Goal: Transaction & Acquisition: Purchase product/service

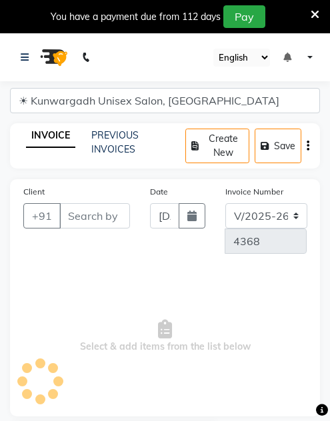
select select "7931"
select select "service"
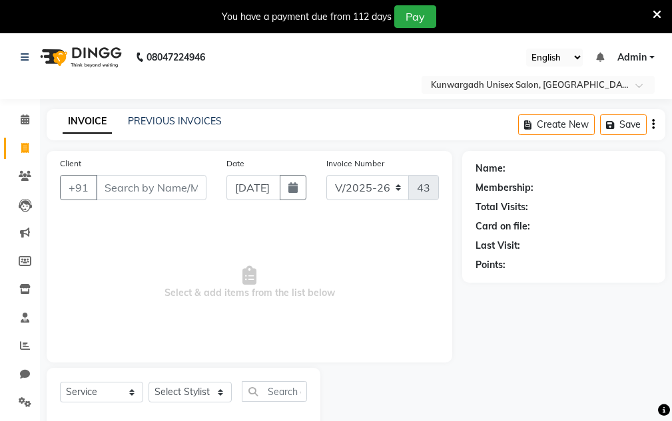
click at [329, 12] on icon at bounding box center [656, 15] width 9 height 12
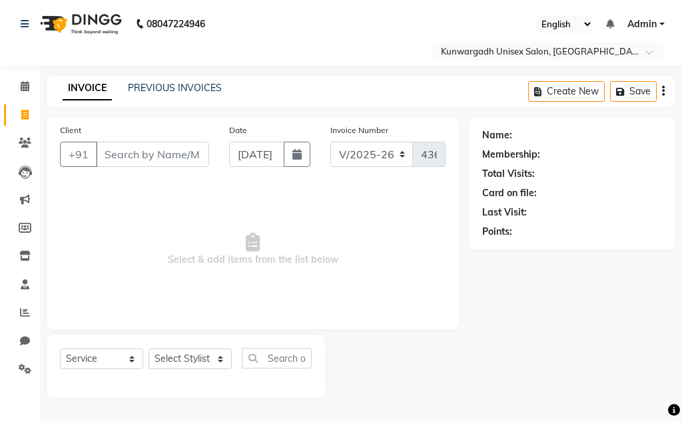
click at [164, 168] on div "Client +91" at bounding box center [134, 150] width 169 height 55
click at [161, 161] on input "Client" at bounding box center [152, 154] width 113 height 25
type input "7389573364"
click at [184, 156] on span "Add Client" at bounding box center [174, 154] width 53 height 13
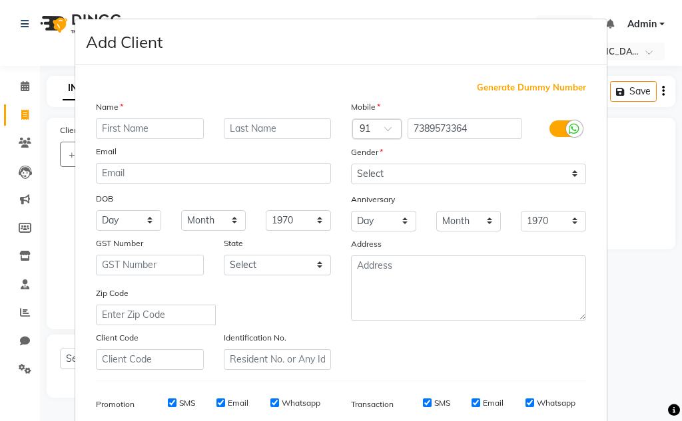
click at [125, 128] on input "text" at bounding box center [150, 129] width 108 height 21
type input "k"
type input "Khusa Sir"
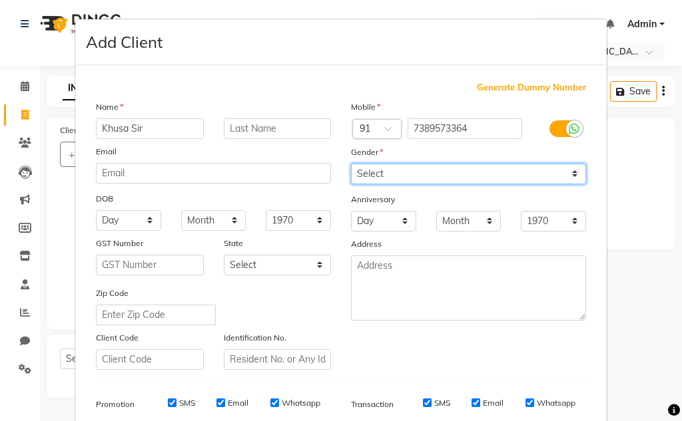
drag, startPoint x: 368, startPoint y: 172, endPoint x: 373, endPoint y: 182, distance: 11.0
click at [329, 172] on select "Select Male Female Other Prefer Not To Say" at bounding box center [468, 174] width 235 height 21
select select "[DEMOGRAPHIC_DATA]"
click at [329, 164] on select "Select Male Female Other Prefer Not To Say" at bounding box center [468, 174] width 235 height 21
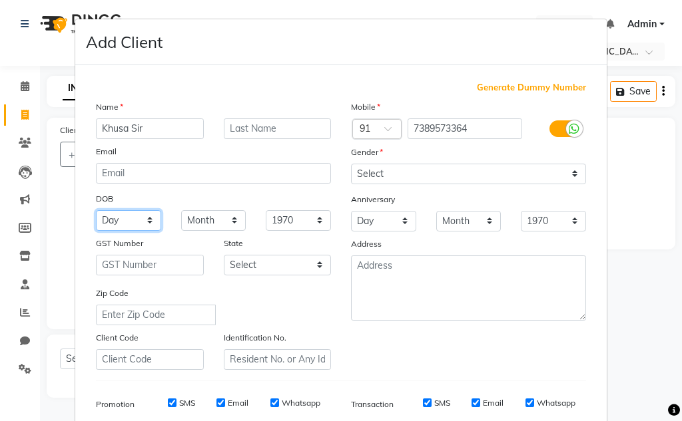
drag, startPoint x: 112, startPoint y: 226, endPoint x: 111, endPoint y: 210, distance: 15.3
click at [112, 224] on select "Day 01 02 03 04 05 06 07 08 09 10 11 12 13 14 15 16 17 18 19 20 21 22 23 24 25 …" at bounding box center [128, 220] width 65 height 21
select select "27"
click at [96, 210] on select "Day 01 02 03 04 05 06 07 08 09 10 11 12 13 14 15 16 17 18 19 20 21 22 23 24 25 …" at bounding box center [128, 220] width 65 height 21
click at [214, 218] on select "Month January February March April May June July August September October Novem…" at bounding box center [213, 220] width 65 height 21
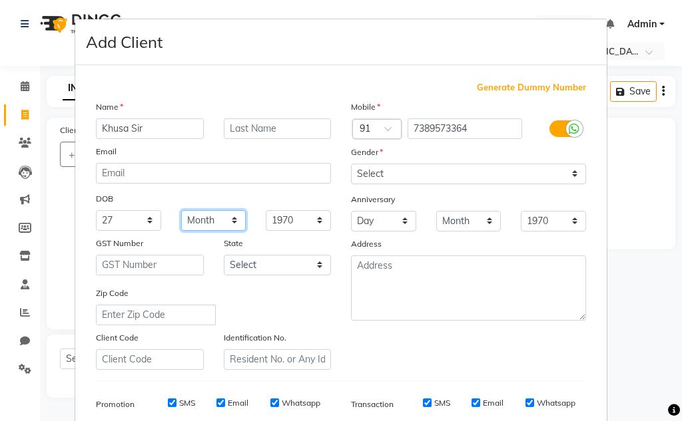
select select "06"
click at [181, 210] on select "Month January February March April May June July August September October Novem…" at bounding box center [213, 220] width 65 height 21
click at [296, 217] on select "1940 1941 1942 1943 1944 1945 1946 1947 1948 1949 1950 1951 1952 1953 1954 1955…" at bounding box center [298, 220] width 65 height 21
select select "2000"
click at [266, 210] on select "1940 1941 1942 1943 1944 1945 1946 1947 1948 1949 1950 1951 1952 1953 1954 1955…" at bounding box center [298, 220] width 65 height 21
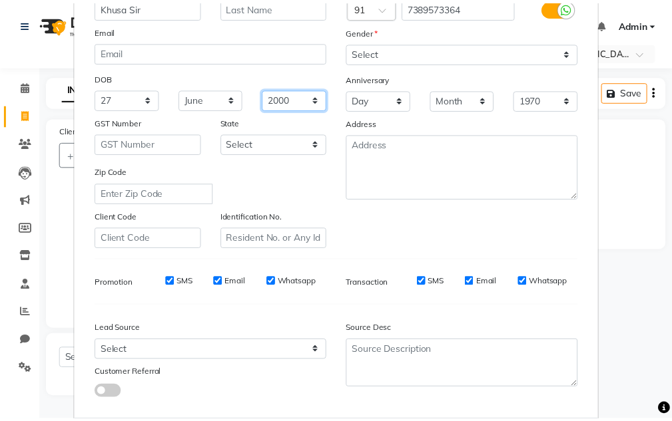
scroll to position [193, 0]
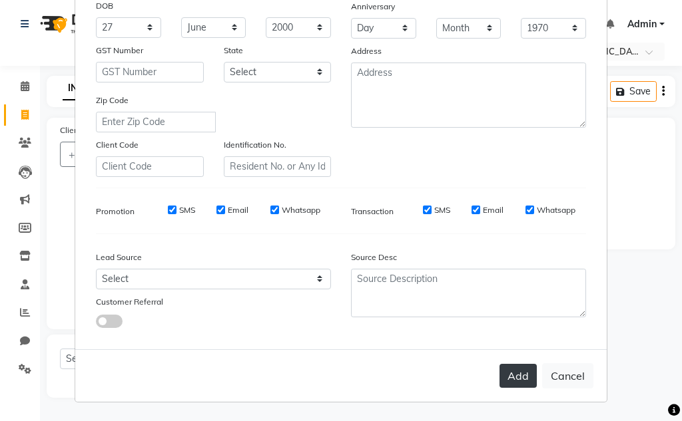
click at [329, 374] on button "Add" at bounding box center [517, 376] width 37 height 24
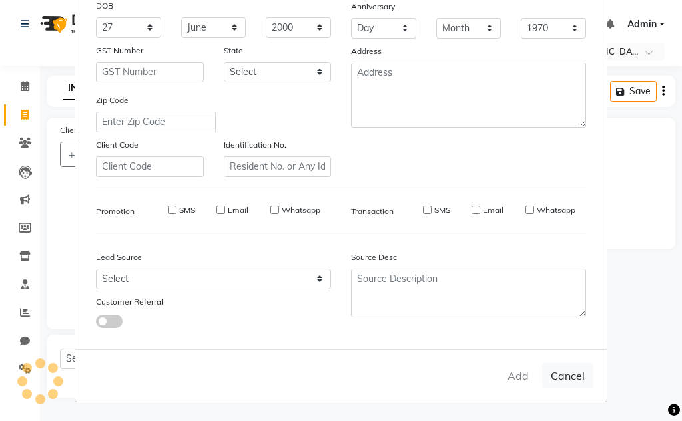
select select
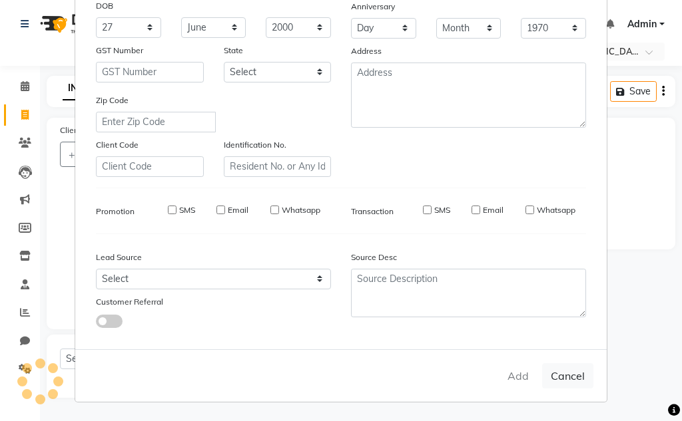
select select
checkbox input "false"
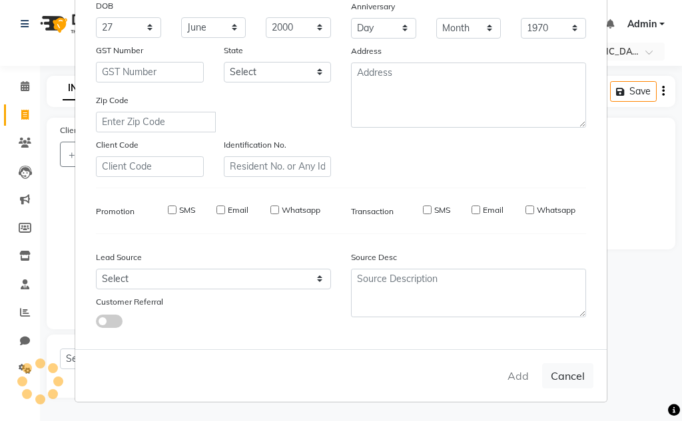
checkbox input "false"
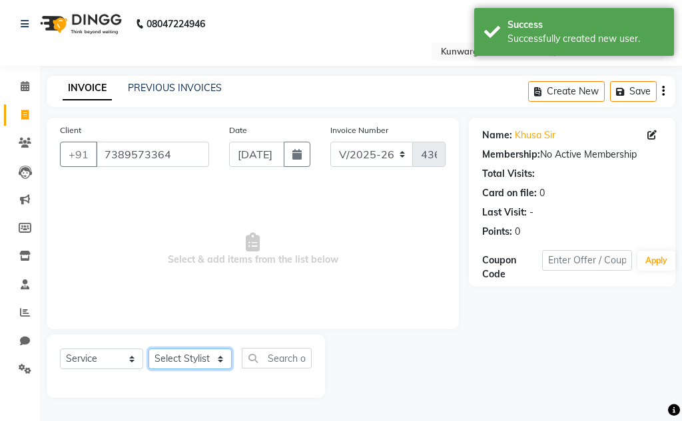
click at [192, 356] on select "Select Stylist Aarti Ayush Sir Chiku Sir Dolly Thakur Gaurav soni Gulfan Khan K…" at bounding box center [189, 359] width 83 height 21
select select "82467"
click at [148, 349] on select "Select Stylist Aarti Ayush Sir Chiku Sir Dolly Thakur Gaurav soni Gulfan Khan K…" at bounding box center [189, 359] width 83 height 21
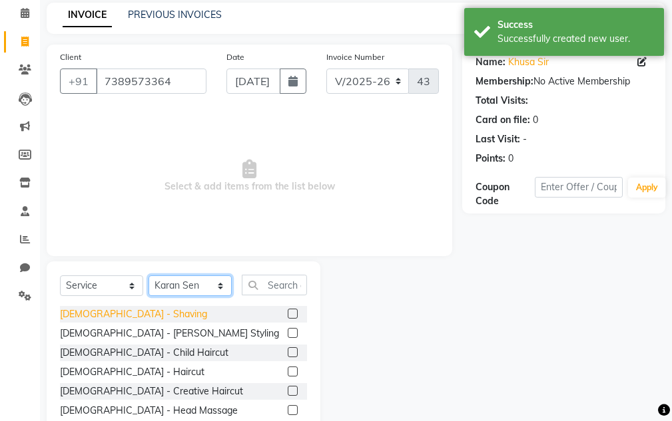
scroll to position [130, 0]
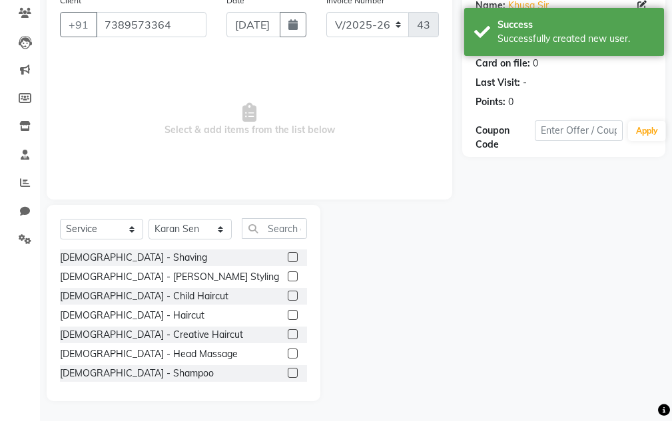
drag, startPoint x: 283, startPoint y: 316, endPoint x: 320, endPoint y: 310, distance: 37.0
click at [288, 314] on label at bounding box center [293, 315] width 10 height 10
click at [288, 314] on input "checkbox" at bounding box center [292, 316] width 9 height 9
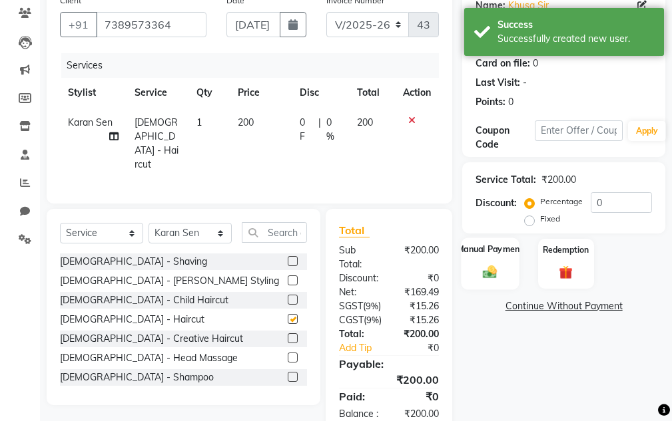
checkbox input "false"
click at [329, 259] on div "Manual Payment" at bounding box center [490, 264] width 58 height 52
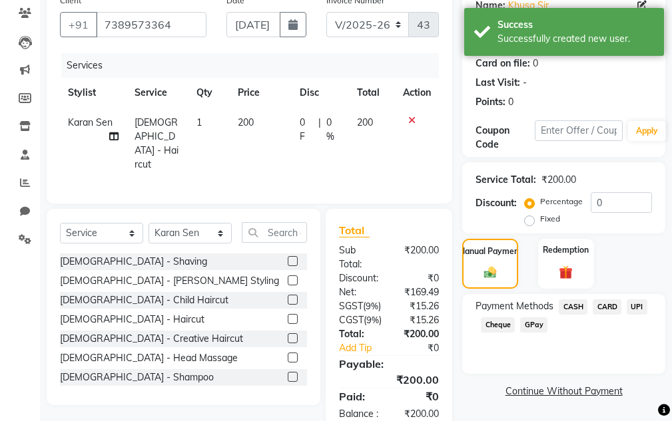
click at [329, 308] on span "CASH" at bounding box center [573, 307] width 29 height 15
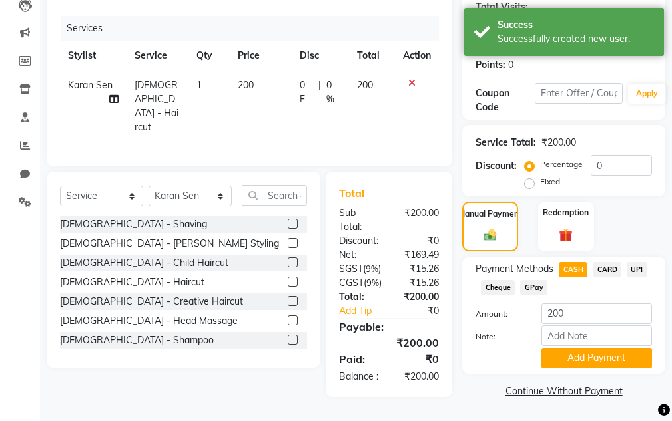
scroll to position [201, 0]
click at [329, 348] on button "Add Payment" at bounding box center [596, 358] width 111 height 21
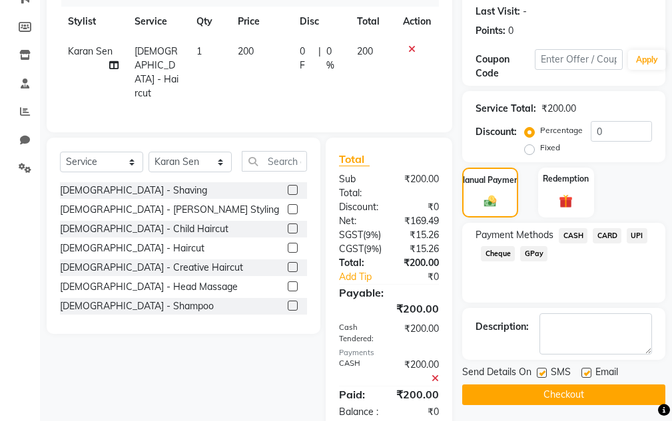
click at [329, 400] on button "Checkout" at bounding box center [563, 395] width 203 height 21
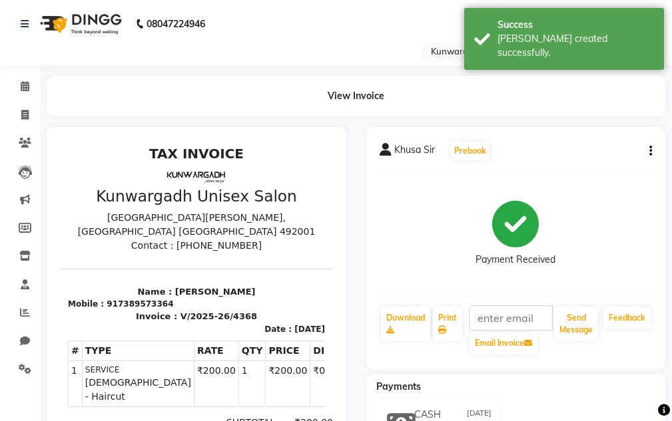
drag, startPoint x: 587, startPoint y: 38, endPoint x: 603, endPoint y: 136, distance: 99.1
click at [329, 38] on div "Bill created successfully." at bounding box center [575, 46] width 156 height 28
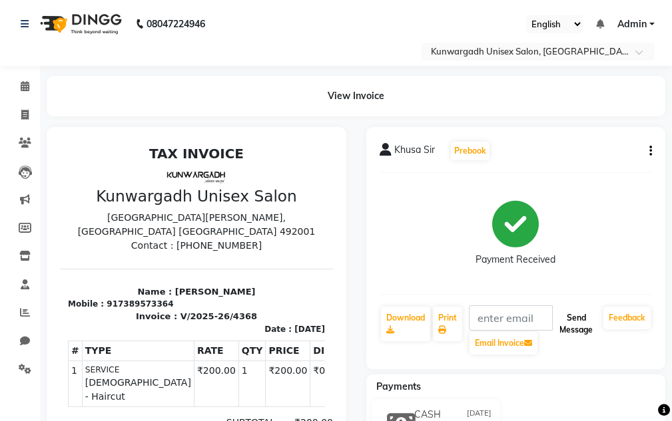
click at [329, 316] on button "Send Message" at bounding box center [576, 324] width 44 height 35
drag, startPoint x: 591, startPoint y: 316, endPoint x: 585, endPoint y: 210, distance: 105.3
click at [329, 312] on button "Send Message" at bounding box center [576, 324] width 44 height 35
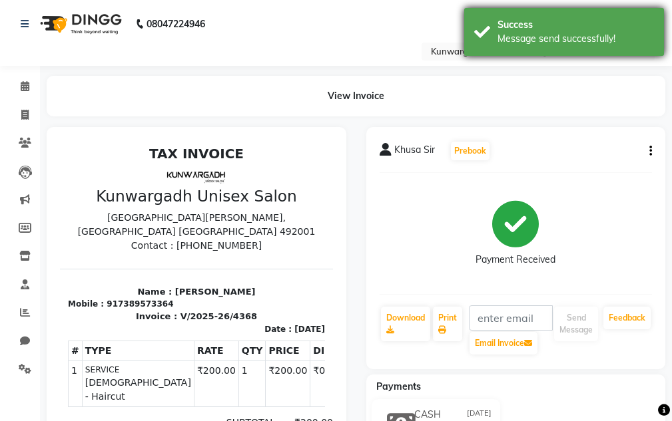
click at [329, 41] on div "Message send successfully!" at bounding box center [575, 39] width 156 height 14
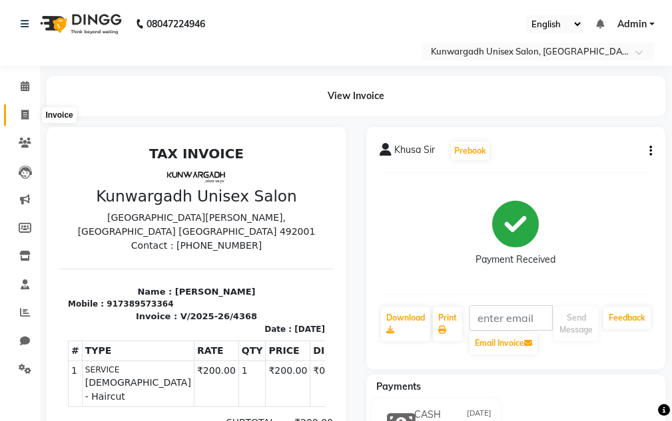
click at [27, 115] on icon at bounding box center [24, 115] width 7 height 10
select select "service"
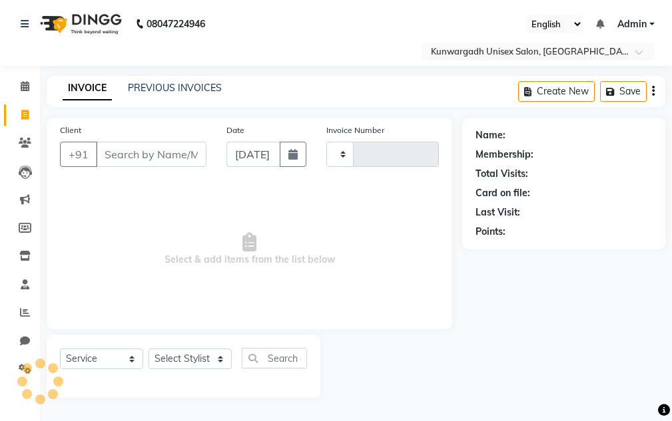
type input "4369"
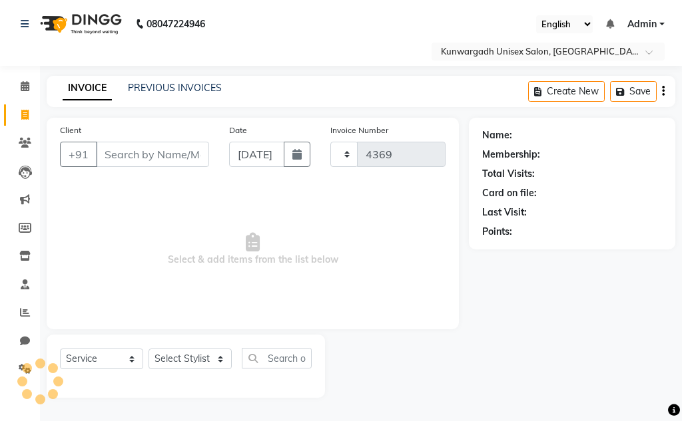
select select "7931"
click at [25, 119] on icon at bounding box center [24, 115] width 7 height 10
select select "service"
click at [26, 144] on icon at bounding box center [25, 143] width 13 height 10
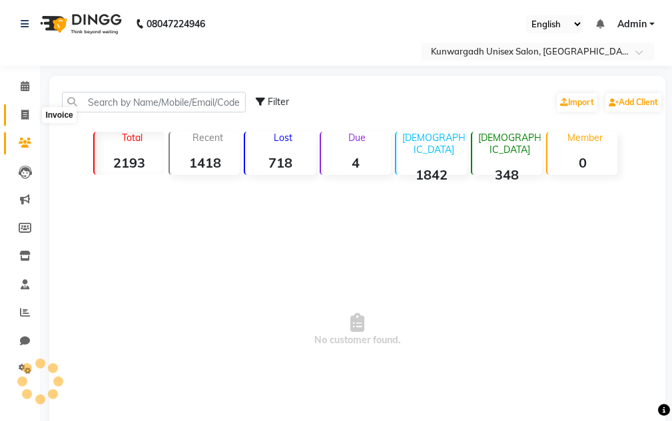
click at [25, 111] on icon at bounding box center [24, 115] width 7 height 10
select select "service"
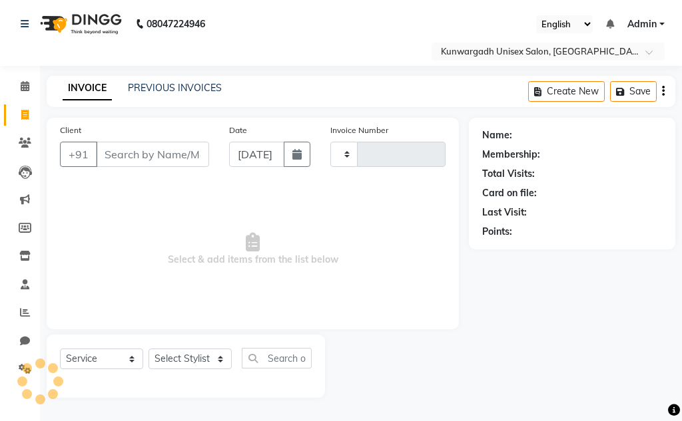
type input "4369"
select select "7931"
type input "9109771053"
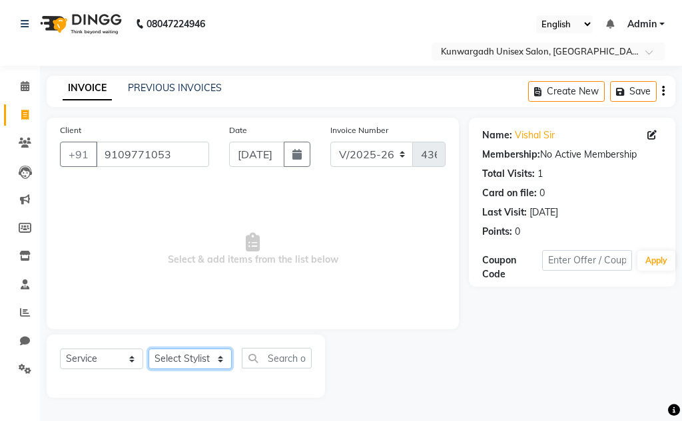
drag, startPoint x: 196, startPoint y: 362, endPoint x: 197, endPoint y: 350, distance: 12.0
click at [197, 356] on select "Select Stylist Aarti Ayush Sir Chiku Sir Dolly Thakur Gaurav soni Gulfan Khan K…" at bounding box center [189, 359] width 83 height 21
select select "84120"
click at [148, 349] on select "Select Stylist Aarti Ayush Sir Chiku Sir Dolly Thakur Gaurav soni Gulfan Khan K…" at bounding box center [189, 359] width 83 height 21
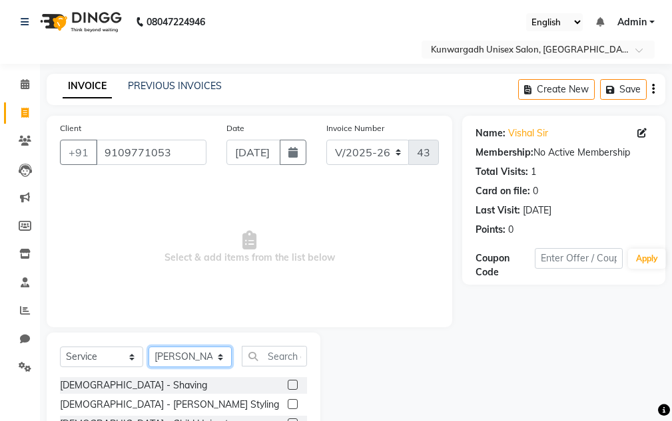
scroll to position [130, 0]
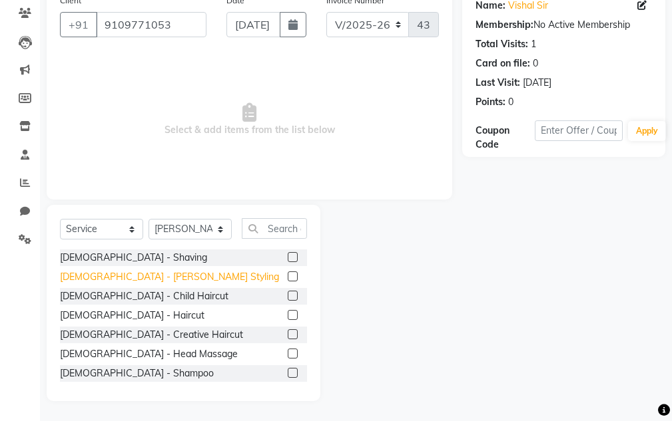
click at [110, 274] on div "Male - Beard Styling" at bounding box center [169, 277] width 219 height 14
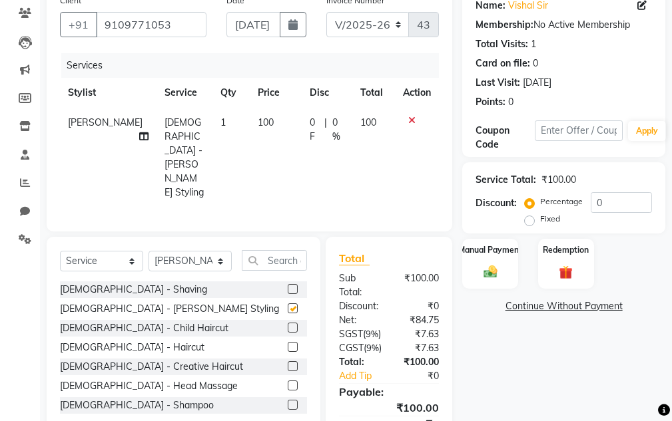
checkbox input "false"
drag, startPoint x: 470, startPoint y: 250, endPoint x: 479, endPoint y: 254, distance: 9.8
click at [329, 250] on label "Manual Payment" at bounding box center [490, 249] width 67 height 13
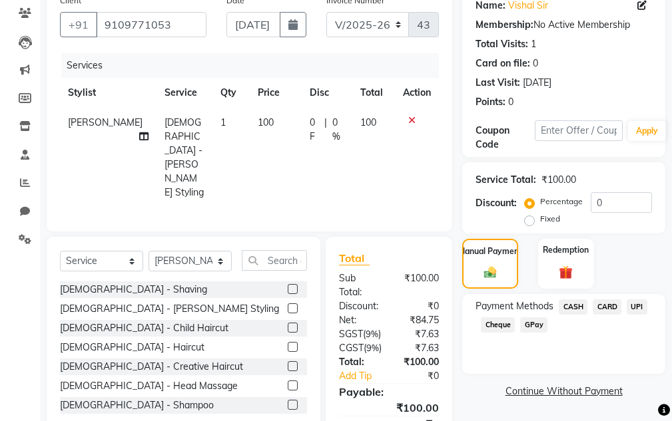
drag, startPoint x: 633, startPoint y: 310, endPoint x: 623, endPoint y: 331, distance: 23.3
click at [329, 310] on span "UPI" at bounding box center [637, 307] width 21 height 15
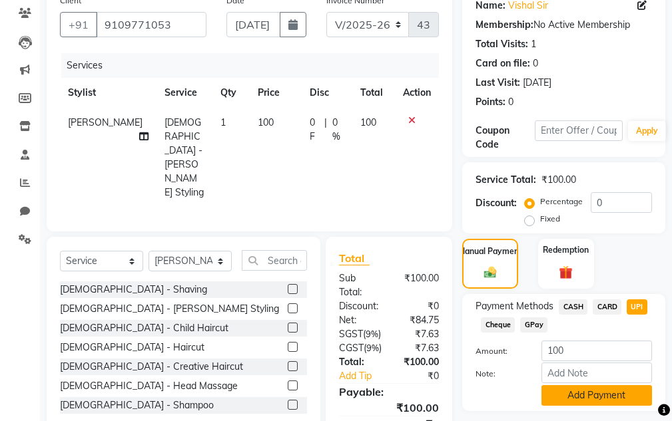
click at [329, 389] on button "Add Payment" at bounding box center [596, 395] width 111 height 21
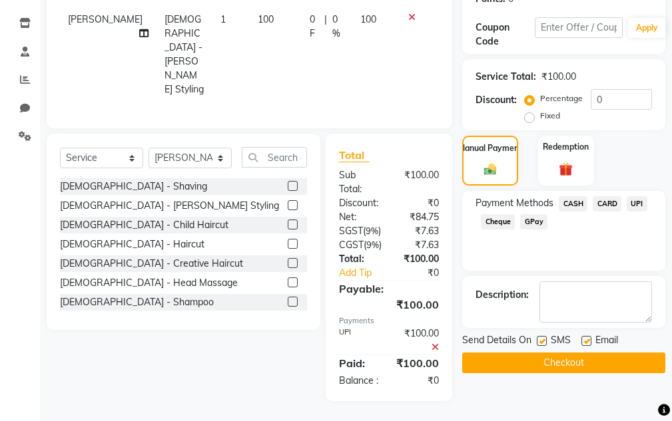
scroll to position [243, 0]
click at [329, 356] on button "Checkout" at bounding box center [563, 363] width 203 height 21
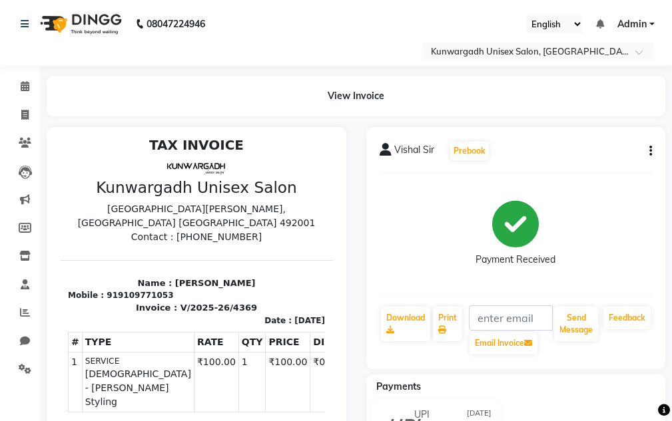
scroll to position [11, 0]
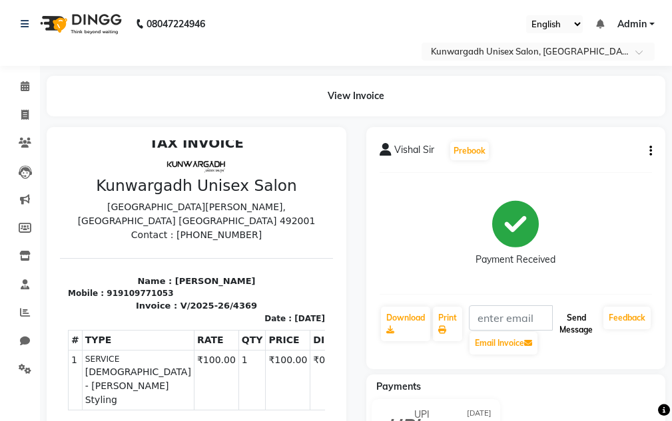
click at [329, 326] on button "Send Message" at bounding box center [576, 324] width 44 height 35
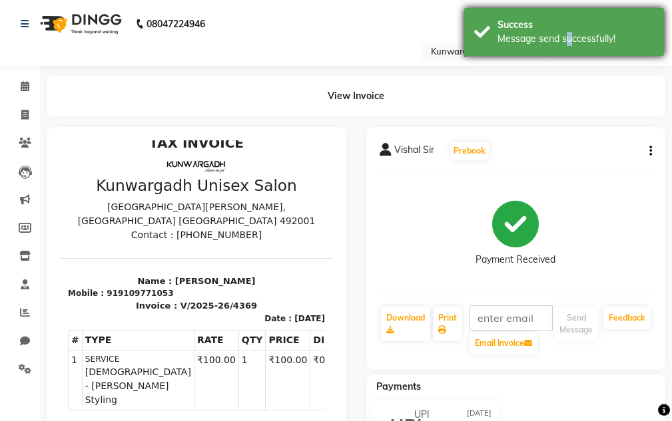
click at [329, 39] on div "Message send successfully!" at bounding box center [575, 39] width 156 height 14
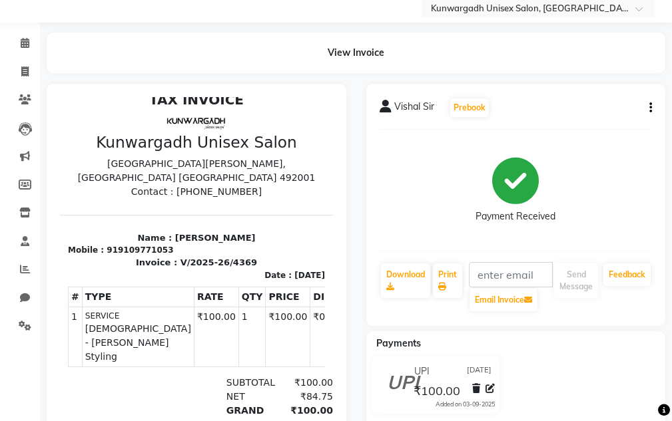
scroll to position [43, 0]
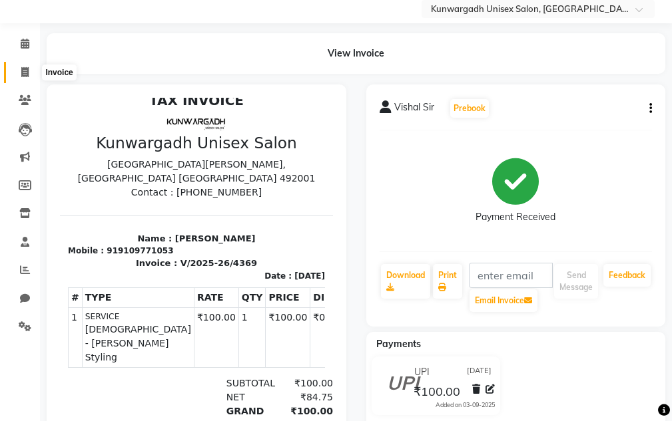
click at [23, 71] on icon at bounding box center [24, 72] width 7 height 10
select select "service"
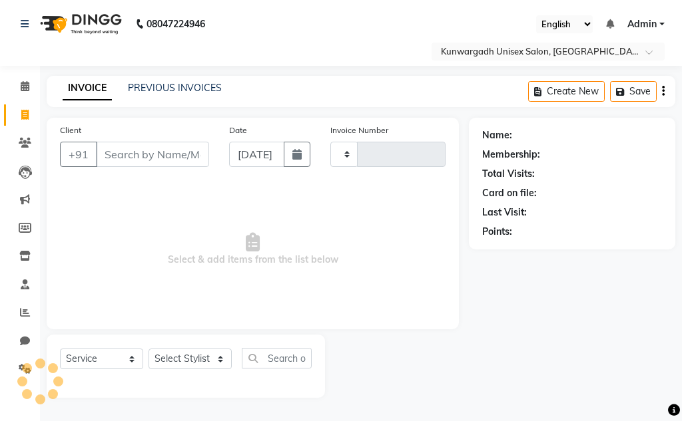
type input "4370"
select select "7931"
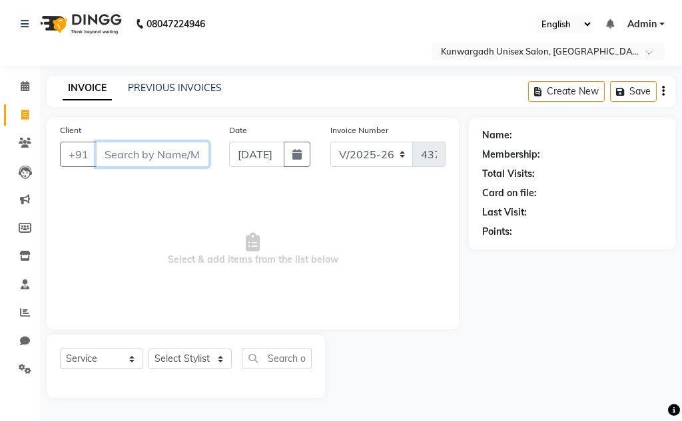
click at [157, 144] on input "Client" at bounding box center [152, 154] width 113 height 25
type input "7000170520"
click at [173, 157] on span "Add Client" at bounding box center [174, 154] width 53 height 13
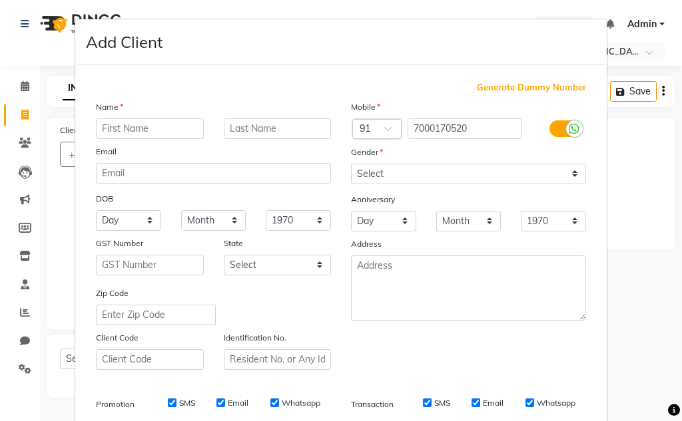
click at [127, 125] on input "text" at bounding box center [150, 129] width 108 height 21
type input "s"
type input "Shkit sir"
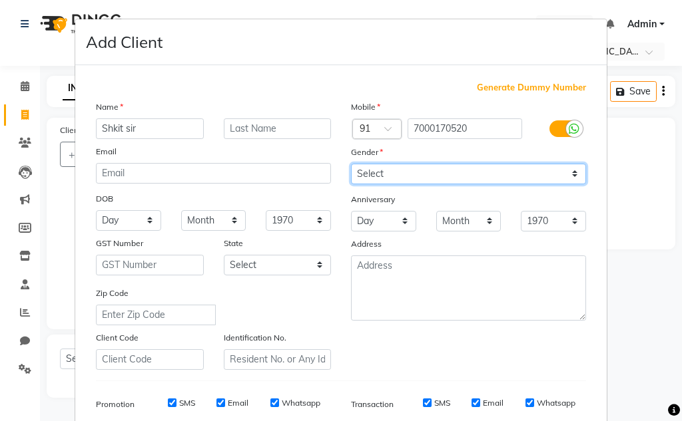
drag, startPoint x: 389, startPoint y: 163, endPoint x: 385, endPoint y: 174, distance: 11.4
click at [329, 164] on select "Select Male Female Other Prefer Not To Say" at bounding box center [468, 174] width 235 height 21
select select "[DEMOGRAPHIC_DATA]"
click at [329, 164] on select "Select Male Female Other Prefer Not To Say" at bounding box center [468, 174] width 235 height 21
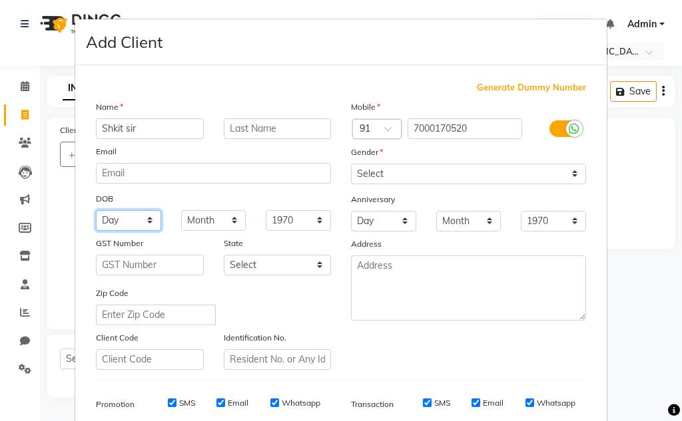
click at [121, 218] on select "Day 01 02 03 04 05 06 07 08 09 10 11 12 13 14 15 16 17 18 19 20 21 22 23 24 25 …" at bounding box center [128, 220] width 65 height 21
click at [329, 310] on div "Zip Code" at bounding box center [213, 305] width 255 height 39
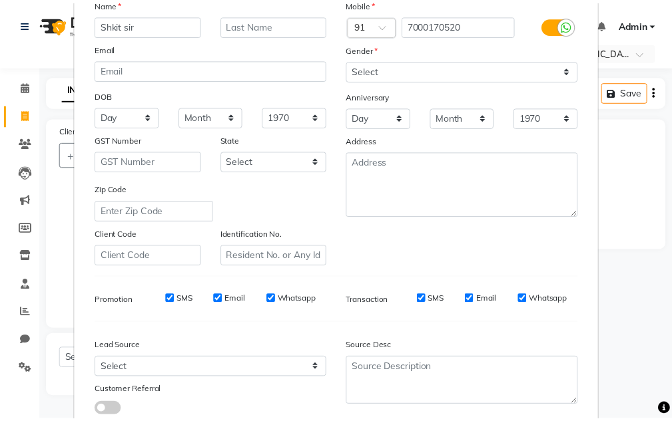
scroll to position [193, 0]
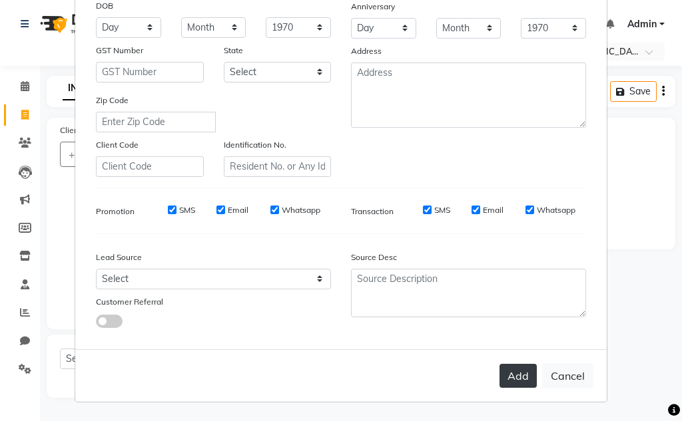
click at [329, 385] on button "Add" at bounding box center [517, 376] width 37 height 24
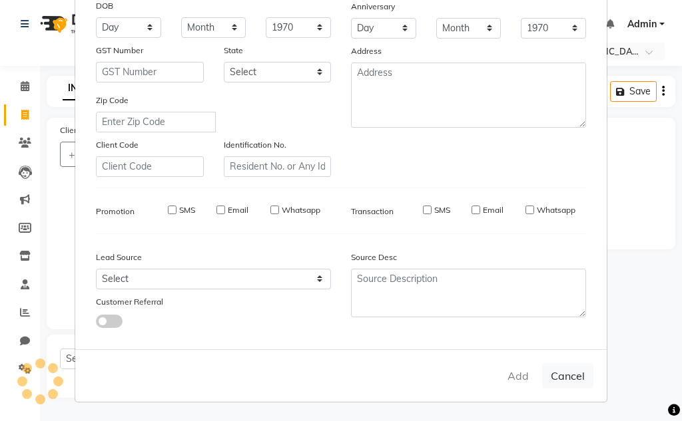
select select
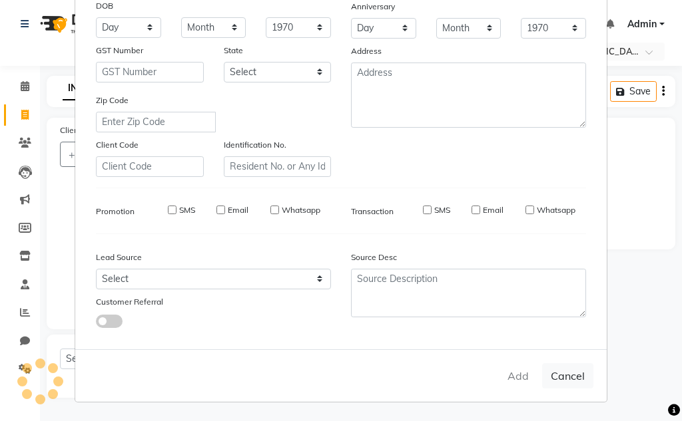
select select
checkbox input "false"
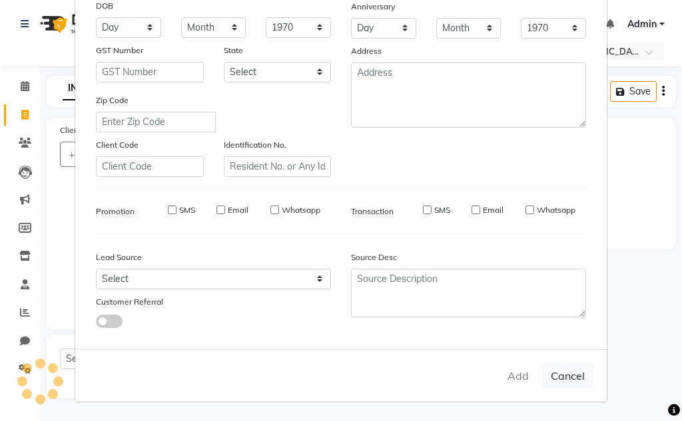
checkbox input "false"
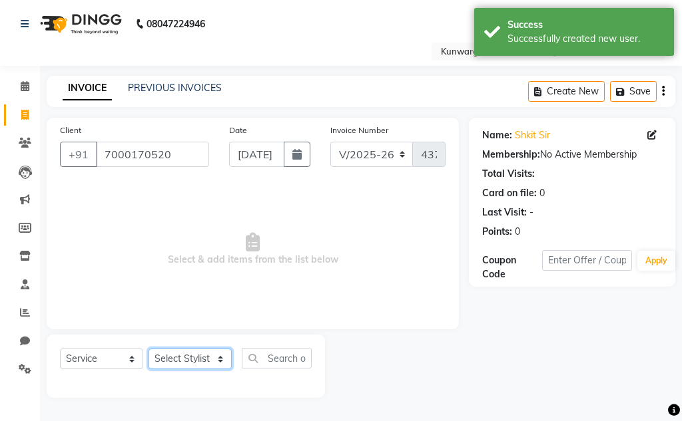
click at [191, 364] on select "Select Stylist Aarti Ayush Sir Chiku Sir Dolly Thakur Gaurav soni Gulfan Khan K…" at bounding box center [189, 359] width 83 height 21
select select "85604"
click at [148, 349] on select "Select Stylist Aarti Ayush Sir Chiku Sir Dolly Thakur Gaurav soni Gulfan Khan K…" at bounding box center [189, 359] width 83 height 21
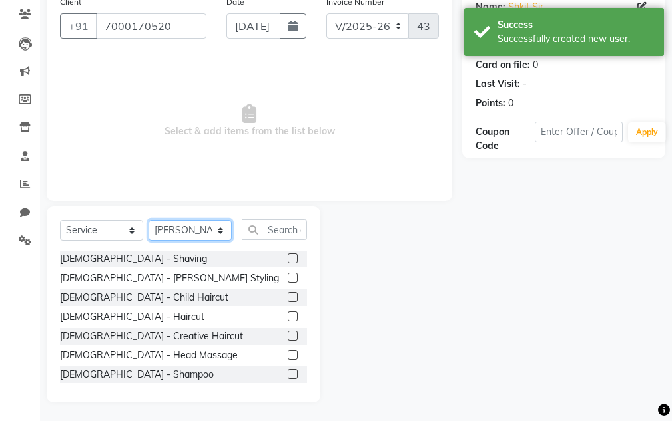
scroll to position [130, 0]
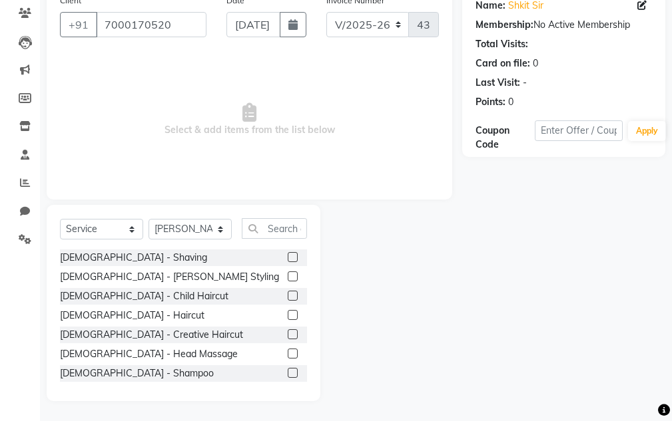
click at [288, 256] on label at bounding box center [293, 257] width 10 height 10
click at [288, 256] on input "checkbox" at bounding box center [292, 258] width 9 height 9
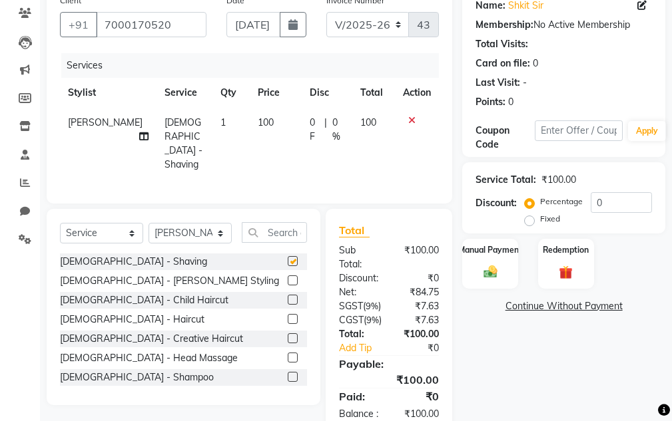
checkbox input "false"
click at [288, 353] on label at bounding box center [293, 358] width 10 height 10
click at [288, 354] on input "checkbox" at bounding box center [292, 358] width 9 height 9
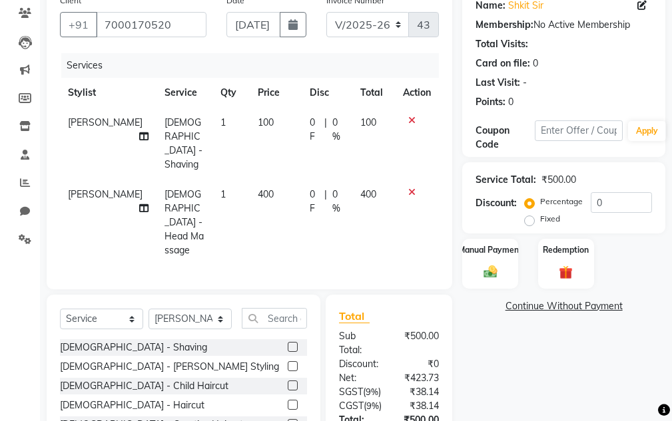
checkbox input "false"
click at [329, 280] on div "Manual Payment" at bounding box center [490, 264] width 58 height 52
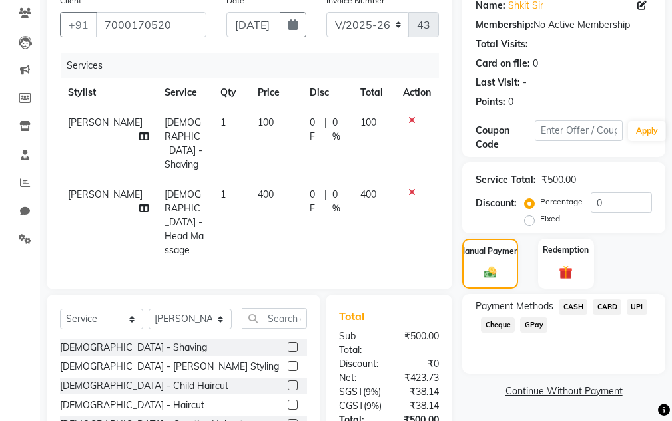
click at [329, 307] on span "CASH" at bounding box center [573, 307] width 29 height 15
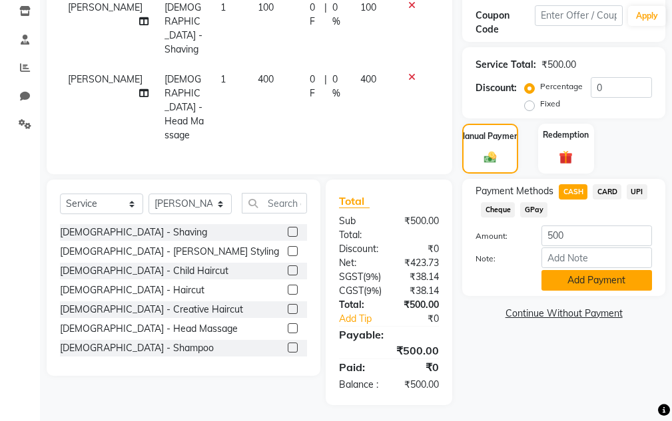
click at [329, 287] on button "Add Payment" at bounding box center [596, 280] width 111 height 21
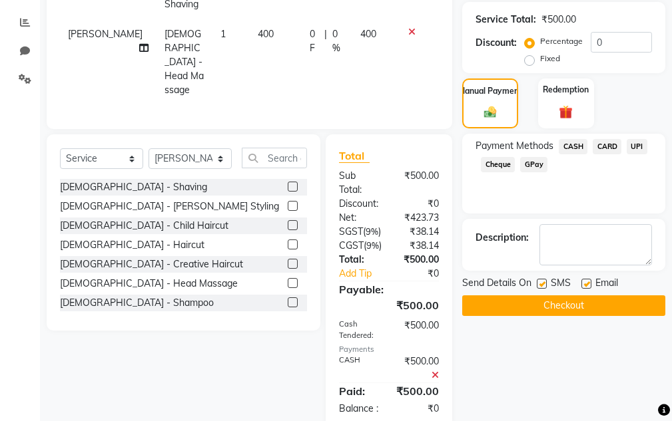
scroll to position [314, 0]
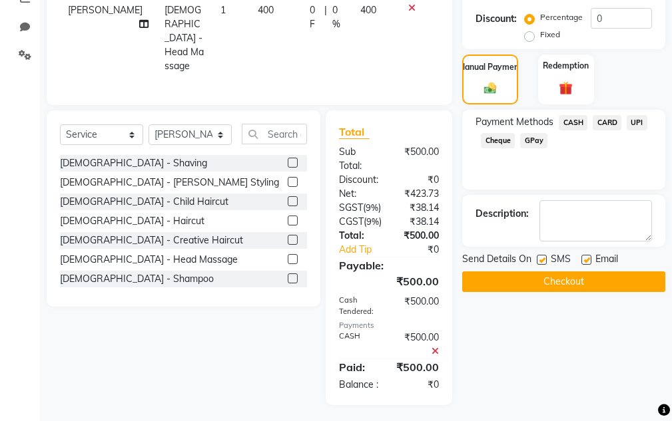
click at [329, 275] on button "Checkout" at bounding box center [563, 282] width 203 height 21
click at [329, 275] on div "Checkout" at bounding box center [563, 282] width 203 height 21
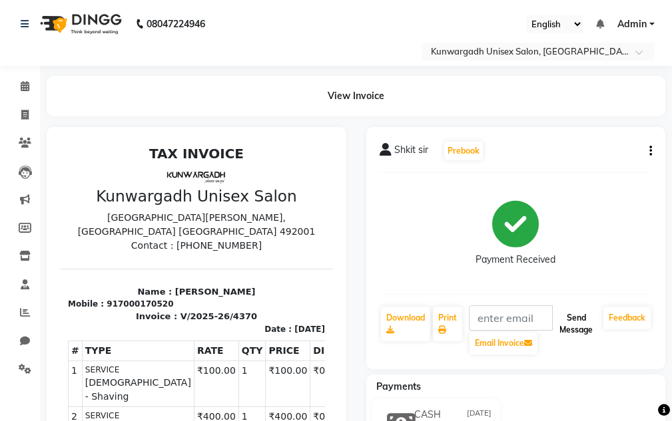
click at [329, 324] on button "Send Message" at bounding box center [576, 324] width 44 height 35
drag, startPoint x: 568, startPoint y: 322, endPoint x: 569, endPoint y: 313, distance: 9.4
click at [329, 322] on button "Send Message" at bounding box center [576, 324] width 44 height 35
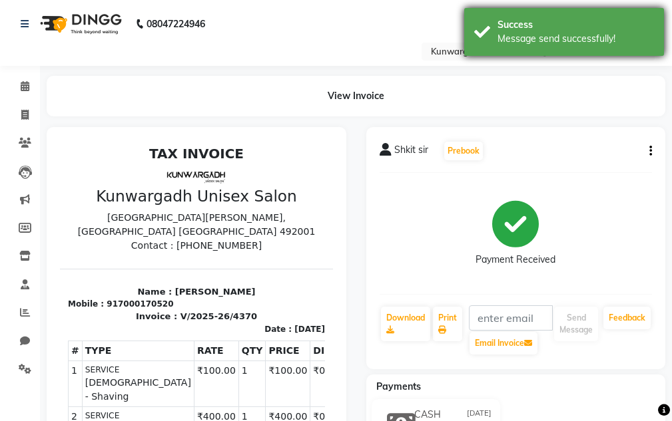
click at [329, 36] on div "Message send successfully!" at bounding box center [575, 39] width 156 height 14
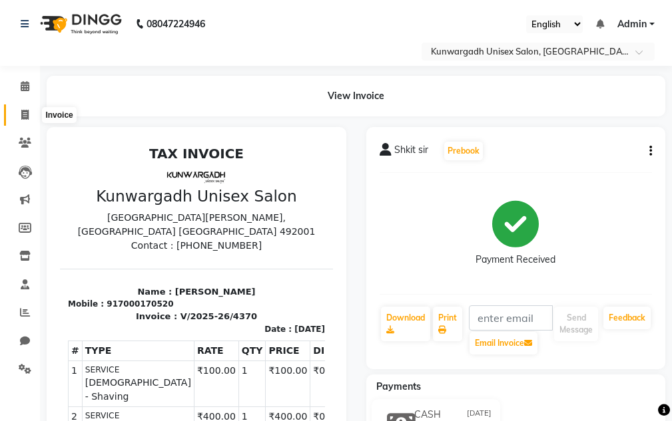
click at [27, 115] on icon at bounding box center [24, 115] width 7 height 10
select select "7931"
select select "service"
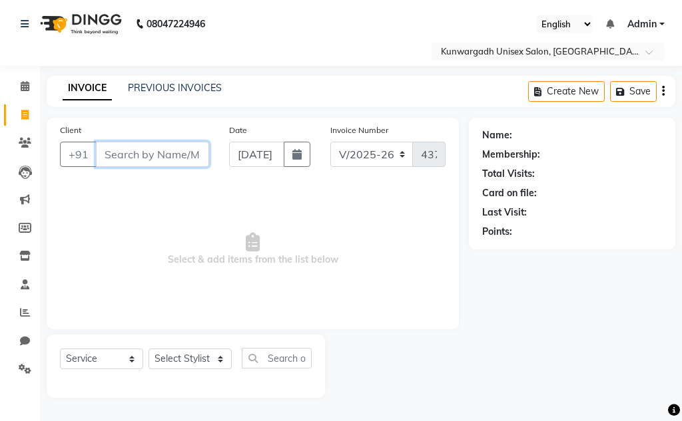
drag, startPoint x: 115, startPoint y: 149, endPoint x: 156, endPoint y: 140, distance: 41.7
click at [125, 149] on input "Client" at bounding box center [152, 154] width 113 height 25
type input "9111167998"
click at [187, 150] on span "Add Client" at bounding box center [174, 154] width 53 height 13
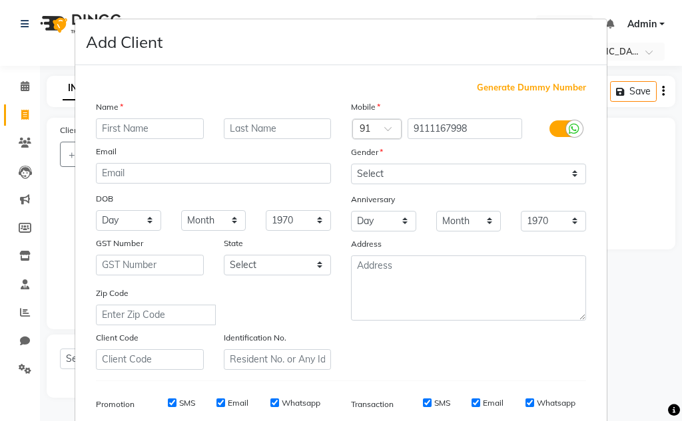
click at [132, 125] on input "text" at bounding box center [150, 129] width 108 height 21
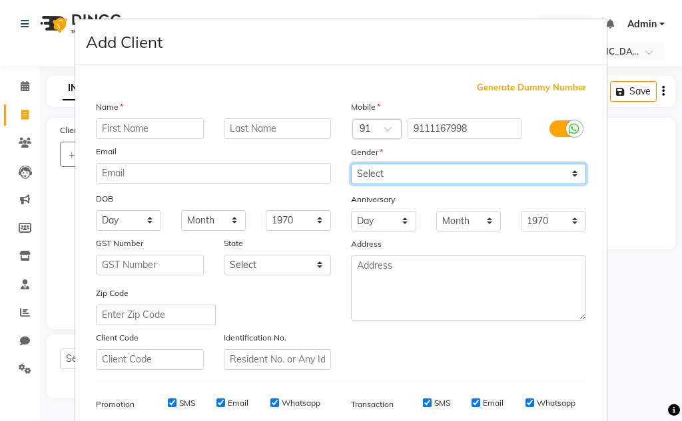
click at [329, 179] on select "Select Male Female Other Prefer Not To Say" at bounding box center [468, 174] width 235 height 21
select select "female"
click at [329, 164] on select "Select Male Female Other Prefer Not To Say" at bounding box center [468, 174] width 235 height 21
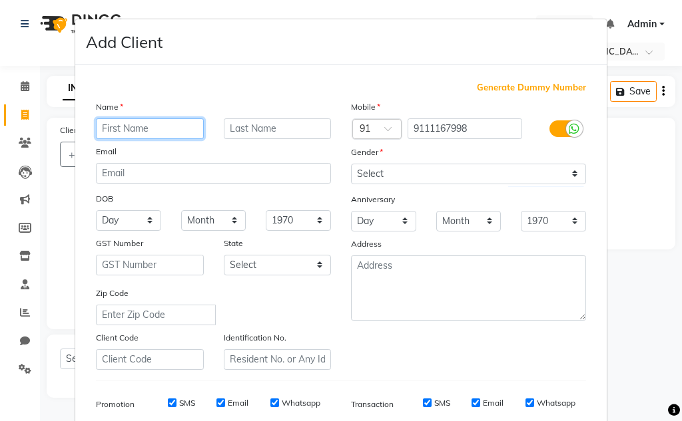
click at [186, 130] on input "text" at bounding box center [150, 129] width 108 height 21
type input "s"
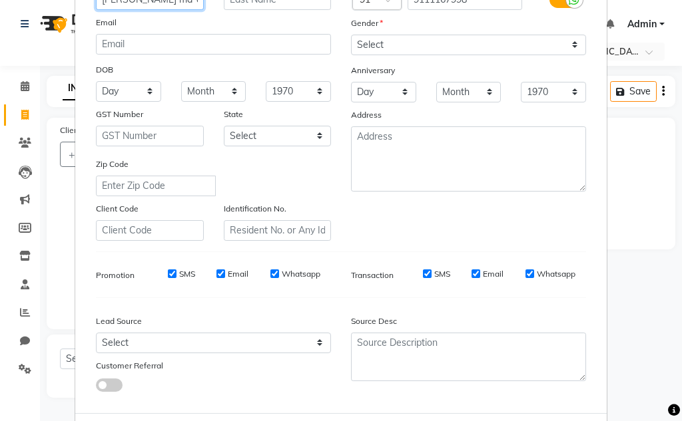
scroll to position [193, 0]
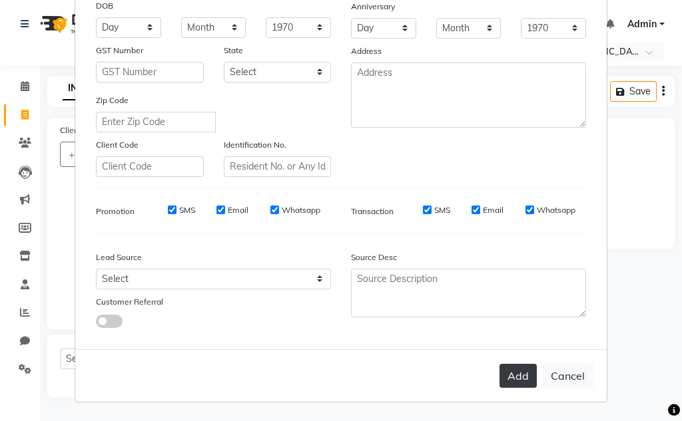
type input "Sapna sen ma"am"
click at [329, 381] on button "Add" at bounding box center [517, 376] width 37 height 24
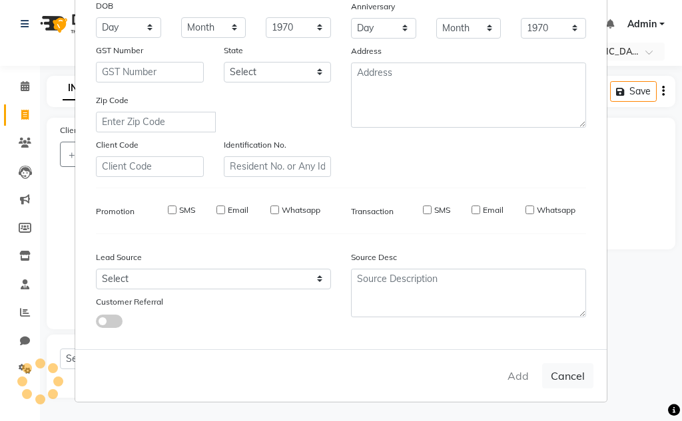
select select
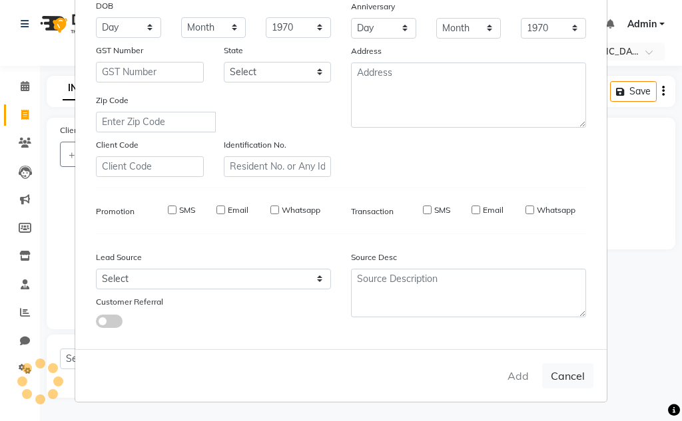
select select
checkbox input "false"
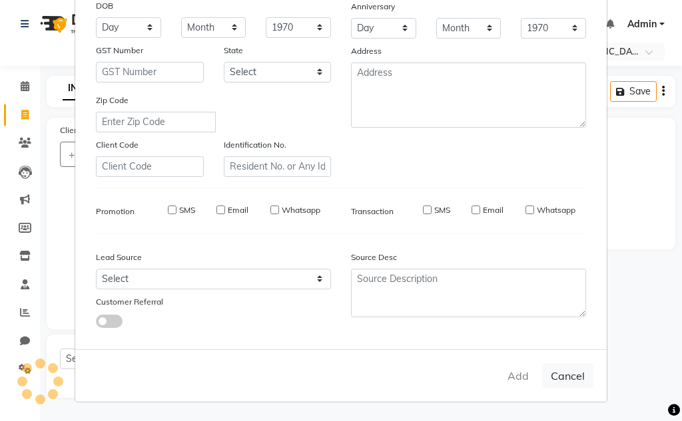
checkbox input "false"
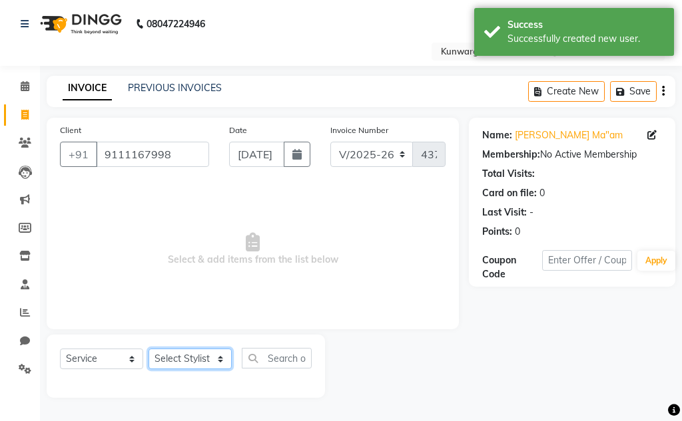
click at [200, 358] on select "Select Stylist Aarti Ayush Sir Chiku Sir Dolly Thakur Gaurav soni Gulfan Khan K…" at bounding box center [189, 359] width 83 height 21
select select "86123"
click at [148, 349] on select "Select Stylist Aarti Ayush Sir Chiku Sir Dolly Thakur Gaurav soni Gulfan Khan K…" at bounding box center [189, 359] width 83 height 21
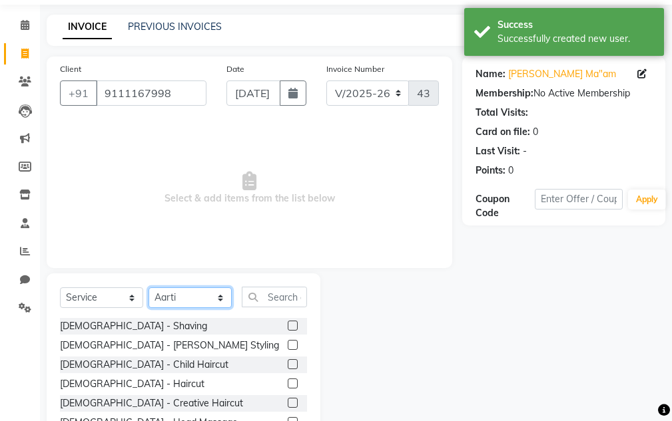
scroll to position [130, 0]
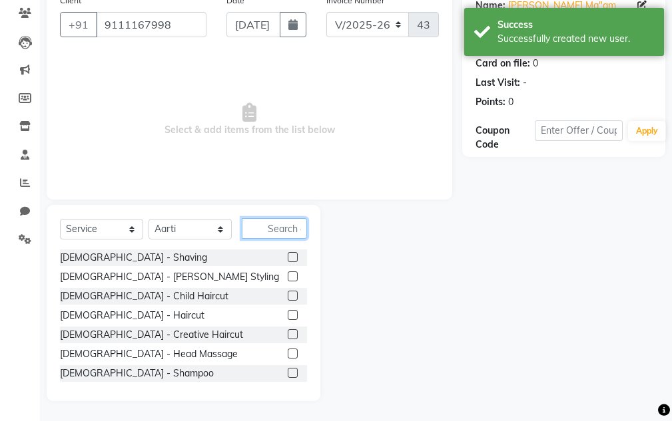
click at [277, 224] on input "text" at bounding box center [274, 228] width 65 height 21
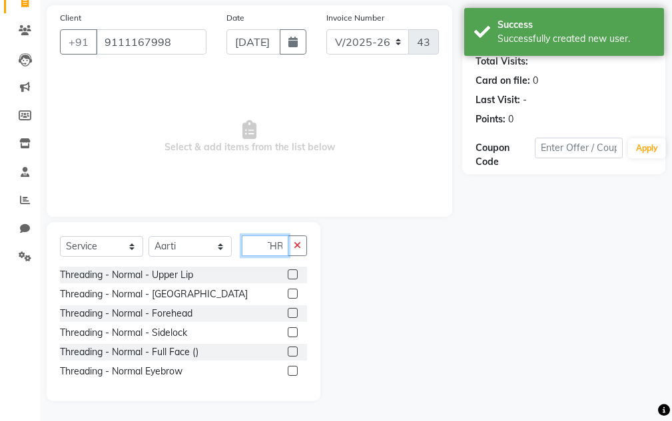
scroll to position [113, 0]
type input "THR"
click at [294, 273] on label at bounding box center [293, 275] width 10 height 10
click at [294, 273] on input "checkbox" at bounding box center [292, 275] width 9 height 9
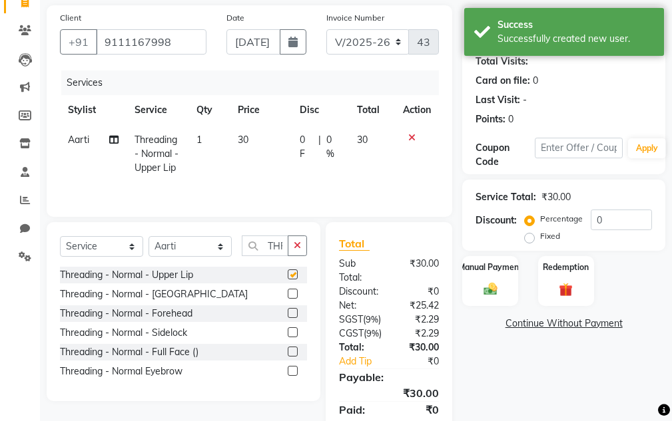
checkbox input "false"
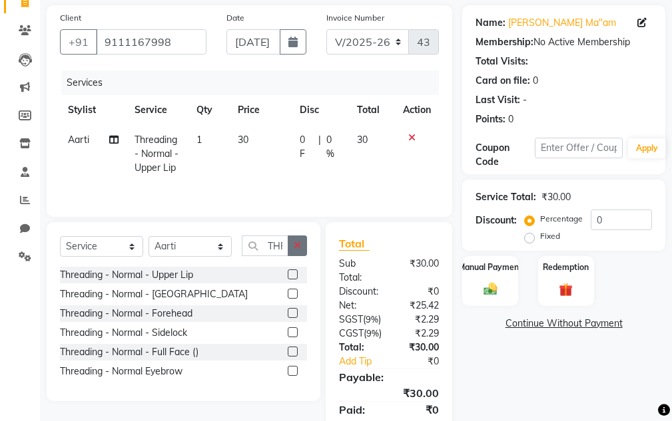
click at [292, 313] on label at bounding box center [293, 313] width 10 height 10
click at [292, 313] on input "checkbox" at bounding box center [292, 314] width 9 height 9
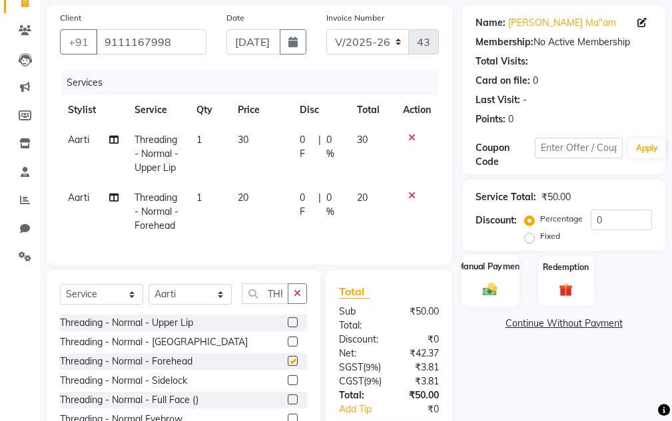
checkbox input "false"
drag, startPoint x: 495, startPoint y: 289, endPoint x: 539, endPoint y: 288, distance: 43.9
click at [329, 288] on img at bounding box center [490, 289] width 22 height 15
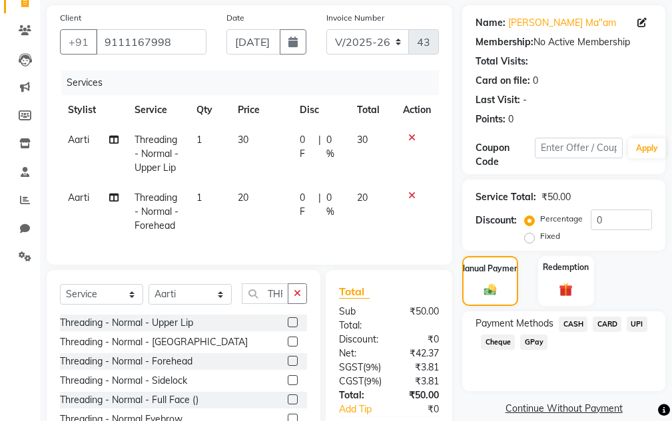
drag, startPoint x: 579, startPoint y: 325, endPoint x: 588, endPoint y: 308, distance: 19.7
click at [329, 324] on span "CASH" at bounding box center [573, 324] width 29 height 15
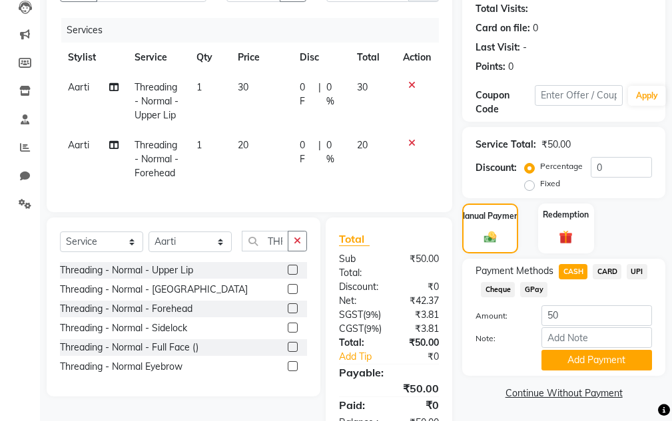
scroll to position [243, 0]
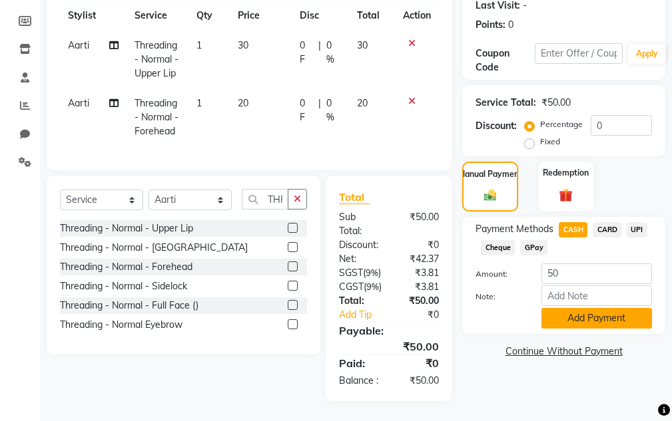
click at [329, 308] on button "Add Payment" at bounding box center [596, 318] width 111 height 21
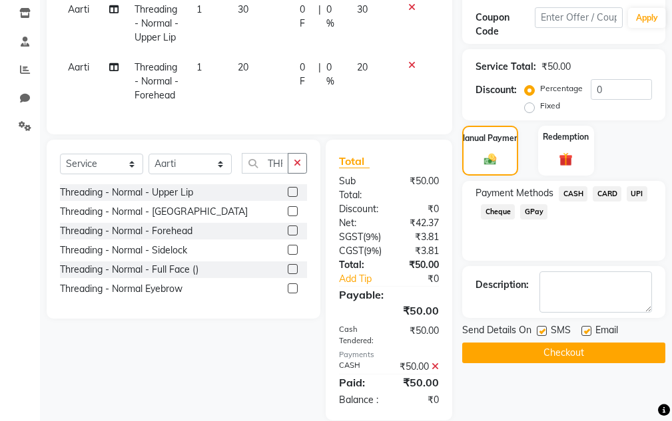
click at [329, 354] on button "Checkout" at bounding box center [563, 353] width 203 height 21
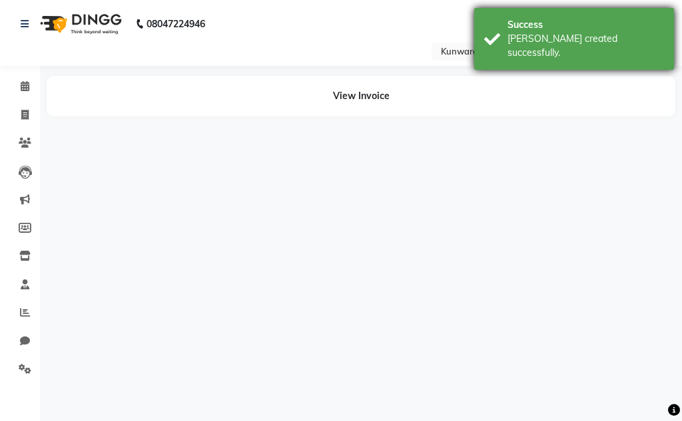
click at [329, 35] on div "Bill created successfully." at bounding box center [585, 46] width 156 height 28
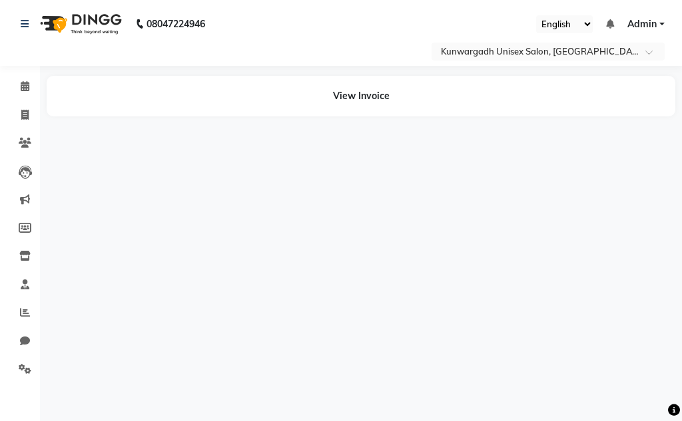
click at [329, 92] on div "View Invoice" at bounding box center [361, 96] width 629 height 41
drag, startPoint x: 421, startPoint y: 93, endPoint x: 225, endPoint y: 93, distance: 195.7
click at [329, 97] on div "View Invoice" at bounding box center [361, 96] width 629 height 41
click at [237, 322] on div "08047224946 Select Location × Kunwargadh Unisex Salon, Tikrapara English ENGLIS…" at bounding box center [341, 210] width 682 height 421
click at [235, 322] on div "08047224946 Select Location × Kunwargadh Unisex Salon, Tikrapara English ENGLIS…" at bounding box center [341, 210] width 682 height 421
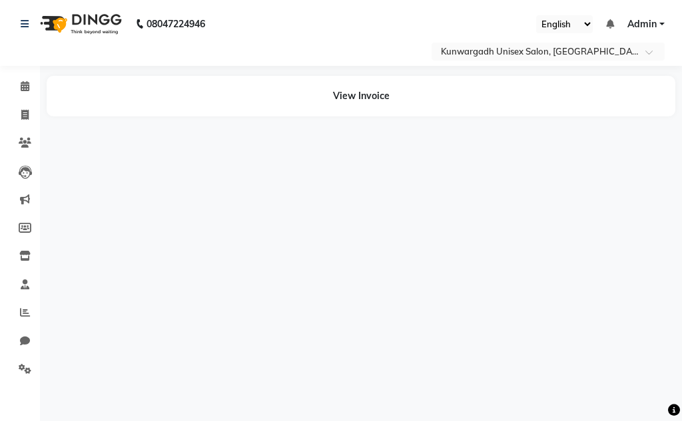
click at [234, 320] on div "08047224946 Select Location × Kunwargadh Unisex Salon, Tikrapara English ENGLIS…" at bounding box center [341, 210] width 682 height 421
click at [247, 315] on div "08047224946 Select Location × Kunwargadh Unisex Salon, Tikrapara English ENGLIS…" at bounding box center [341, 210] width 682 height 421
click at [249, 315] on div "08047224946 Select Location × Kunwargadh Unisex Salon, Tikrapara English ENGLIS…" at bounding box center [341, 210] width 682 height 421
click at [250, 315] on div "08047224946 Select Location × Kunwargadh Unisex Salon, Tikrapara English ENGLIS…" at bounding box center [341, 210] width 682 height 421
click at [252, 315] on div "08047224946 Select Location × Kunwargadh Unisex Salon, Tikrapara English ENGLIS…" at bounding box center [341, 210] width 682 height 421
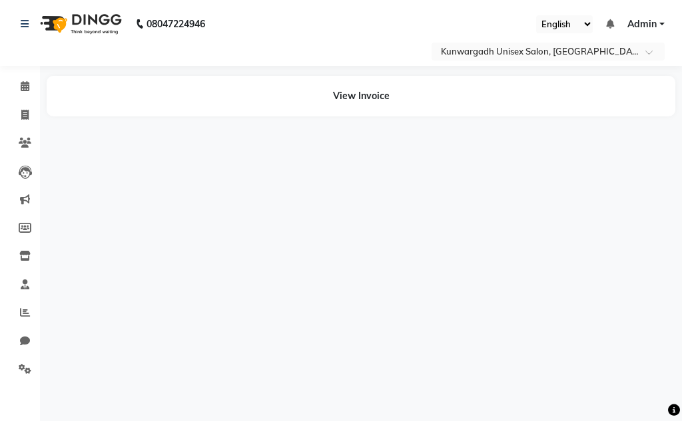
click at [329, 99] on div "View Invoice" at bounding box center [361, 96] width 629 height 41
drag, startPoint x: 346, startPoint y: 93, endPoint x: 354, endPoint y: 111, distance: 19.7
click at [329, 97] on div "View Invoice" at bounding box center [361, 96] width 629 height 41
click at [329, 192] on div "08047224946 Select Location × Kunwargadh Unisex Salon, Tikrapara English ENGLIS…" at bounding box center [341, 210] width 682 height 421
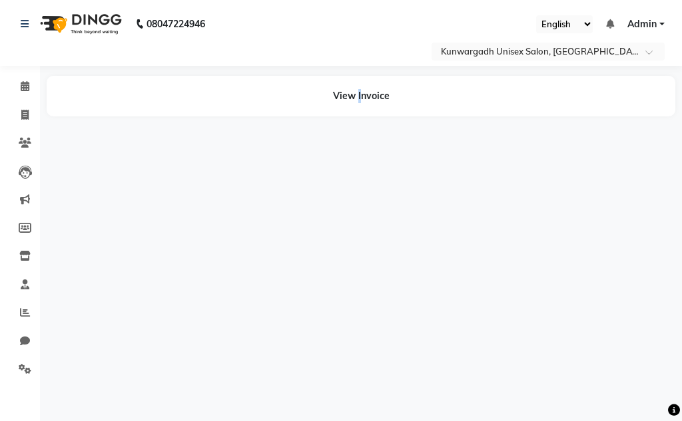
click at [329, 193] on div "08047224946 Select Location × Kunwargadh Unisex Salon, Tikrapara English ENGLIS…" at bounding box center [341, 210] width 682 height 421
drag, startPoint x: 365, startPoint y: 198, endPoint x: 415, endPoint y: 144, distance: 74.0
click at [320, 222] on div "08047224946 Select Location × Kunwargadh Unisex Salon, Tikrapara English ENGLIS…" at bounding box center [341, 210] width 682 height 421
click at [21, 119] on icon at bounding box center [24, 115] width 7 height 10
select select "service"
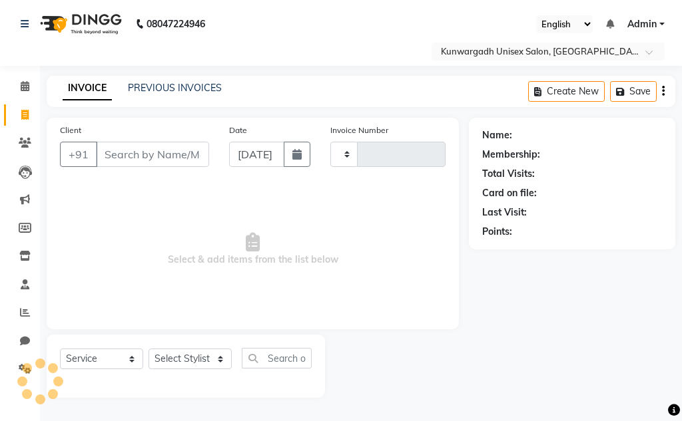
type input "4372"
select select "7931"
click at [153, 88] on link "PREVIOUS INVOICES" at bounding box center [175, 88] width 94 height 12
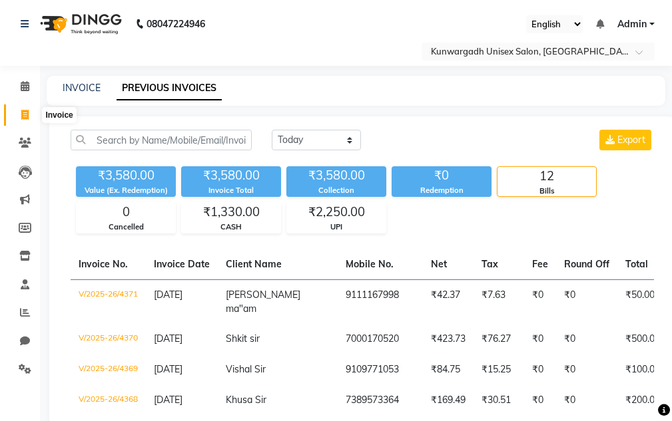
click at [21, 113] on icon at bounding box center [24, 115] width 7 height 10
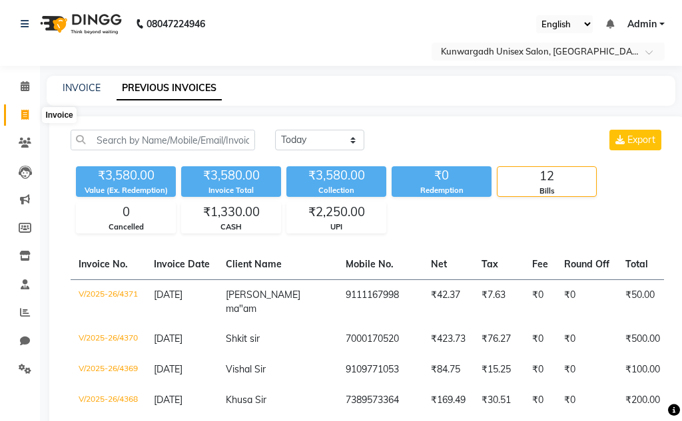
select select "service"
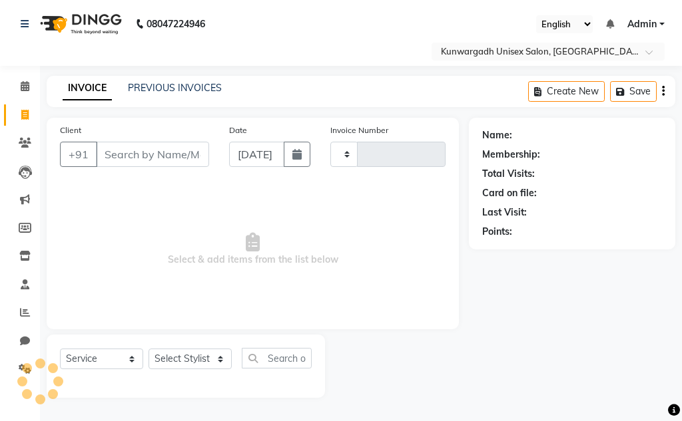
type input "4372"
select select "7931"
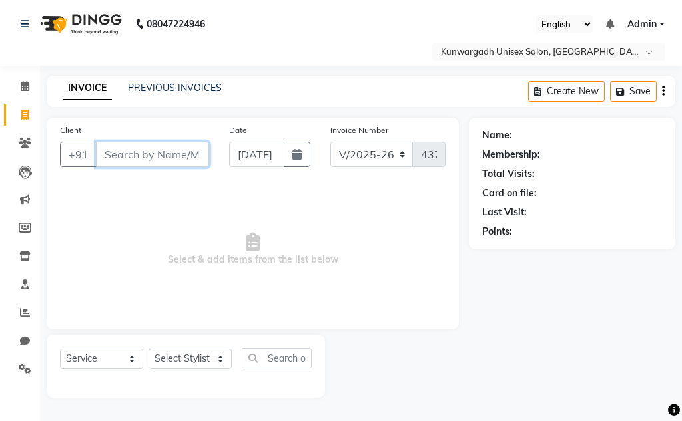
click at [164, 154] on input "Client" at bounding box center [152, 154] width 113 height 25
drag, startPoint x: 115, startPoint y: 149, endPoint x: 111, endPoint y: 143, distance: 7.6
click at [116, 146] on input "Client" at bounding box center [152, 154] width 113 height 25
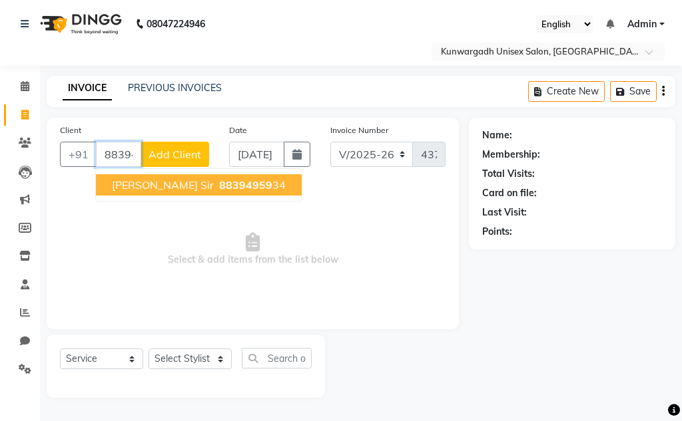
drag, startPoint x: 204, startPoint y: 188, endPoint x: 202, endPoint y: 225, distance: 37.3
click at [219, 188] on span "88394959" at bounding box center [245, 184] width 53 height 13
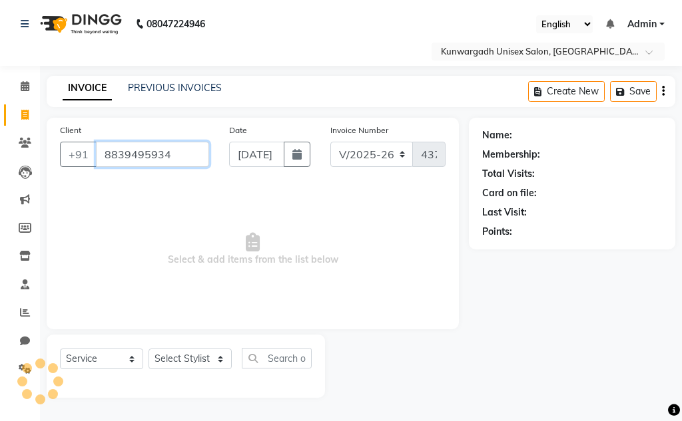
type input "8839495934"
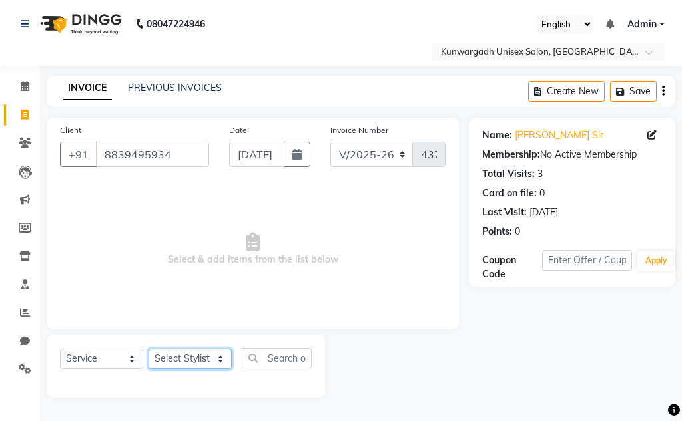
click at [181, 360] on select "Select Stylist Aarti Ayush Sir Chiku Sir Dolly Thakur Gaurav soni Gulfan Khan K…" at bounding box center [189, 359] width 83 height 21
select select "82467"
click at [148, 349] on select "Select Stylist Aarti Ayush Sir Chiku Sir Dolly Thakur Gaurav soni Gulfan Khan K…" at bounding box center [189, 359] width 83 height 21
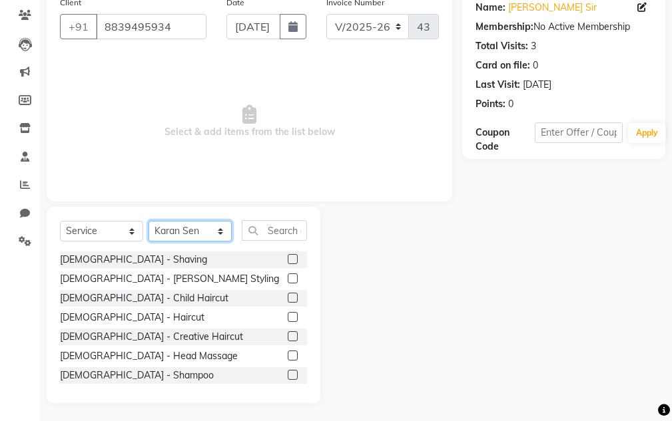
scroll to position [130, 0]
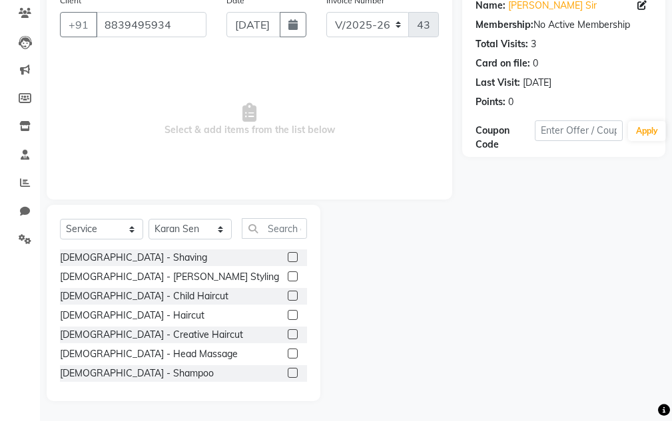
drag, startPoint x: 280, startPoint y: 276, endPoint x: 282, endPoint y: 286, distance: 9.5
click at [288, 278] on label at bounding box center [293, 277] width 10 height 10
click at [288, 278] on input "checkbox" at bounding box center [292, 277] width 9 height 9
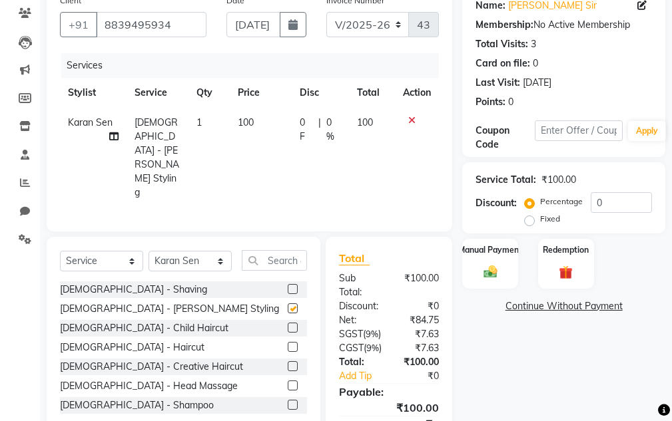
checkbox input "false"
drag, startPoint x: 282, startPoint y: 317, endPoint x: 403, endPoint y: 300, distance: 123.1
click at [288, 342] on label at bounding box center [293, 347] width 10 height 10
click at [288, 344] on input "checkbox" at bounding box center [292, 348] width 9 height 9
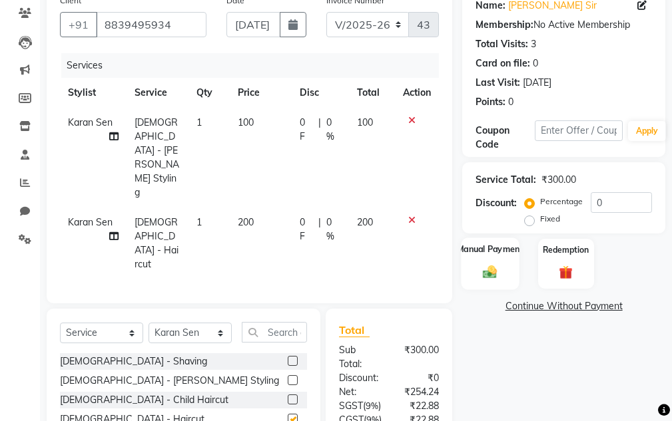
checkbox input "false"
drag, startPoint x: 495, startPoint y: 274, endPoint x: 582, endPoint y: 279, distance: 86.7
click at [329, 274] on img at bounding box center [490, 272] width 23 height 16
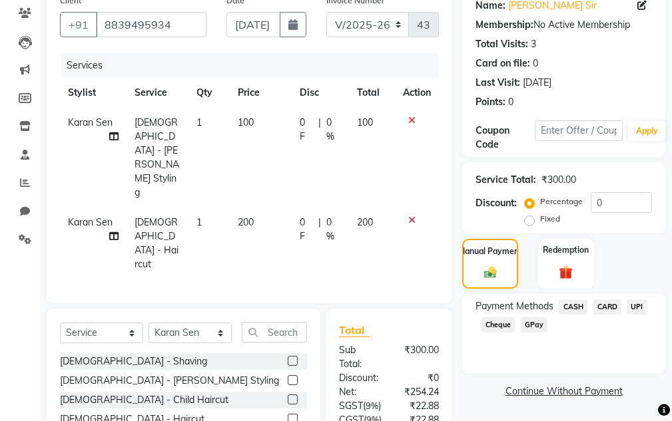
drag, startPoint x: 643, startPoint y: 310, endPoint x: 643, endPoint y: 294, distance: 15.3
click at [329, 305] on span "UPI" at bounding box center [637, 307] width 21 height 15
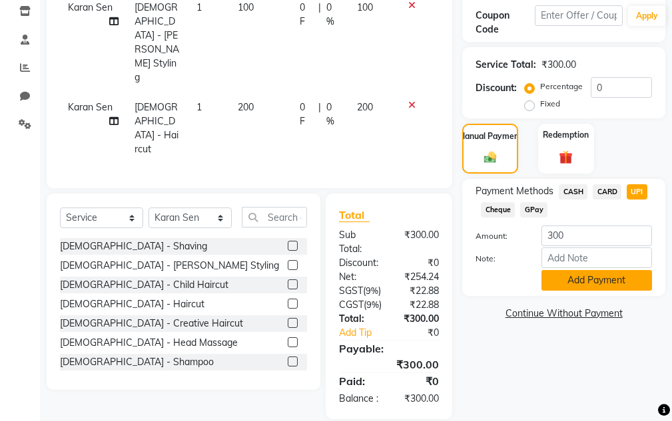
click at [329, 286] on button "Add Payment" at bounding box center [596, 280] width 111 height 21
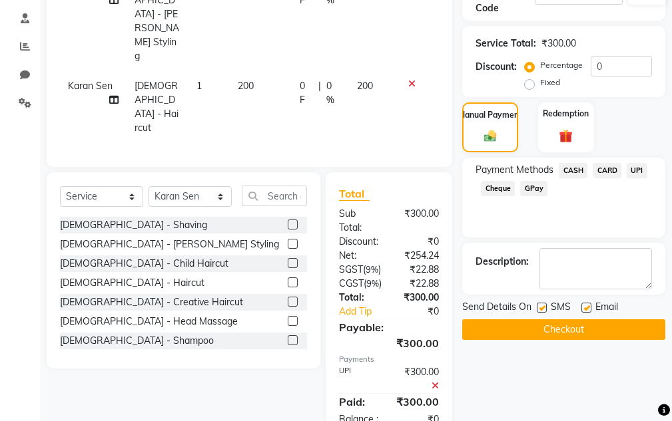
scroll to position [287, 0]
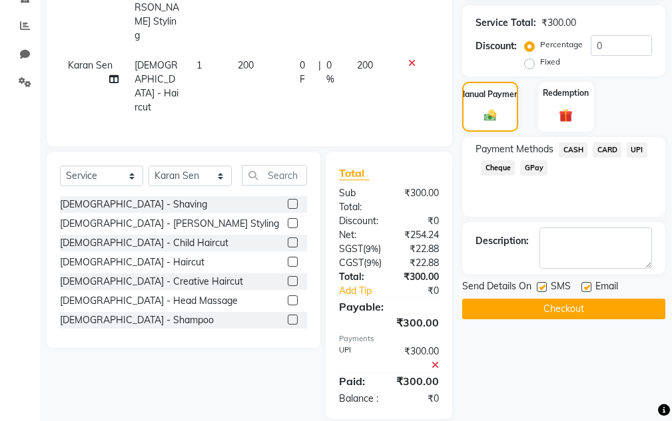
click at [329, 304] on button "Checkout" at bounding box center [563, 309] width 203 height 21
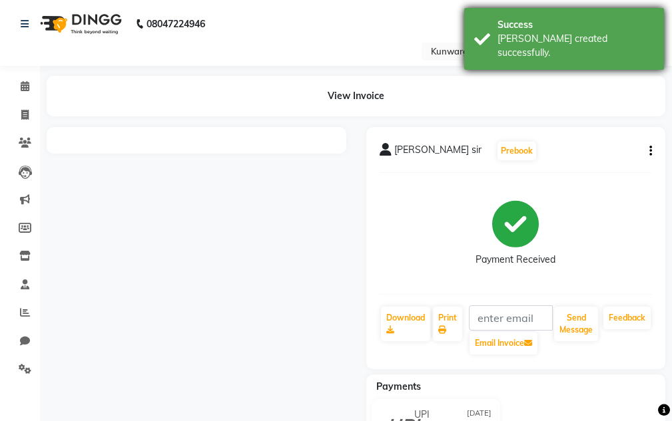
click at [329, 31] on div "Success" at bounding box center [575, 25] width 156 height 14
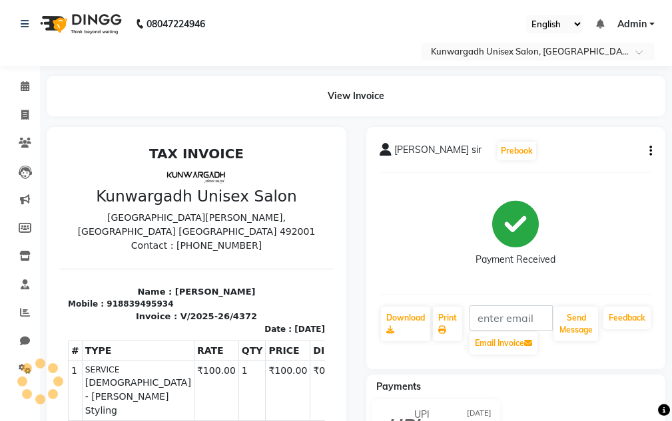
click at [329, 346] on div "Send Message" at bounding box center [576, 331] width 47 height 51
drag, startPoint x: 575, startPoint y: 343, endPoint x: 577, endPoint y: 332, distance: 10.7
click at [329, 341] on div "Send Message" at bounding box center [576, 331] width 47 height 51
click at [329, 332] on button "Send Message" at bounding box center [576, 324] width 44 height 35
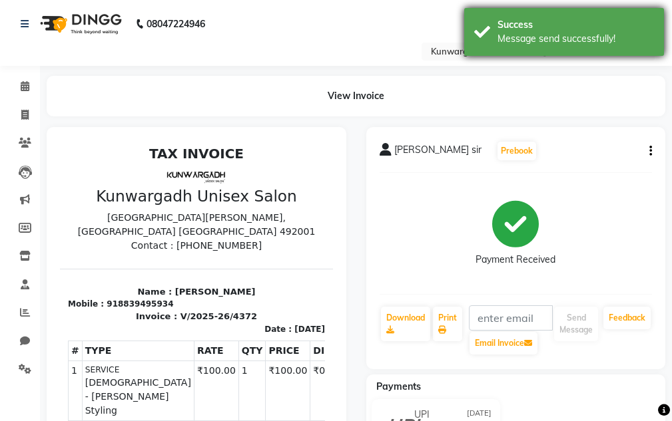
drag, startPoint x: 605, startPoint y: 46, endPoint x: 162, endPoint y: 60, distance: 443.0
click at [329, 46] on div "Success Message send successfully!" at bounding box center [564, 32] width 200 height 48
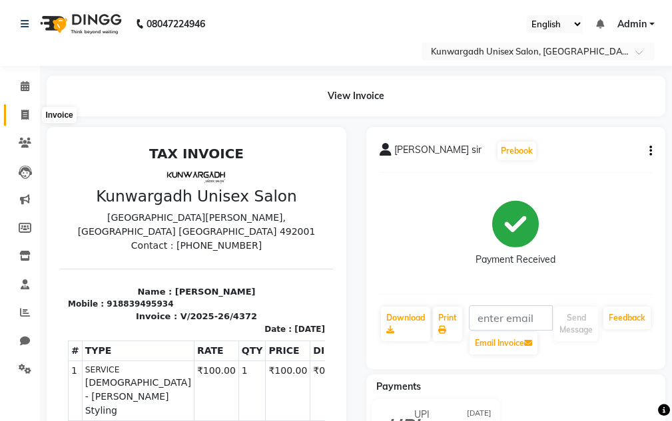
click at [25, 111] on icon at bounding box center [24, 115] width 7 height 10
select select "service"
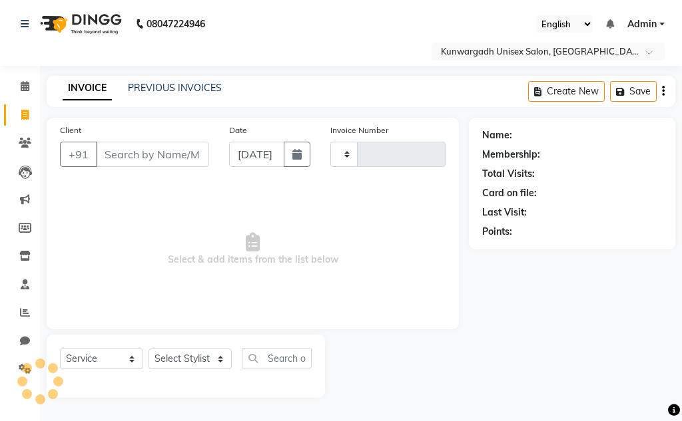
type input "4373"
select select "7931"
click at [132, 169] on div "Client +91" at bounding box center [134, 150] width 169 height 55
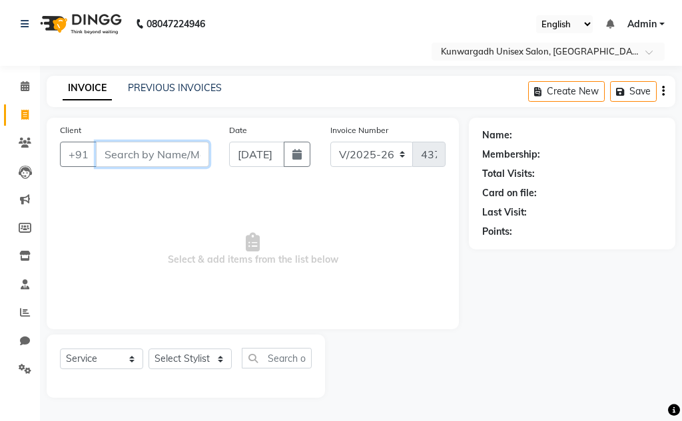
click at [134, 156] on input "Client" at bounding box center [152, 154] width 113 height 25
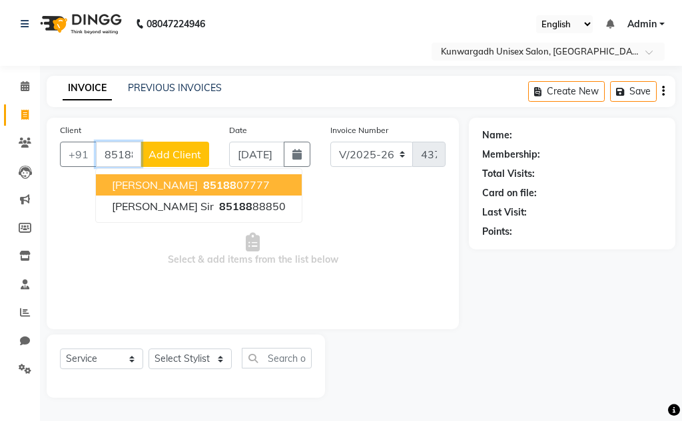
click at [203, 182] on span "85188" at bounding box center [219, 184] width 33 height 13
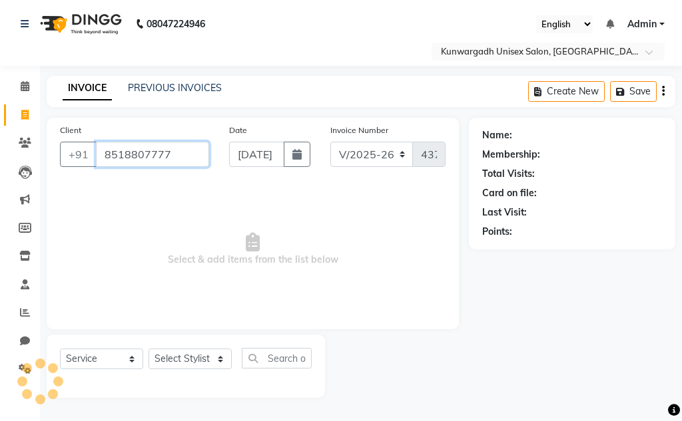
type input "8518807777"
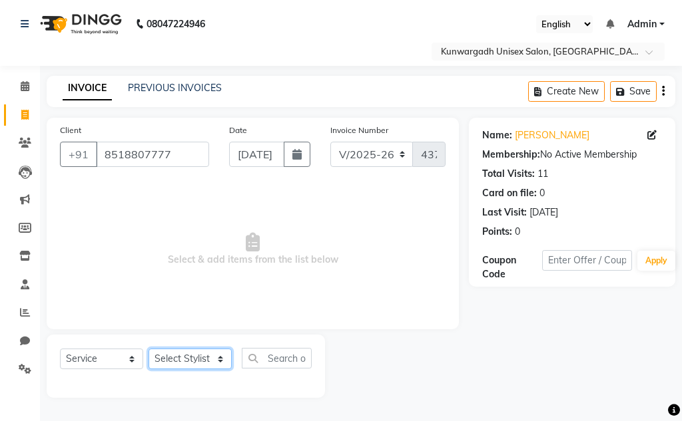
click at [185, 350] on select "Select Stylist Aarti Ayush Sir Chiku Sir Dolly Thakur Gaurav soni Gulfan Khan K…" at bounding box center [189, 359] width 83 height 21
select select "84120"
click at [148, 349] on select "Select Stylist Aarti Ayush Sir Chiku Sir Dolly Thakur Gaurav soni Gulfan Khan K…" at bounding box center [189, 359] width 83 height 21
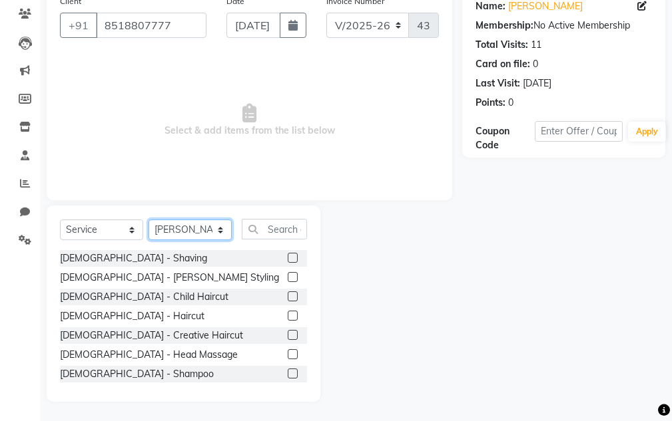
scroll to position [130, 0]
click at [288, 276] on label at bounding box center [293, 277] width 10 height 10
click at [288, 276] on input "checkbox" at bounding box center [292, 277] width 9 height 9
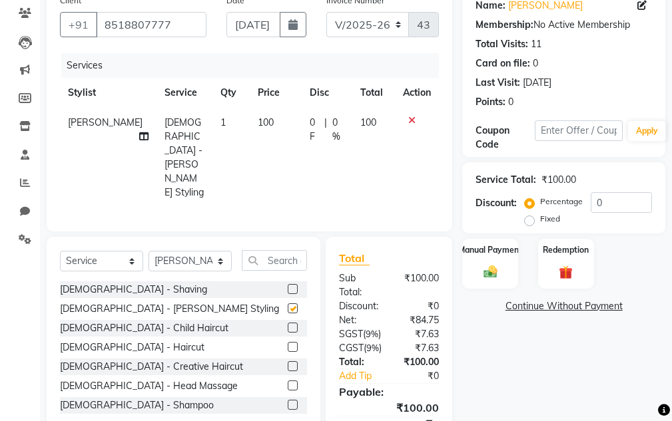
checkbox input "false"
click at [288, 342] on label at bounding box center [293, 347] width 10 height 10
click at [288, 344] on input "checkbox" at bounding box center [292, 348] width 9 height 9
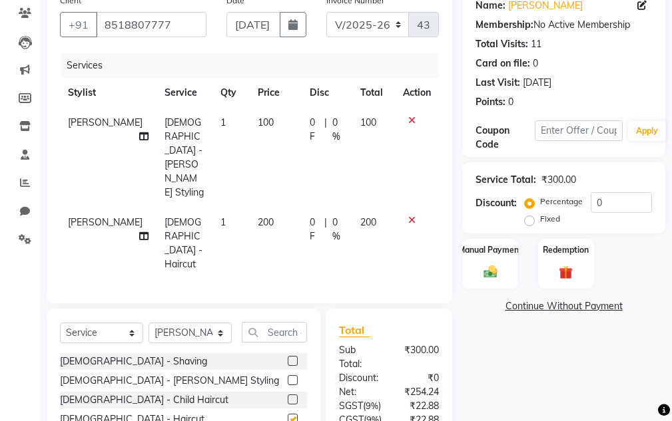
checkbox input "false"
click at [329, 271] on img at bounding box center [490, 272] width 23 height 16
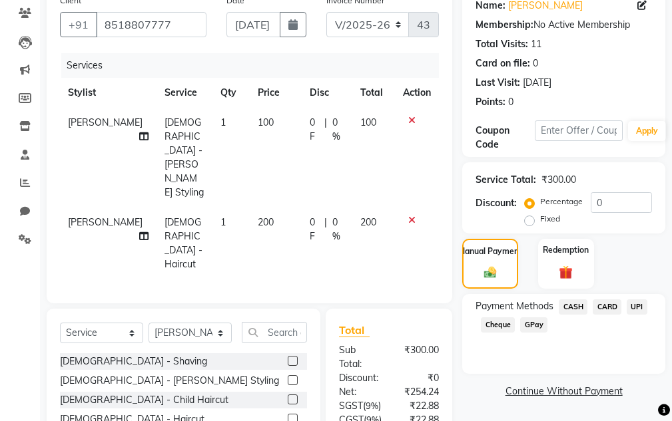
click at [329, 304] on span "CASH" at bounding box center [573, 307] width 29 height 15
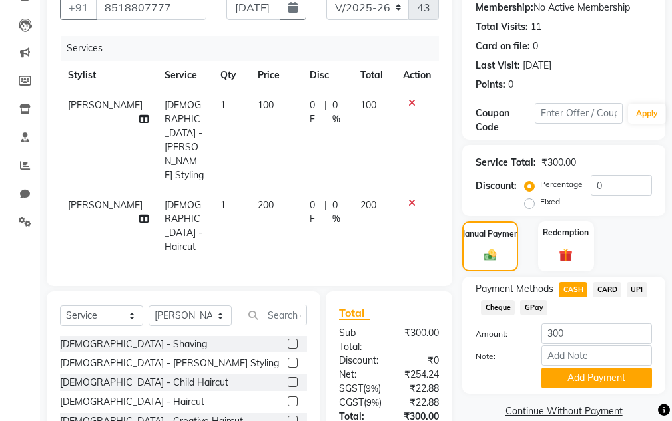
scroll to position [245, 0]
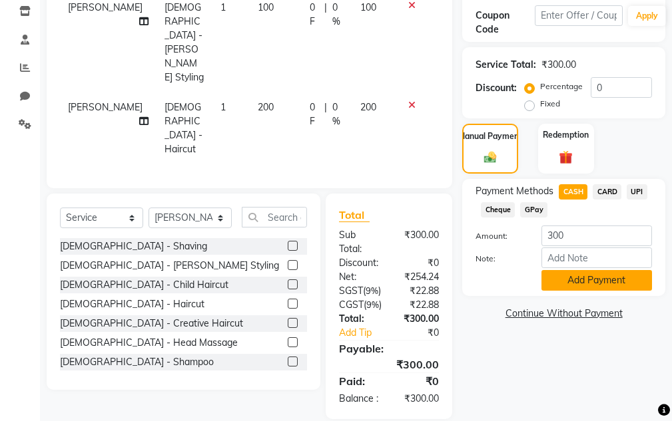
click at [329, 286] on button "Add Payment" at bounding box center [596, 280] width 111 height 21
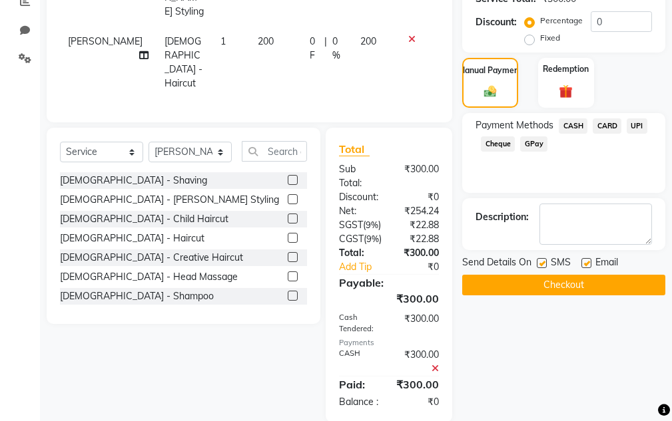
scroll to position [314, 0]
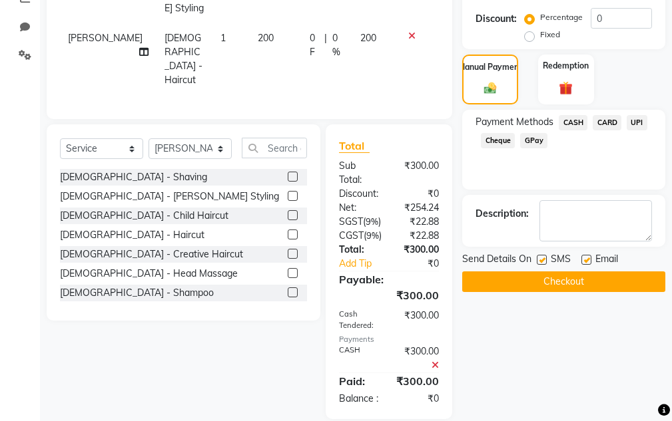
click at [329, 278] on button "Checkout" at bounding box center [563, 282] width 203 height 21
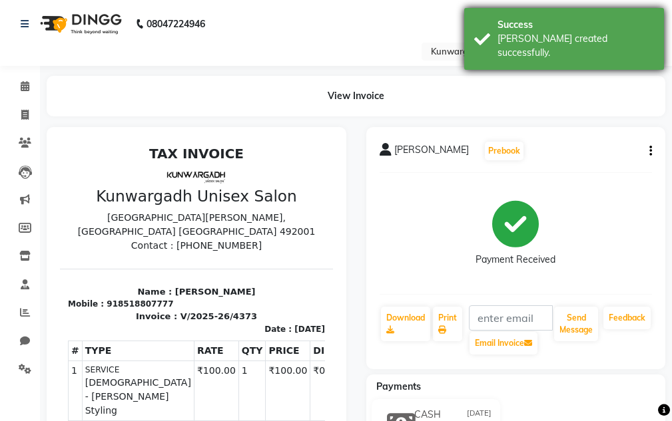
click at [329, 33] on div "Bill created successfully." at bounding box center [575, 46] width 156 height 28
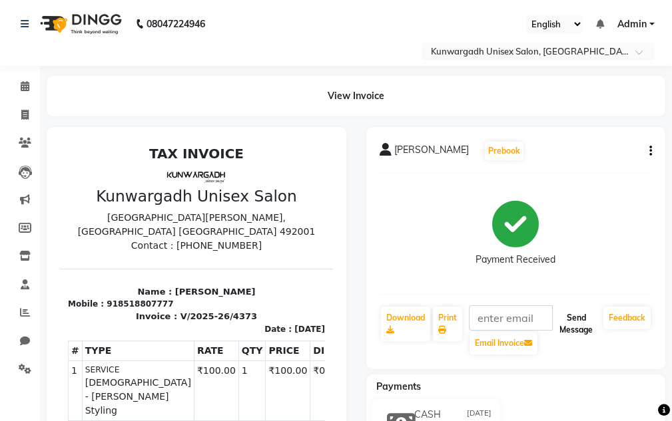
click at [329, 314] on button "Send Message" at bounding box center [576, 324] width 44 height 35
drag, startPoint x: 591, startPoint y: 311, endPoint x: 585, endPoint y: 260, distance: 51.0
click at [329, 300] on div "dev patel Prebook Payment Received Download Print Email Invoice Send Message Fe…" at bounding box center [516, 248] width 300 height 242
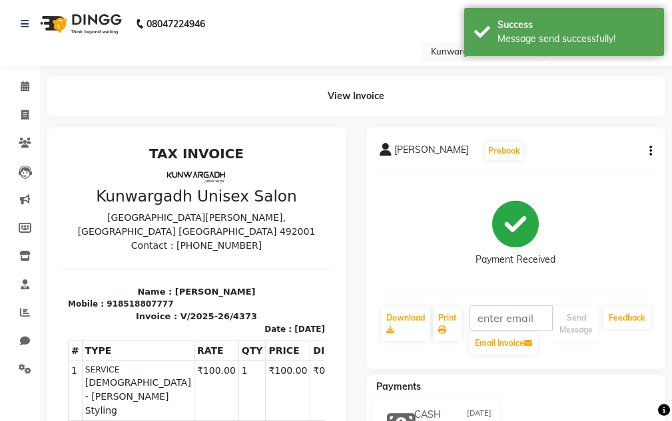
drag, startPoint x: 566, startPoint y: 35, endPoint x: 461, endPoint y: 48, distance: 106.0
click at [329, 35] on div "Message send successfully!" at bounding box center [575, 39] width 156 height 14
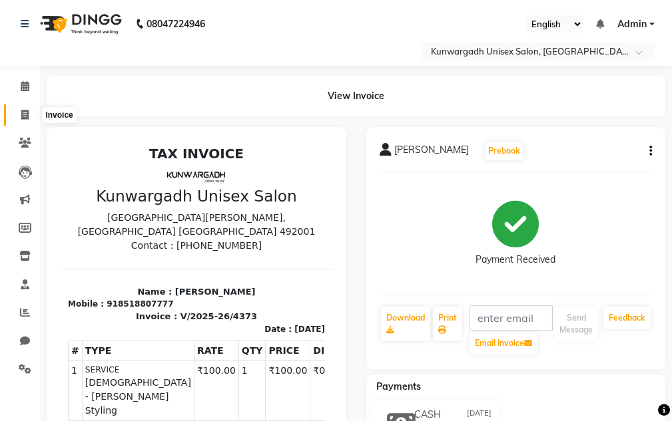
click at [23, 113] on icon at bounding box center [24, 115] width 7 height 10
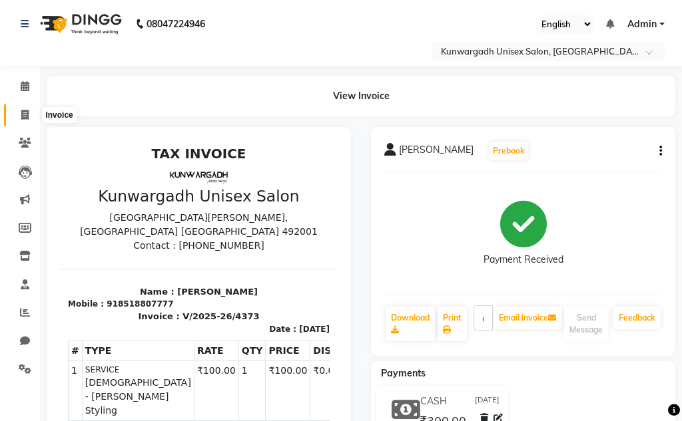
select select "7931"
select select "service"
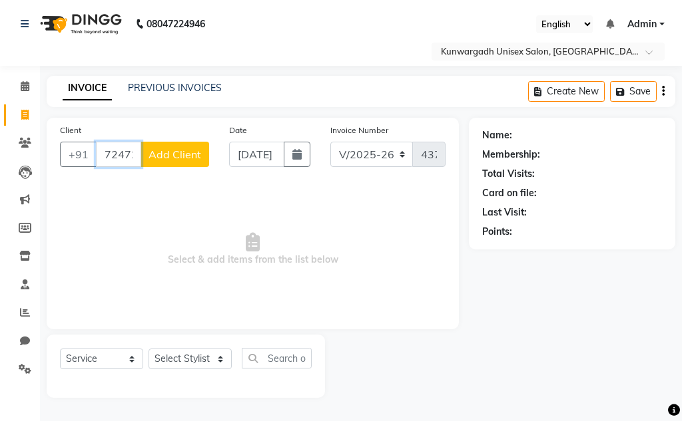
type input "7247208128"
click at [186, 161] on button "Add Client" at bounding box center [174, 154] width 69 height 25
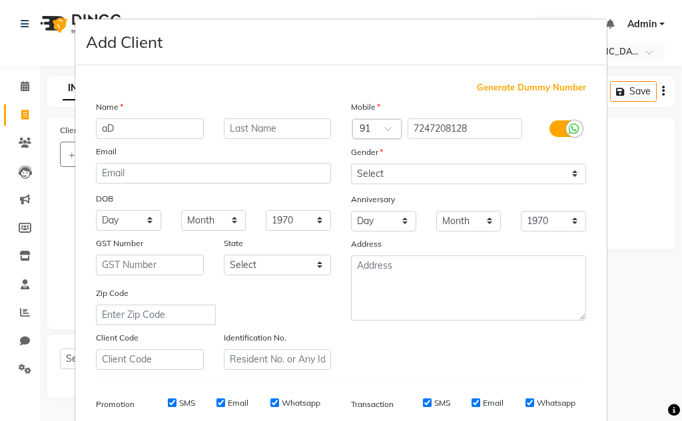
type input "a"
type input "Aditya Sahu Sir"
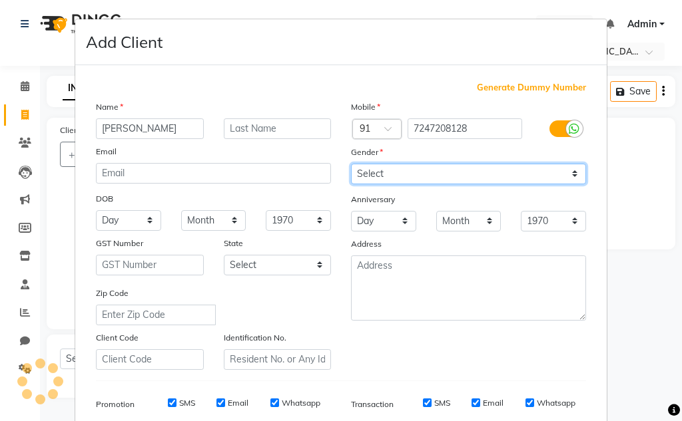
click at [329, 170] on select "Select Male Female Other Prefer Not To Say" at bounding box center [468, 174] width 235 height 21
select select "[DEMOGRAPHIC_DATA]"
click at [329, 164] on select "Select Male Female Other Prefer Not To Say" at bounding box center [468, 174] width 235 height 21
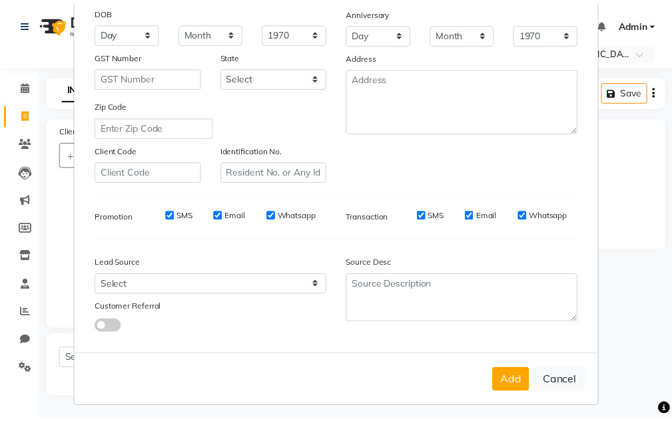
scroll to position [193, 0]
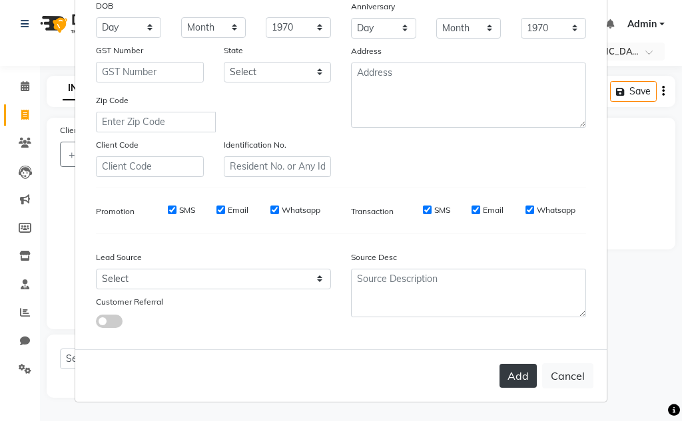
click at [329, 372] on button "Add" at bounding box center [517, 376] width 37 height 24
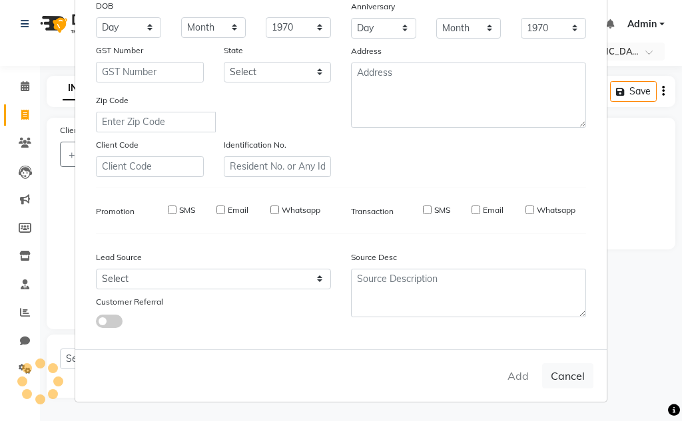
select select
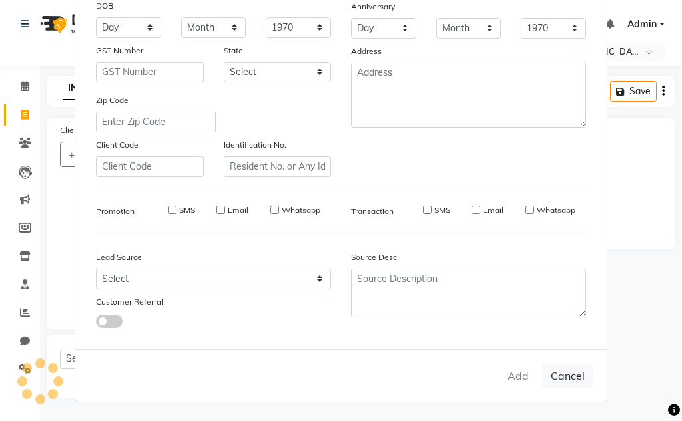
select select
checkbox input "false"
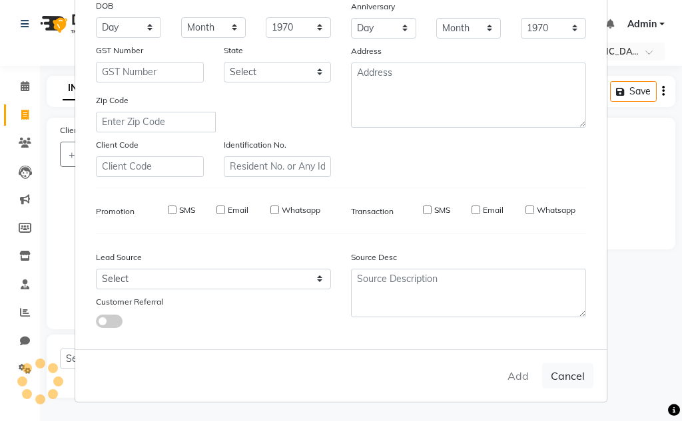
checkbox input "false"
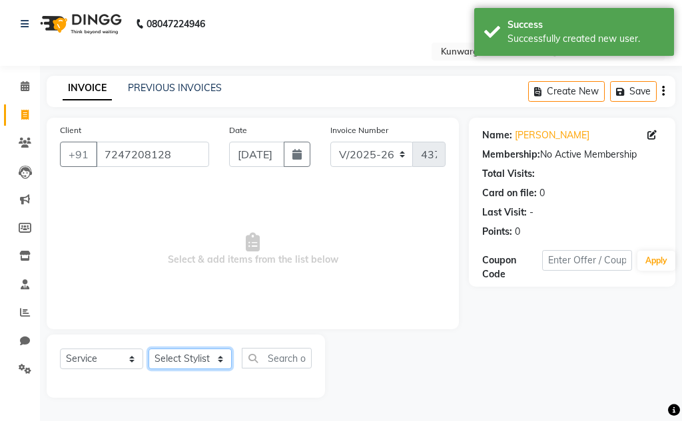
click at [197, 360] on select "Select Stylist Aarti Ayush Sir Chiku Sir Dolly Thakur Gaurav soni Gulfan Khan K…" at bounding box center [189, 359] width 83 height 21
select select "84120"
click at [148, 349] on select "Select Stylist Aarti Ayush Sir Chiku Sir Dolly Thakur Gaurav soni Gulfan Khan K…" at bounding box center [189, 359] width 83 height 21
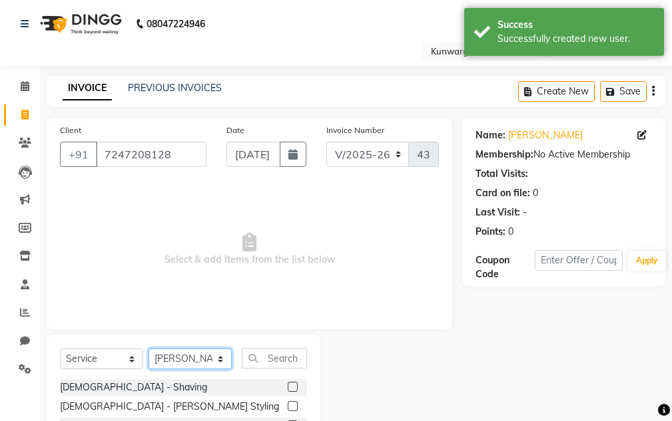
scroll to position [130, 0]
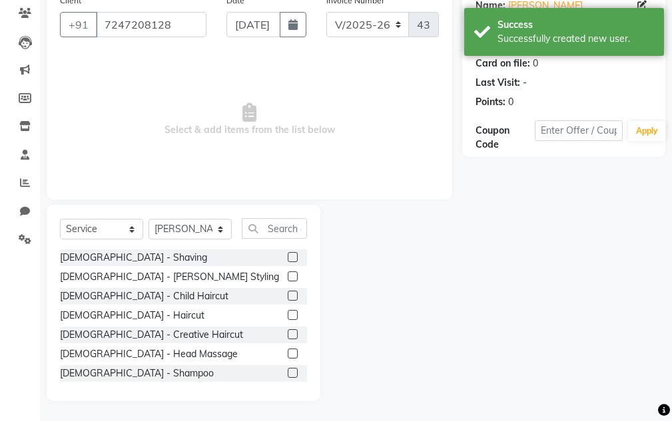
click at [96, 323] on div "Male - Haircut" at bounding box center [183, 316] width 247 height 17
click at [101, 308] on div "Male - Haircut" at bounding box center [183, 316] width 247 height 17
click at [109, 315] on div "Male - Haircut" at bounding box center [132, 316] width 144 height 14
checkbox input "false"
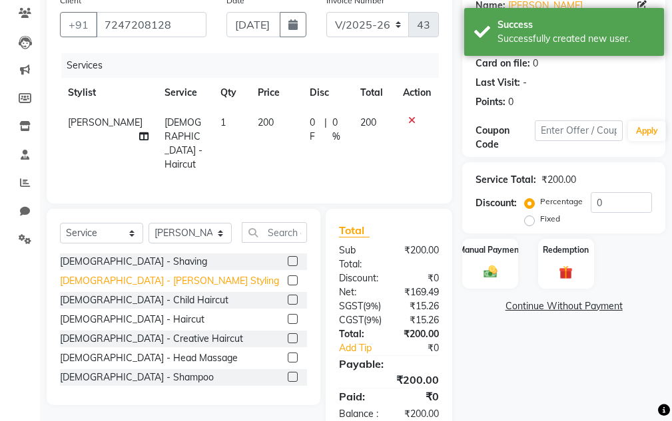
click at [111, 280] on div "Male - Beard Styling" at bounding box center [169, 281] width 219 height 14
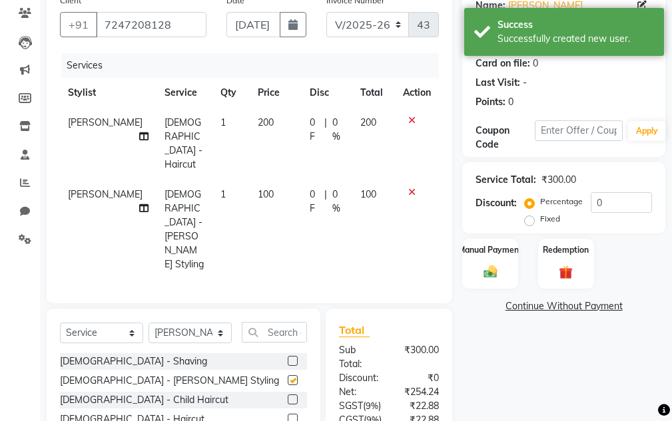
checkbox input "false"
click at [329, 274] on img at bounding box center [490, 272] width 23 height 16
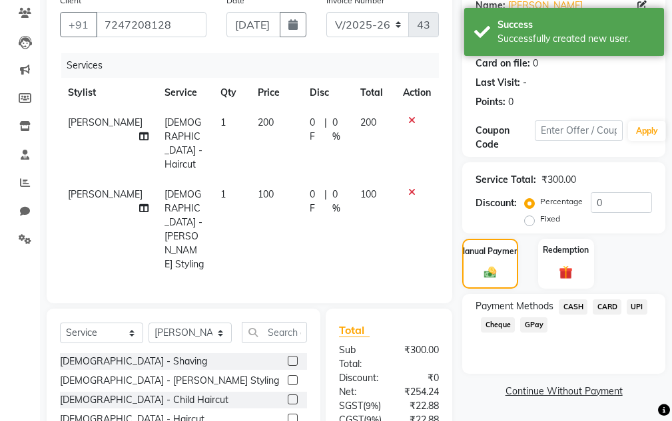
click at [329, 312] on span "CASH" at bounding box center [573, 307] width 29 height 15
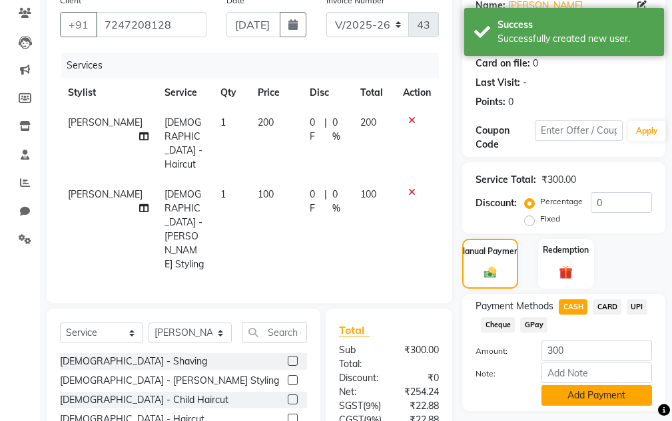
click at [329, 387] on button "Add Payment" at bounding box center [596, 395] width 111 height 21
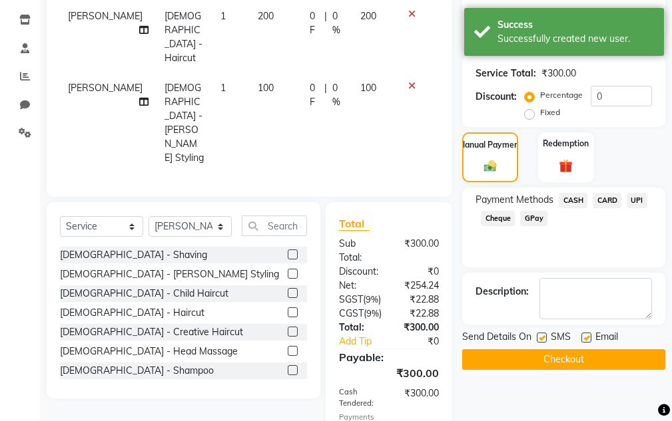
scroll to position [314, 0]
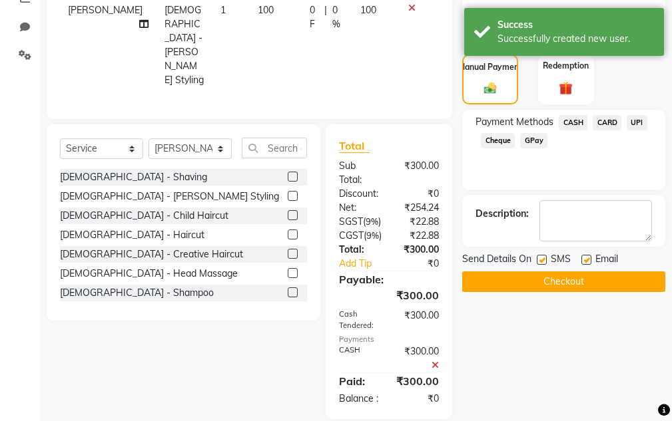
click at [329, 289] on button "Checkout" at bounding box center [563, 282] width 203 height 21
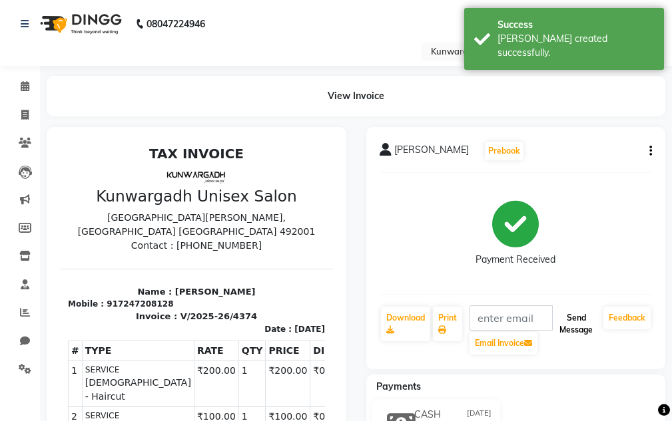
click at [329, 310] on button "Send Message" at bounding box center [576, 324] width 44 height 35
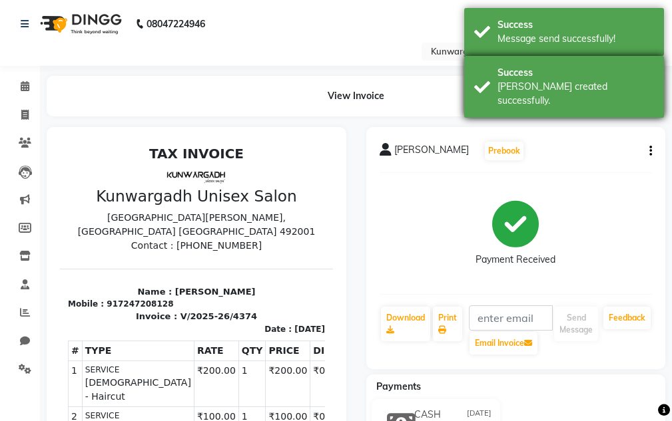
click at [329, 98] on div "Success Bill created successfully." at bounding box center [564, 87] width 200 height 62
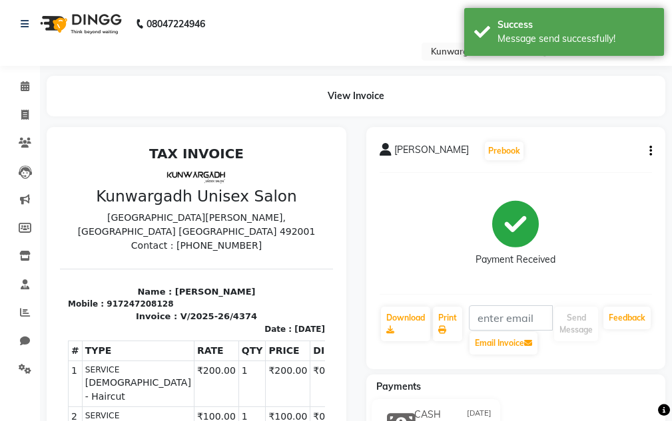
click at [329, 66] on div "Success" at bounding box center [575, 73] width 156 height 14
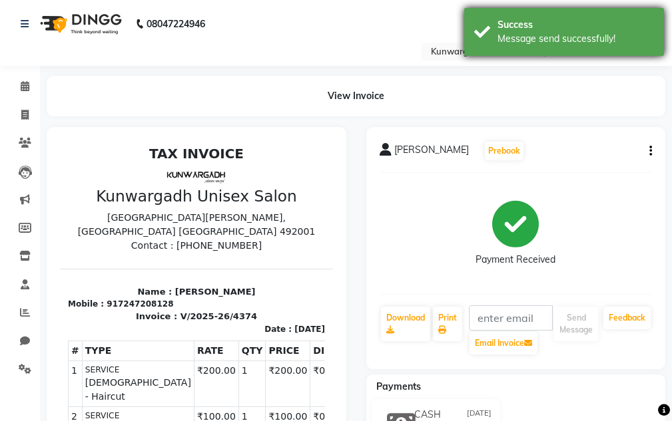
click at [329, 51] on div "Success Message send successfully!" at bounding box center [564, 32] width 200 height 48
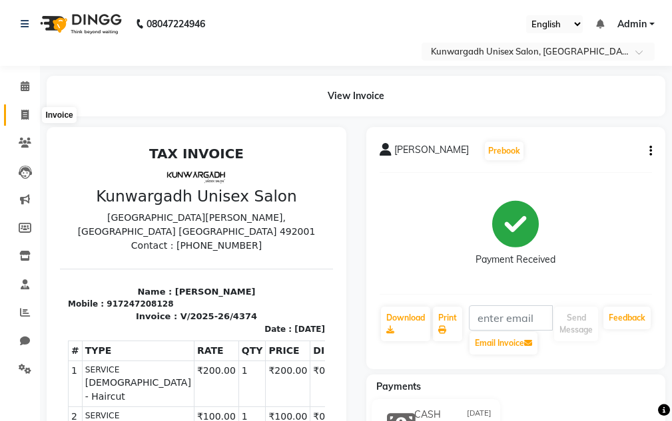
click at [18, 113] on span at bounding box center [24, 115] width 23 height 15
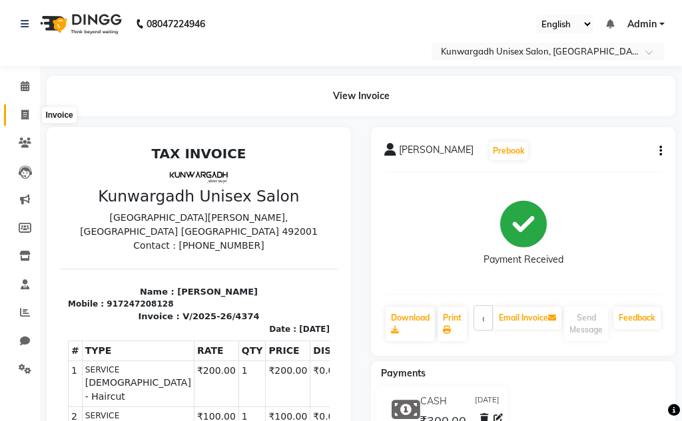
select select "service"
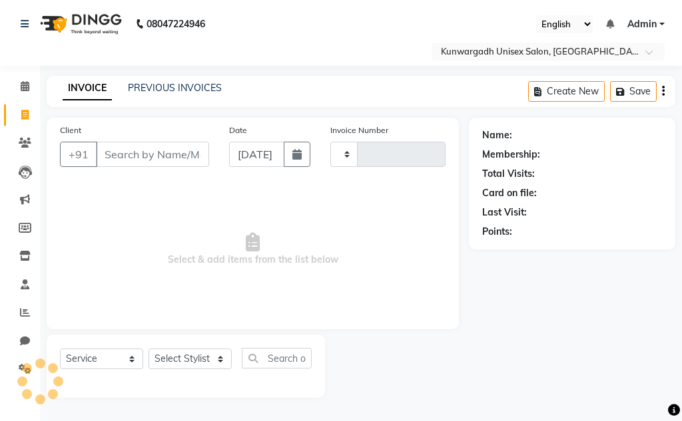
type input "4375"
select select "7931"
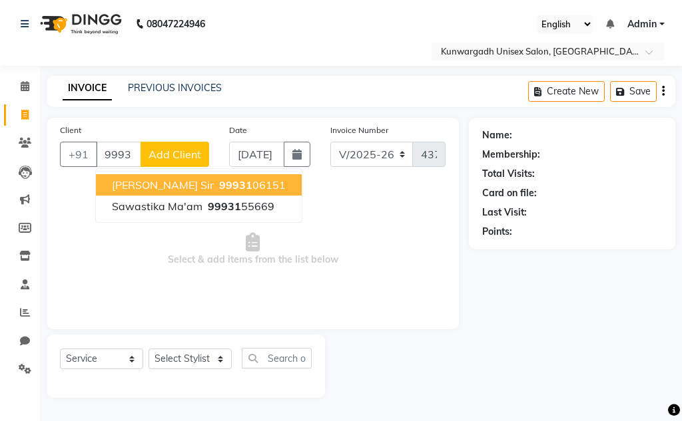
click at [148, 184] on span "Bhavesh Nayak Sir" at bounding box center [163, 184] width 102 height 13
type input "9993106151"
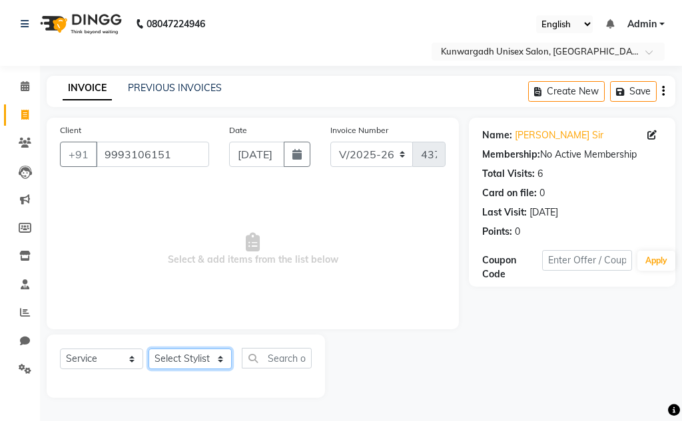
click at [192, 359] on select "Select Stylist Aarti Ayush Sir Chiku Sir Dolly Thakur Gaurav soni Gulfan Khan K…" at bounding box center [189, 359] width 83 height 21
select select "85604"
click at [148, 349] on select "Select Stylist Aarti Ayush Sir Chiku Sir Dolly Thakur Gaurav soni Gulfan Khan K…" at bounding box center [189, 359] width 83 height 21
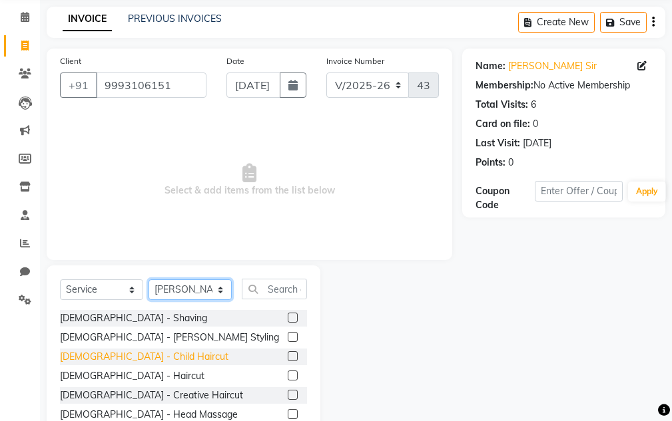
scroll to position [130, 0]
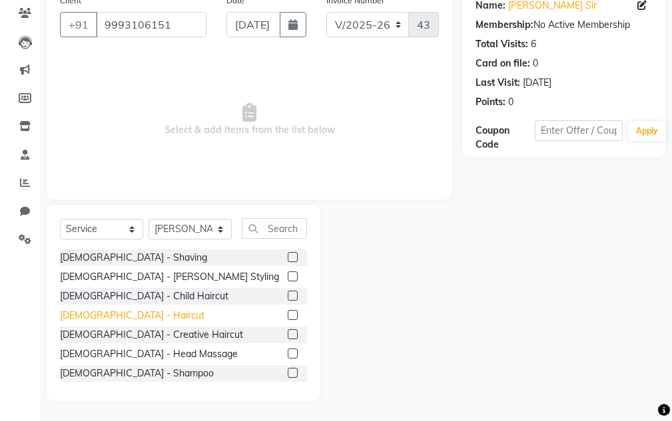
click at [102, 316] on div "Male - Haircut" at bounding box center [132, 316] width 144 height 14
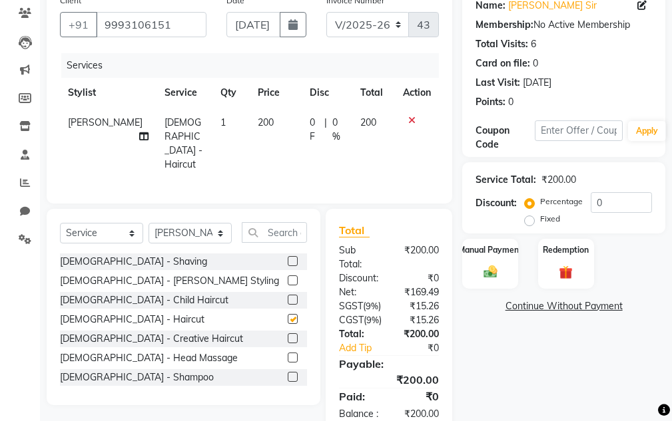
checkbox input "false"
click at [106, 262] on div "Male - Shaving" at bounding box center [133, 262] width 147 height 14
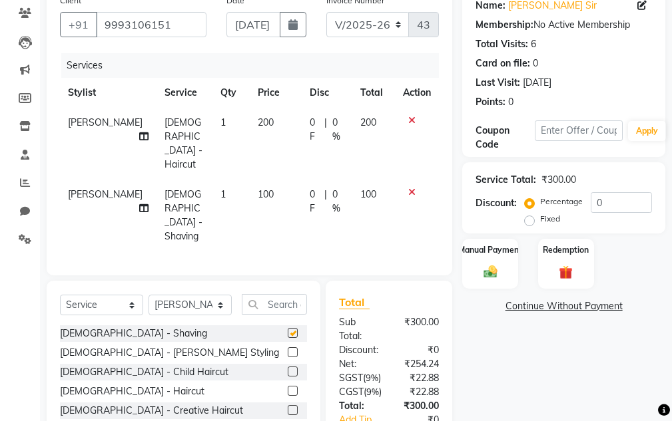
checkbox input "false"
click at [279, 294] on input "text" at bounding box center [274, 304] width 65 height 21
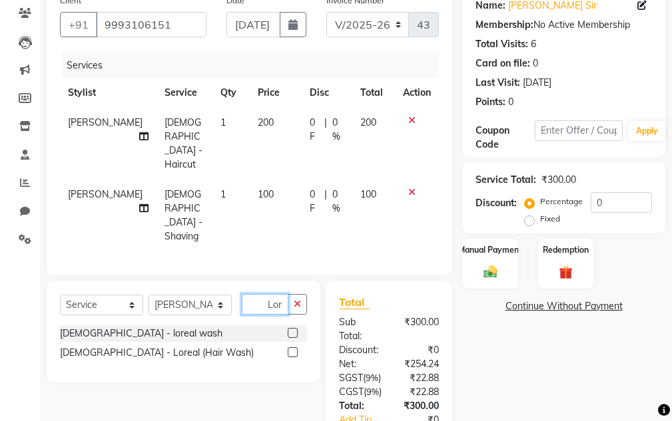
scroll to position [0, 3]
type input "Lore"
click at [112, 327] on div "Male - loreal wash" at bounding box center [141, 334] width 162 height 14
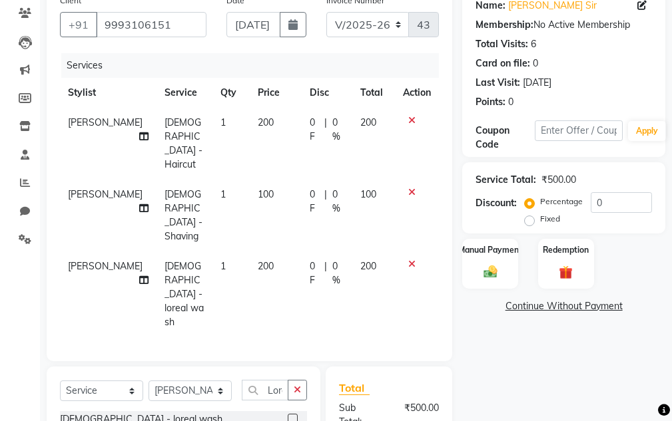
checkbox input "false"
click at [329, 253] on label "Manual Payment" at bounding box center [490, 249] width 67 height 13
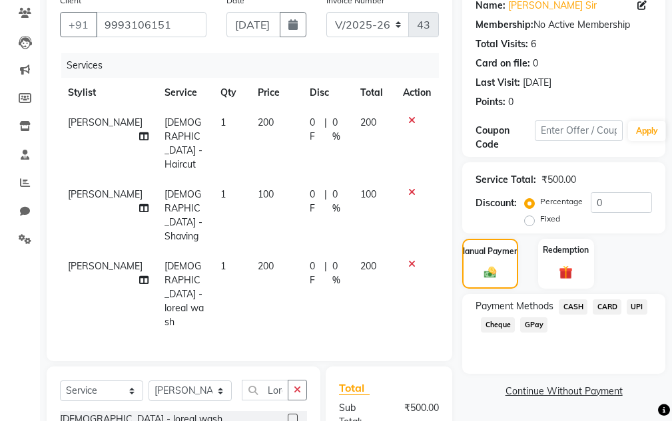
drag, startPoint x: 579, startPoint y: 310, endPoint x: 590, endPoint y: 385, distance: 75.4
click at [329, 316] on div "CASH" at bounding box center [570, 309] width 34 height 18
click at [329, 309] on span "CASH" at bounding box center [573, 307] width 29 height 15
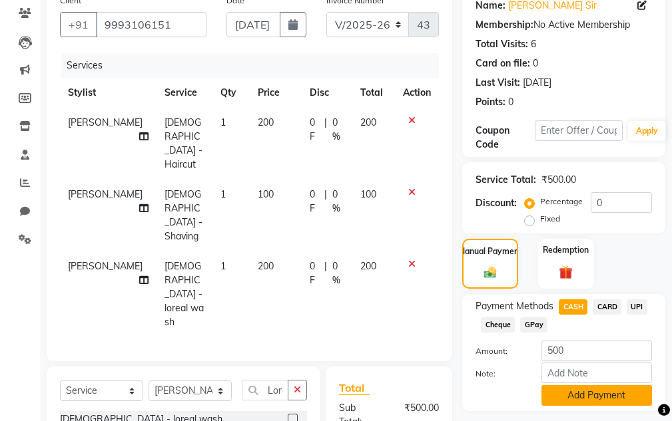
click at [329, 388] on button "Add Payment" at bounding box center [596, 395] width 111 height 21
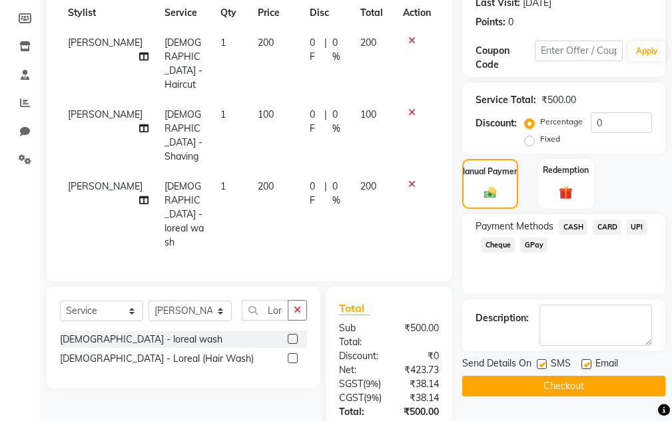
scroll to position [344, 0]
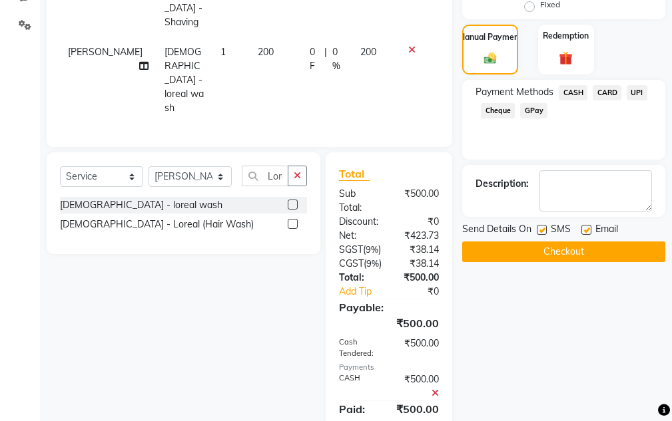
click at [329, 252] on button "Checkout" at bounding box center [563, 252] width 203 height 21
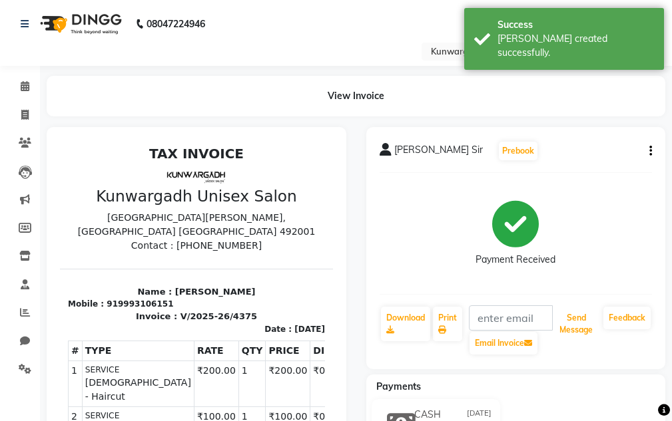
click at [329, 342] on div "Send Message" at bounding box center [576, 331] width 47 height 51
click at [329, 338] on button "Send Message" at bounding box center [576, 324] width 44 height 35
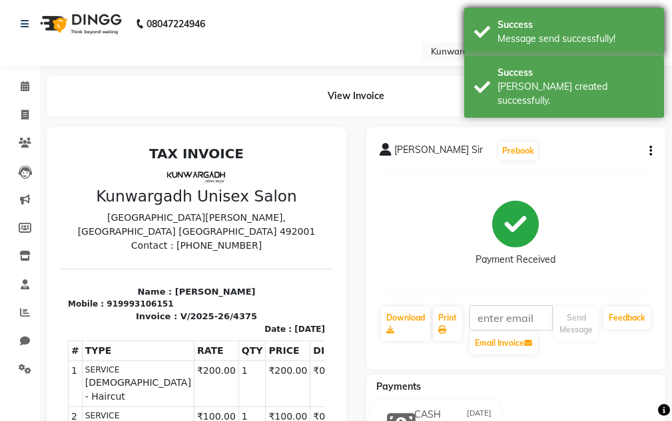
click at [329, 47] on div "Success Message send successfully!" at bounding box center [564, 32] width 200 height 48
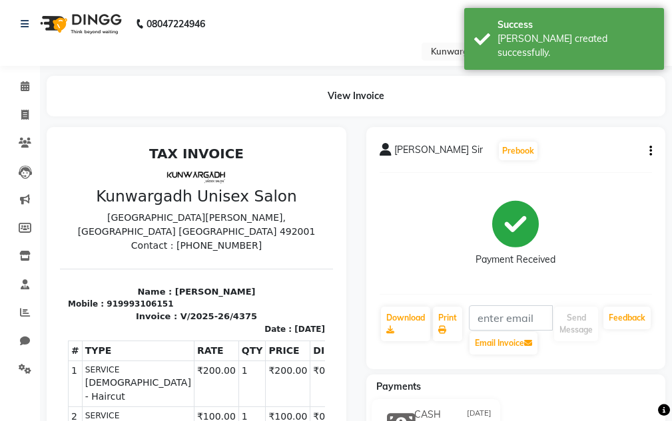
click at [329, 37] on div "Bill created successfully." at bounding box center [575, 46] width 156 height 28
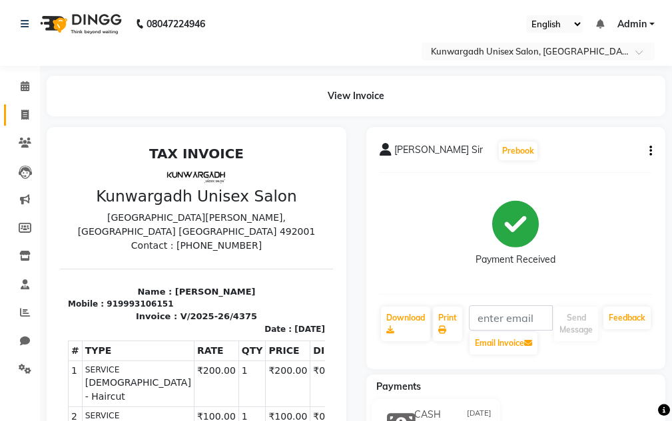
click at [9, 124] on link "Invoice" at bounding box center [20, 116] width 32 height 22
select select "service"
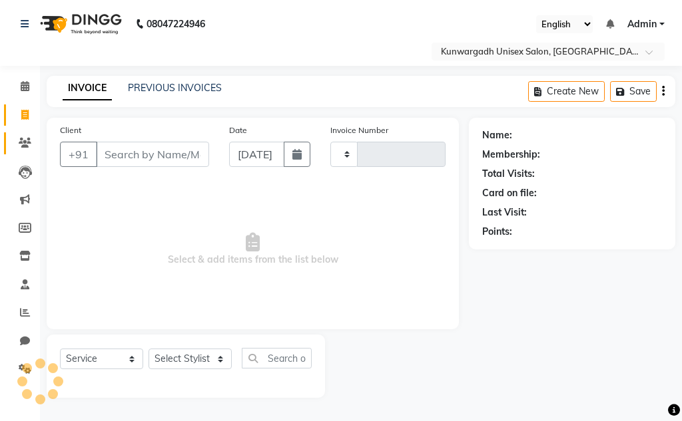
click at [21, 138] on span at bounding box center [24, 143] width 23 height 15
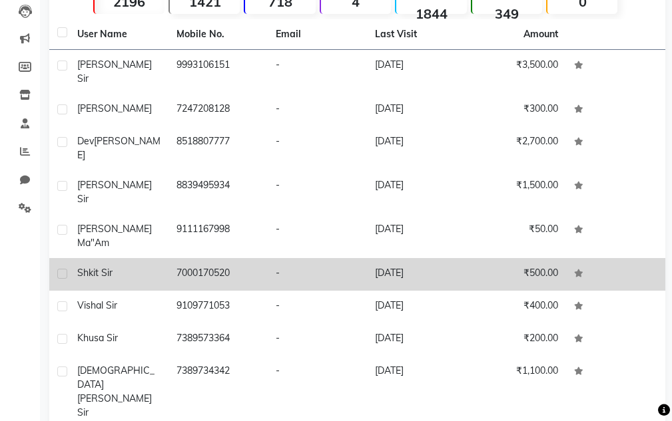
scroll to position [184, 0]
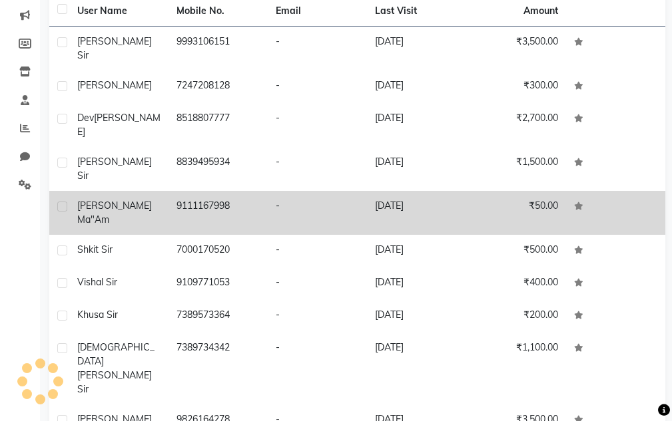
scroll to position [173, 0]
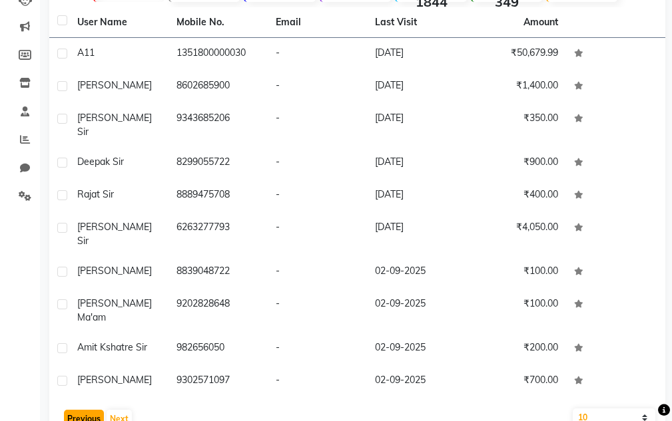
click at [80, 410] on button "Previous" at bounding box center [84, 419] width 40 height 19
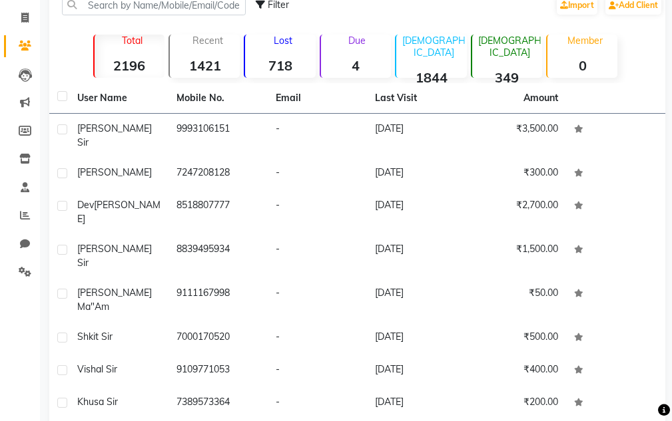
scroll to position [40, 0]
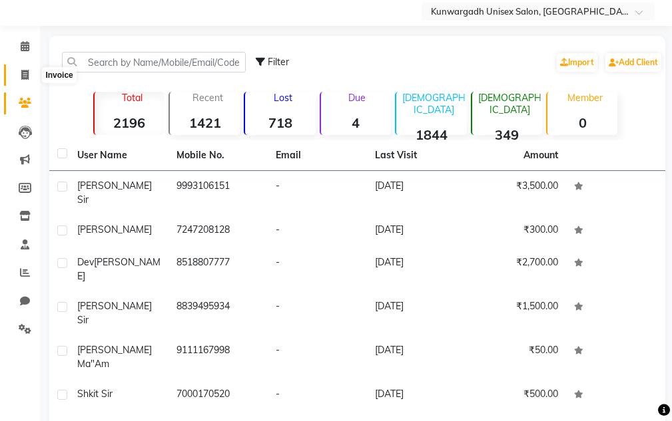
click at [20, 70] on span at bounding box center [24, 75] width 23 height 15
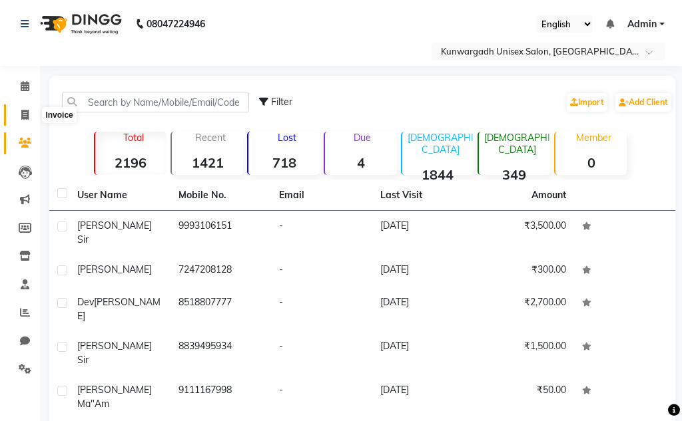
select select "service"
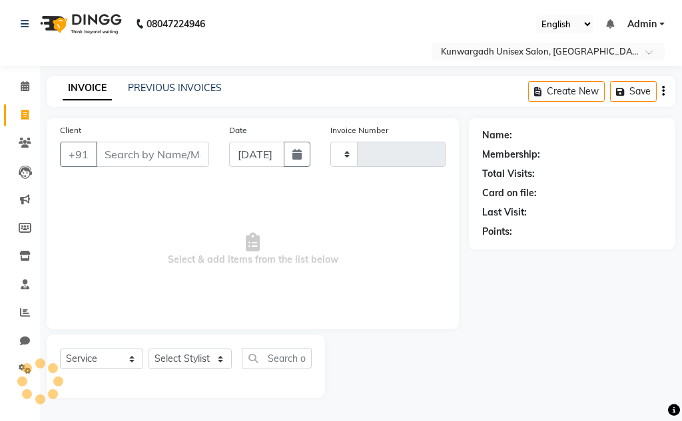
type input "4376"
select select "7931"
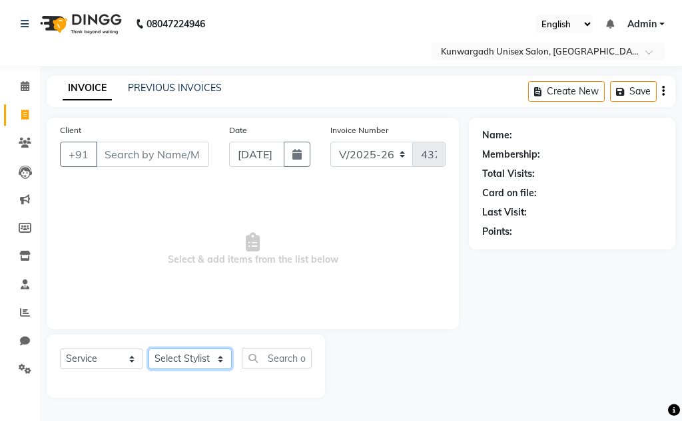
click at [158, 353] on select "Select Stylist Aarti Ayush Sir Chiku Sir Dolly Thakur Gaurav soni Gulfan Khan K…" at bounding box center [189, 359] width 83 height 21
select select "82467"
click at [148, 349] on select "Select Stylist Aarti Ayush Sir Chiku Sir Dolly Thakur Gaurav soni Gulfan Khan K…" at bounding box center [189, 359] width 83 height 21
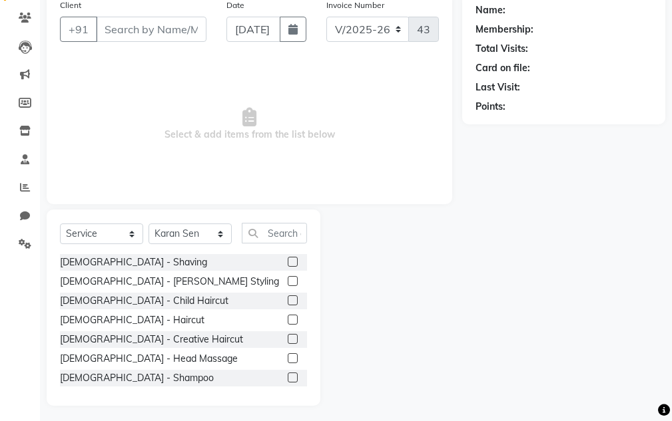
scroll to position [130, 0]
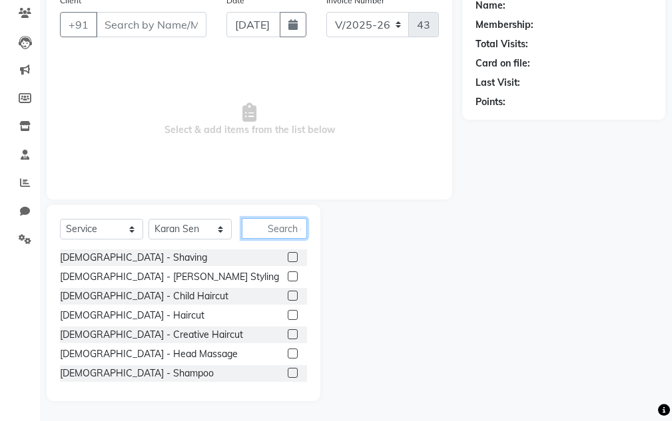
click at [285, 236] on input "text" at bounding box center [274, 228] width 65 height 21
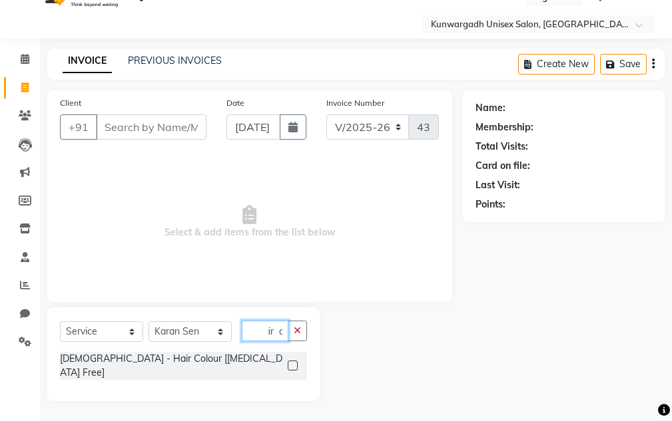
scroll to position [16, 0]
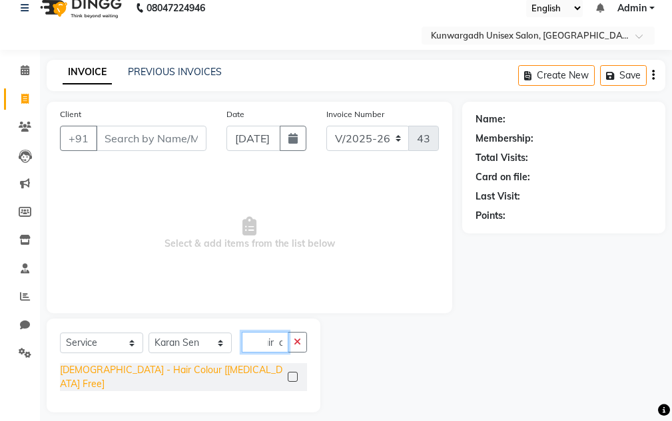
type input "Hair c"
click at [198, 372] on div "Male - Hair Colour [Ammonia Free]" at bounding box center [171, 378] width 222 height 28
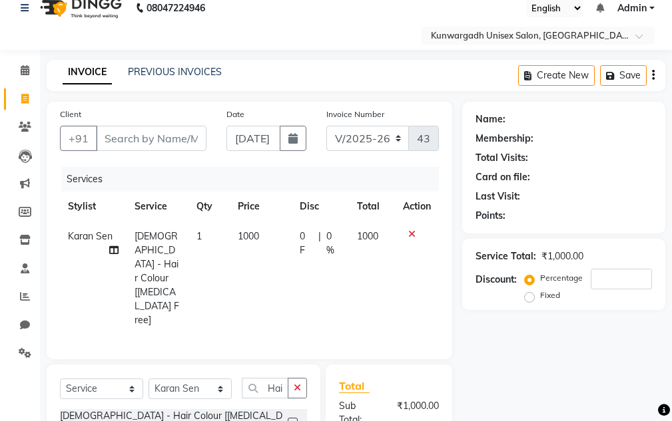
checkbox input "false"
click at [261, 244] on td "1000" at bounding box center [261, 279] width 63 height 114
select select "82467"
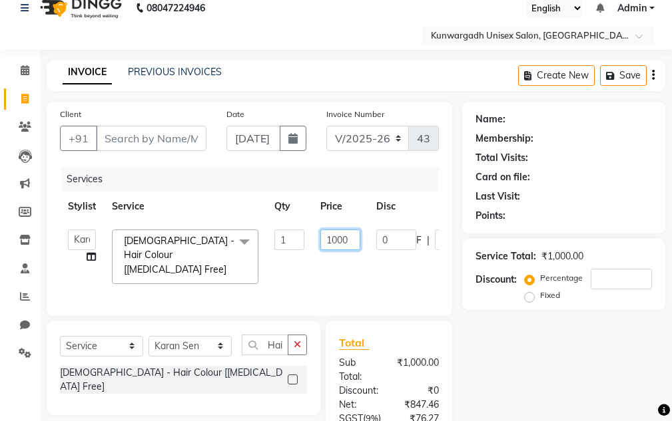
click at [329, 240] on input "1000" at bounding box center [340, 240] width 40 height 21
type input "2000"
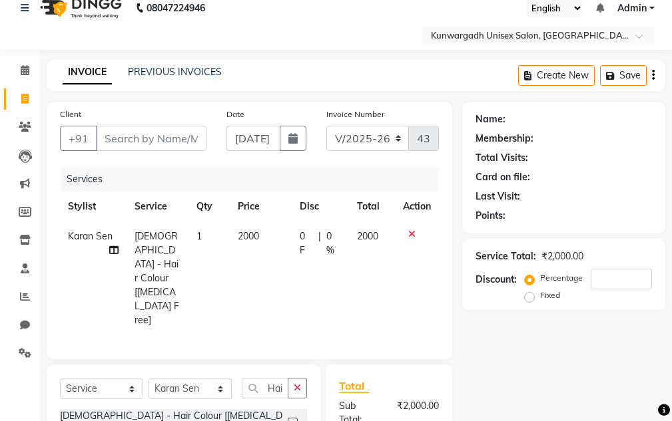
drag, startPoint x: 593, startPoint y: 389, endPoint x: 568, endPoint y: 353, distance: 44.1
click at [329, 387] on div "Name: Membership: Total Visits: Card on file: Last Visit: Points: Service Total…" at bounding box center [568, 353] width 213 height 503
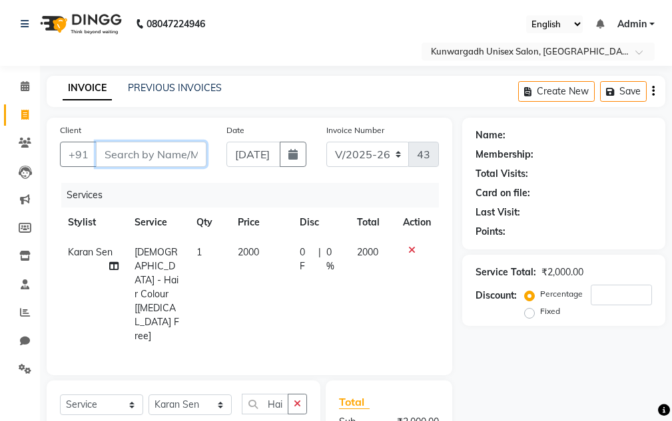
click at [145, 152] on input "Client" at bounding box center [151, 154] width 111 height 25
click at [271, 240] on td "2000" at bounding box center [261, 295] width 63 height 114
select select "82467"
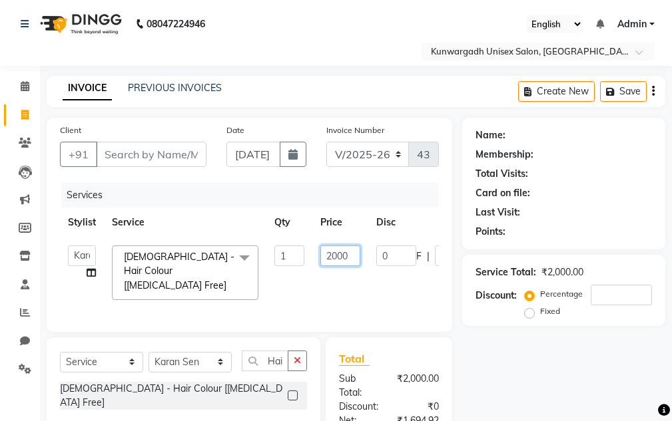
click at [329, 259] on input "2000" at bounding box center [340, 256] width 40 height 21
type input "2300"
drag, startPoint x: 483, startPoint y: 373, endPoint x: 481, endPoint y: 365, distance: 8.1
click at [329, 373] on div "Name: Membership: Total Visits: Card on file: Last Visit: Points: Service Total…" at bounding box center [568, 347] width 213 height 459
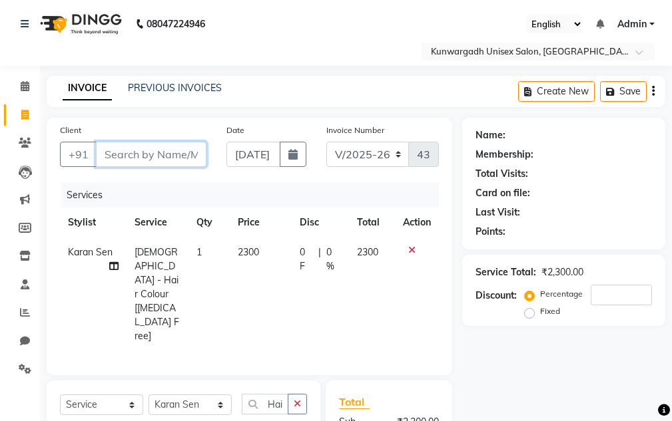
click at [198, 148] on input "Client" at bounding box center [151, 154] width 111 height 25
click at [248, 247] on span "2300" at bounding box center [248, 252] width 21 height 12
select select "82467"
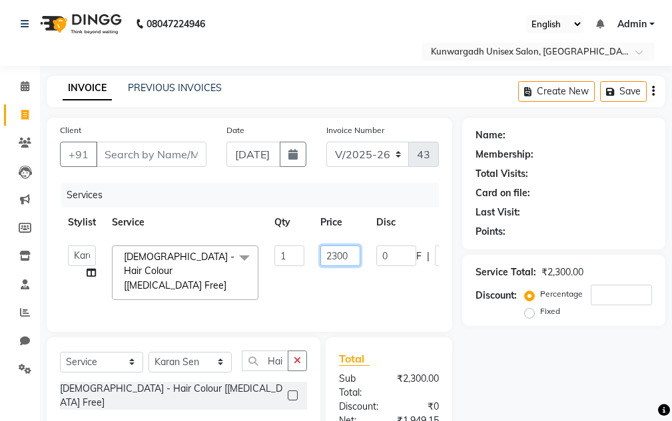
click at [329, 254] on input "2300" at bounding box center [340, 256] width 40 height 21
type input "2000"
click at [329, 363] on div "Name: Membership: Total Visits: Card on file: Last Visit: Points: Service Total…" at bounding box center [568, 347] width 213 height 459
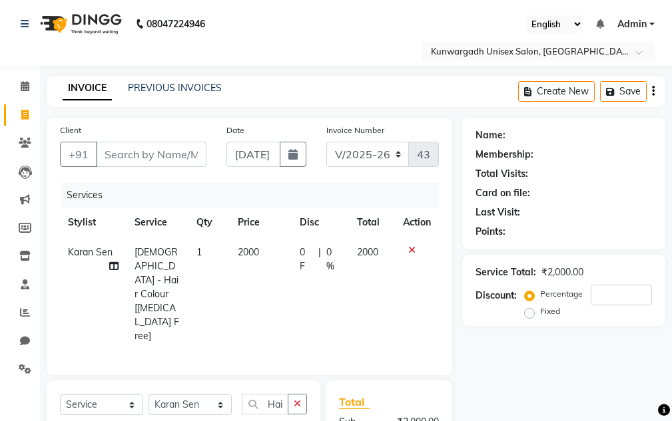
scroll to position [0, 10]
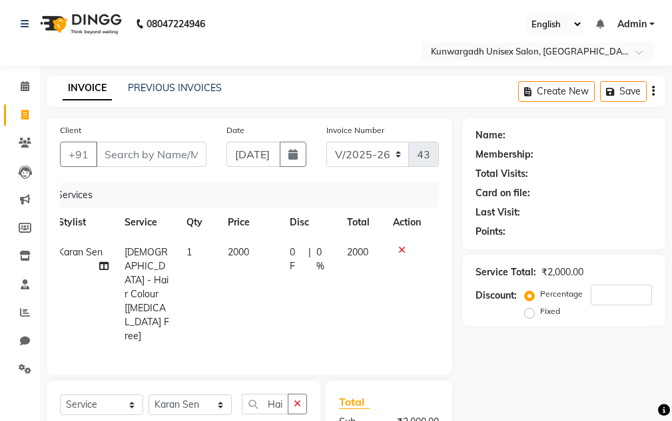
click at [329, 247] on td "2000" at bounding box center [362, 295] width 46 height 114
select select "82467"
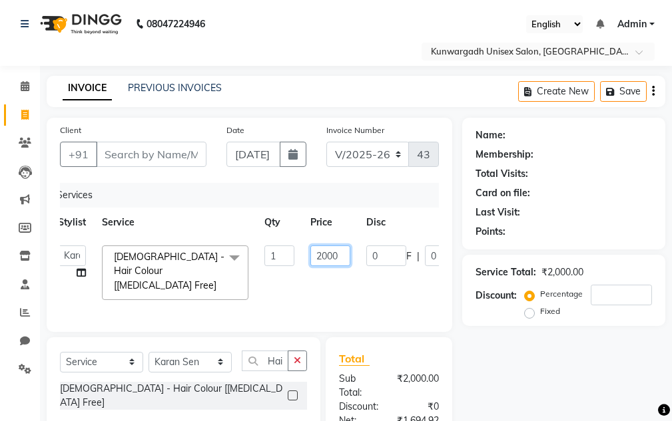
drag, startPoint x: 328, startPoint y: 255, endPoint x: 330, endPoint y: 278, distance: 23.5
click at [328, 256] on input "2000" at bounding box center [330, 256] width 40 height 21
type input "2200"
drag, startPoint x: 451, startPoint y: 377, endPoint x: 453, endPoint y: 364, distance: 13.6
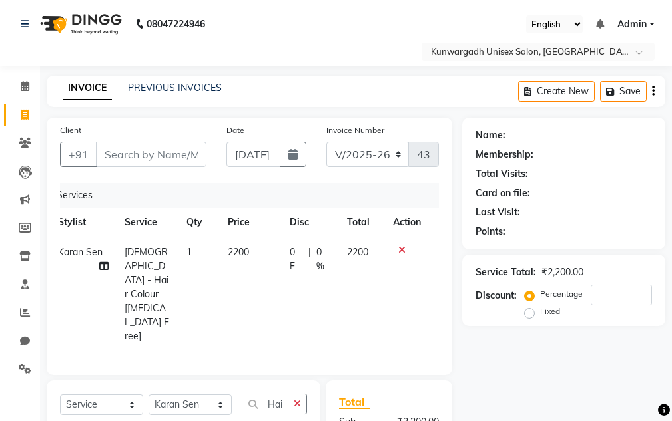
drag, startPoint x: 525, startPoint y: 316, endPoint x: 532, endPoint y: 315, distance: 6.7
click at [329, 315] on label "Fixed" at bounding box center [550, 312] width 20 height 12
click at [329, 315] on input "Fixed" at bounding box center [531, 311] width 9 height 9
radio input "true"
click at [329, 314] on label "Fixed" at bounding box center [550, 312] width 20 height 12
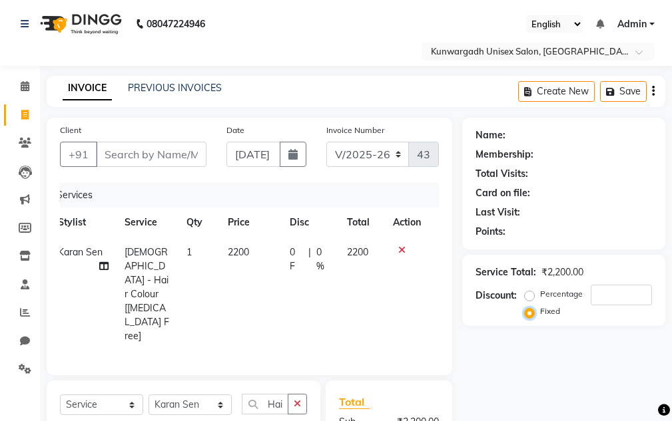
click at [329, 314] on input "Fixed" at bounding box center [531, 311] width 9 height 9
click at [329, 293] on div "Service Total: ₹2,200.00 Discount: Percentage Fixed" at bounding box center [563, 290] width 203 height 71
click at [329, 293] on input "number" at bounding box center [621, 295] width 61 height 21
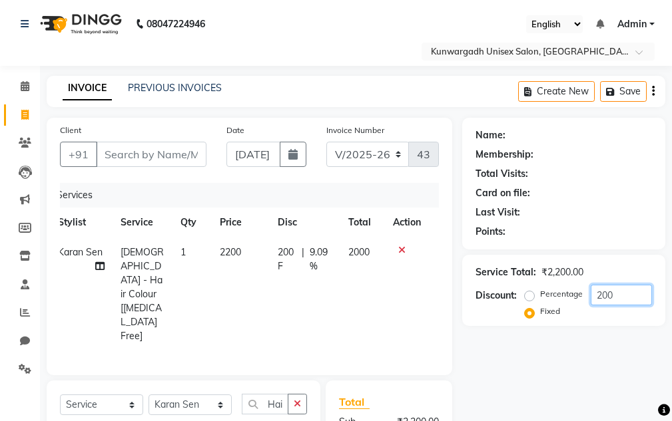
type input "200"
click at [329, 348] on div "Name: Membership: Total Visits: Card on file: Last Visit: Points: Service Total…" at bounding box center [568, 369] width 213 height 503
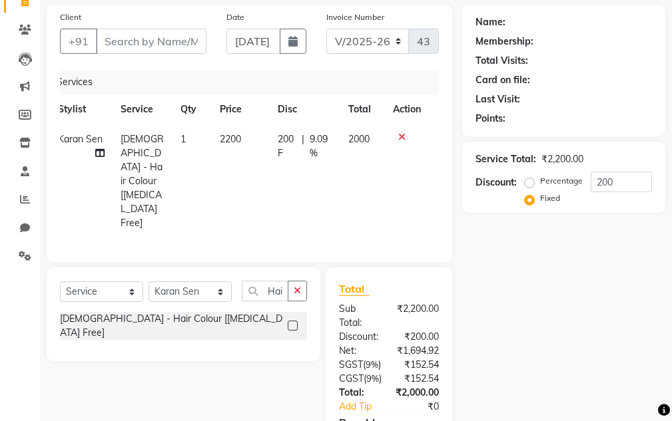
scroll to position [215, 0]
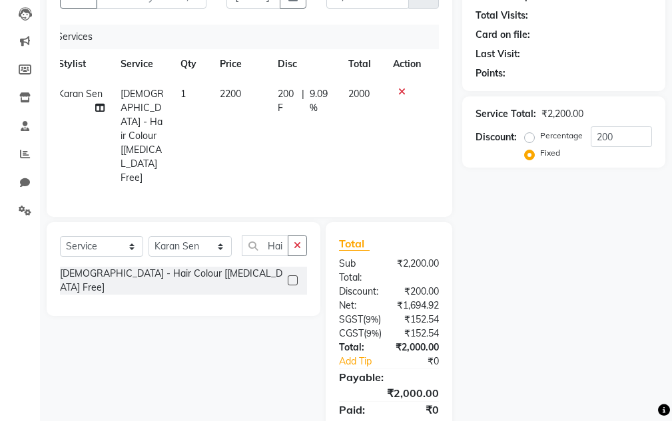
drag, startPoint x: 309, startPoint y: 213, endPoint x: 302, endPoint y: 209, distance: 7.8
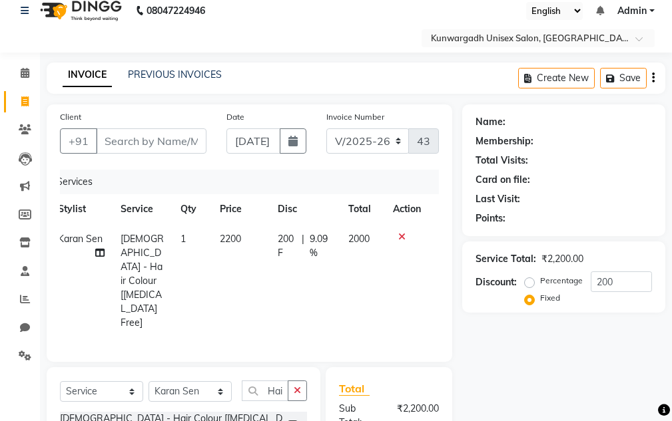
scroll to position [0, 0]
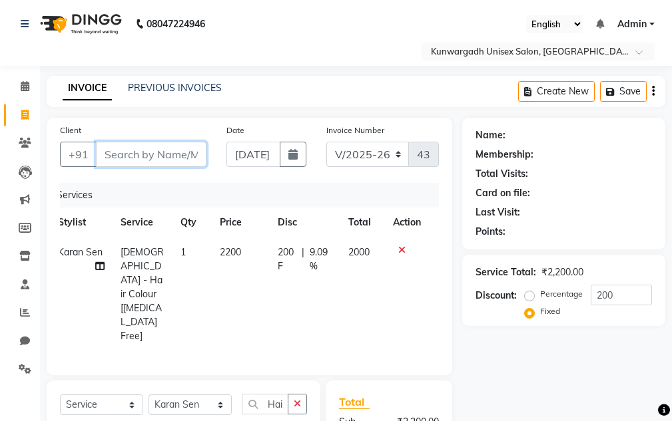
drag, startPoint x: 302, startPoint y: 209, endPoint x: 196, endPoint y: 154, distance: 119.4
click at [196, 154] on input "Client" at bounding box center [151, 154] width 111 height 25
type input "M"
radio input "true"
type input "0"
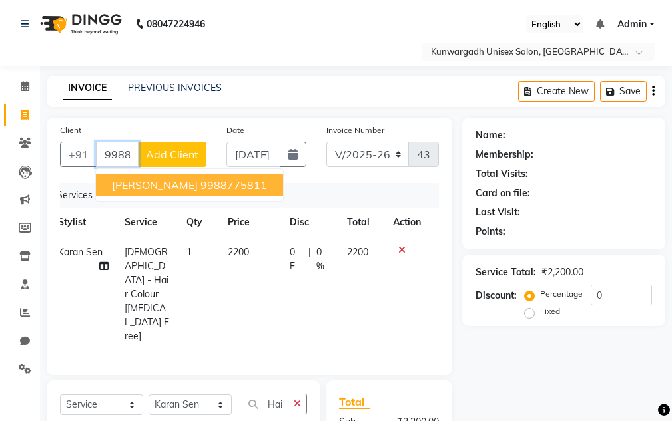
type input "9988775811"
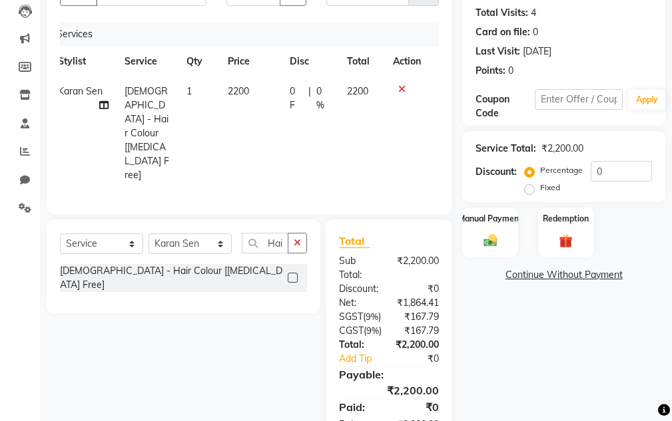
scroll to position [200, 0]
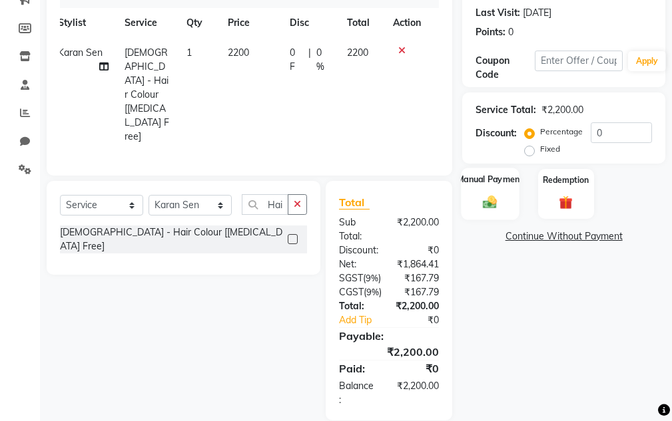
click at [329, 164] on div "Name: Minsha Ma'am Membership: No Active Membership Total Visits: 4 Card on fil…" at bounding box center [568, 169] width 213 height 503
click at [329, 147] on label "Fixed" at bounding box center [550, 149] width 20 height 12
click at [329, 147] on input "Fixed" at bounding box center [531, 148] width 9 height 9
radio input "true"
click at [329, 121] on div "Service Total: ₹2,200.00 Discount: Percentage Fixed 0" at bounding box center [563, 128] width 176 height 61
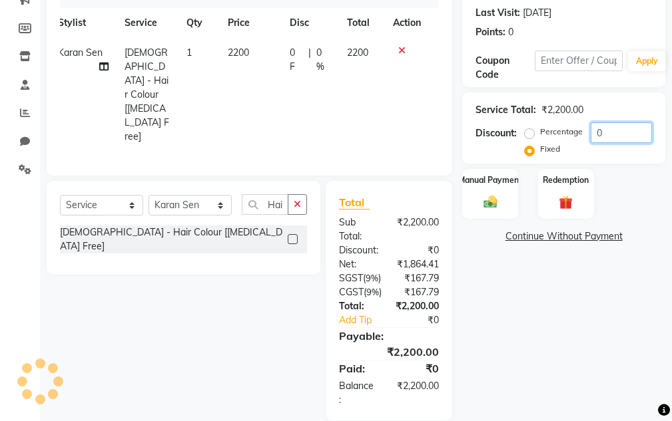
click at [329, 122] on div "Service Total: ₹2,200.00 Discount: Percentage Fixed 0" at bounding box center [563, 128] width 176 height 61
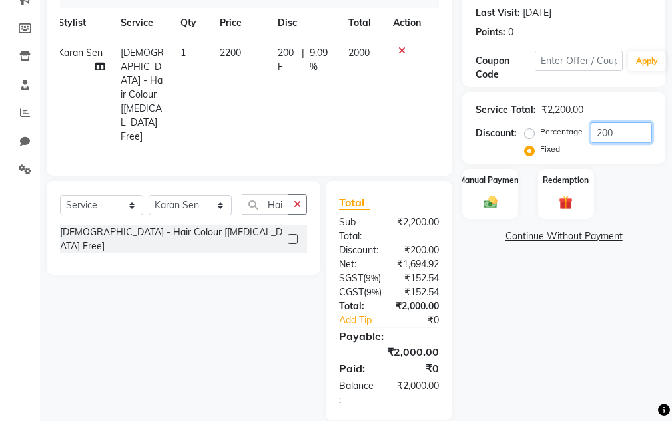
type input "200"
drag, startPoint x: 515, startPoint y: 308, endPoint x: 509, endPoint y: 304, distance: 7.1
click at [329, 308] on div "Name: Minsha Ma'am Membership: No Active Membership Total Visits: 4 Card on fil…" at bounding box center [568, 169] width 213 height 503
click at [329, 186] on div "Manual Payment" at bounding box center [490, 194] width 58 height 52
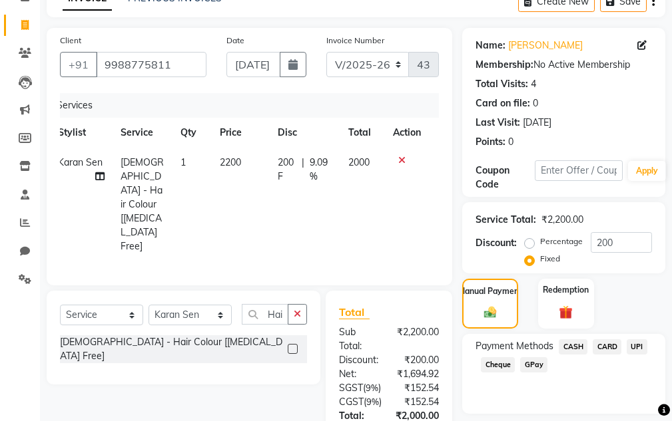
scroll to position [215, 0]
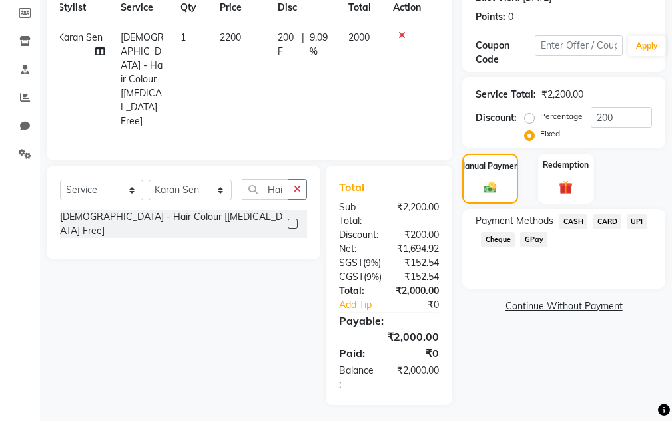
click at [329, 219] on span "CASH" at bounding box center [573, 221] width 29 height 15
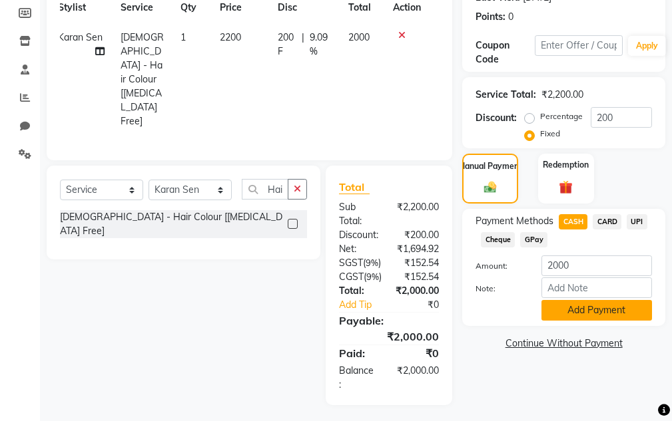
click at [329, 308] on button "Add Payment" at bounding box center [596, 310] width 111 height 21
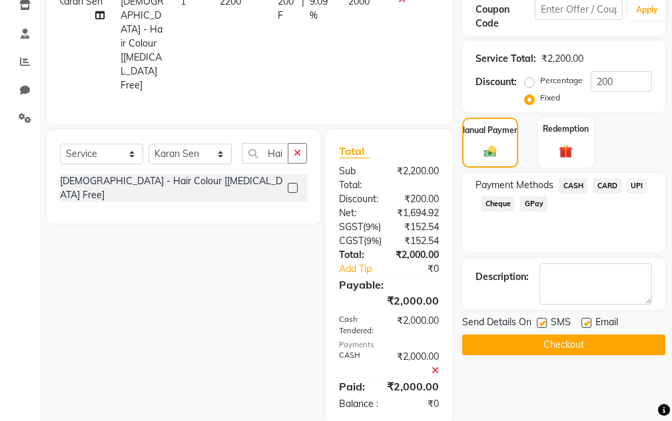
scroll to position [284, 0]
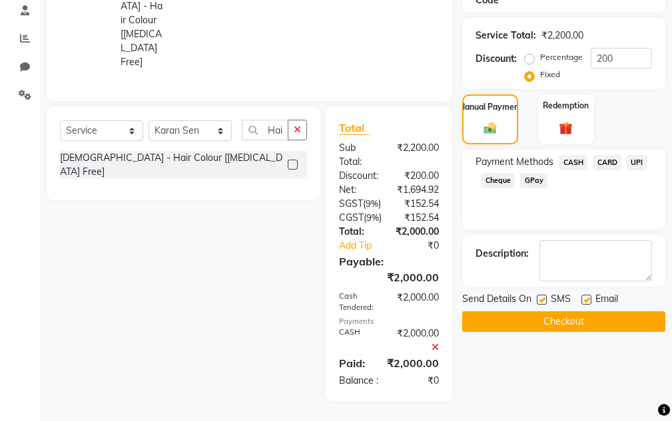
click at [329, 312] on button "Checkout" at bounding box center [563, 322] width 203 height 21
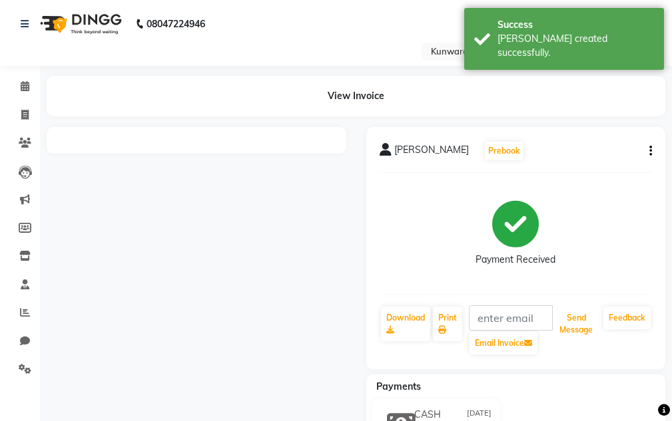
click at [329, 323] on button "Send Message" at bounding box center [576, 324] width 44 height 35
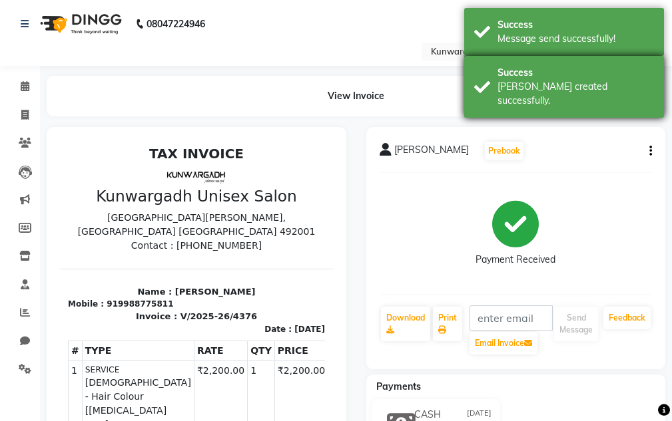
click at [329, 84] on div "Bill created successfully." at bounding box center [575, 94] width 156 height 28
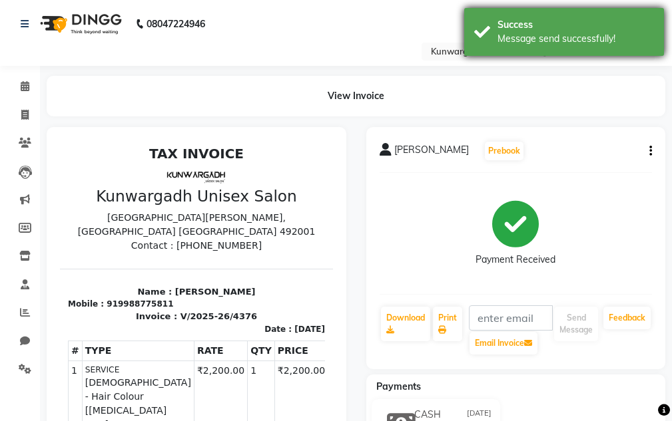
click at [329, 36] on div "Message send successfully!" at bounding box center [575, 39] width 156 height 14
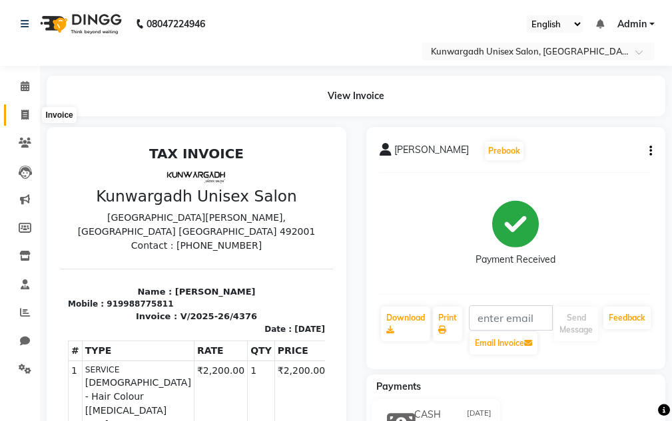
click at [21, 110] on icon at bounding box center [24, 115] width 7 height 10
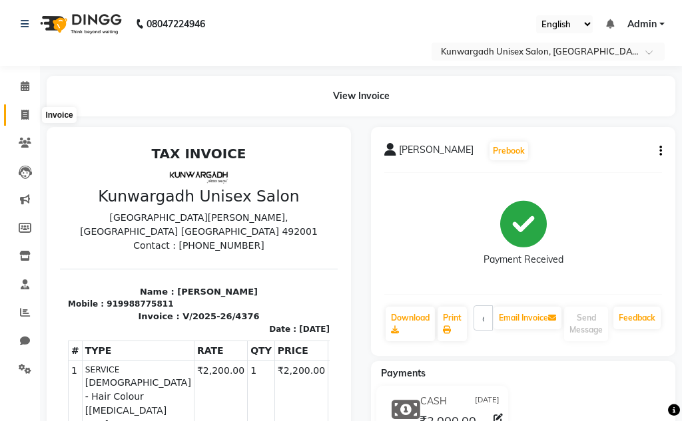
select select "service"
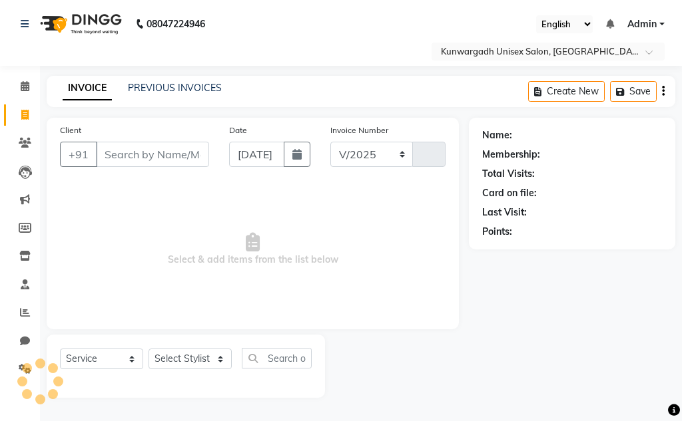
select select "7931"
type input "4377"
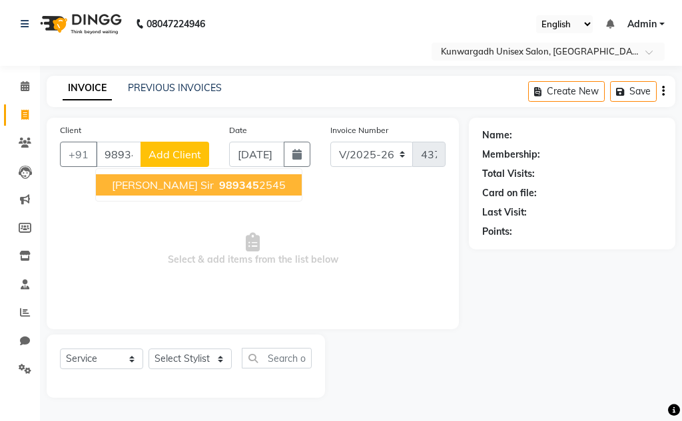
click at [220, 190] on span "989345" at bounding box center [239, 184] width 40 height 13
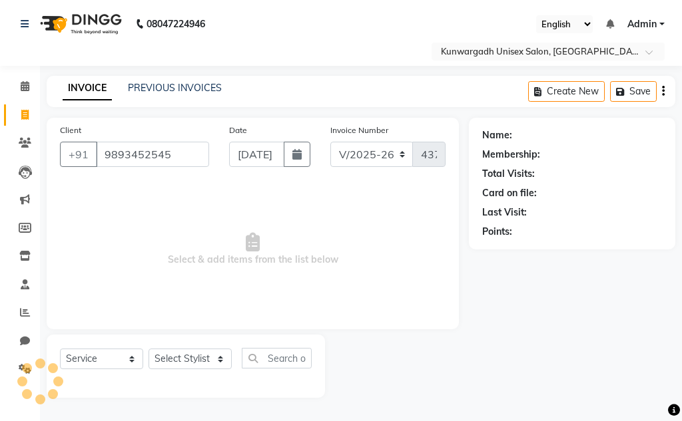
type input "9893452545"
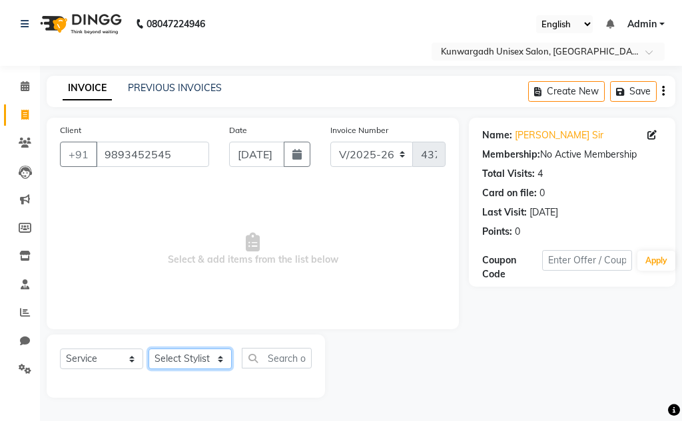
click at [188, 356] on select "Select Stylist Aarti Ayush Sir Chiku Sir Dolly Thakur Gaurav soni Gulfan Khan K…" at bounding box center [189, 359] width 83 height 21
select select "84120"
click at [148, 349] on select "Select Stylist Aarti Ayush Sir Chiku Sir Dolly Thakur Gaurav soni Gulfan Khan K…" at bounding box center [189, 359] width 83 height 21
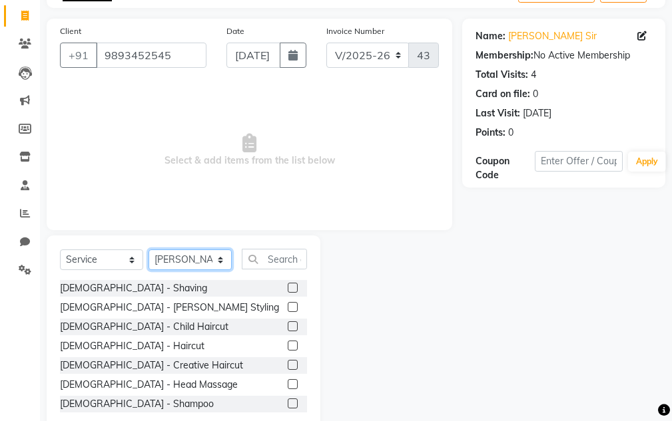
scroll to position [130, 0]
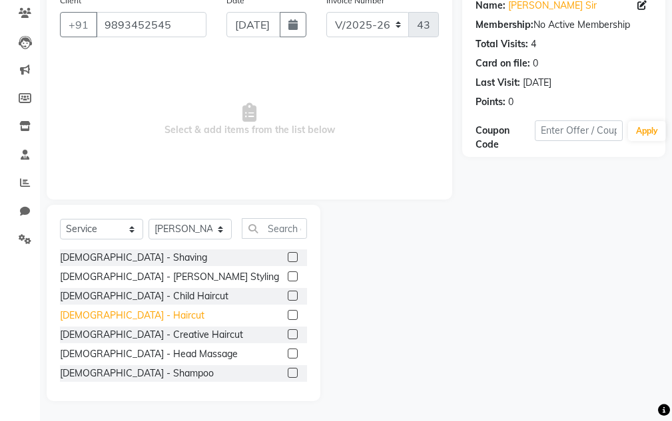
click at [113, 322] on div "Male - Haircut" at bounding box center [132, 316] width 144 height 14
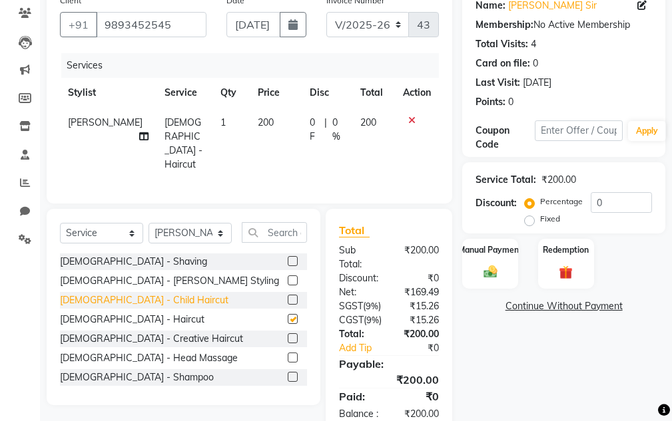
checkbox input "false"
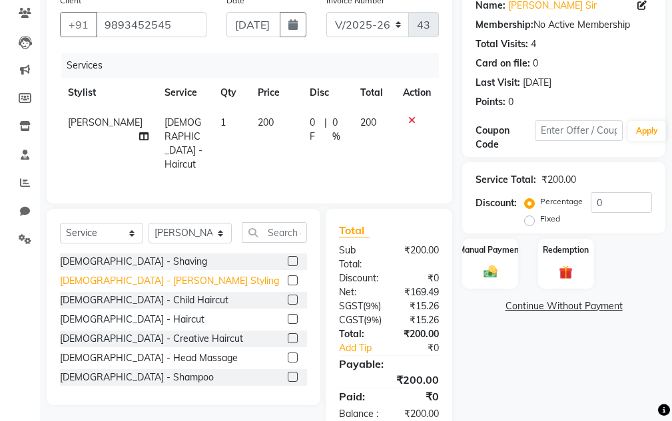
click at [120, 280] on div "Male - Beard Styling" at bounding box center [169, 281] width 219 height 14
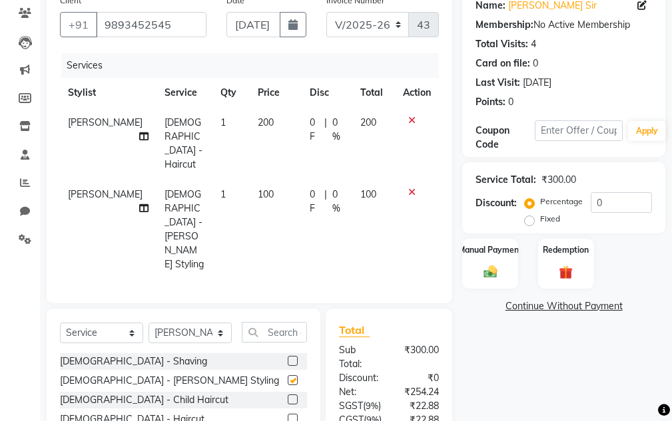
checkbox input "false"
click at [329, 268] on div "Manual Payment" at bounding box center [490, 264] width 58 height 52
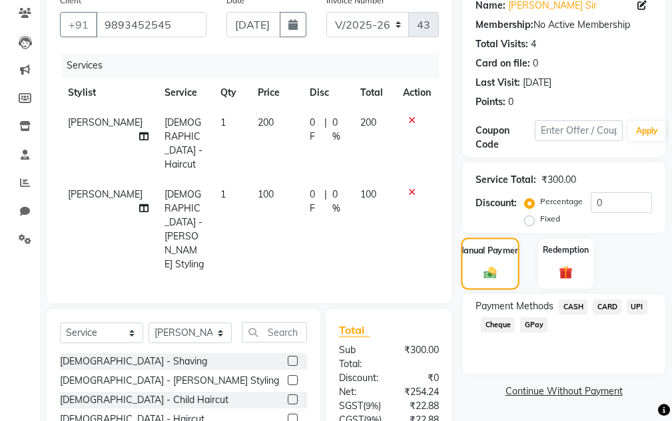
click at [329, 268] on div "Manual Payment" at bounding box center [490, 264] width 58 height 52
click at [329, 307] on span "UPI" at bounding box center [637, 307] width 21 height 15
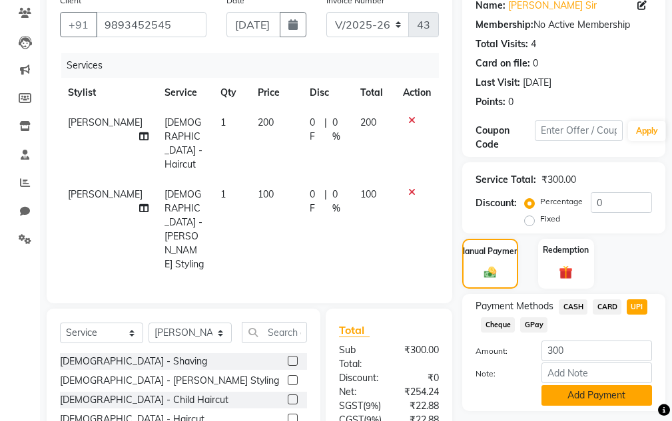
click at [329, 390] on button "Add Payment" at bounding box center [596, 395] width 111 height 21
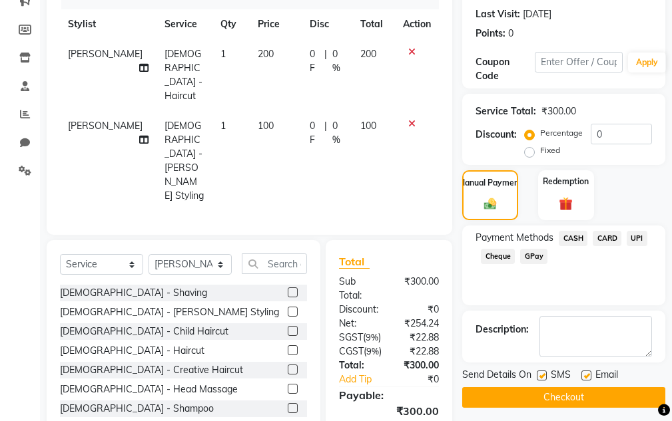
scroll to position [287, 0]
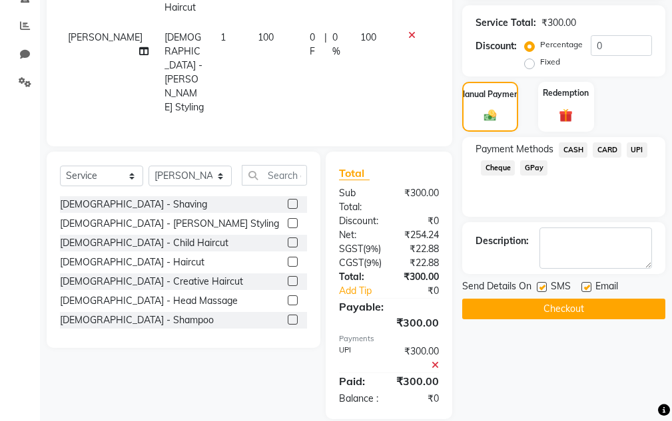
click at [329, 297] on div "Send Details On SMS Email Checkout" at bounding box center [563, 300] width 203 height 40
click at [329, 302] on button "Checkout" at bounding box center [563, 309] width 203 height 21
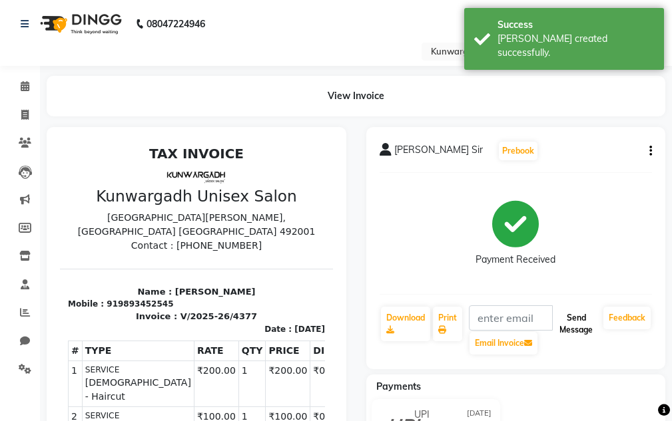
click at [329, 330] on button "Send Message" at bounding box center [576, 324] width 44 height 35
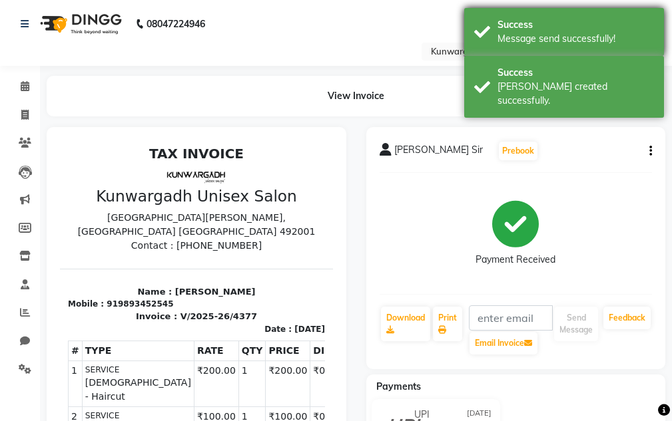
drag, startPoint x: 585, startPoint y: 71, endPoint x: 571, endPoint y: 31, distance: 43.0
click at [329, 66] on div "Success" at bounding box center [575, 73] width 156 height 14
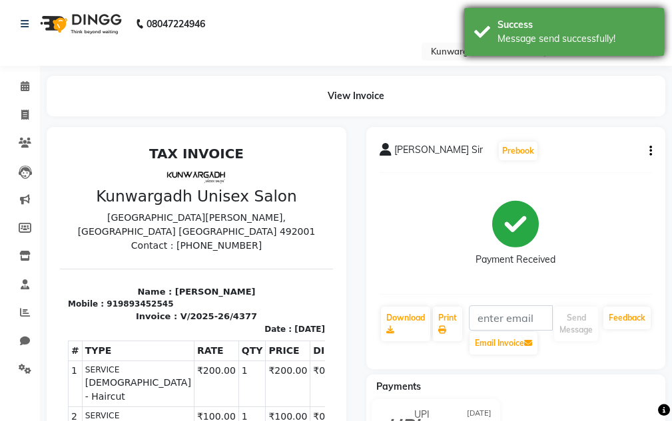
click at [329, 31] on div "Success" at bounding box center [575, 25] width 156 height 14
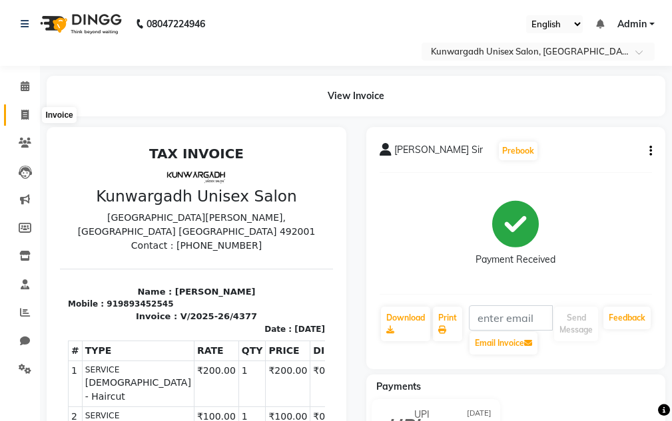
click at [21, 108] on span at bounding box center [24, 115] width 23 height 15
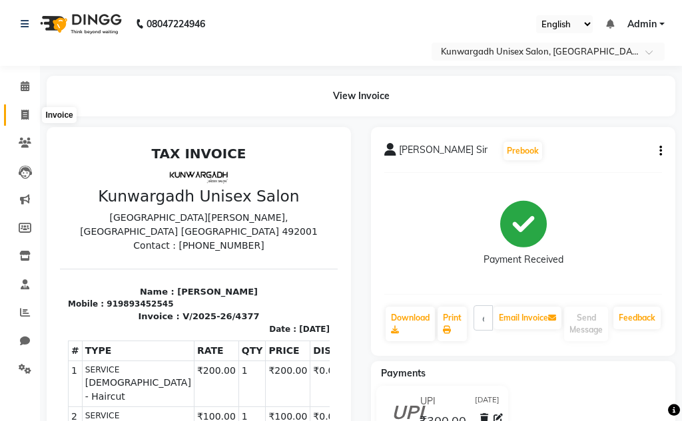
select select "service"
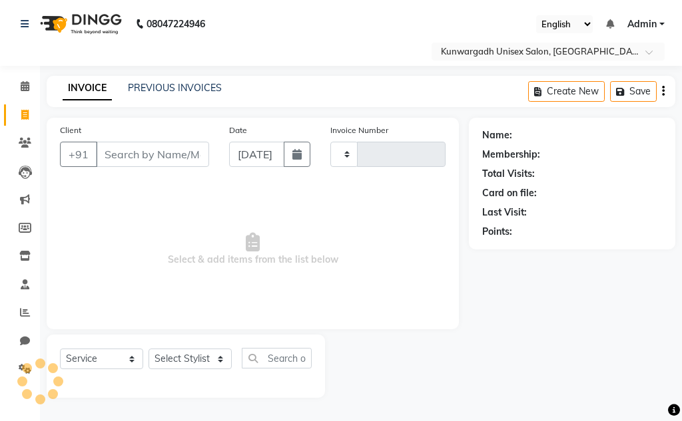
type input "4378"
select select "7931"
click at [19, 119] on span at bounding box center [24, 115] width 23 height 15
select select "service"
click at [20, 115] on span at bounding box center [24, 115] width 23 height 15
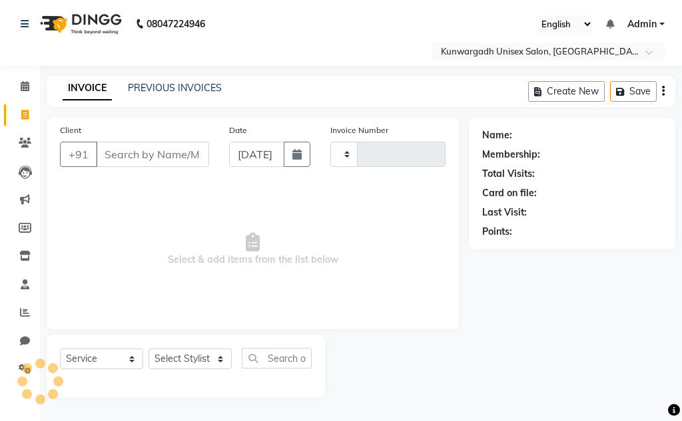
select select "service"
click at [31, 148] on span at bounding box center [24, 143] width 23 height 15
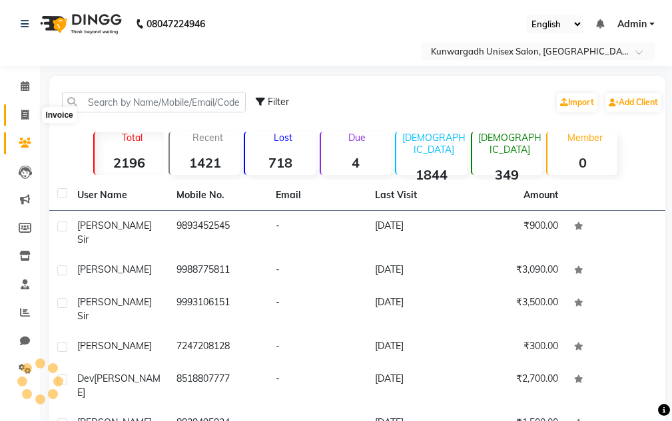
click at [22, 112] on icon at bounding box center [24, 115] width 7 height 10
select select "service"
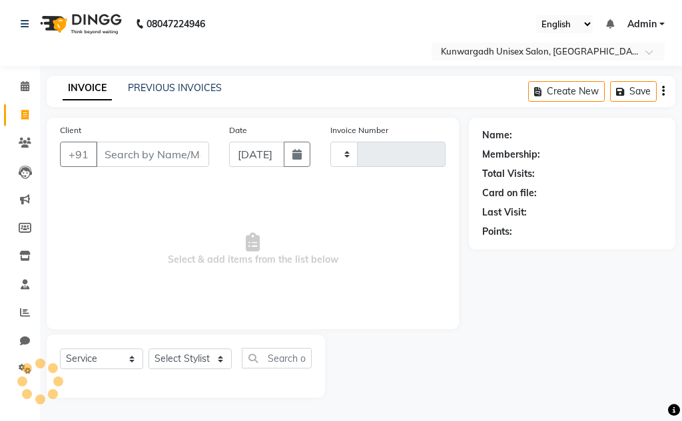
type input "4378"
select select "7931"
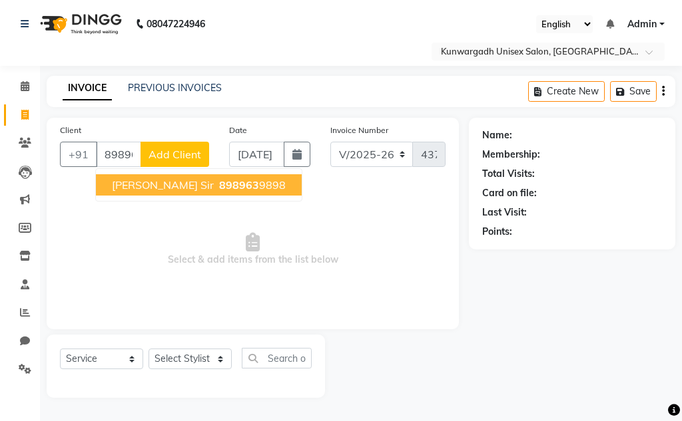
click at [172, 194] on button "Ayush Sir 898963 9898" at bounding box center [199, 184] width 206 height 21
type input "8989639898"
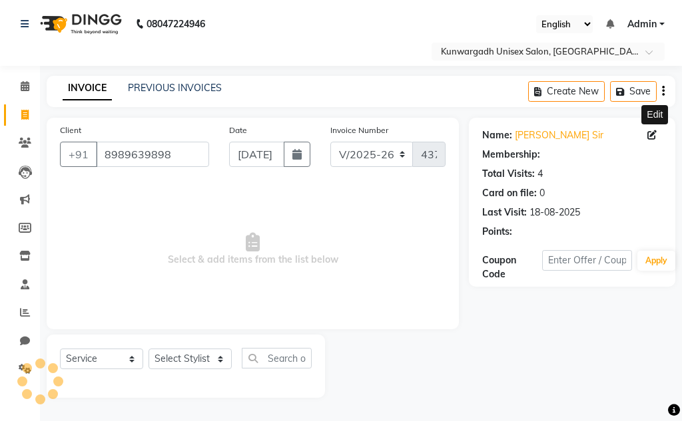
click at [329, 137] on icon at bounding box center [651, 134] width 9 height 9
select select "[DEMOGRAPHIC_DATA]"
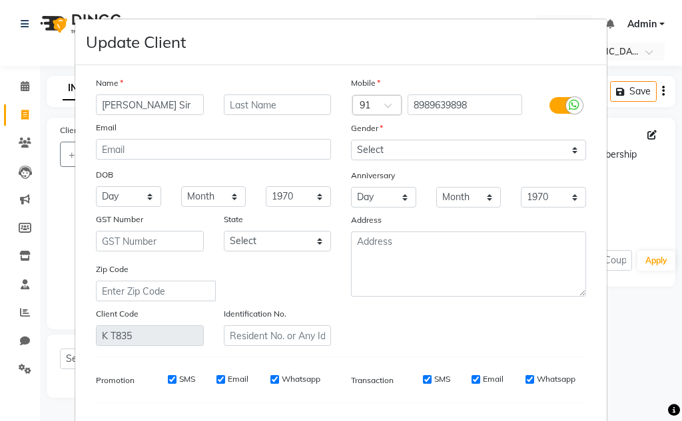
drag, startPoint x: 124, startPoint y: 107, endPoint x: 134, endPoint y: 120, distance: 16.5
click at [128, 111] on input "Ayush Sir" at bounding box center [150, 105] width 108 height 21
click at [127, 114] on input "Ayush Sir" at bounding box center [150, 105] width 108 height 21
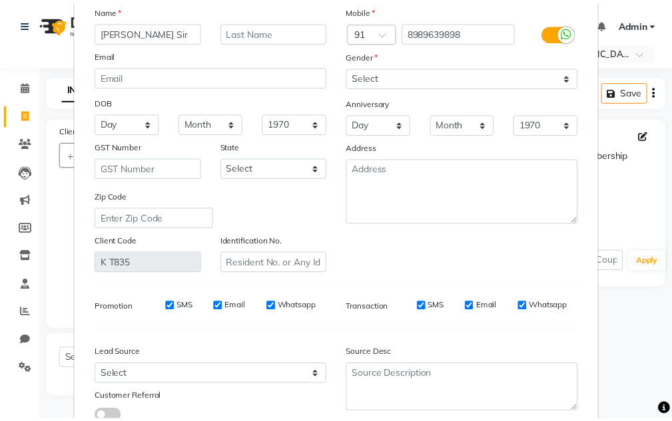
scroll to position [169, 0]
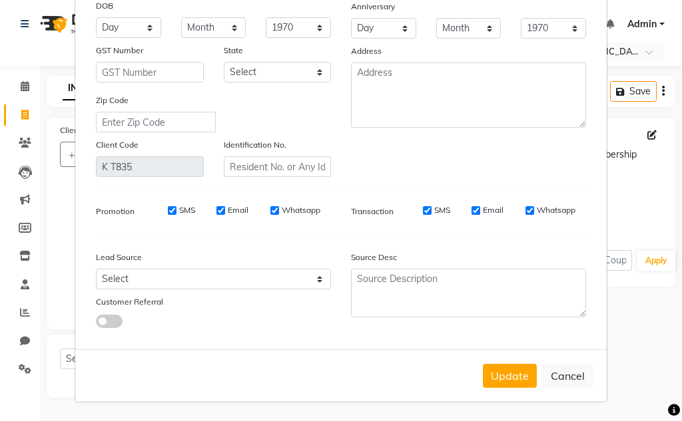
type input "Ayush Jadhav Sir"
click at [329, 385] on button "Update" at bounding box center [510, 376] width 54 height 24
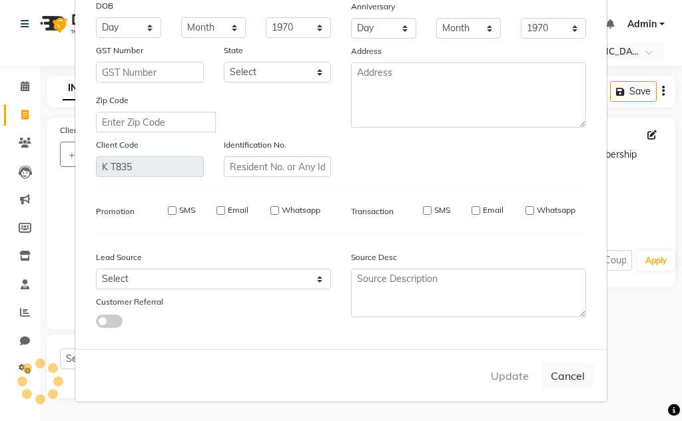
select select
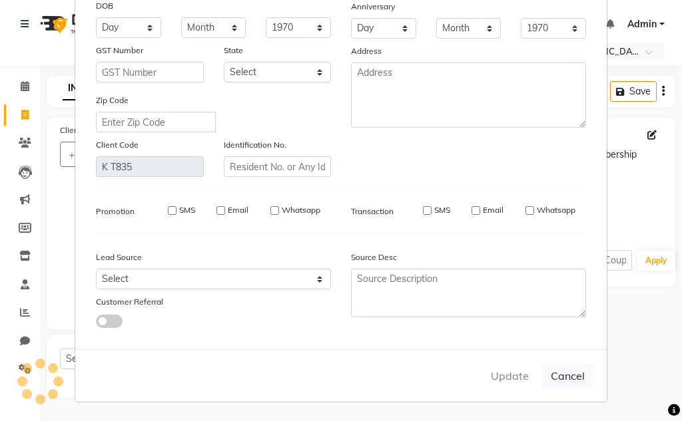
select select
checkbox input "false"
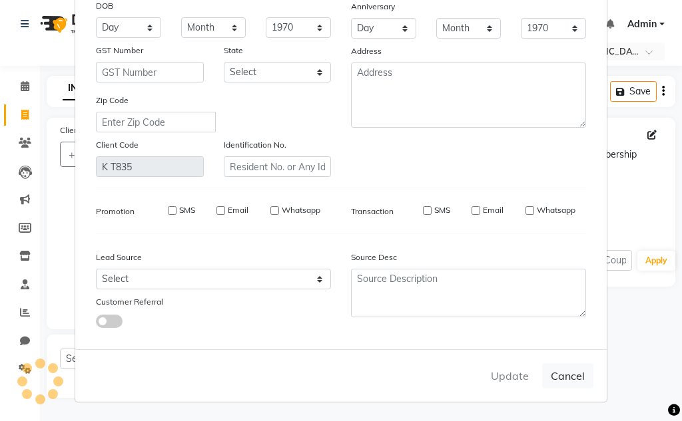
checkbox input "false"
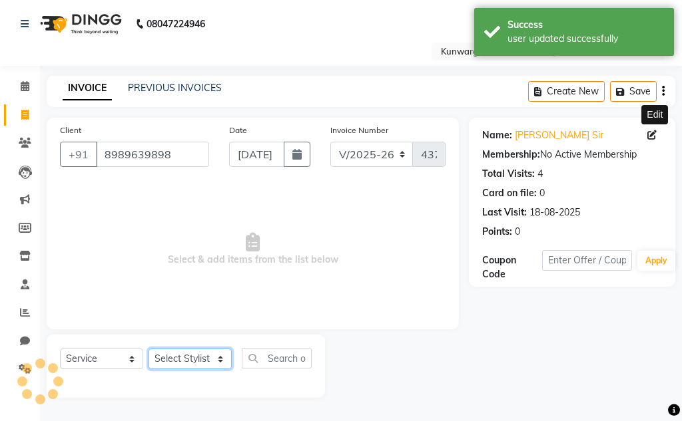
click at [182, 353] on select "Select Stylist Aarti Ayush Sir Chiku Sir Dolly Thakur Gaurav soni Gulfan Khan K…" at bounding box center [189, 359] width 83 height 21
select select "85604"
click at [148, 349] on select "Select Stylist Aarti Ayush Sir Chiku Sir Dolly Thakur Gaurav soni Gulfan Khan K…" at bounding box center [189, 359] width 83 height 21
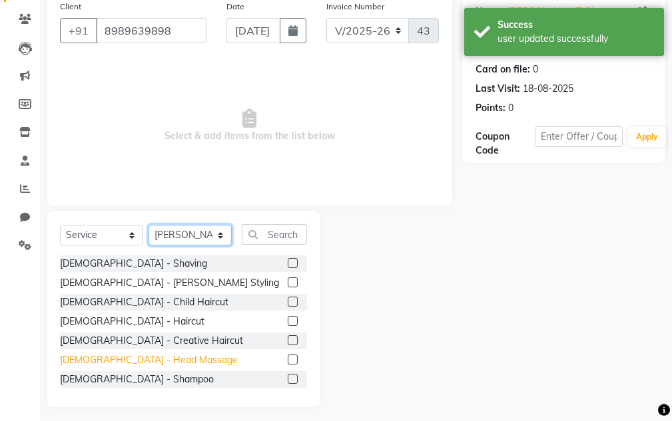
scroll to position [130, 0]
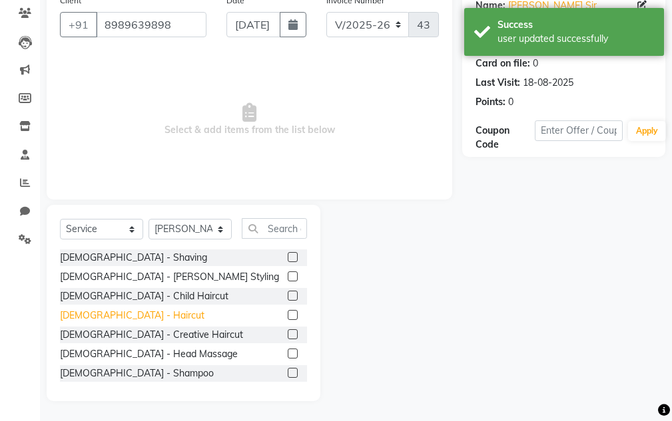
drag, startPoint x: 101, startPoint y: 318, endPoint x: 120, endPoint y: 287, distance: 36.2
click at [102, 318] on div "Male - Haircut" at bounding box center [132, 316] width 144 height 14
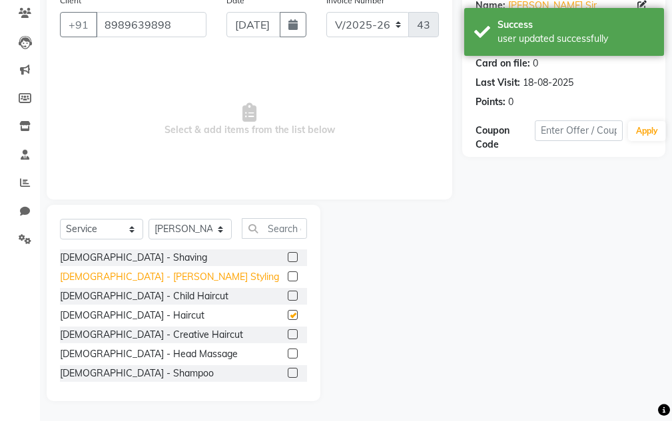
checkbox input "false"
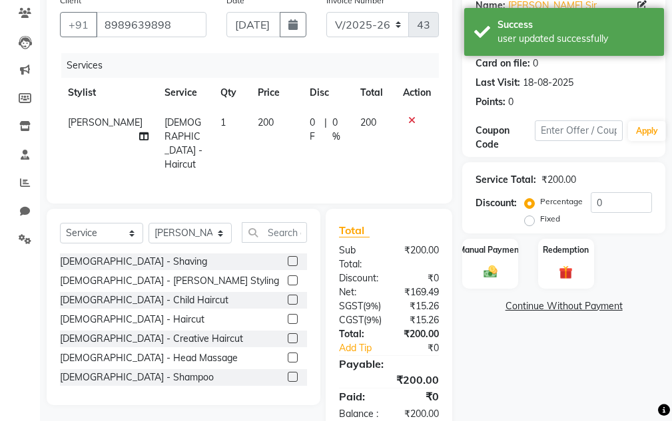
drag, startPoint x: 124, startPoint y: 280, endPoint x: 132, endPoint y: 279, distance: 8.8
click at [125, 280] on div "Male - Beard Styling" at bounding box center [169, 281] width 219 height 14
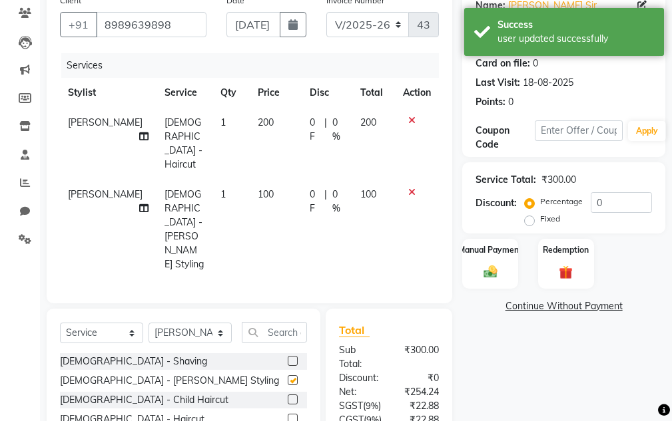
checkbox input "false"
click at [329, 270] on div "Manual Payment" at bounding box center [490, 264] width 58 height 52
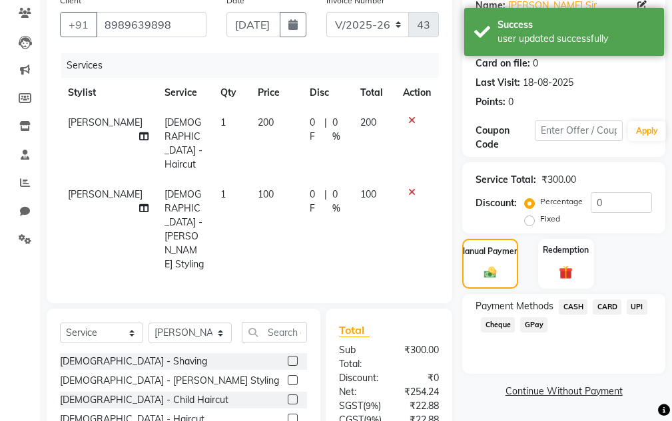
click at [329, 308] on span "UPI" at bounding box center [637, 307] width 21 height 15
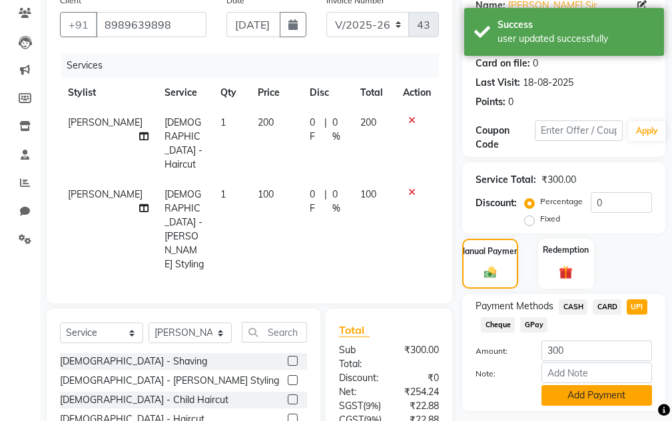
drag, startPoint x: 597, startPoint y: 391, endPoint x: 561, endPoint y: 368, distance: 43.2
click at [329, 385] on button "Add Payment" at bounding box center [596, 395] width 111 height 21
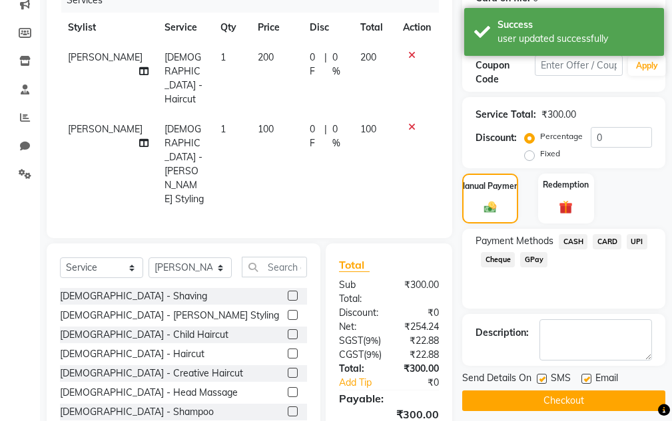
scroll to position [287, 0]
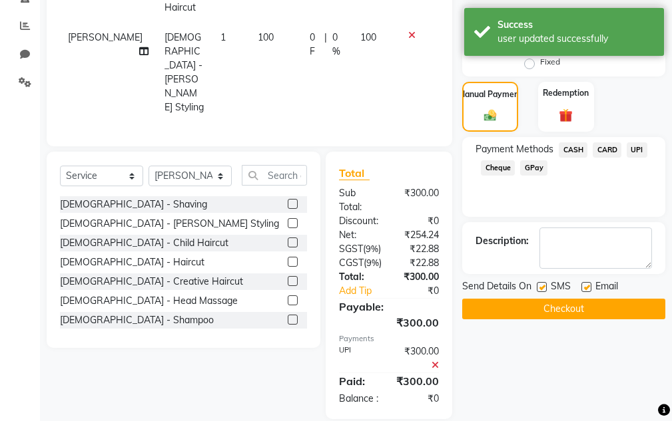
click at [329, 316] on button "Checkout" at bounding box center [563, 309] width 203 height 21
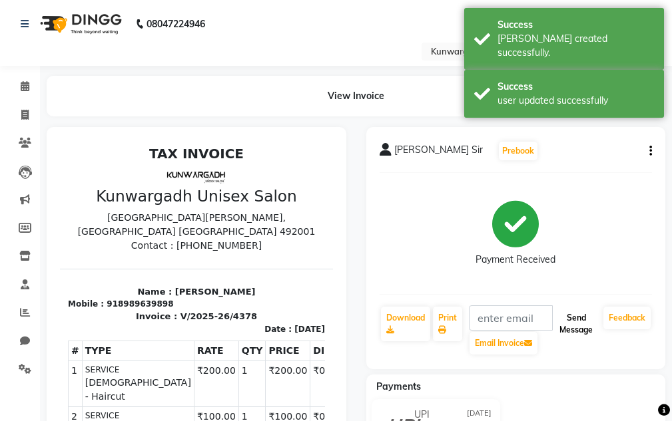
click at [329, 328] on button "Send Message" at bounding box center [576, 324] width 44 height 35
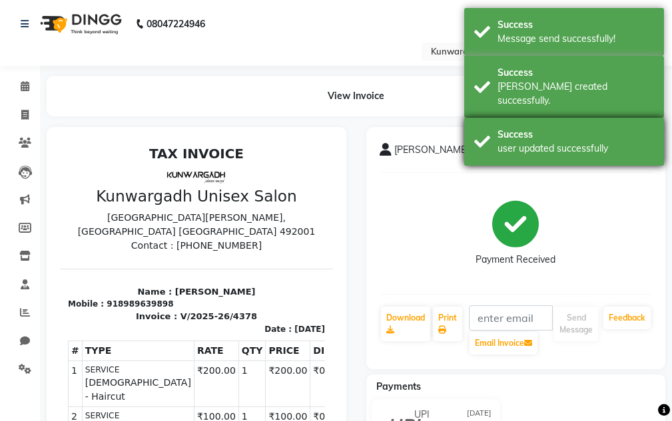
drag, startPoint x: 582, startPoint y: 105, endPoint x: 583, endPoint y: 115, distance: 9.4
click at [329, 118] on div "Success user updated successfully" at bounding box center [564, 142] width 200 height 48
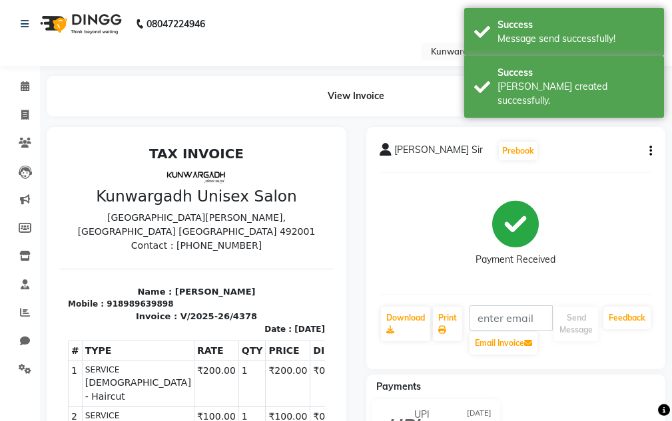
drag, startPoint x: 583, startPoint y: 111, endPoint x: 580, endPoint y: 91, distance: 20.9
click at [329, 118] on div "Success user updated successfully" at bounding box center [564, 142] width 200 height 48
click at [329, 50] on div "Success Message send successfully!" at bounding box center [564, 32] width 200 height 48
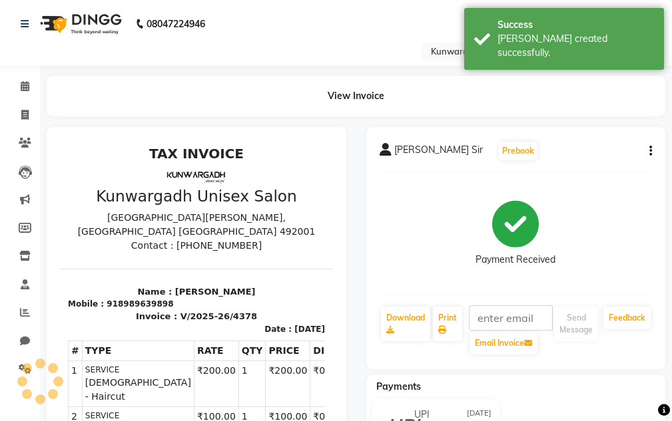
click at [329, 45] on div "Bill created successfully." at bounding box center [575, 46] width 156 height 28
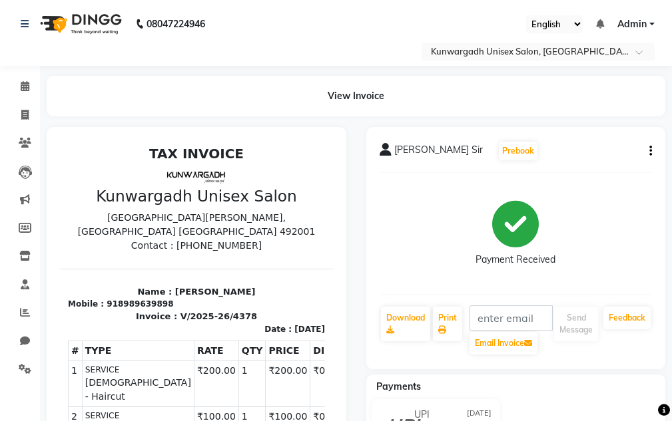
click at [0, 123] on li "Invoice" at bounding box center [20, 115] width 40 height 29
click at [21, 117] on icon at bounding box center [24, 115] width 7 height 10
select select "service"
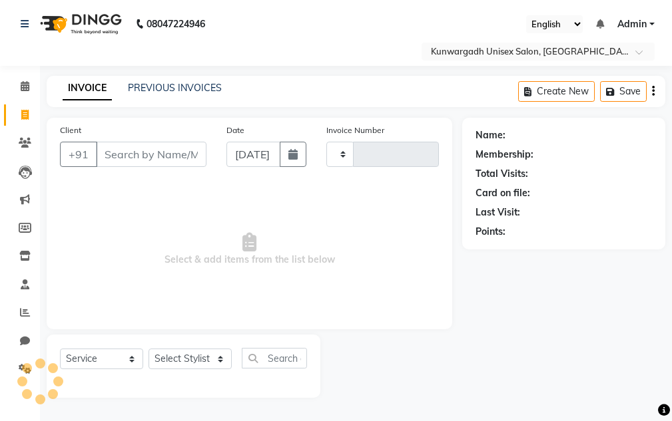
type input "4379"
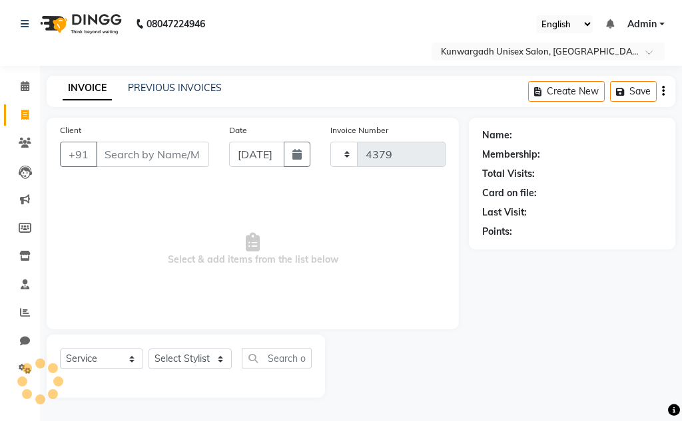
select select "7931"
click at [13, 119] on link "Invoice" at bounding box center [20, 116] width 32 height 22
select select "service"
select select "7931"
type input "4379"
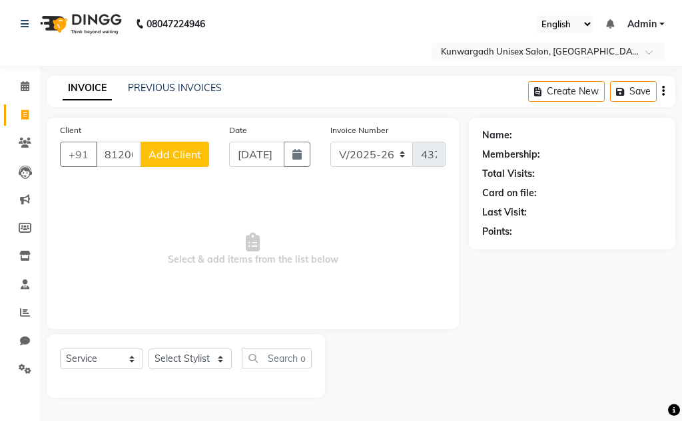
type input "8120000503"
click at [174, 169] on div "Client +91 8120000503 Add Client" at bounding box center [134, 150] width 169 height 55
click at [174, 167] on div "Client +91 8120000503 Add Client" at bounding box center [134, 150] width 169 height 55
click at [174, 165] on button "Add Client" at bounding box center [174, 154] width 69 height 25
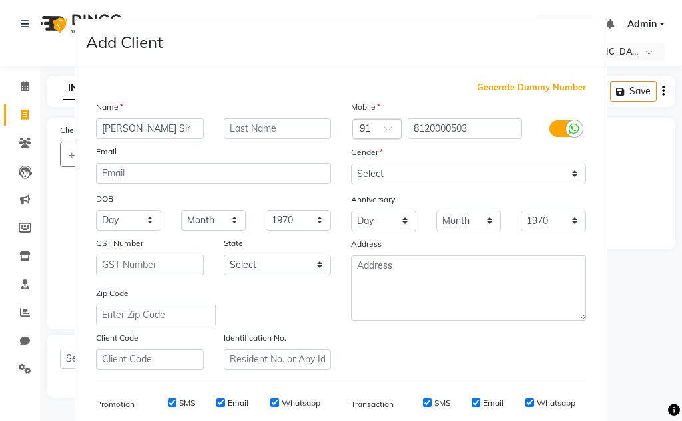
type input "Vikas Balwani Sir"
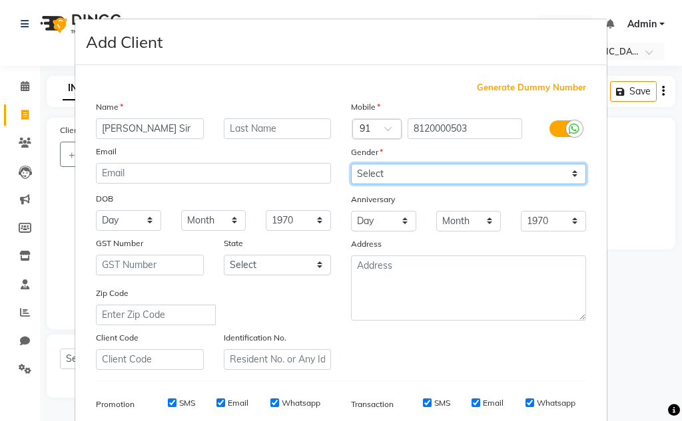
click at [329, 175] on select "Select Male Female Other Prefer Not To Say" at bounding box center [468, 174] width 235 height 21
select select "[DEMOGRAPHIC_DATA]"
click at [329, 164] on select "Select Male Female Other Prefer Not To Say" at bounding box center [468, 174] width 235 height 21
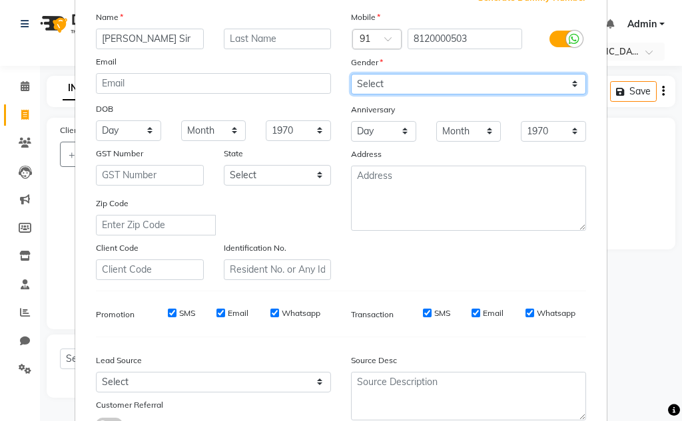
scroll to position [193, 0]
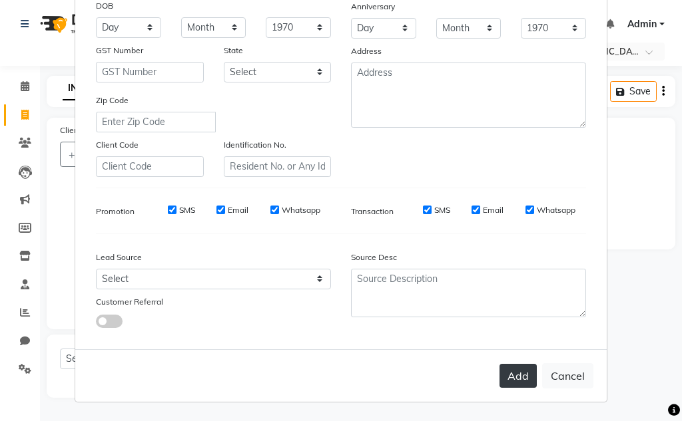
click at [329, 371] on button "Add" at bounding box center [517, 376] width 37 height 24
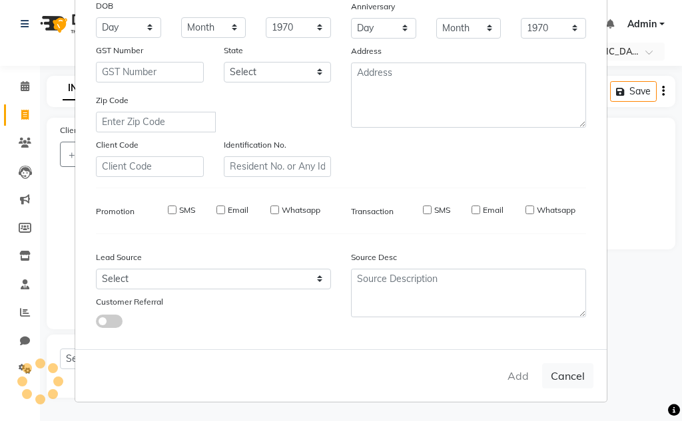
select select
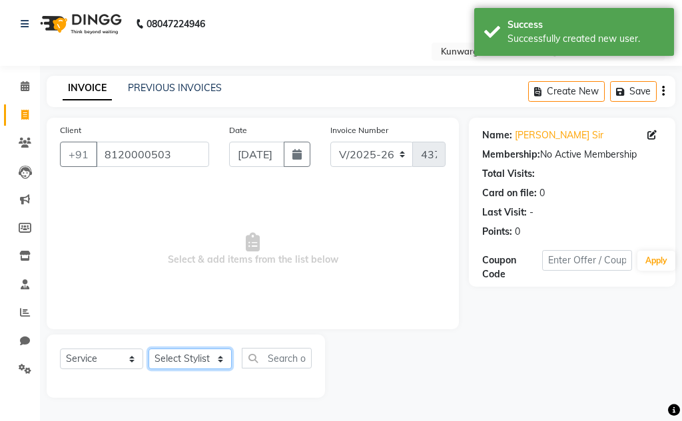
click at [180, 370] on select "Select Stylist Aarti Ayush Sir Chiku Sir Dolly Thakur Gaurav soni Gulfan Khan K…" at bounding box center [189, 359] width 83 height 21
click at [148, 349] on select "Select Stylist Aarti Ayush Sir Chiku Sir Dolly Thakur Gaurav soni Gulfan Khan K…" at bounding box center [189, 359] width 83 height 21
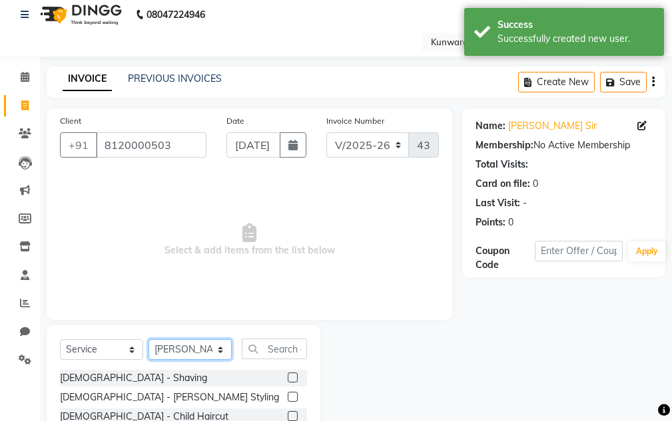
scroll to position [130, 0]
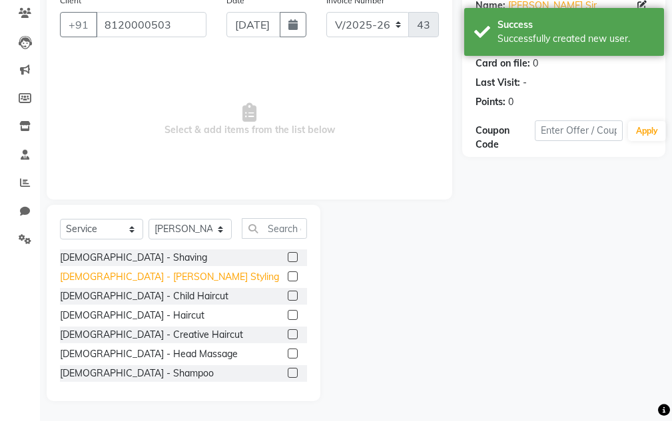
click at [107, 274] on div "Male - Beard Styling" at bounding box center [169, 277] width 219 height 14
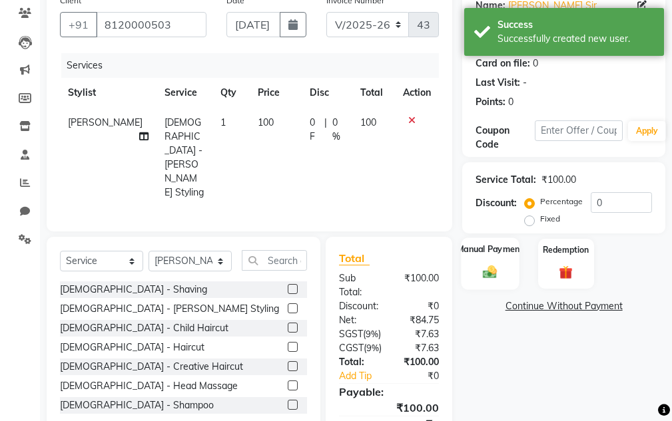
click at [329, 252] on label "Manual Payment" at bounding box center [490, 249] width 67 height 13
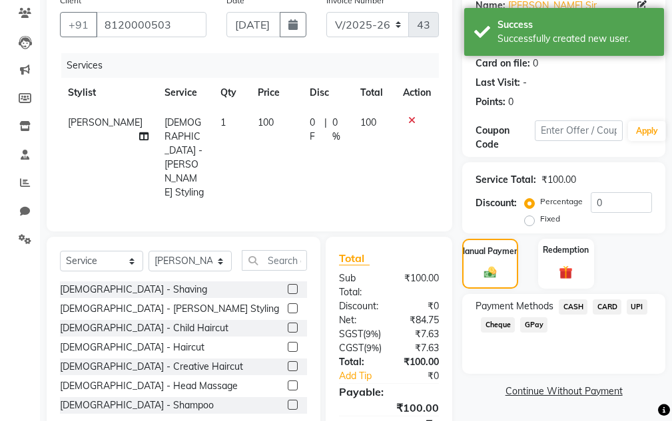
drag, startPoint x: 552, startPoint y: 297, endPoint x: 569, endPoint y: 308, distance: 19.8
click at [329, 304] on div "Payment Methods CASH CARD UPI Cheque GPay" at bounding box center [563, 334] width 203 height 80
click at [329, 308] on span "CASH" at bounding box center [573, 307] width 29 height 15
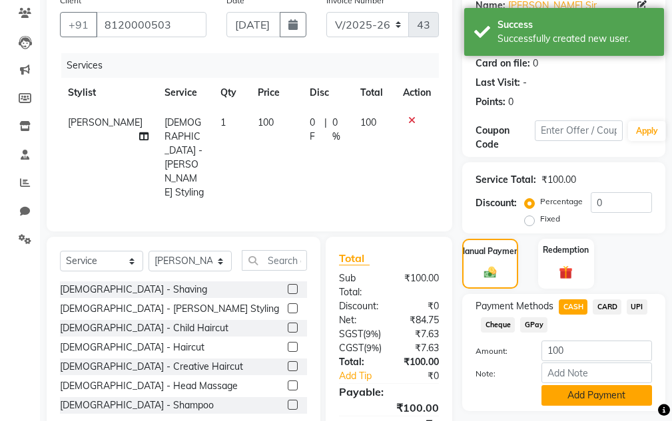
click at [329, 398] on button "Add Payment" at bounding box center [596, 395] width 111 height 21
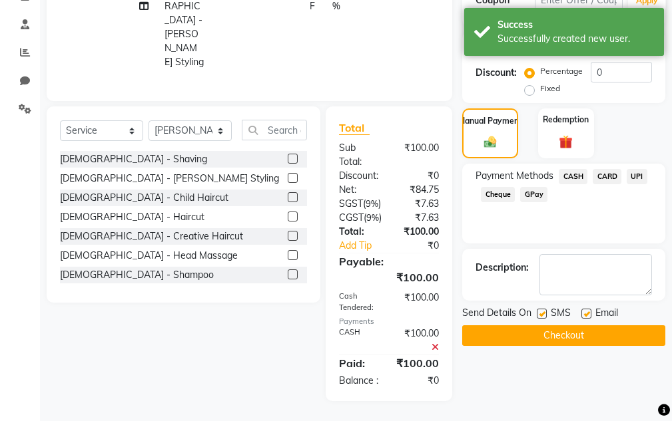
scroll to position [270, 0]
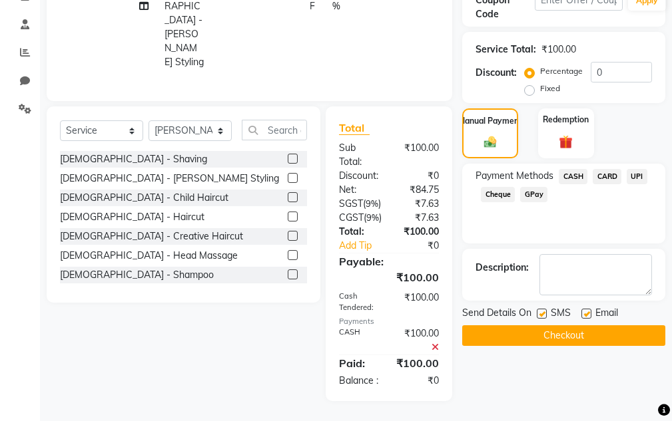
click at [329, 330] on button "Checkout" at bounding box center [563, 336] width 203 height 21
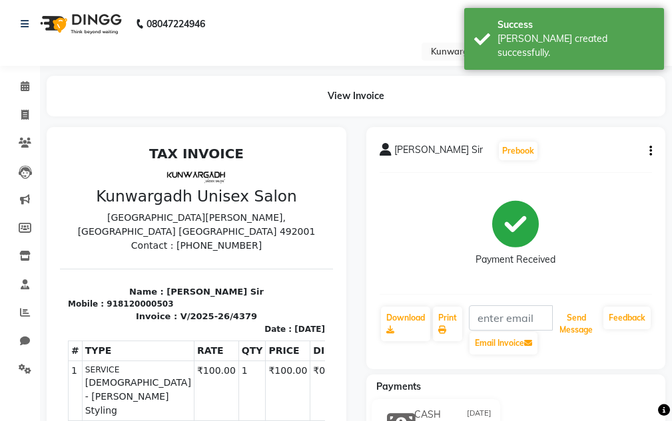
click at [329, 333] on button "Send Message" at bounding box center [576, 324] width 44 height 35
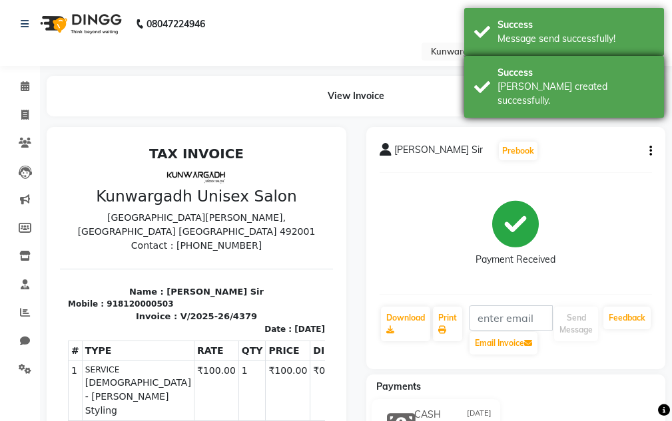
click at [329, 86] on div "Bill created successfully." at bounding box center [575, 94] width 156 height 28
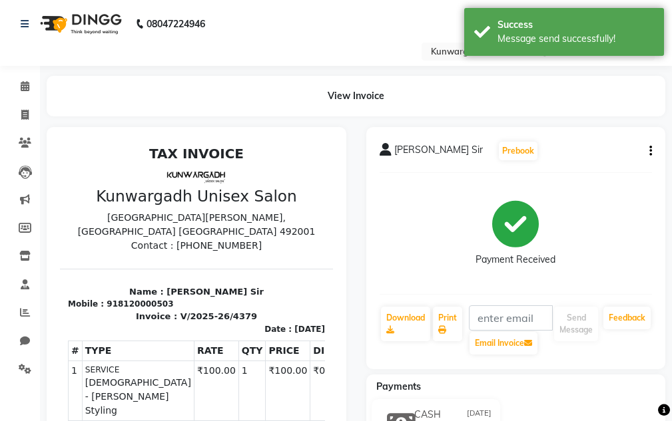
click at [329, 61] on div "Success Bill created successfully." at bounding box center [564, 87] width 200 height 62
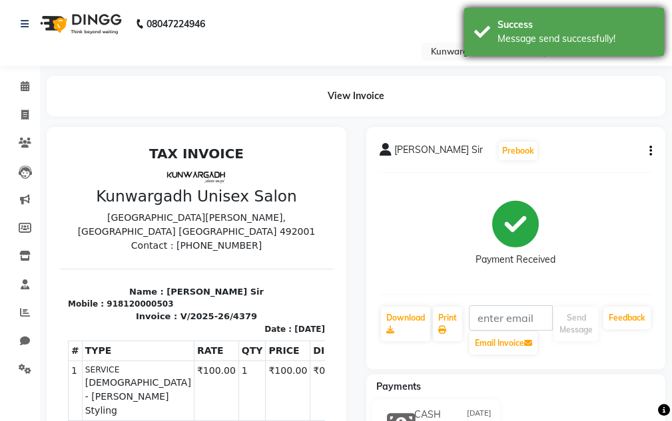
click at [329, 52] on div "Success Message send successfully!" at bounding box center [564, 32] width 200 height 48
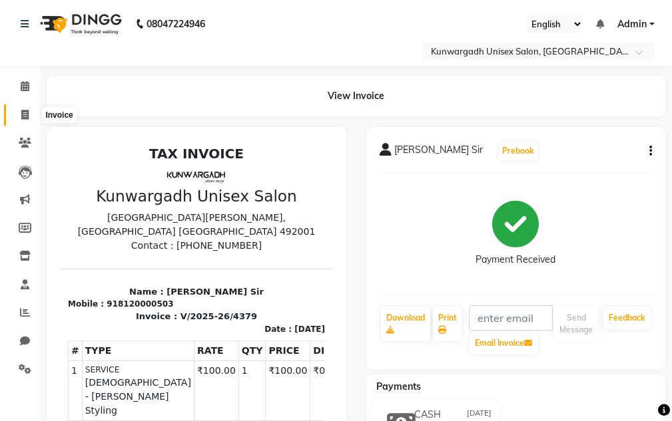
click at [21, 121] on span at bounding box center [24, 115] width 23 height 15
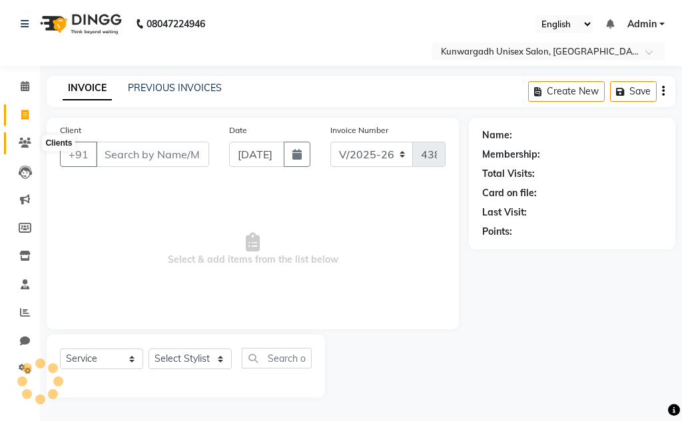
click at [26, 147] on icon at bounding box center [25, 143] width 13 height 10
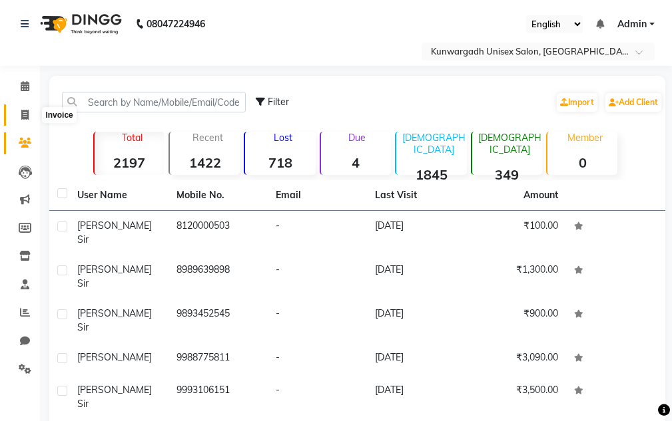
click at [26, 115] on icon at bounding box center [24, 115] width 7 height 10
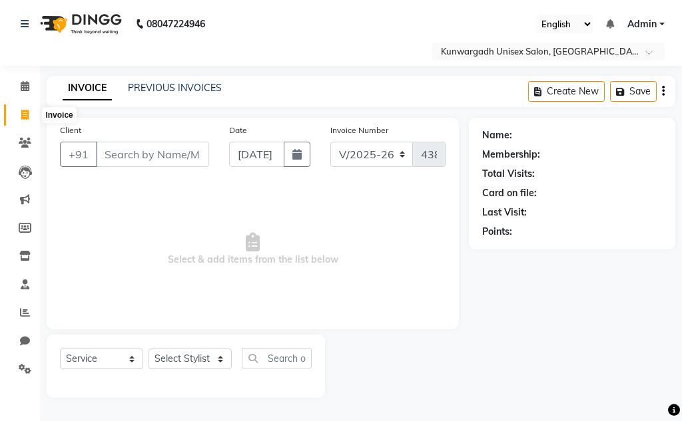
click at [25, 113] on icon at bounding box center [24, 115] width 7 height 10
click at [136, 88] on link "PREVIOUS INVOICES" at bounding box center [175, 88] width 94 height 12
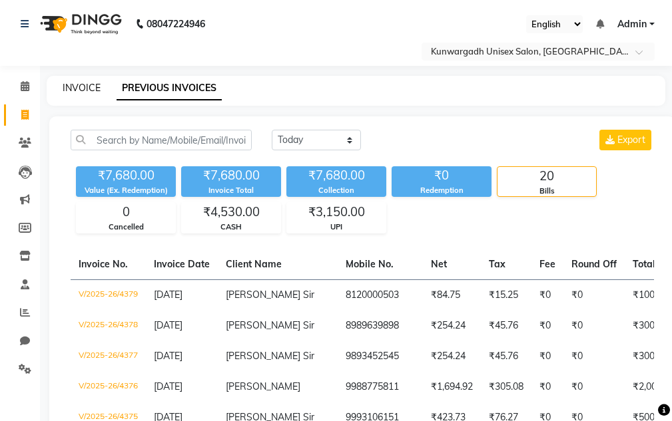
click at [82, 93] on link "INVOICE" at bounding box center [82, 88] width 38 height 12
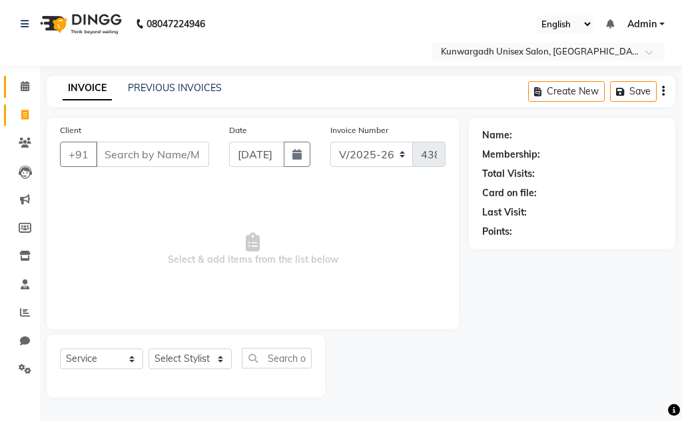
drag, startPoint x: 23, startPoint y: 69, endPoint x: 29, endPoint y: 85, distance: 17.3
click at [23, 69] on div "Calendar Invoice Clients Leads Marketing Members Inventory Staff Reports Chat S…" at bounding box center [90, 229] width 180 height 346
click at [29, 88] on icon at bounding box center [25, 86] width 9 height 10
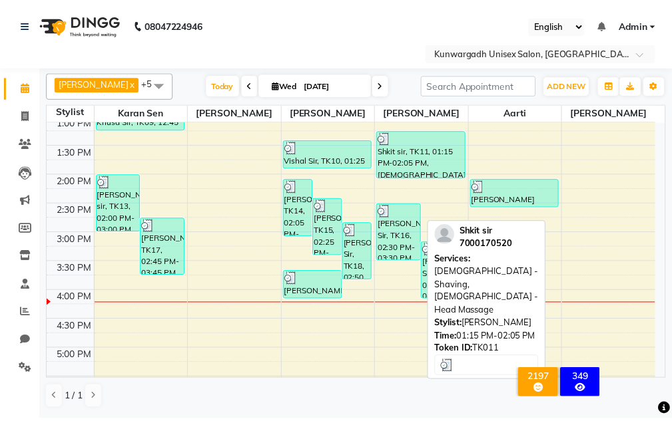
scroll to position [266, 0]
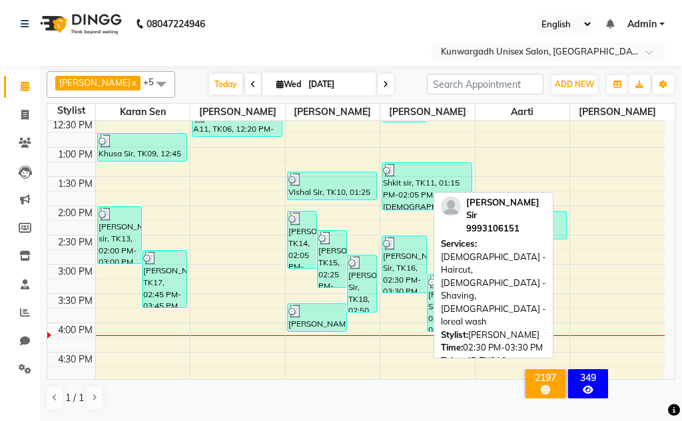
click at [329, 251] on div "Bhavesh Nayak Sir, TK16, 02:30 PM-03:30 PM, Male - Haircut,Male - Shaving,Male …" at bounding box center [404, 264] width 44 height 57
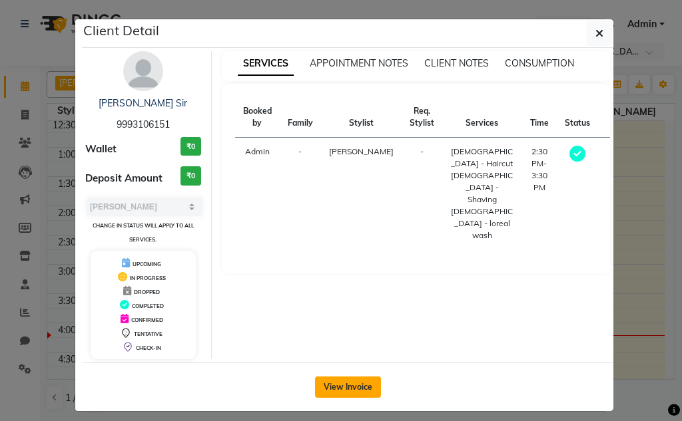
drag, startPoint x: 366, startPoint y: 383, endPoint x: 368, endPoint y: 374, distance: 8.8
click at [329, 383] on button "View Invoice" at bounding box center [348, 387] width 66 height 21
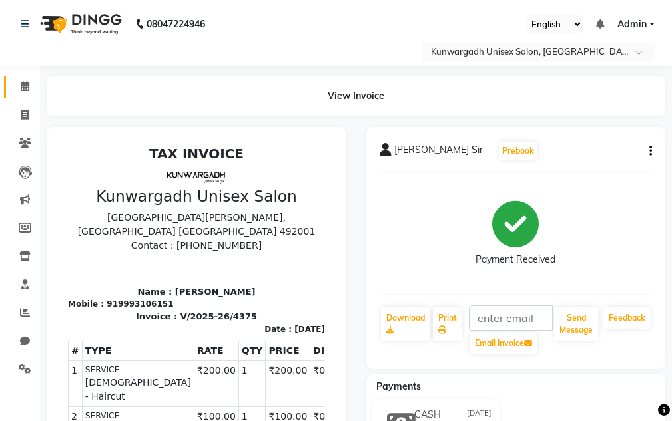
click at [7, 85] on link "Calendar" at bounding box center [20, 87] width 32 height 22
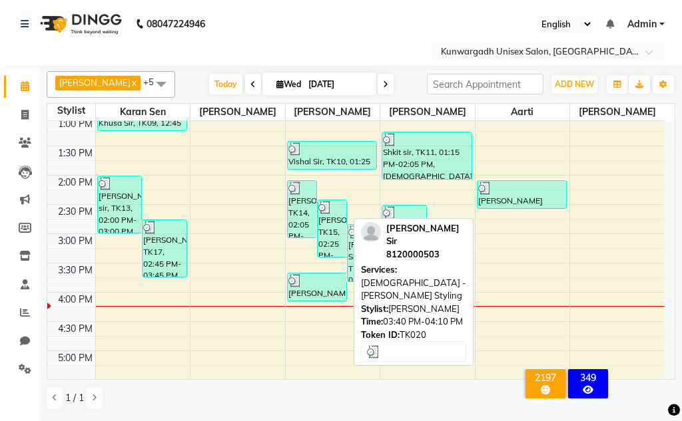
scroll to position [266, 0]
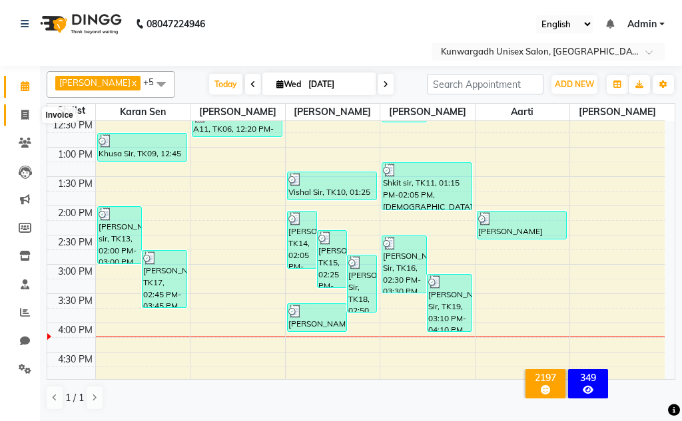
click at [21, 119] on icon at bounding box center [24, 115] width 7 height 10
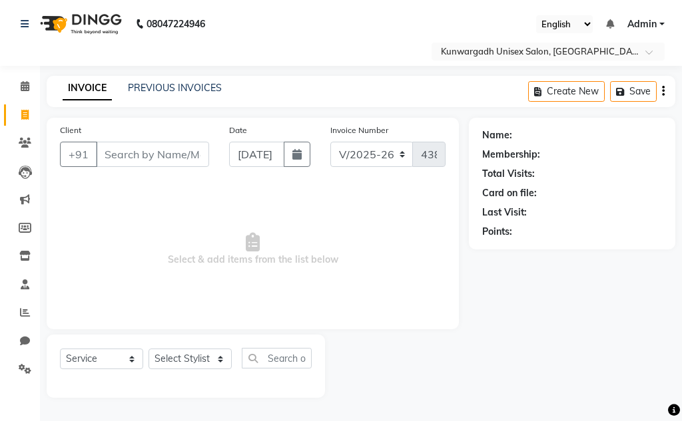
click at [314, 265] on span "Select & add items from the list below" at bounding box center [252, 249] width 385 height 133
click at [143, 168] on div "Client +91" at bounding box center [134, 150] width 169 height 55
click at [140, 160] on input "Client" at bounding box center [152, 154] width 113 height 25
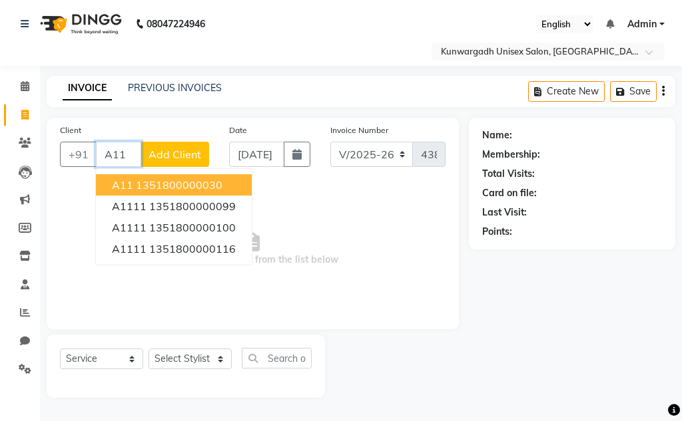
click at [182, 190] on ngb-highlight "1351800000030" at bounding box center [179, 184] width 87 height 13
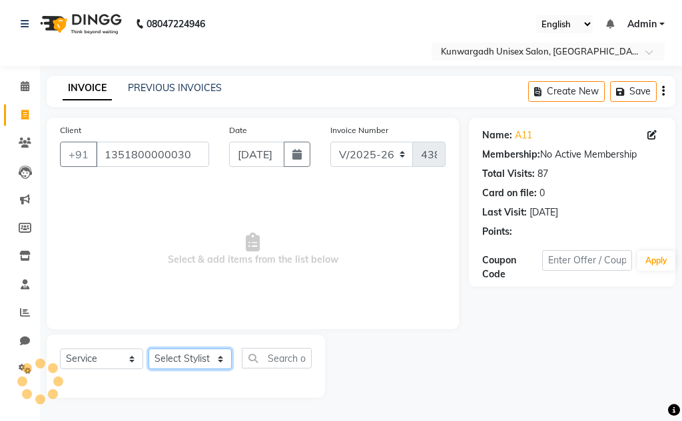
click at [200, 363] on select "Select Stylist Aarti Ayush Sir Chiku Sir Dolly Thakur Gaurav soni Gulfan Khan K…" at bounding box center [189, 359] width 83 height 21
click at [148, 349] on select "Select Stylist Aarti Ayush Sir Chiku Sir Dolly Thakur Gaurav soni Gulfan Khan K…" at bounding box center [189, 359] width 83 height 21
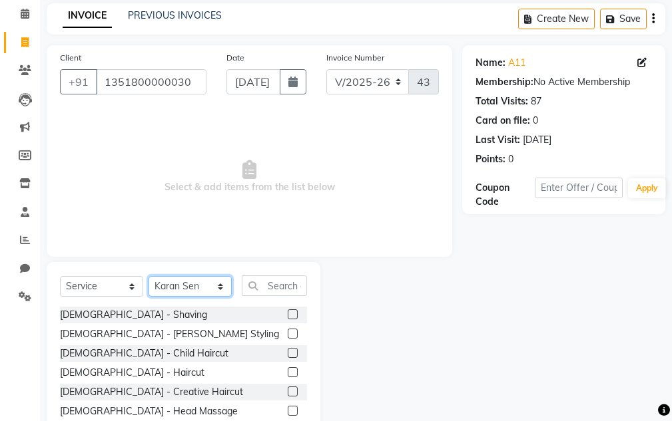
scroll to position [130, 0]
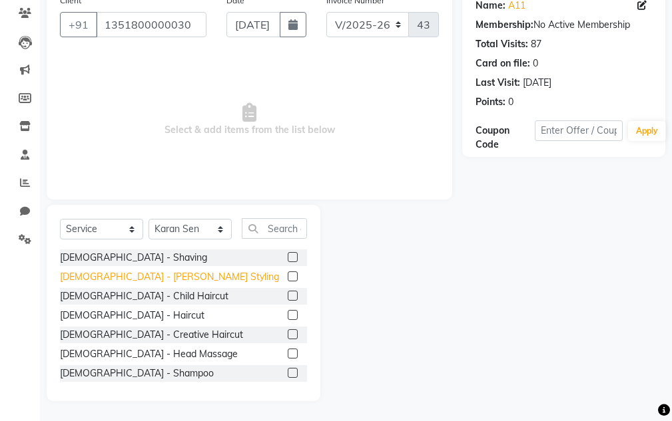
click at [129, 276] on div "Male - Beard Styling" at bounding box center [169, 277] width 219 height 14
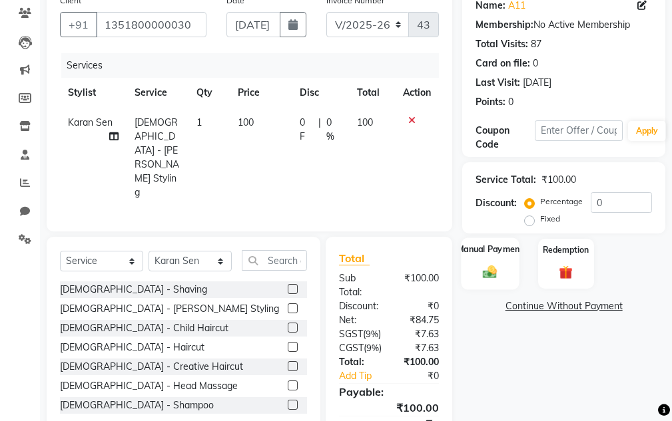
drag, startPoint x: 497, startPoint y: 267, endPoint x: 529, endPoint y: 287, distance: 37.1
click at [329, 266] on img at bounding box center [490, 271] width 22 height 15
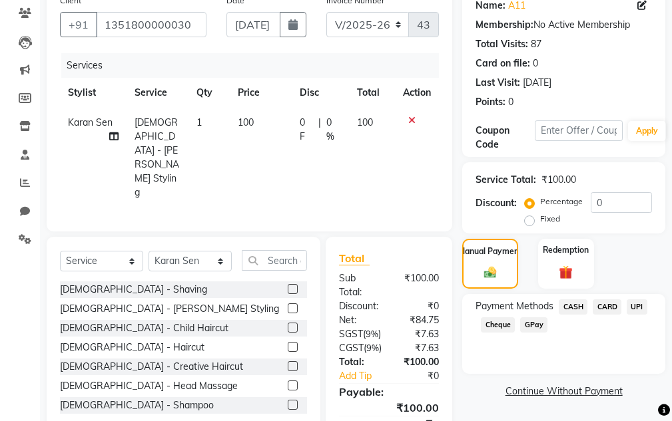
drag, startPoint x: 574, startPoint y: 306, endPoint x: 582, endPoint y: 306, distance: 8.0
click at [329, 306] on span "CASH" at bounding box center [573, 307] width 29 height 15
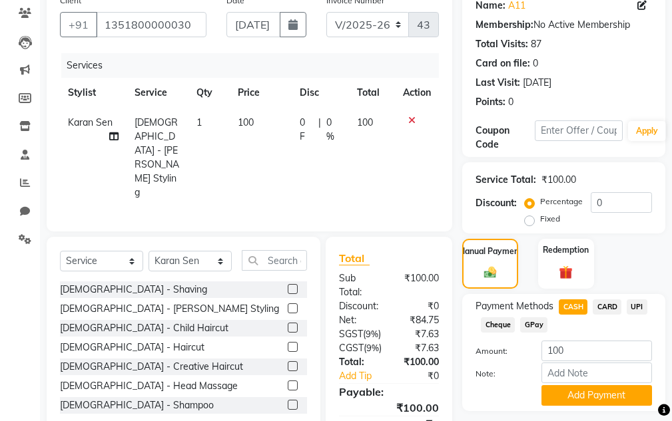
drag, startPoint x: 625, startPoint y: 306, endPoint x: 632, endPoint y: 305, distance: 7.4
click at [329, 305] on div "UPI" at bounding box center [634, 309] width 26 height 18
drag, startPoint x: 632, startPoint y: 305, endPoint x: 633, endPoint y: 313, distance: 8.1
click at [329, 305] on span "UPI" at bounding box center [637, 307] width 21 height 15
click at [329, 395] on button "Add Payment" at bounding box center [596, 395] width 111 height 21
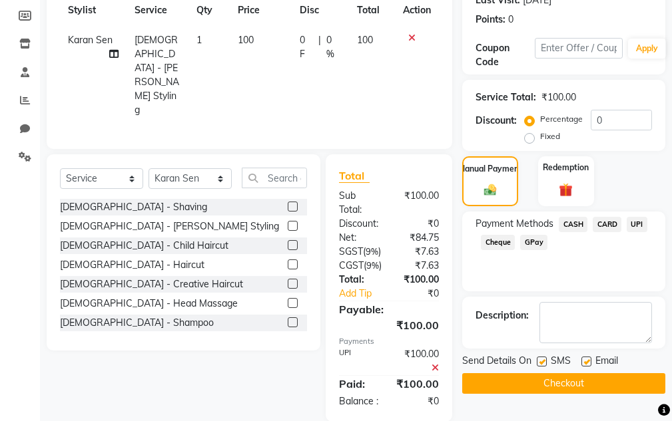
scroll to position [243, 0]
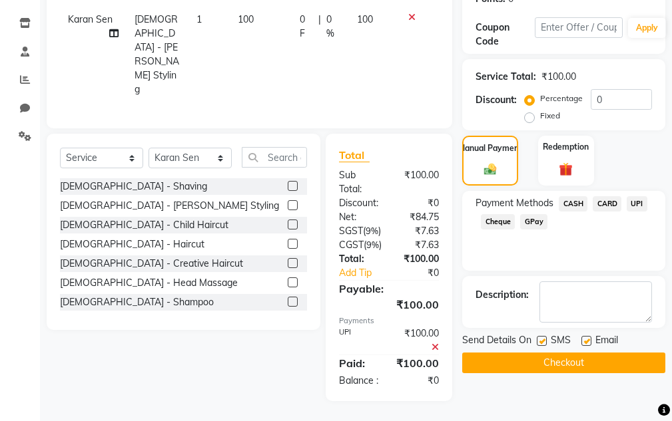
click at [329, 354] on button "Checkout" at bounding box center [563, 363] width 203 height 21
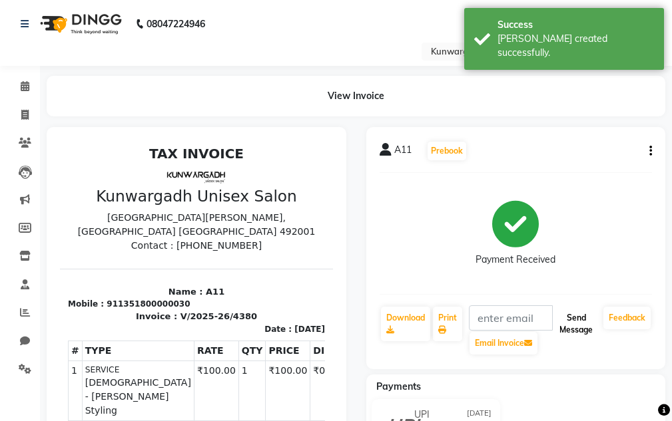
click at [329, 322] on button "Send Message" at bounding box center [576, 324] width 44 height 35
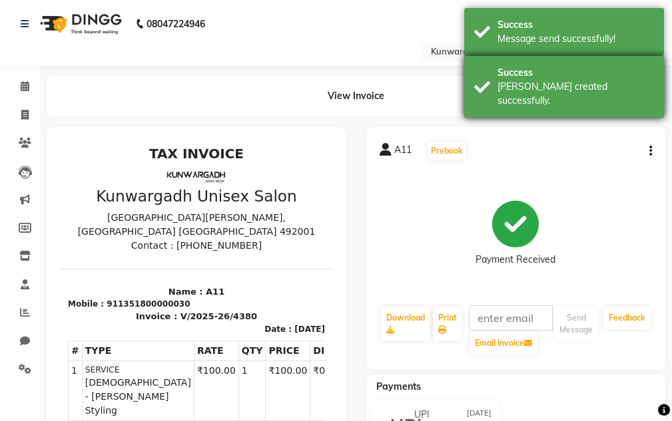
click at [329, 65] on div "Success Bill created successfully." at bounding box center [564, 87] width 200 height 62
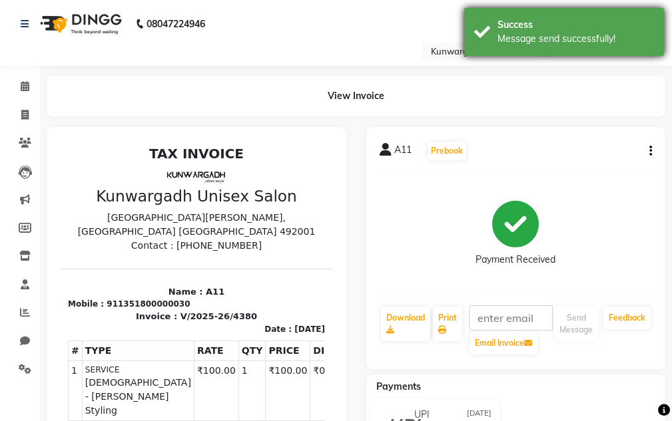
click at [329, 46] on div "Success Message send successfully!" at bounding box center [564, 32] width 200 height 48
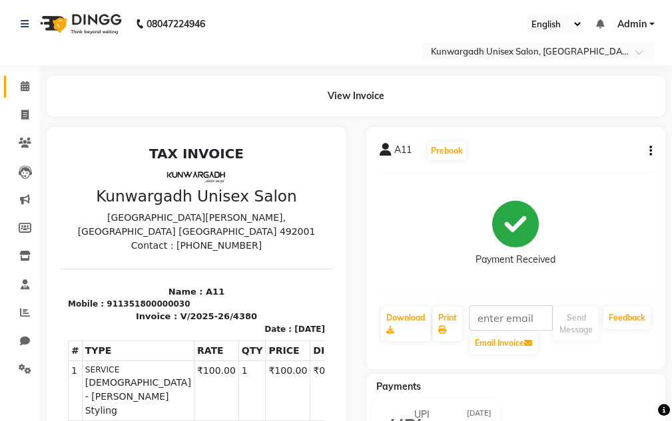
drag, startPoint x: 15, startPoint y: 96, endPoint x: 23, endPoint y: 95, distance: 8.8
click at [16, 96] on link "Calendar" at bounding box center [20, 87] width 32 height 22
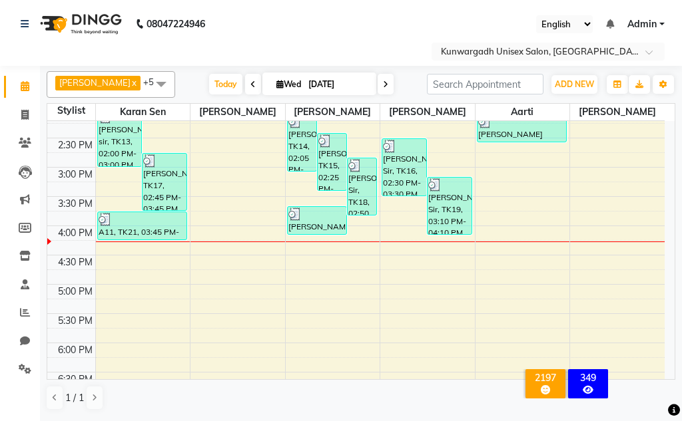
scroll to position [333, 0]
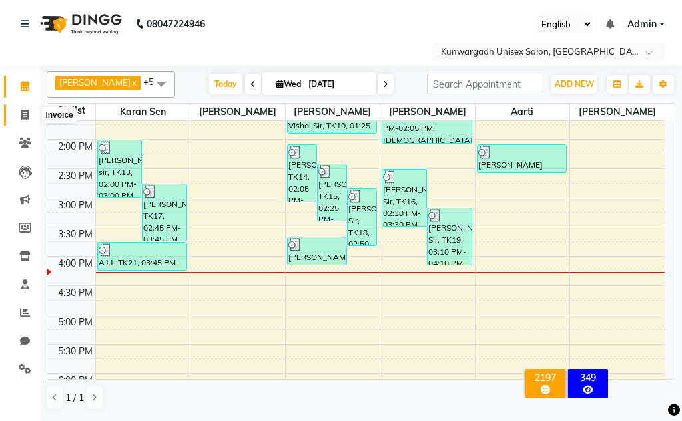
click at [27, 115] on icon at bounding box center [24, 115] width 7 height 10
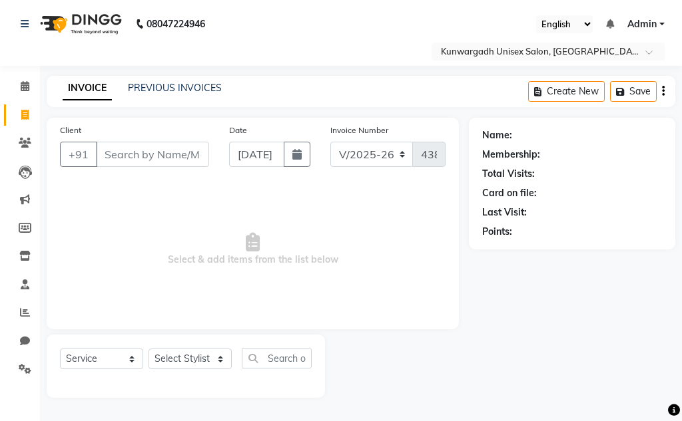
drag, startPoint x: 216, startPoint y: 336, endPoint x: 206, endPoint y: 346, distance: 14.1
click at [211, 340] on div "Select Service Product Membership Package Voucher Prepaid Gift Card Select Styl…" at bounding box center [186, 366] width 278 height 63
click at [206, 346] on div "Select Service Product Membership Package Voucher Prepaid Gift Card Select Styl…" at bounding box center [186, 366] width 278 height 63
drag, startPoint x: 203, startPoint y: 357, endPoint x: 206, endPoint y: 367, distance: 10.3
click at [203, 358] on select "Select Stylist Aarti Ayush Sir Chiku Sir Dolly Thakur Gaurav soni Gulfan Khan K…" at bounding box center [189, 359] width 83 height 21
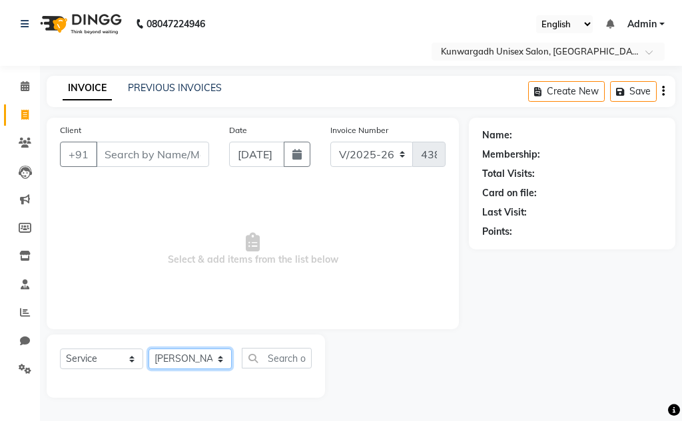
click at [148, 349] on select "Select Stylist Aarti Ayush Sir Chiku Sir Dolly Thakur Gaurav soni Gulfan Khan K…" at bounding box center [189, 359] width 83 height 21
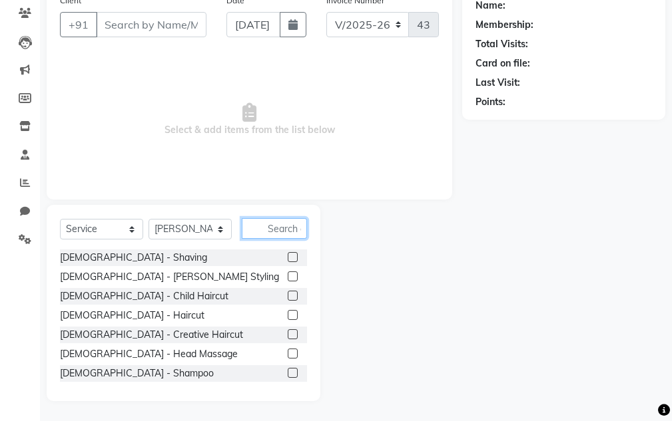
click at [277, 230] on input "text" at bounding box center [274, 228] width 65 height 21
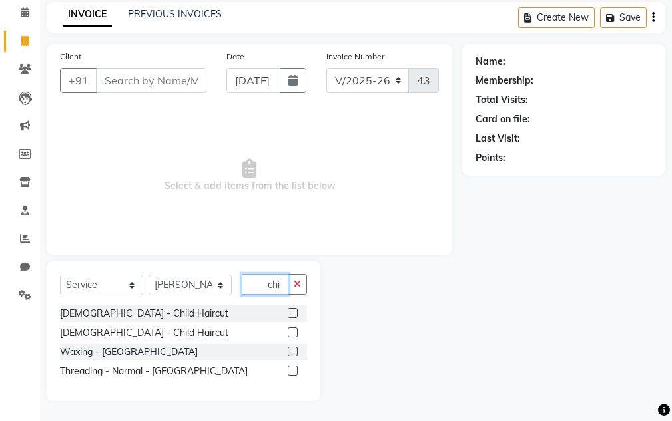
scroll to position [74, 0]
click at [113, 310] on div "[DEMOGRAPHIC_DATA] - Child Haircut" at bounding box center [144, 314] width 168 height 14
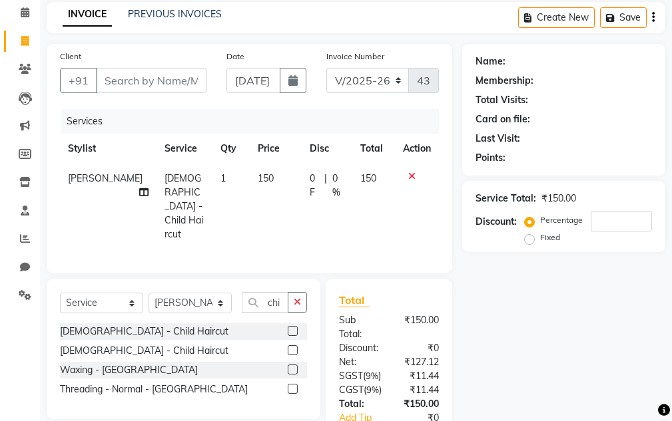
click at [294, 298] on div "Select Service Product Membership Package Voucher Prepaid Gift Card Select Styl…" at bounding box center [183, 307] width 247 height 31
click at [208, 293] on select "Select Stylist Aarti Ayush Sir Chiku Sir Dolly Thakur Gaurav soni Gulfan Khan K…" at bounding box center [189, 303] width 83 height 21
click at [148, 293] on select "Select Stylist Aarti Ayush Sir Chiku Sir Dolly Thakur Gaurav soni Gulfan Khan K…" at bounding box center [189, 303] width 83 height 21
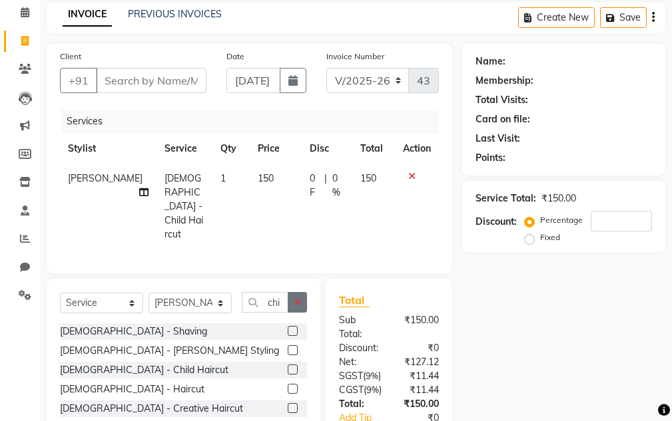
click at [291, 292] on button "button" at bounding box center [297, 302] width 19 height 21
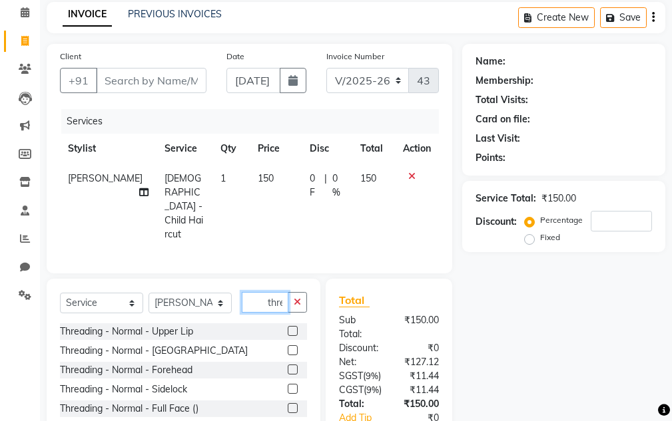
scroll to position [0, 1]
click at [170, 420] on div "Threading - Normal Eyebrow" at bounding box center [121, 428] width 123 height 14
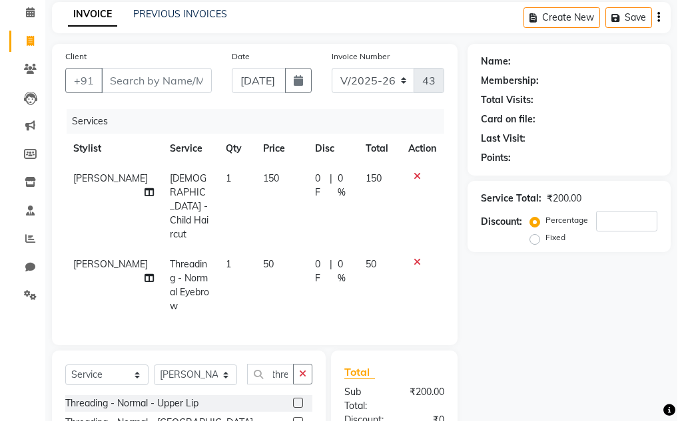
scroll to position [0, 0]
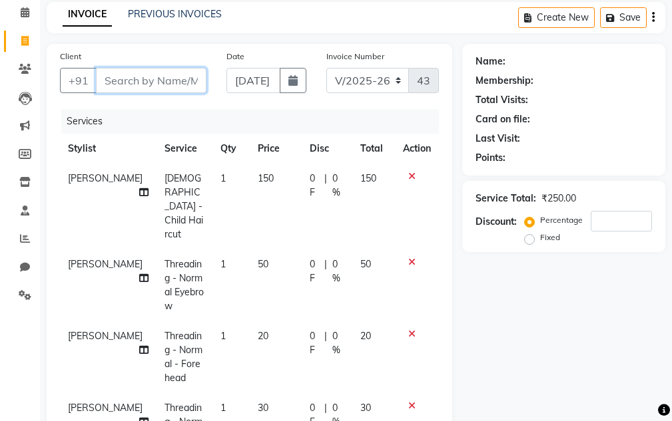
click at [172, 84] on input "Client" at bounding box center [151, 80] width 111 height 25
click at [178, 83] on span "Add Client" at bounding box center [172, 80] width 53 height 13
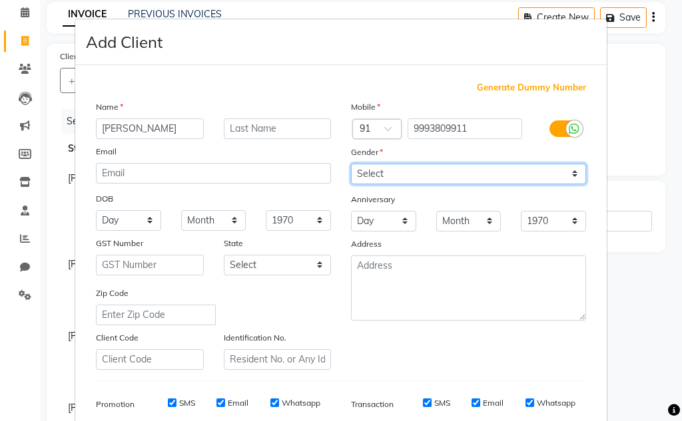
drag, startPoint x: 447, startPoint y: 164, endPoint x: 445, endPoint y: 173, distance: 8.8
click at [329, 166] on select "Select Male Female Other Prefer Not To Say" at bounding box center [468, 174] width 235 height 21
click at [329, 164] on select "Select Male Female Other Prefer Not To Say" at bounding box center [468, 174] width 235 height 21
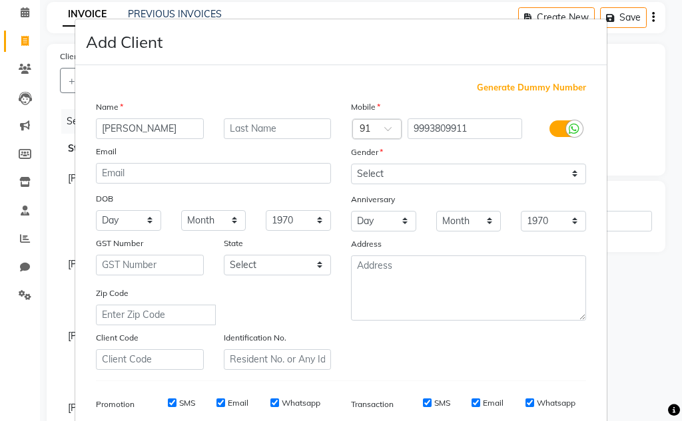
drag, startPoint x: 429, startPoint y: 162, endPoint x: 424, endPoint y: 174, distance: 12.2
click at [329, 166] on div "Mobile Country Code × 91 9993809911 Gender Select Male Female Other Prefer Not …" at bounding box center [468, 235] width 255 height 270
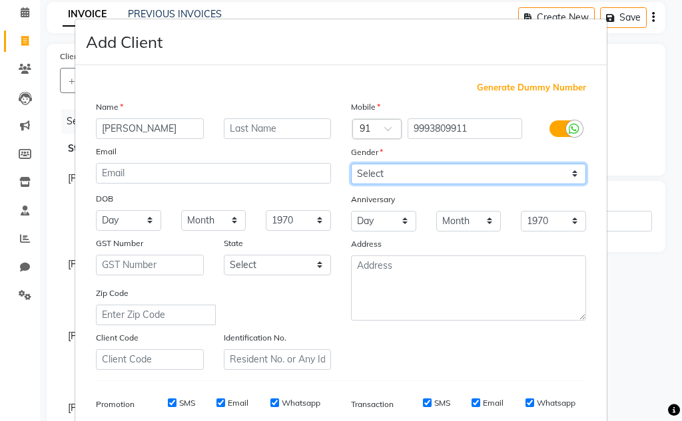
click at [329, 174] on select "Select Male Female Other Prefer Not To Say" at bounding box center [468, 174] width 235 height 21
click at [329, 164] on select "Select Male Female Other Prefer Not To Say" at bounding box center [468, 174] width 235 height 21
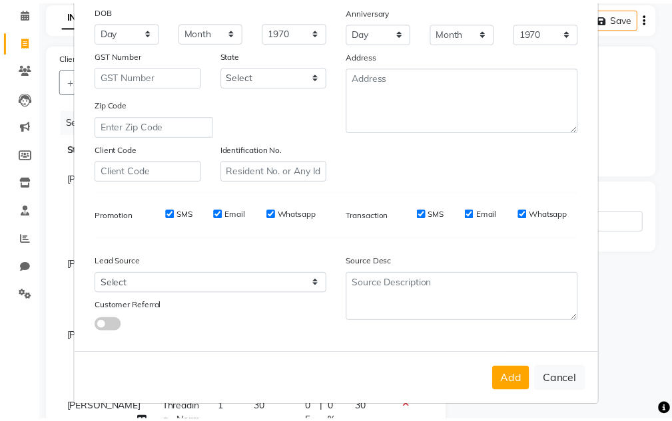
scroll to position [193, 0]
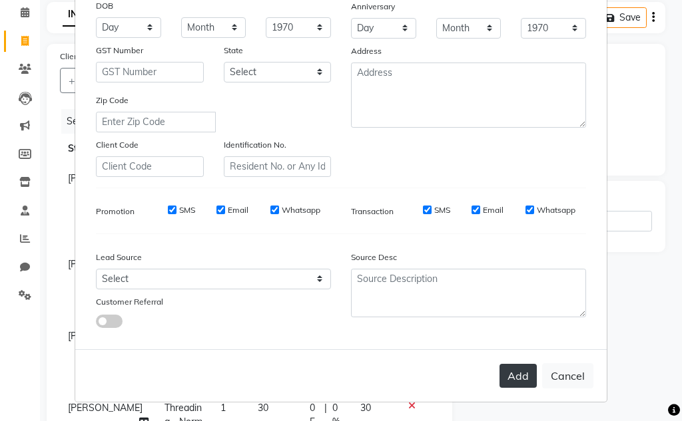
click at [329, 370] on button "Add" at bounding box center [517, 376] width 37 height 24
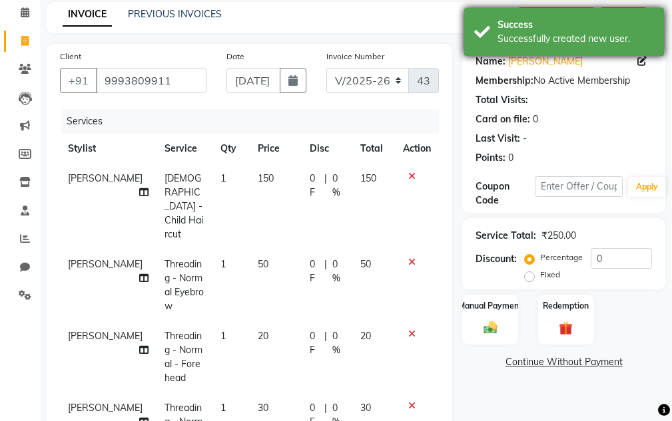
click at [329, 52] on div "Success Successfully created new user." at bounding box center [564, 32] width 200 height 48
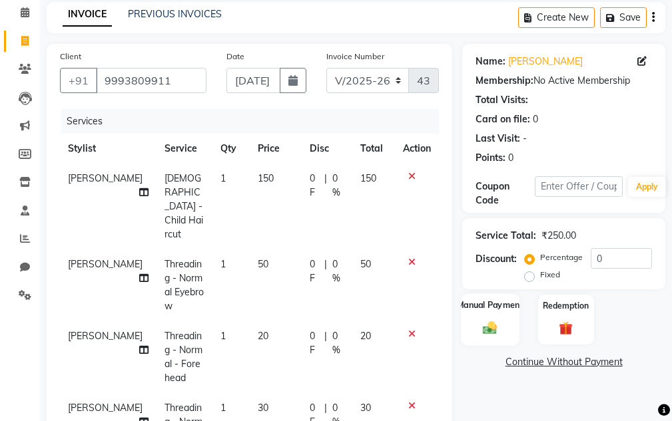
click at [329, 335] on img at bounding box center [490, 328] width 23 height 16
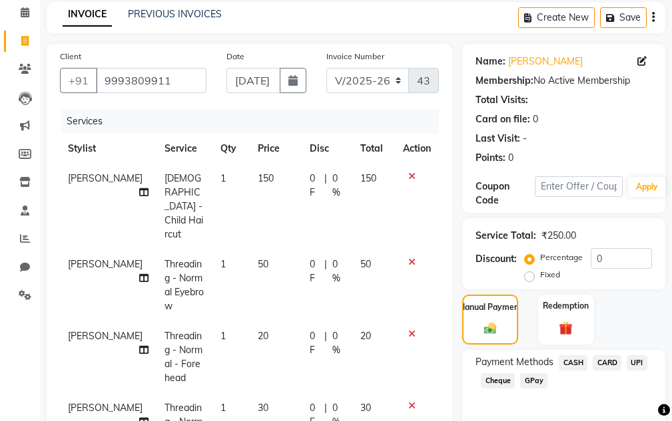
click at [329, 363] on span "UPI" at bounding box center [637, 363] width 21 height 15
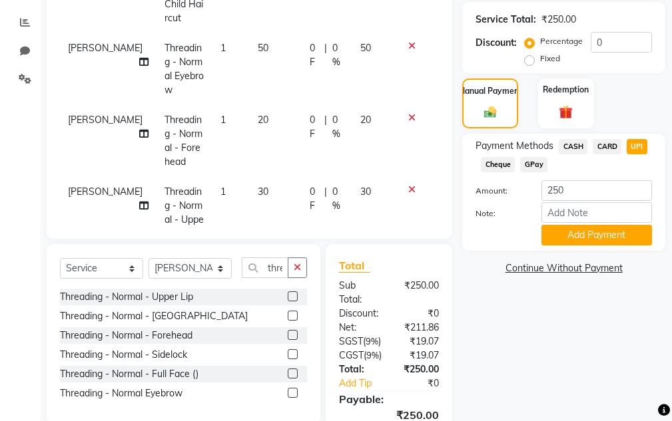
scroll to position [361, 0]
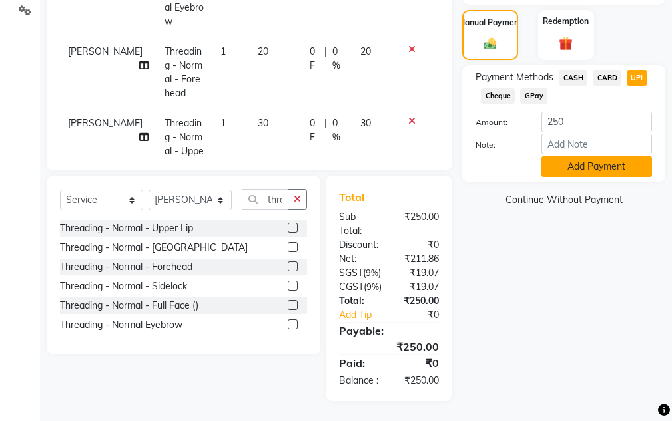
click at [329, 164] on button "Add Payment" at bounding box center [596, 166] width 111 height 21
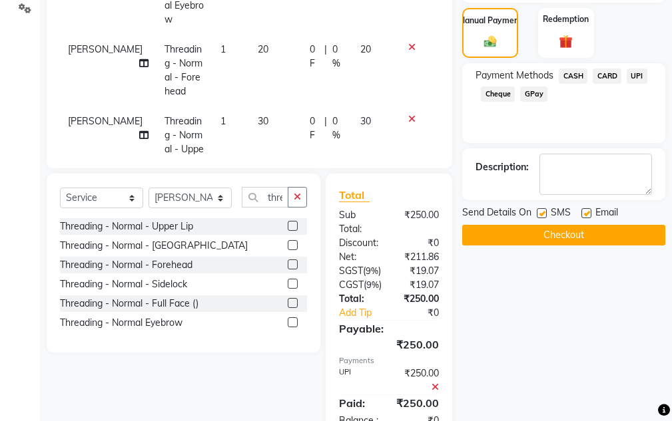
click at [329, 223] on div "Send Details On SMS Email Checkout" at bounding box center [563, 226] width 203 height 40
click at [329, 229] on button "Checkout" at bounding box center [563, 235] width 203 height 21
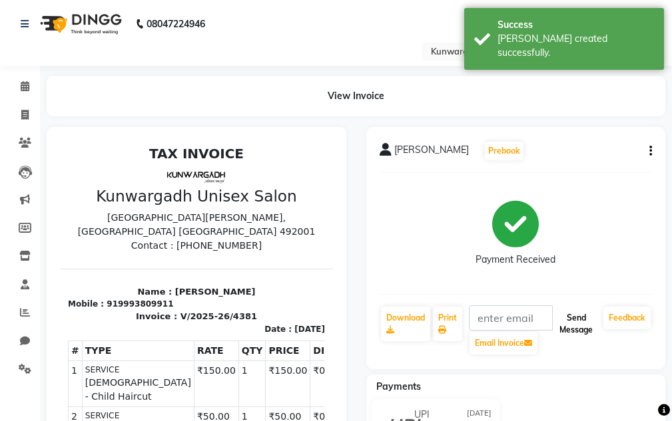
click at [329, 321] on button "Send Message" at bounding box center [576, 324] width 44 height 35
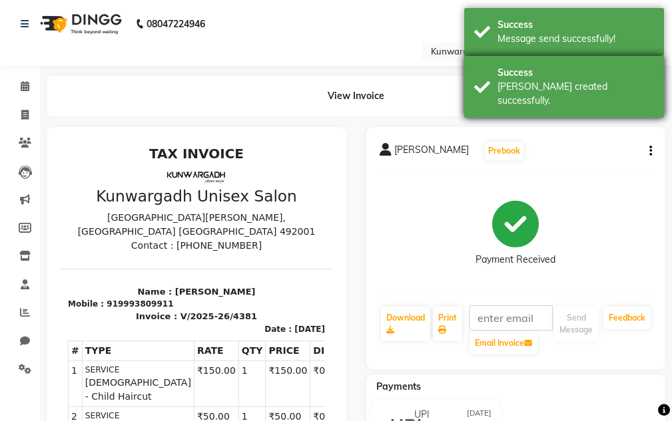
drag, startPoint x: 619, startPoint y: 75, endPoint x: 617, endPoint y: 63, distance: 11.6
click at [329, 72] on div "Success" at bounding box center [575, 73] width 156 height 14
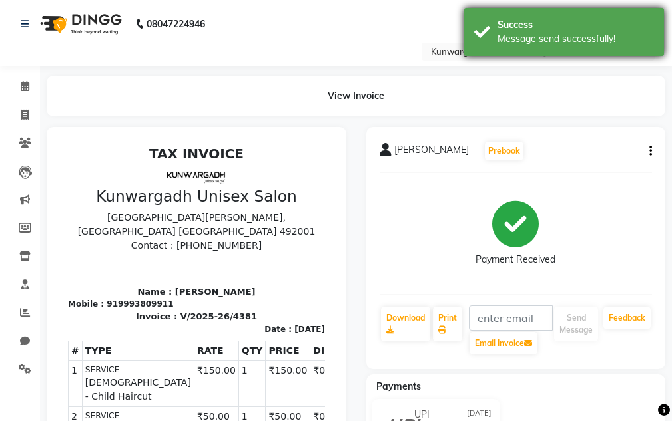
click at [329, 37] on div "Message send successfully!" at bounding box center [575, 39] width 156 height 14
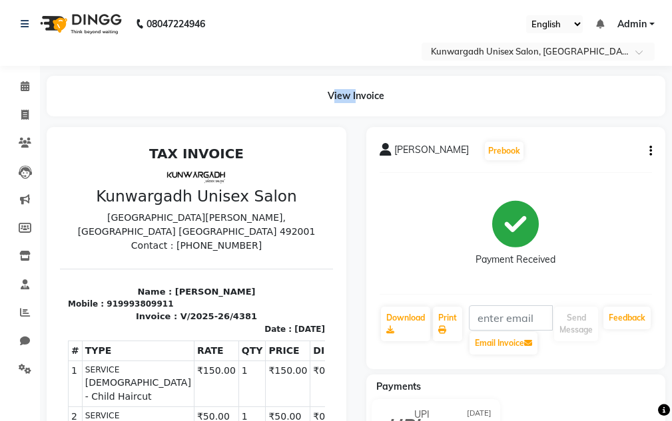
click at [37, 110] on div "View Invoice" at bounding box center [356, 96] width 638 height 41
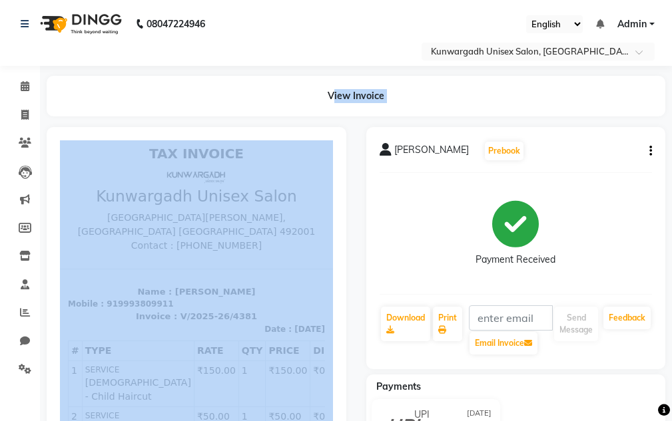
click at [37, 110] on div "View Invoice" at bounding box center [356, 96] width 638 height 41
click at [29, 112] on span at bounding box center [24, 115] width 23 height 15
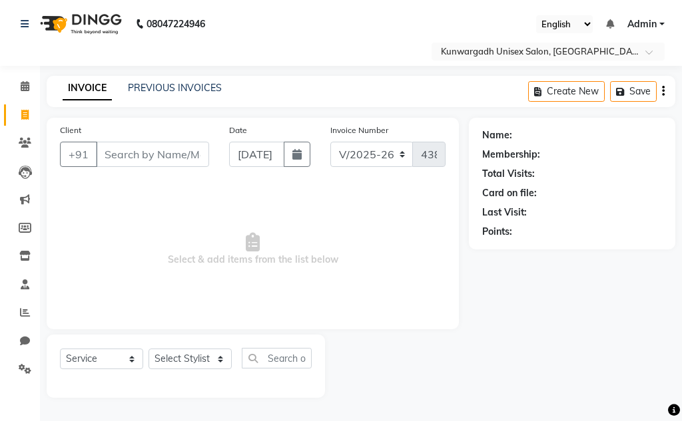
click at [27, 119] on icon at bounding box center [24, 115] width 7 height 10
click at [29, 114] on span at bounding box center [24, 115] width 23 height 15
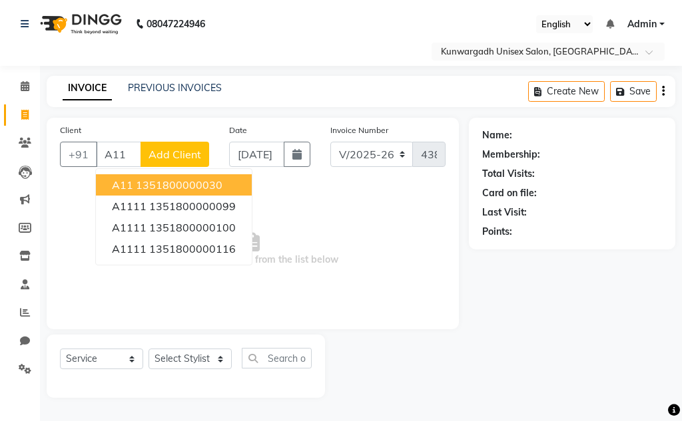
click at [186, 192] on button "A11 1351800000030" at bounding box center [174, 184] width 156 height 21
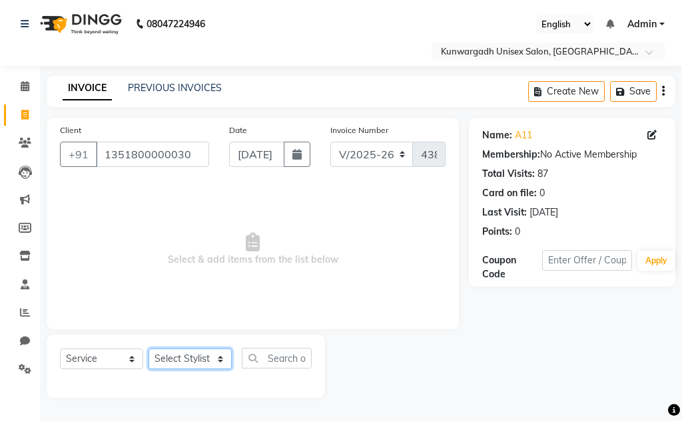
drag, startPoint x: 172, startPoint y: 356, endPoint x: 172, endPoint y: 349, distance: 7.4
click at [172, 356] on select "Select Stylist Aarti Ayush Sir Chiku Sir Dolly Thakur Gaurav soni Gulfan Khan K…" at bounding box center [189, 359] width 83 height 21
click at [148, 349] on select "Select Stylist Aarti Ayush Sir Chiku Sir Dolly Thakur Gaurav soni Gulfan Khan K…" at bounding box center [189, 359] width 83 height 21
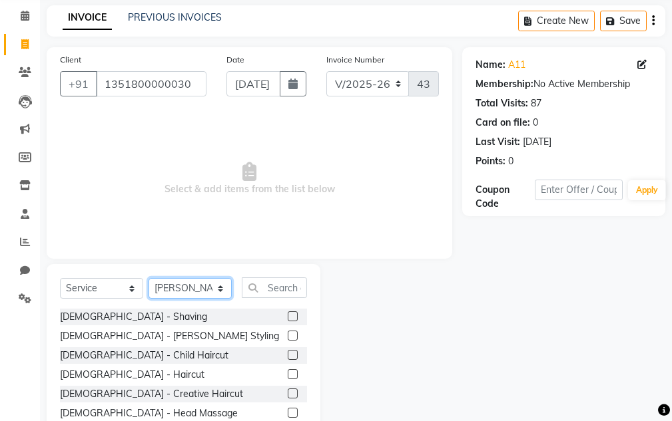
scroll to position [130, 0]
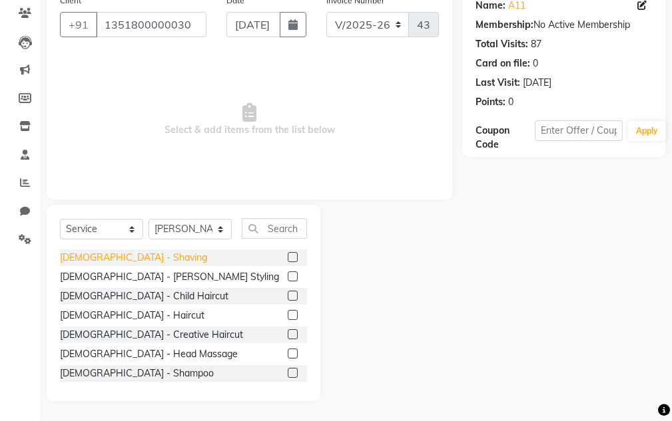
click at [109, 258] on div "Male - Shaving" at bounding box center [133, 258] width 147 height 14
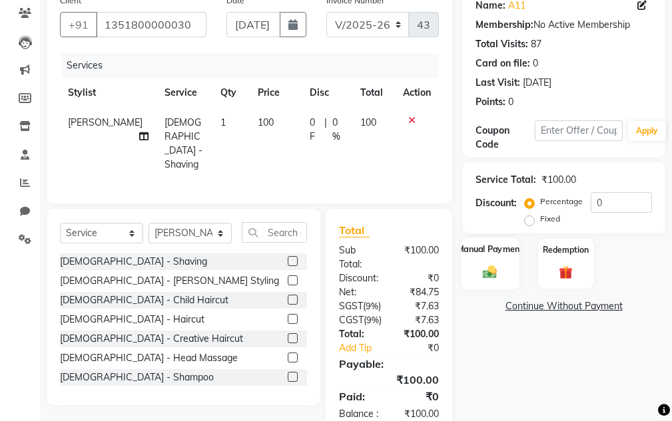
click at [329, 264] on img at bounding box center [490, 272] width 23 height 16
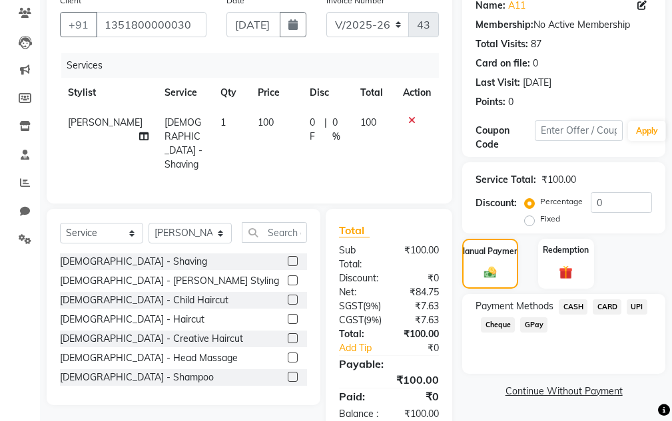
click at [329, 310] on span "CASH" at bounding box center [573, 307] width 29 height 15
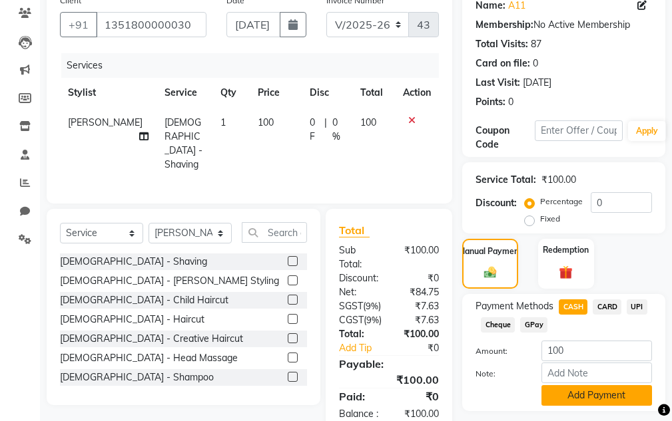
click at [329, 391] on button "Add Payment" at bounding box center [596, 395] width 111 height 21
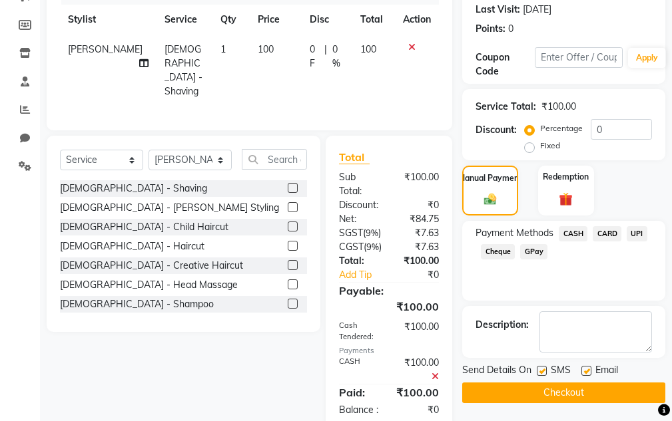
scroll to position [270, 0]
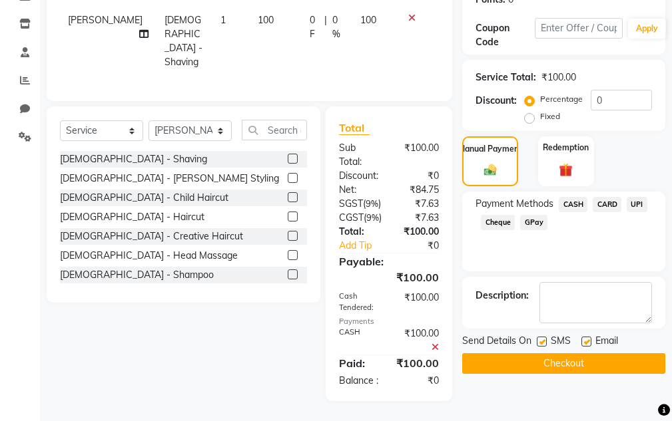
click at [329, 354] on button "Checkout" at bounding box center [563, 364] width 203 height 21
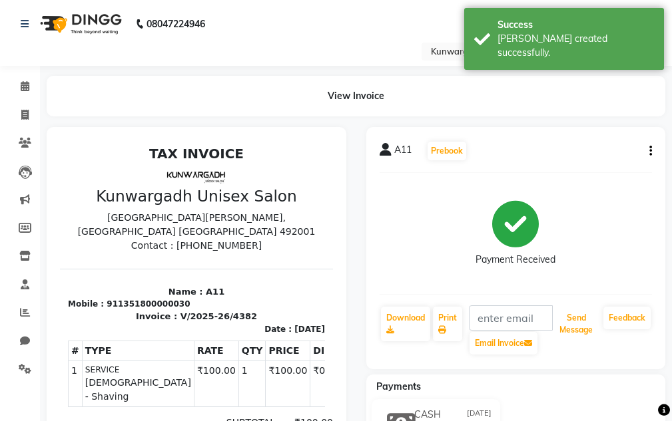
click at [329, 326] on button "Send Message" at bounding box center [576, 324] width 44 height 35
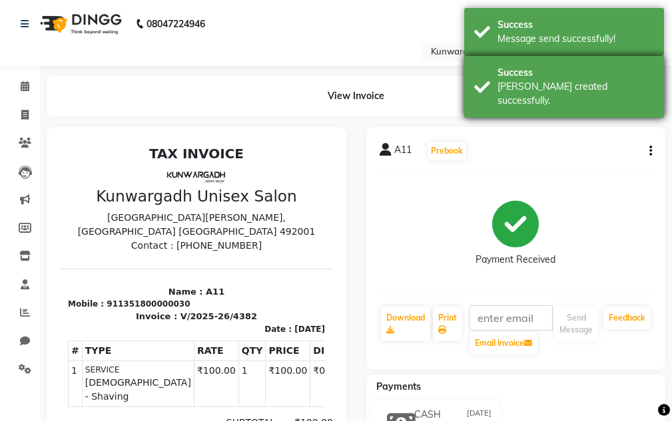
drag, startPoint x: 567, startPoint y: 89, endPoint x: 554, endPoint y: 56, distance: 35.9
click at [329, 87] on div "Bill created successfully." at bounding box center [575, 94] width 156 height 28
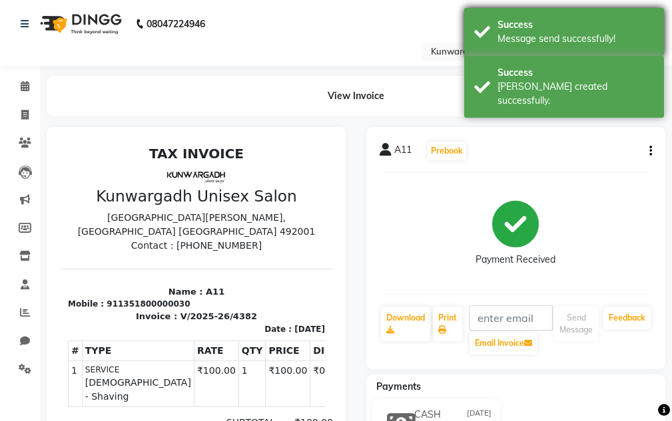
click at [329, 51] on div "Success Message send successfully!" at bounding box center [564, 32] width 200 height 48
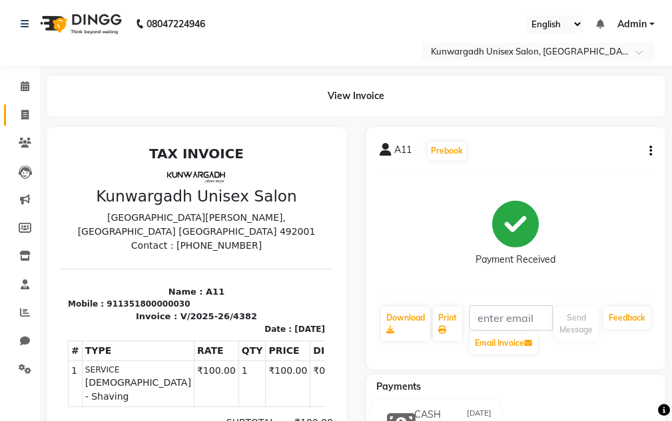
click at [14, 108] on span at bounding box center [24, 115] width 23 height 15
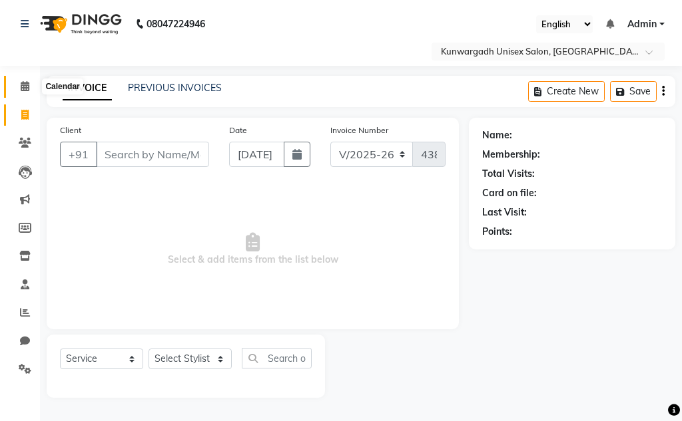
click at [31, 93] on span at bounding box center [24, 86] width 23 height 15
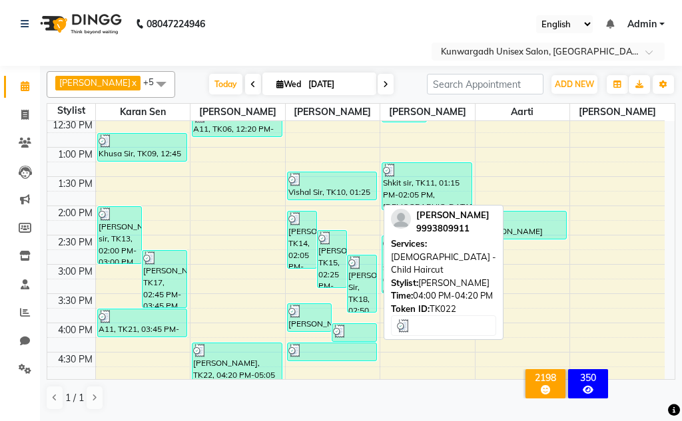
scroll to position [333, 0]
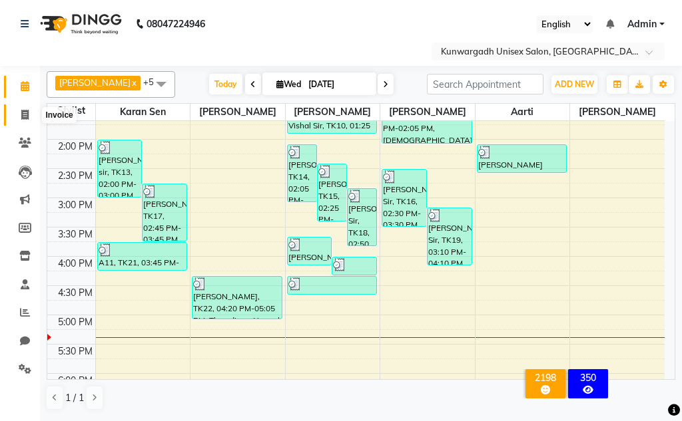
click at [24, 113] on icon at bounding box center [24, 115] width 7 height 10
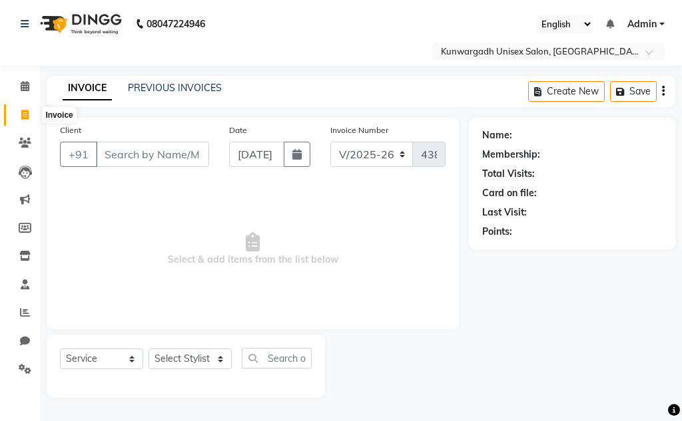
click at [23, 110] on icon at bounding box center [24, 115] width 7 height 10
click at [25, 113] on icon at bounding box center [24, 115] width 7 height 10
click at [192, 148] on span "Add Client" at bounding box center [174, 154] width 53 height 13
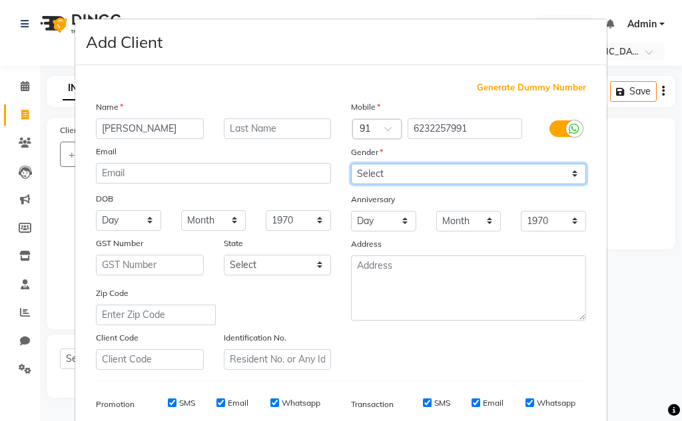
click at [329, 174] on select "Select Male Female Other Prefer Not To Say" at bounding box center [468, 174] width 235 height 21
click at [329, 164] on select "Select Male Female Other Prefer Not To Say" at bounding box center [468, 174] width 235 height 21
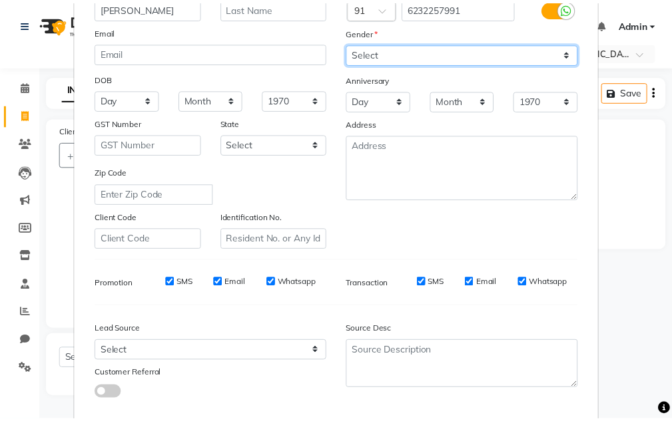
scroll to position [193, 0]
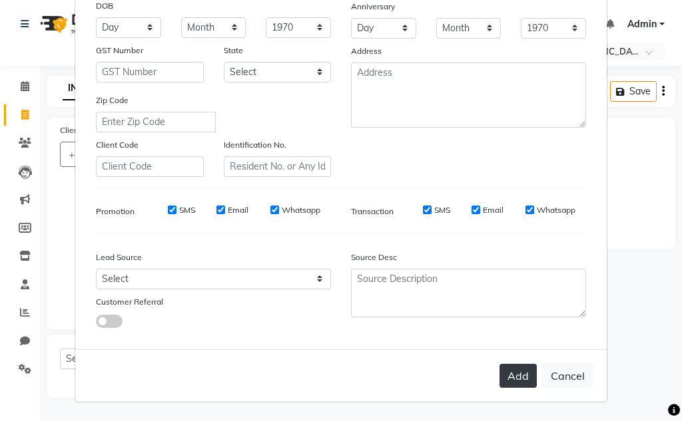
click at [329, 366] on button "Add" at bounding box center [517, 376] width 37 height 24
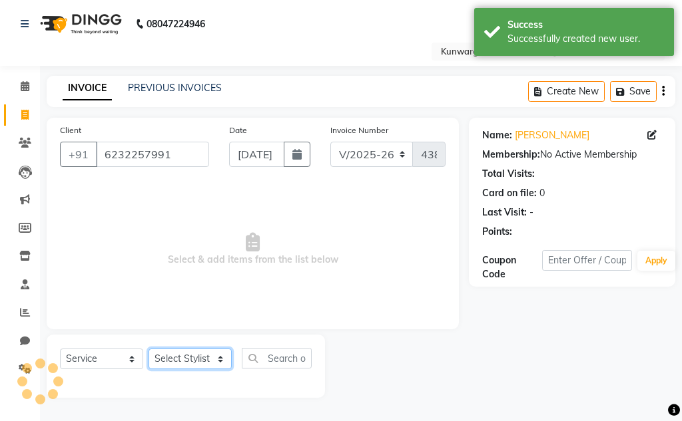
click at [199, 354] on select "Select Stylist Aarti Ayush Sir Chiku Sir Dolly Thakur Gaurav soni Gulfan Khan K…" at bounding box center [189, 359] width 83 height 21
click at [148, 349] on select "Select Stylist Aarti Ayush Sir Chiku Sir Dolly Thakur Gaurav soni Gulfan Khan K…" at bounding box center [189, 359] width 83 height 21
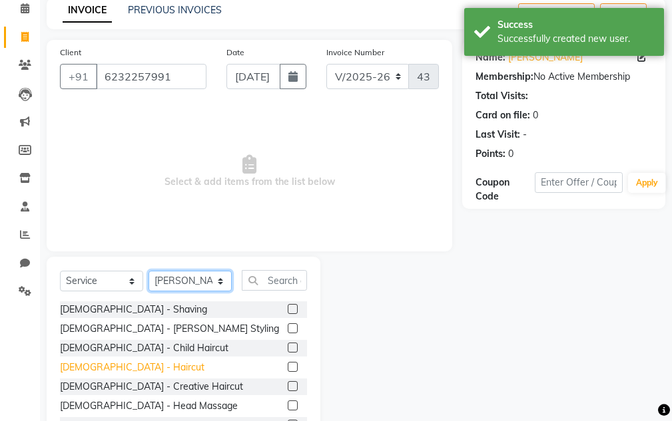
scroll to position [130, 0]
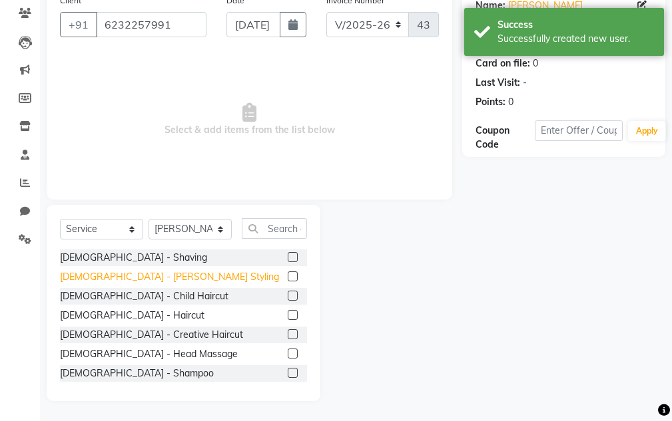
click at [121, 278] on div "Male - Beard Styling" at bounding box center [169, 277] width 219 height 14
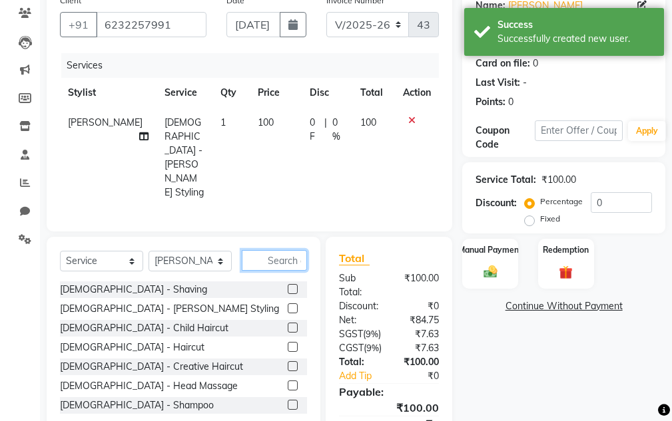
click at [287, 250] on input "text" at bounding box center [274, 260] width 65 height 21
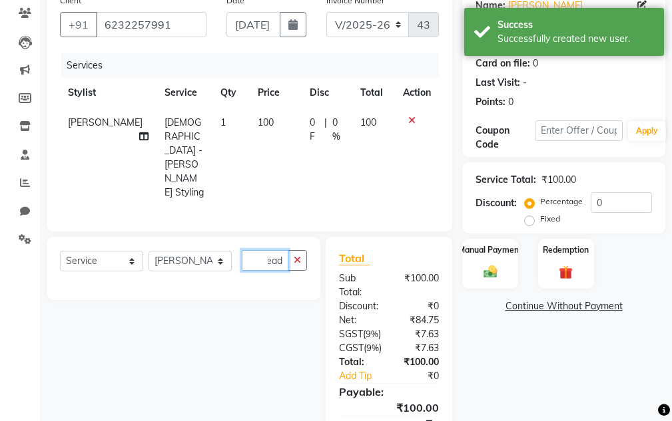
scroll to position [0, 15]
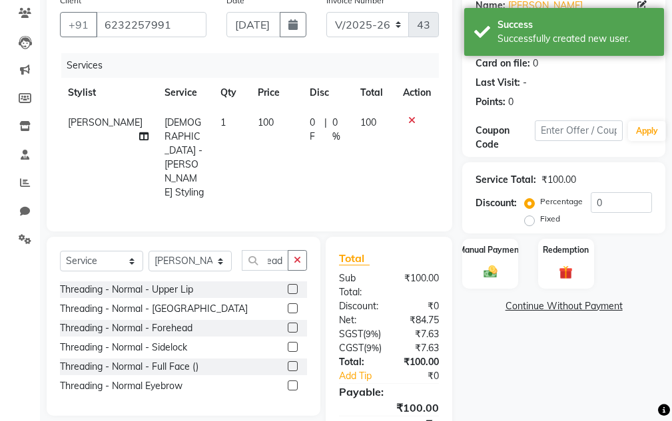
click at [105, 378] on div "Threading - Normal Eyebrow" at bounding box center [183, 386] width 247 height 17
click at [111, 380] on div "Threading - Normal Eyebrow" at bounding box center [121, 387] width 123 height 14
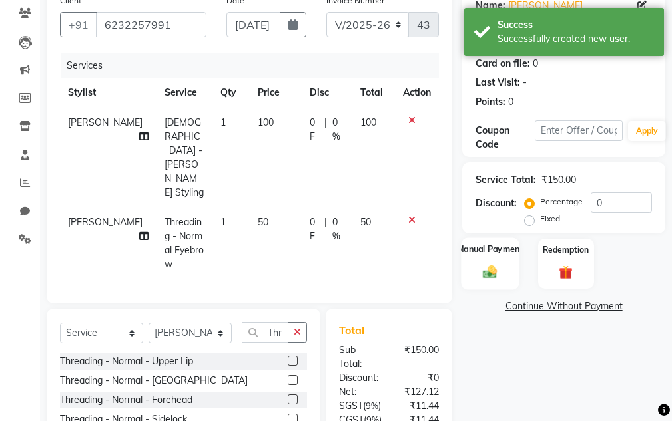
click at [329, 284] on div "Manual Payment" at bounding box center [490, 264] width 58 height 52
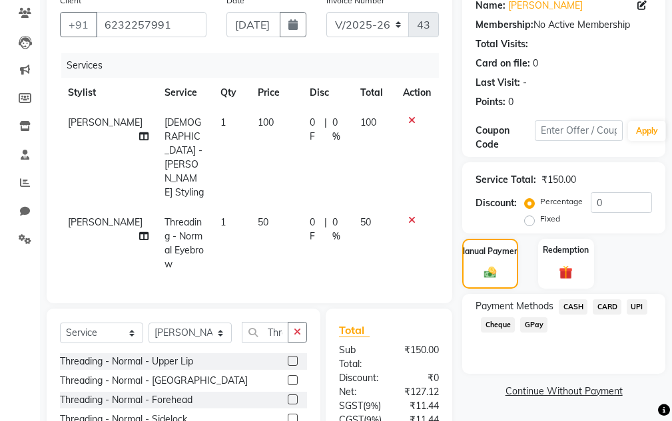
click at [329, 306] on span "UPI" at bounding box center [637, 307] width 21 height 15
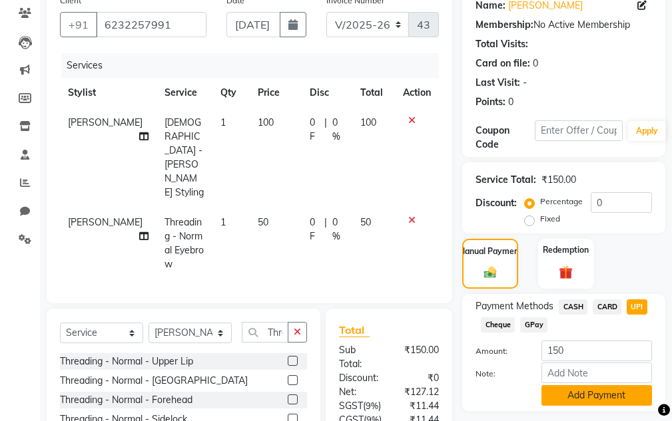
click at [329, 400] on button "Add Payment" at bounding box center [596, 395] width 111 height 21
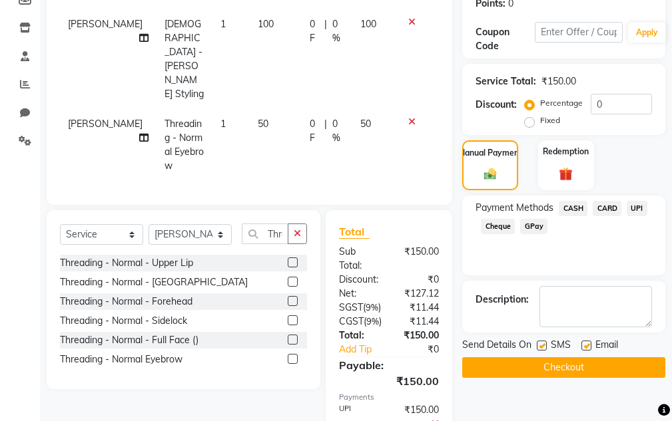
scroll to position [301, 0]
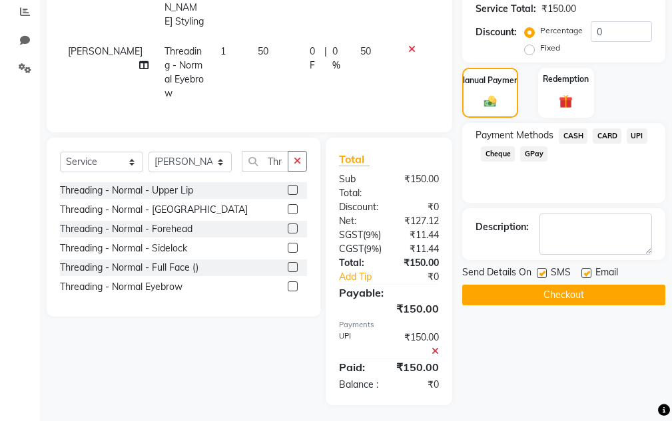
click at [329, 308] on div "Name: Shiva Sir Membership: No Active Membership Total Visits: Card on file: 0 …" at bounding box center [568, 111] width 213 height 589
click at [329, 305] on button "Checkout" at bounding box center [563, 295] width 203 height 21
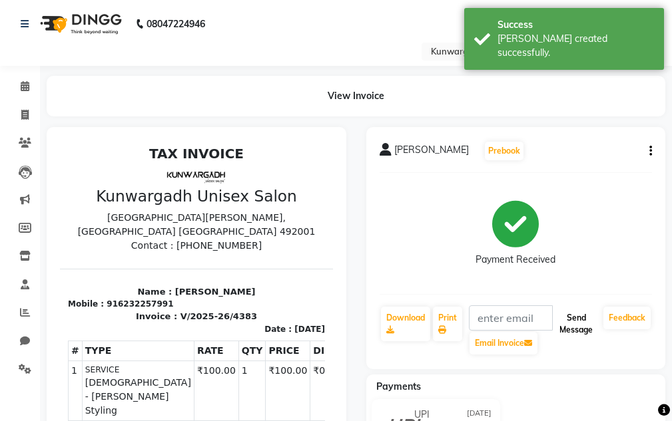
click at [329, 332] on button "Send Message" at bounding box center [576, 324] width 44 height 35
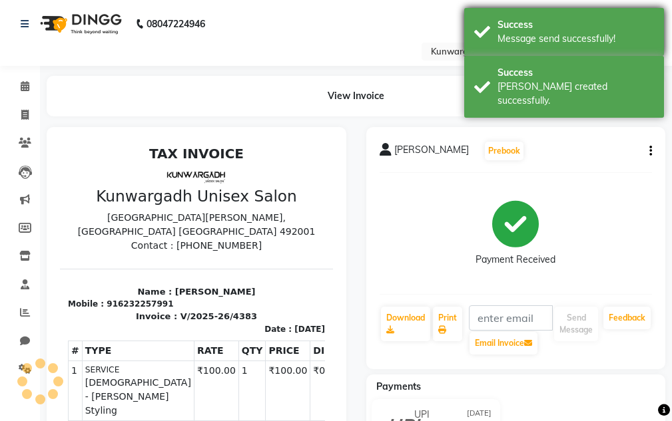
drag, startPoint x: 594, startPoint y: 74, endPoint x: 571, endPoint y: 46, distance: 36.4
click at [329, 71] on div "Success" at bounding box center [575, 73] width 156 height 14
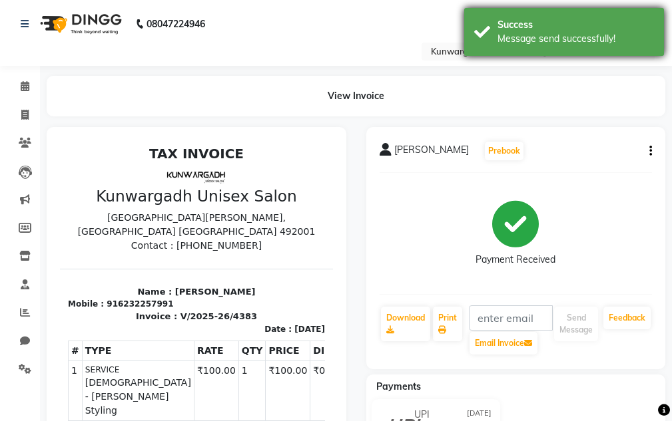
click at [329, 42] on div "Message send successfully!" at bounding box center [575, 39] width 156 height 14
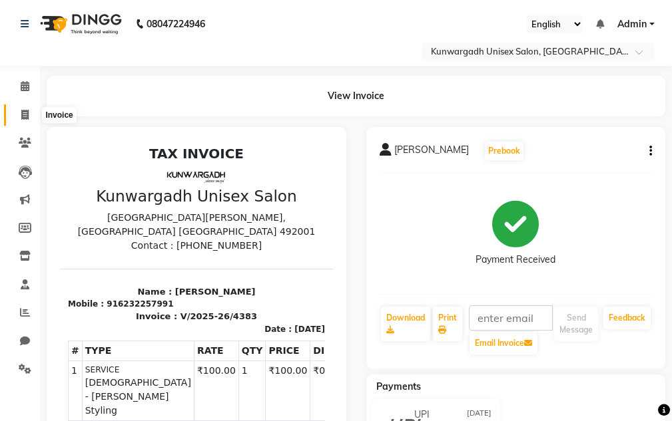
click at [15, 111] on span at bounding box center [24, 115] width 23 height 15
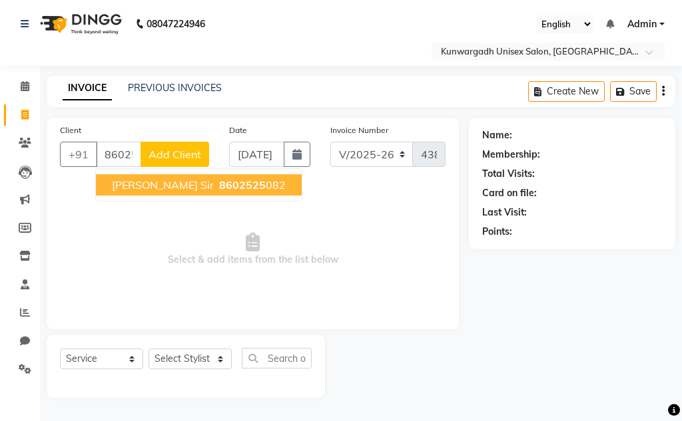
click at [141, 188] on span "Subham sir" at bounding box center [163, 184] width 102 height 13
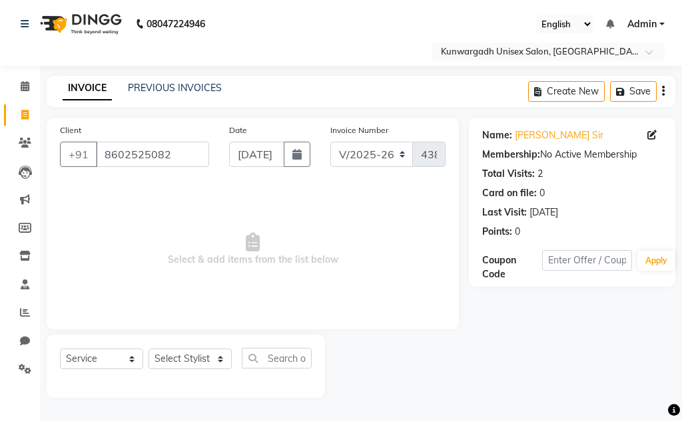
click at [329, 128] on span at bounding box center [654, 135] width 15 height 14
click at [329, 133] on icon at bounding box center [651, 134] width 9 height 9
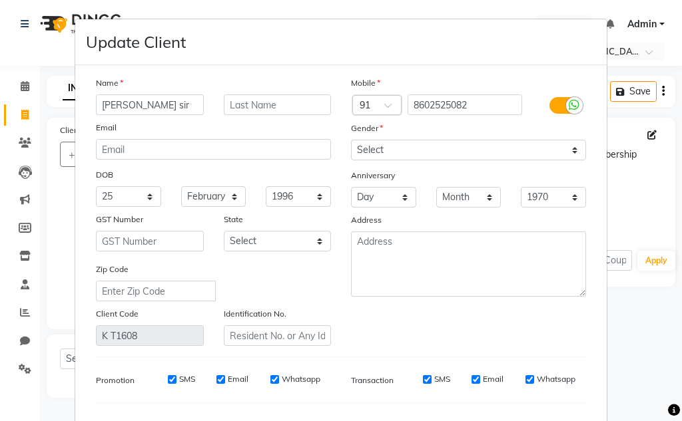
drag, startPoint x: 135, startPoint y: 100, endPoint x: 145, endPoint y: 119, distance: 21.1
click at [136, 101] on input "Subham sir" at bounding box center [150, 105] width 108 height 21
drag, startPoint x: 160, startPoint y: 103, endPoint x: 187, endPoint y: 152, distance: 56.6
click at [167, 115] on div "Name Subham Dani sir Email DOB Day 01 02 03 04 05 06 07 08 09 10 11 12 13 14 15…" at bounding box center [213, 211] width 255 height 270
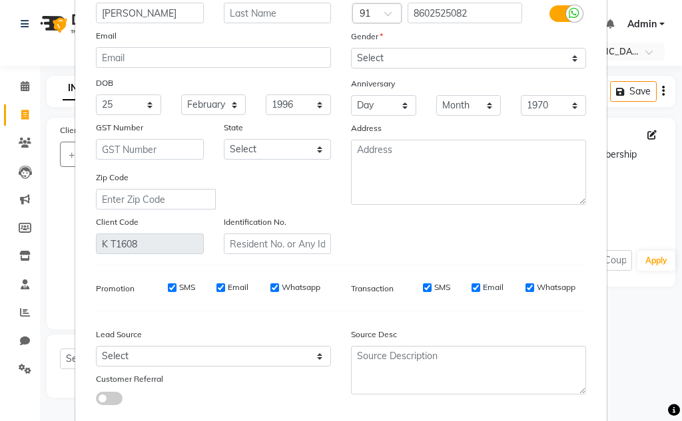
scroll to position [169, 0]
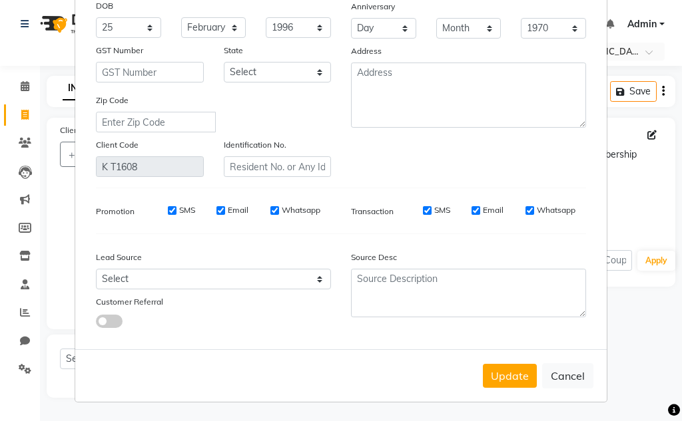
click at [329, 381] on button "Update" at bounding box center [510, 376] width 54 height 24
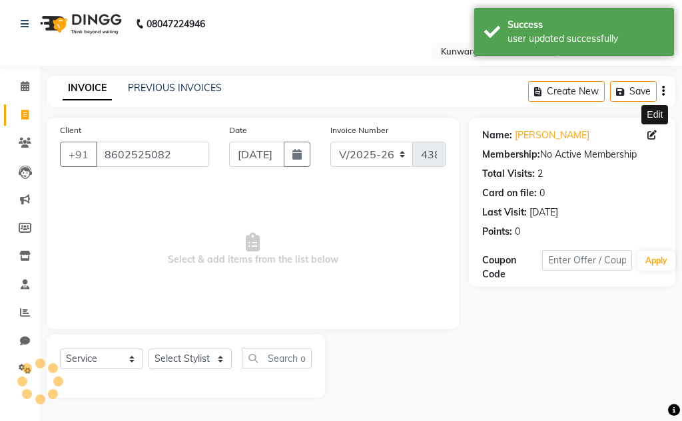
drag, startPoint x: 175, startPoint y: 372, endPoint x: 181, endPoint y: 336, distance: 37.1
click at [175, 371] on div "Select Service Product Membership Package Voucher Prepaid Gift Card Select Styl…" at bounding box center [186, 363] width 252 height 31
click at [183, 346] on div "Select Service Product Membership Package Voucher Prepaid Gift Card Select Styl…" at bounding box center [186, 366] width 278 height 63
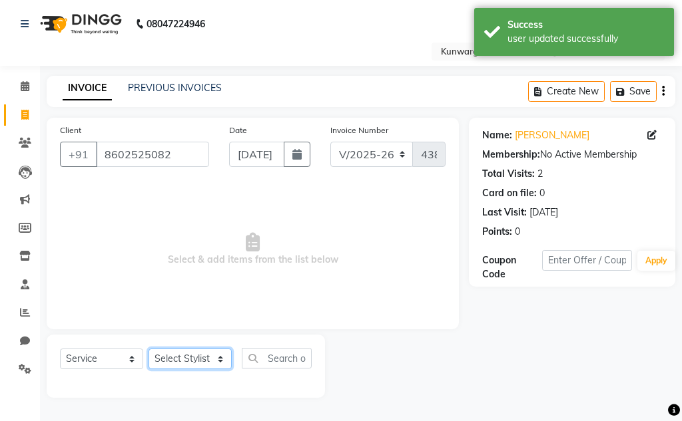
click at [186, 352] on select "Select Stylist Aarti Ayush Sir Chiku Sir Dolly Thakur Gaurav soni Gulfan Khan K…" at bounding box center [189, 359] width 83 height 21
click at [148, 349] on select "Select Stylist Aarti Ayush Sir Chiku Sir Dolly Thakur Gaurav soni Gulfan Khan K…" at bounding box center [189, 359] width 83 height 21
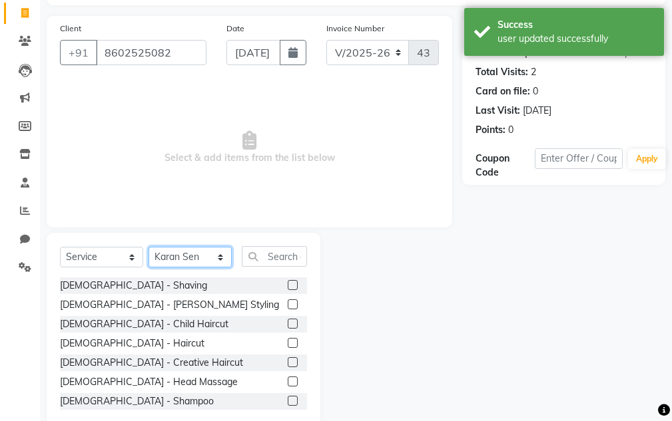
scroll to position [130, 0]
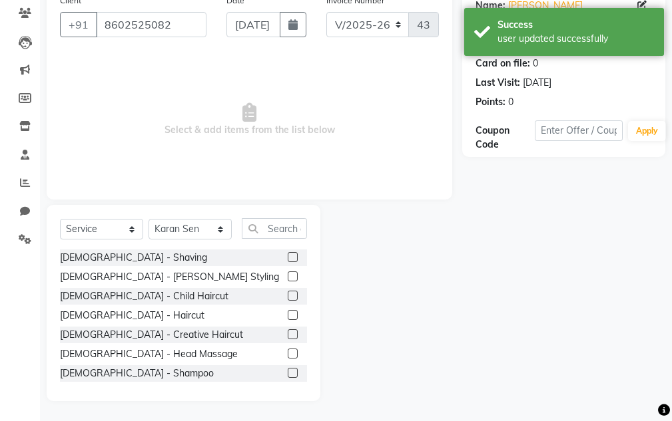
drag, startPoint x: 95, startPoint y: 313, endPoint x: 188, endPoint y: 314, distance: 93.2
click at [96, 315] on div "Male - Haircut" at bounding box center [132, 316] width 144 height 14
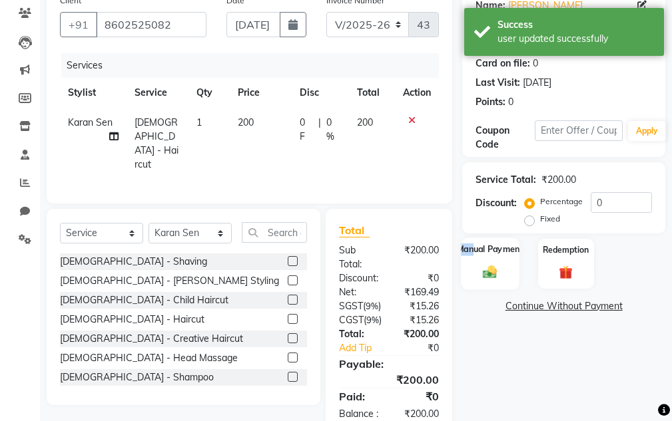
drag, startPoint x: 476, startPoint y: 260, endPoint x: 492, endPoint y: 272, distance: 19.6
click at [329, 260] on div "Manual Payment" at bounding box center [490, 264] width 58 height 52
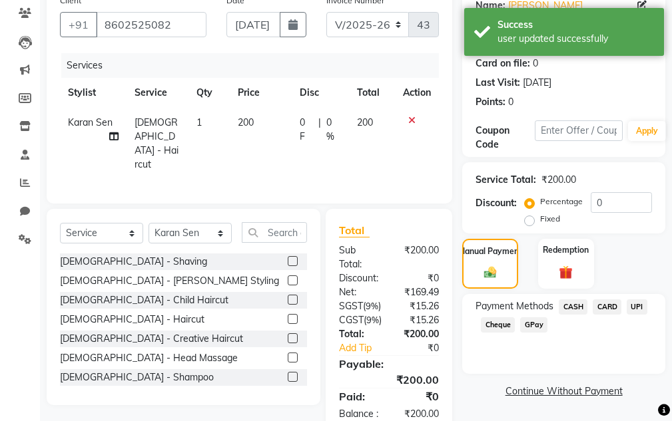
drag, startPoint x: 640, startPoint y: 300, endPoint x: 631, endPoint y: 330, distance: 31.4
click at [329, 303] on span "UPI" at bounding box center [637, 307] width 21 height 15
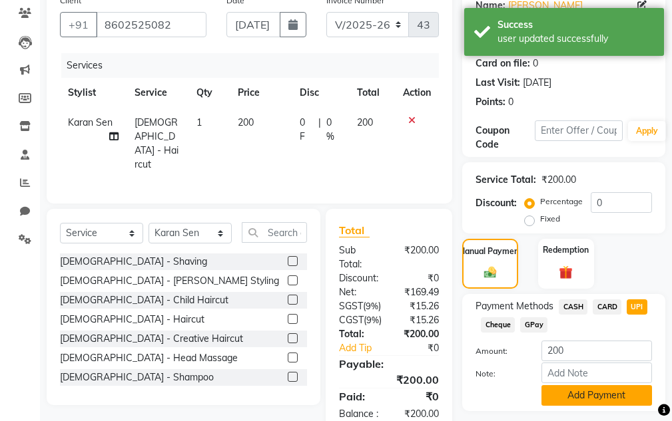
click at [329, 399] on button "Add Payment" at bounding box center [596, 395] width 111 height 21
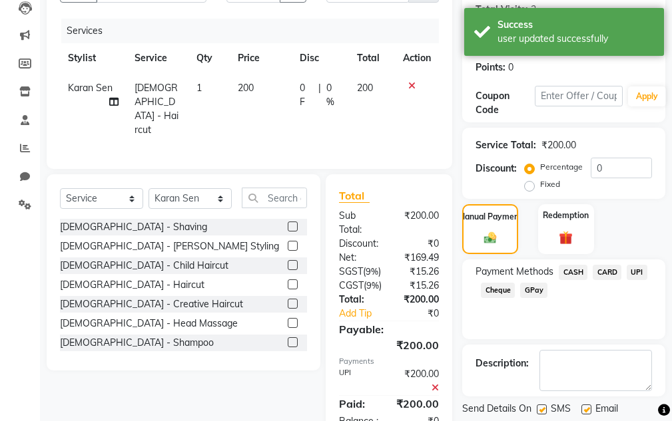
scroll to position [243, 0]
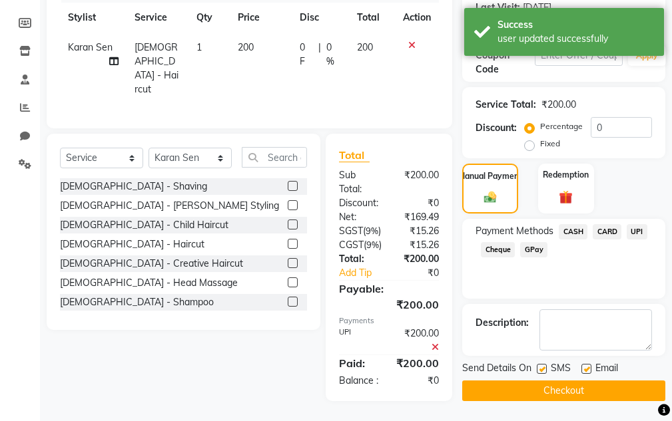
click at [329, 381] on button "Checkout" at bounding box center [563, 391] width 203 height 21
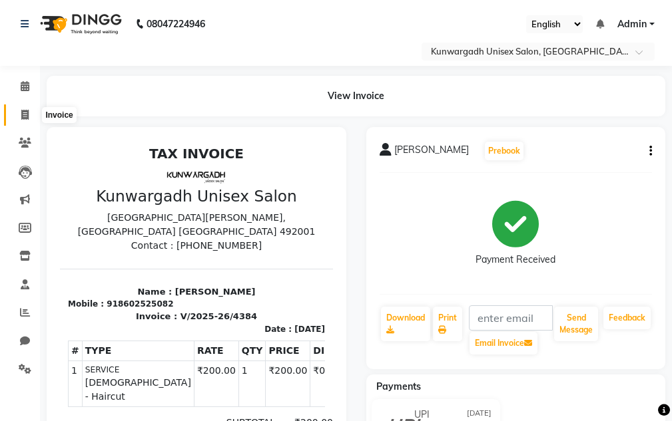
click at [27, 116] on icon at bounding box center [24, 115] width 7 height 10
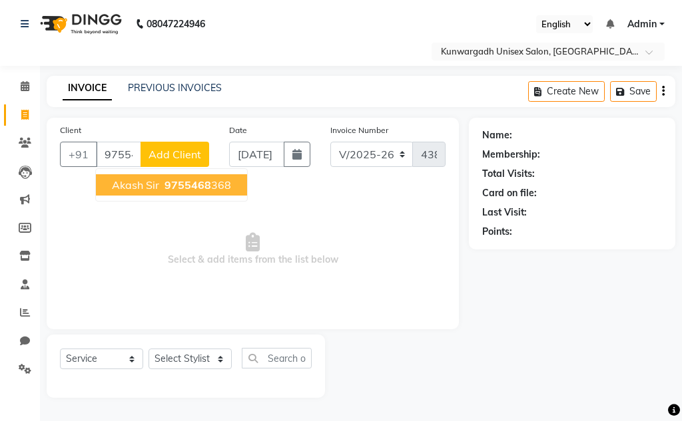
click at [176, 184] on span "9755468" at bounding box center [187, 184] width 47 height 13
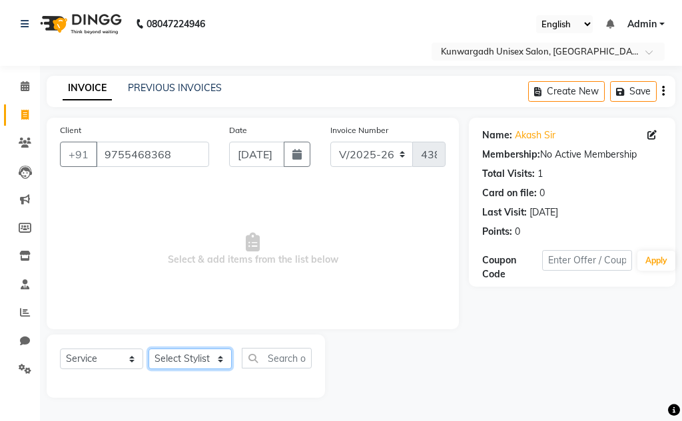
click at [204, 359] on select "Select Stylist Aarti Ayush Sir Chiku Sir Dolly Thakur Gaurav soni Gulfan Khan K…" at bounding box center [189, 359] width 83 height 21
click at [148, 349] on select "Select Stylist Aarti Ayush Sir Chiku Sir Dolly Thakur Gaurav soni Gulfan Khan K…" at bounding box center [189, 359] width 83 height 21
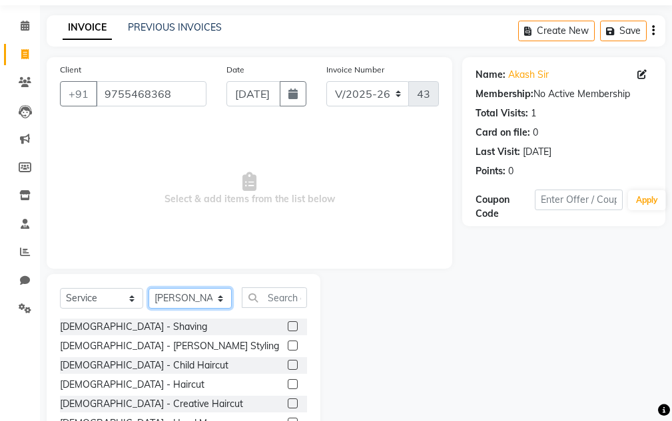
scroll to position [130, 0]
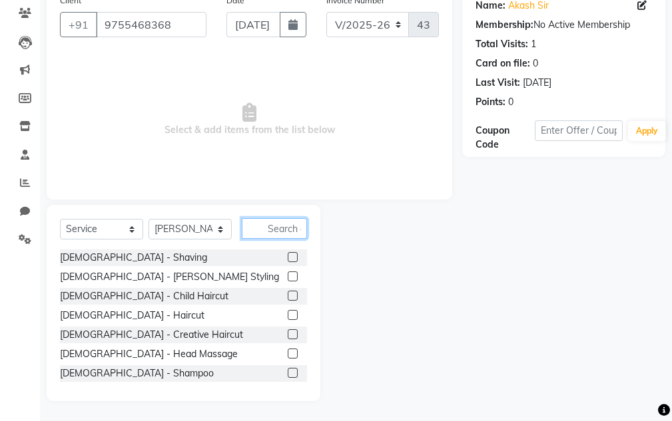
click at [290, 234] on input "text" at bounding box center [274, 228] width 65 height 21
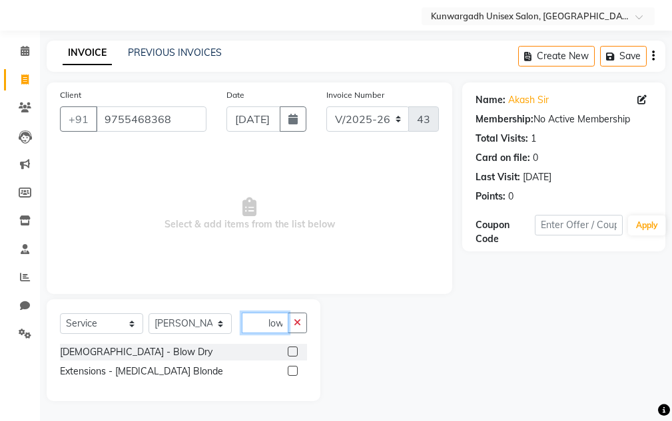
scroll to position [16, 0]
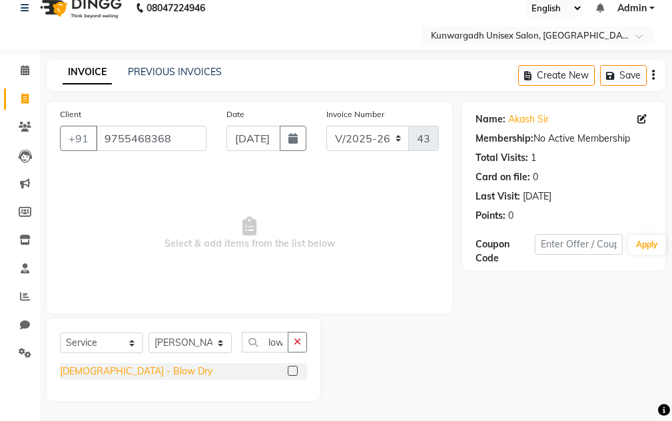
click at [117, 370] on div "Female - Blow Dry" at bounding box center [136, 372] width 152 height 14
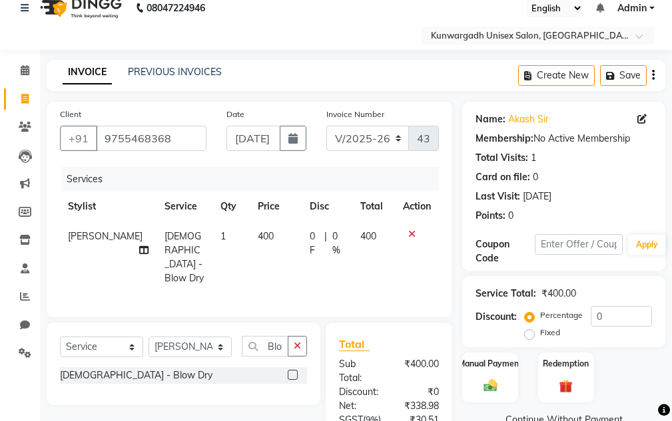
drag, startPoint x: 494, startPoint y: 364, endPoint x: 515, endPoint y: 318, distance: 50.6
click at [329, 363] on label "Manual Payment" at bounding box center [490, 364] width 64 height 12
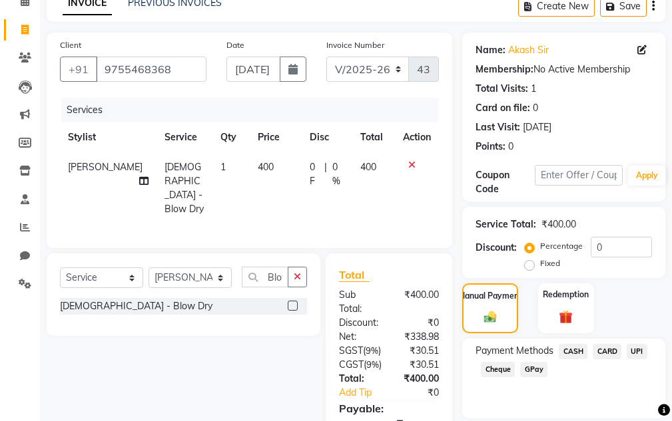
scroll to position [201, 0]
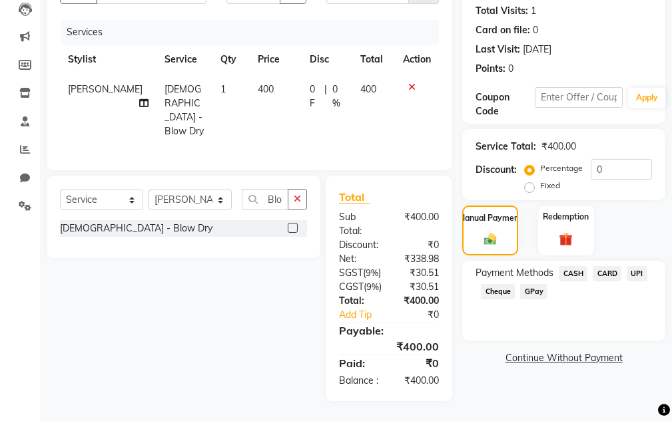
click at [329, 266] on span "CASH" at bounding box center [573, 273] width 29 height 15
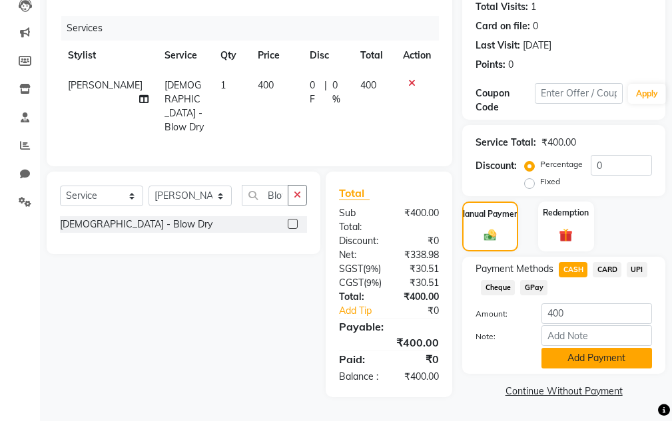
click at [329, 348] on button "Add Payment" at bounding box center [596, 358] width 111 height 21
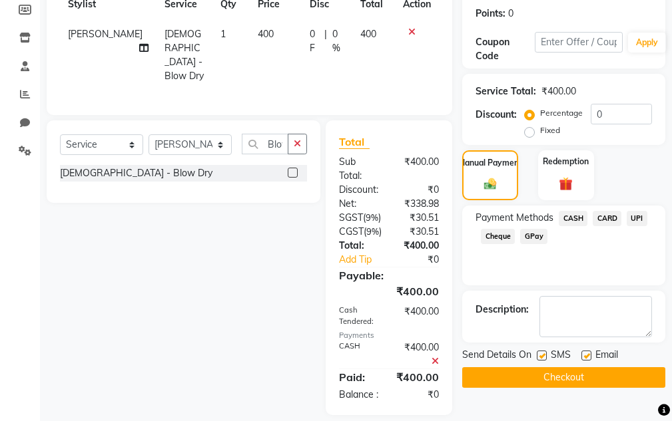
scroll to position [270, 0]
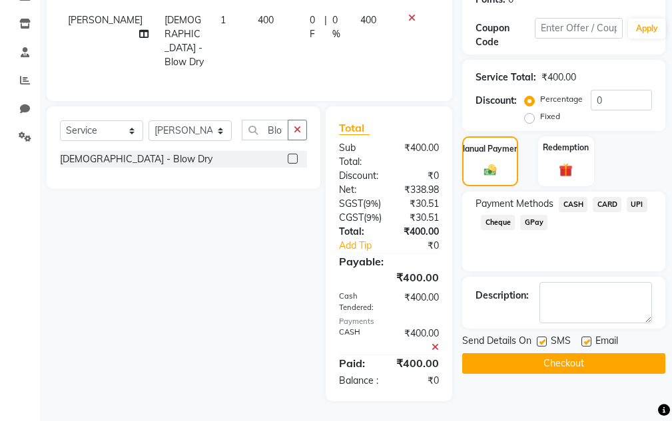
click at [329, 354] on button "Checkout" at bounding box center [563, 364] width 203 height 21
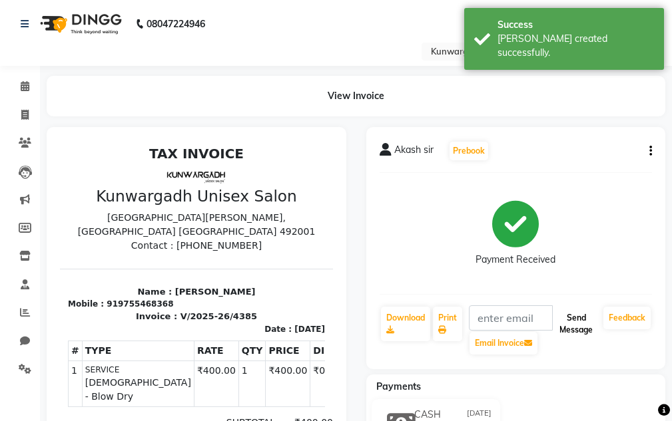
click at [329, 324] on button "Send Message" at bounding box center [576, 324] width 44 height 35
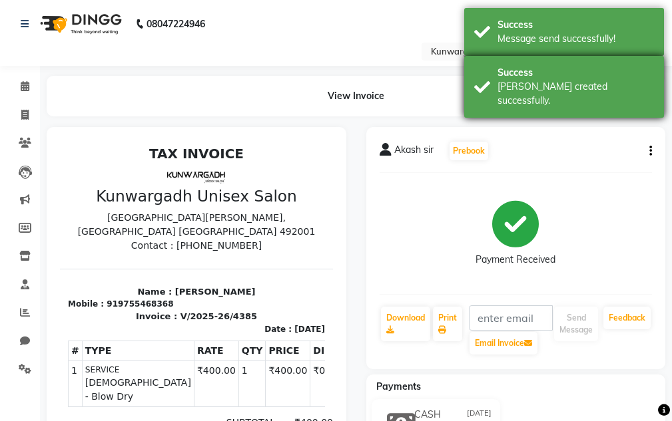
click at [329, 65] on div "Success Bill created successfully." at bounding box center [564, 87] width 200 height 62
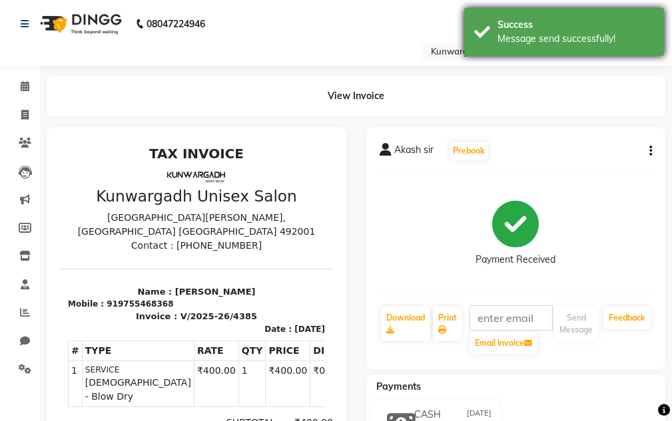
click at [329, 24] on div "Success" at bounding box center [575, 25] width 156 height 14
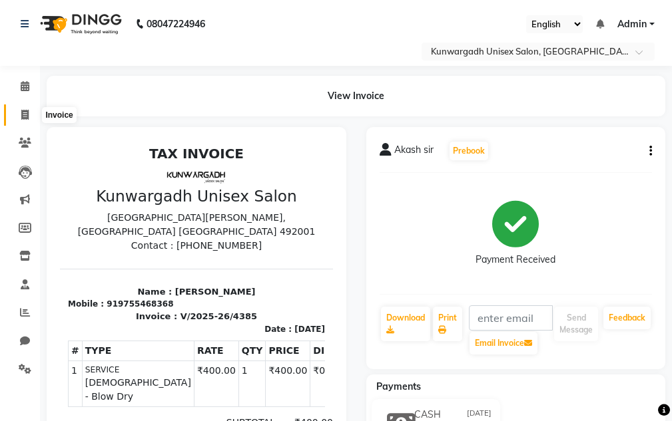
click at [30, 116] on span at bounding box center [24, 115] width 23 height 15
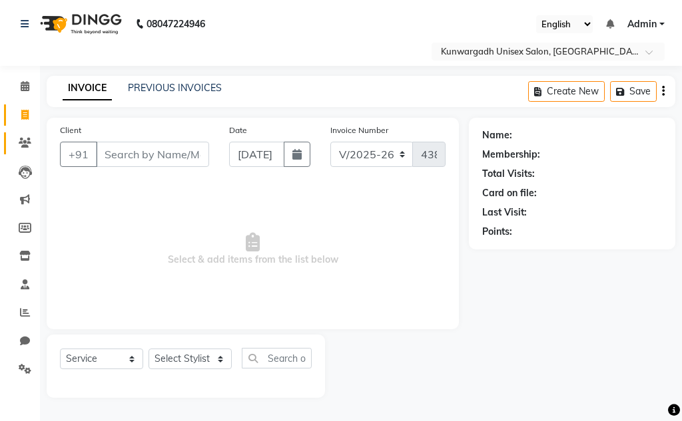
click at [7, 140] on link "Clients" at bounding box center [20, 143] width 32 height 22
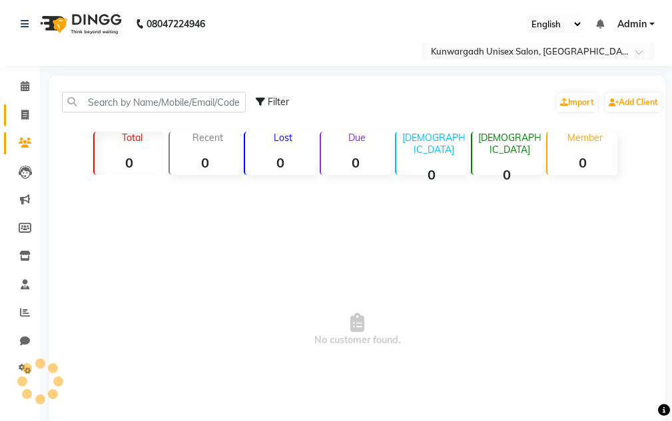
click at [10, 117] on link "Invoice" at bounding box center [20, 116] width 32 height 22
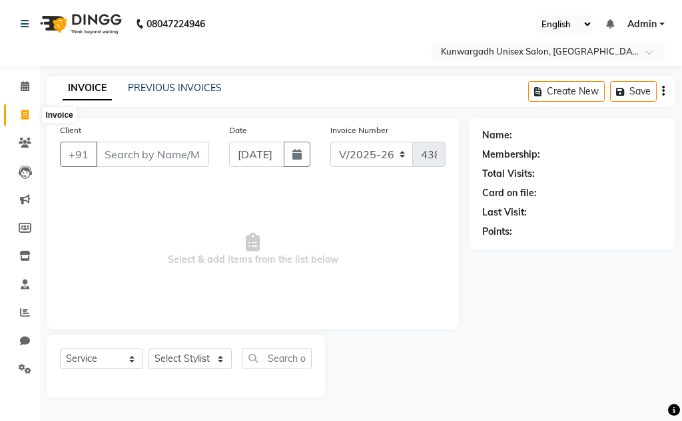
click at [24, 115] on icon at bounding box center [24, 115] width 7 height 10
drag, startPoint x: 615, startPoint y: 277, endPoint x: 611, endPoint y: 244, distance: 33.6
click at [329, 278] on div "Name: Membership: Total Visits: Card on file: Last Visit: Points:" at bounding box center [577, 258] width 216 height 280
click at [112, 154] on input "Client" at bounding box center [152, 154] width 113 height 25
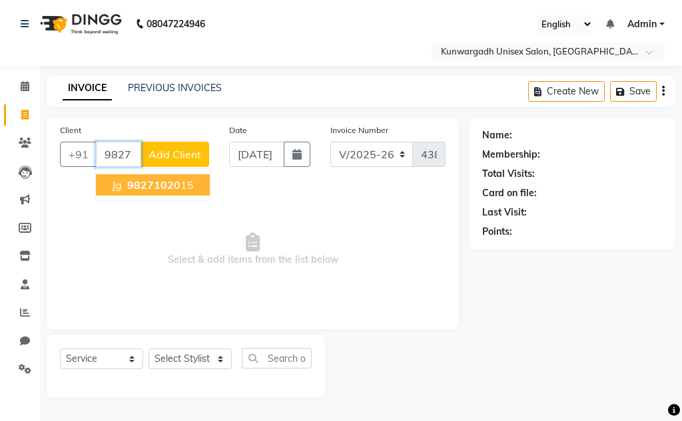
click at [150, 185] on span "98271020" at bounding box center [153, 184] width 53 height 13
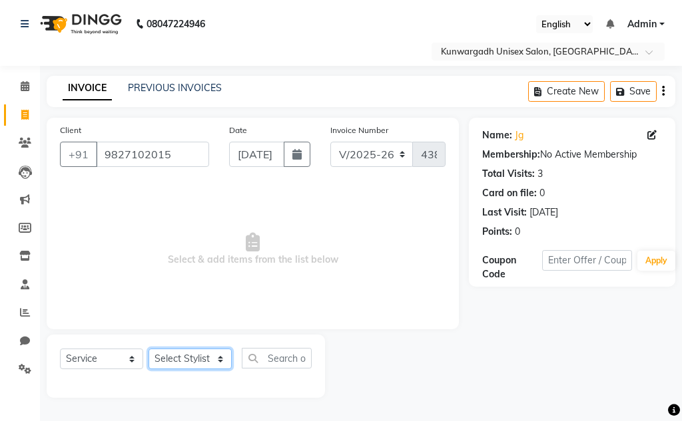
click at [162, 359] on select "Select Stylist Aarti Ayush Sir Chiku Sir Dolly Thakur Gaurav soni Gulfan Khan K…" at bounding box center [189, 359] width 83 height 21
click at [148, 349] on select "Select Stylist Aarti Ayush Sir Chiku Sir Dolly Thakur Gaurav soni Gulfan Khan K…" at bounding box center [189, 359] width 83 height 21
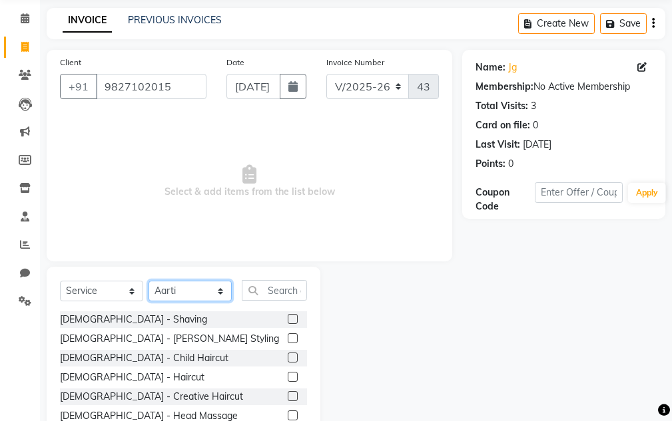
scroll to position [130, 0]
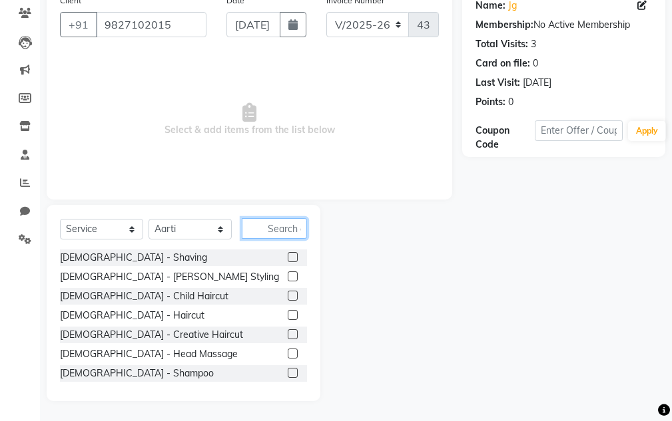
click at [268, 232] on input "text" at bounding box center [274, 228] width 65 height 21
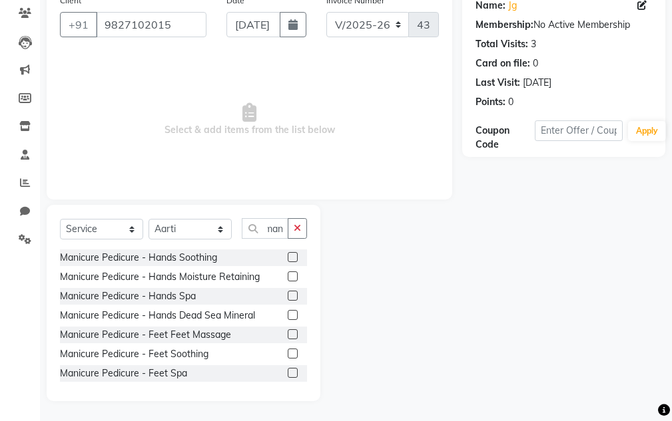
click at [288, 354] on label at bounding box center [293, 354] width 10 height 10
click at [288, 354] on input "checkbox" at bounding box center [292, 354] width 9 height 9
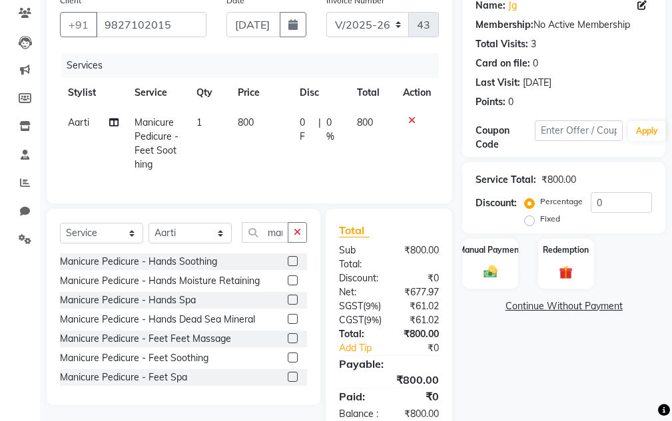
click at [329, 118] on icon at bounding box center [411, 120] width 7 height 9
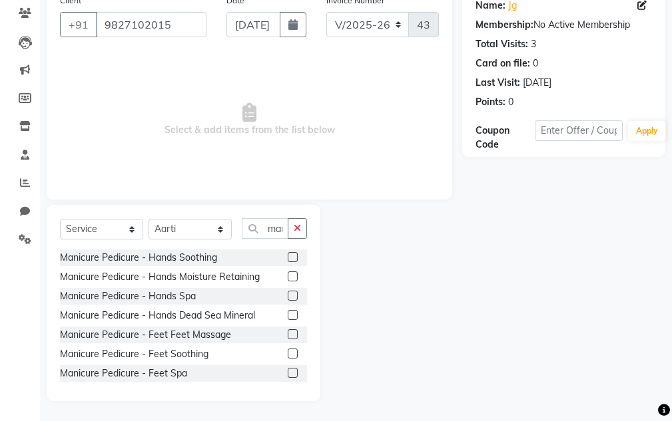
click at [288, 354] on label at bounding box center [293, 354] width 10 height 10
click at [288, 354] on input "checkbox" at bounding box center [292, 354] width 9 height 9
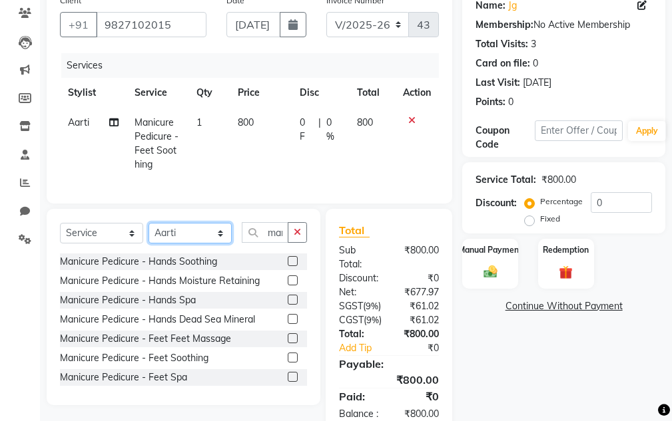
click at [192, 244] on select "Select Stylist Aarti Ayush Sir Chiku Sir Dolly Thakur Gaurav soni Gulfan Khan K…" at bounding box center [189, 233] width 83 height 21
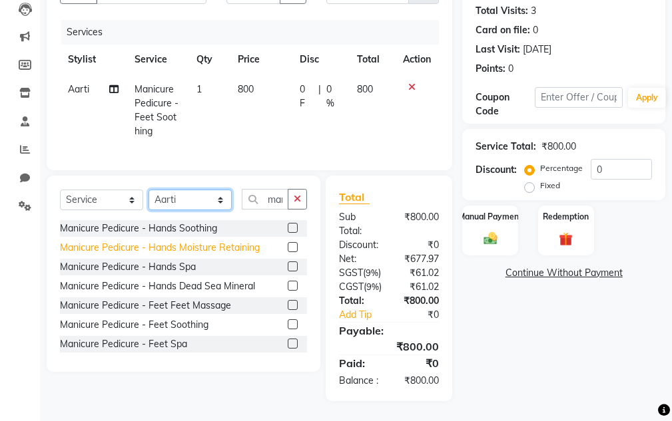
scroll to position [130, 0]
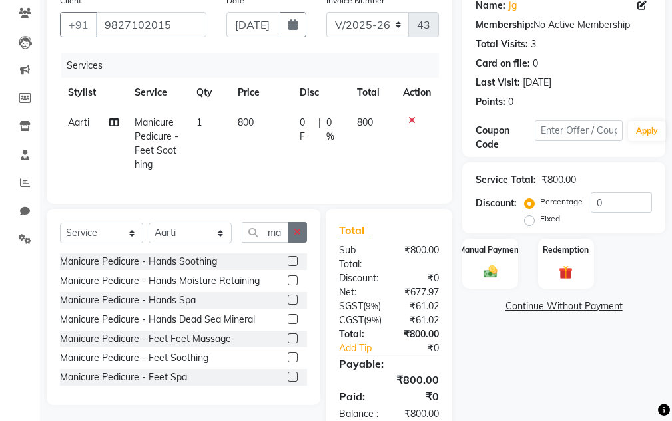
click at [298, 237] on icon "button" at bounding box center [297, 232] width 7 height 9
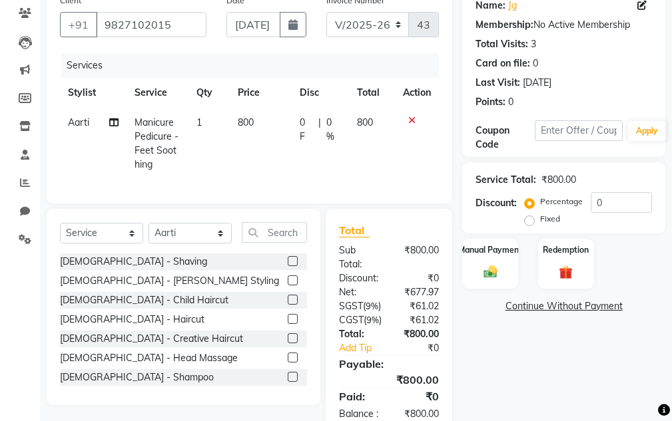
click at [288, 324] on label at bounding box center [293, 319] width 10 height 10
click at [288, 324] on input "checkbox" at bounding box center [292, 320] width 9 height 9
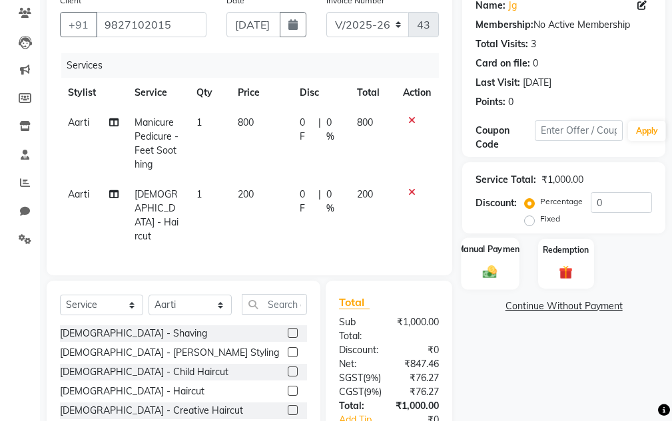
drag, startPoint x: 469, startPoint y: 269, endPoint x: 487, endPoint y: 278, distance: 20.8
click at [329, 269] on div "Manual Payment" at bounding box center [490, 264] width 58 height 52
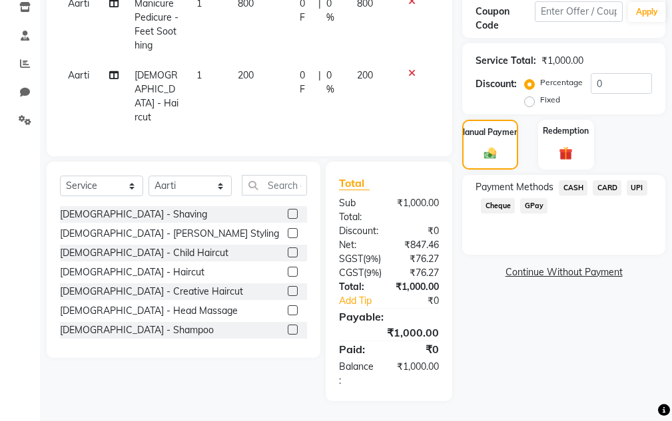
scroll to position [192, 0]
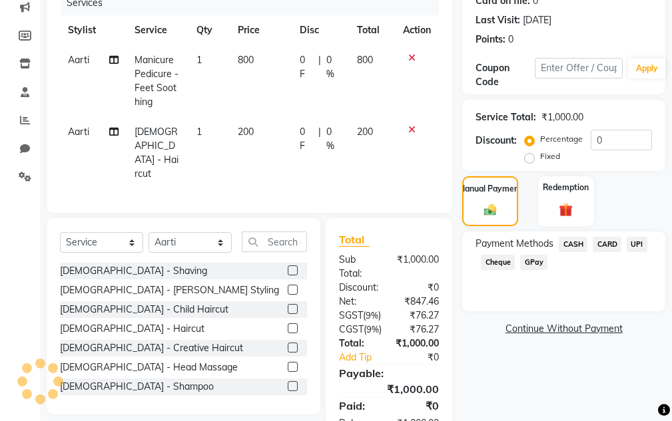
click at [288, 324] on label at bounding box center [293, 329] width 10 height 10
click at [288, 325] on input "checkbox" at bounding box center [292, 329] width 9 height 9
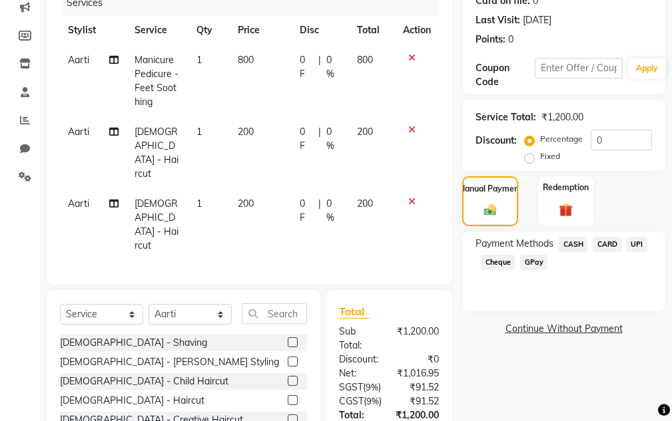
click at [329, 197] on icon at bounding box center [411, 201] width 7 height 9
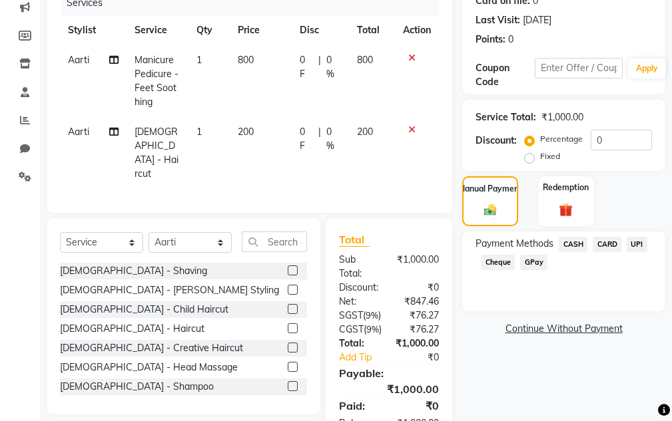
click at [329, 127] on icon at bounding box center [411, 129] width 7 height 9
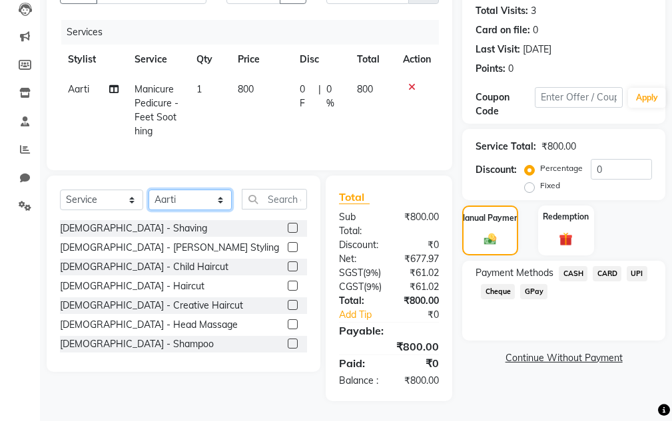
click at [203, 190] on select "Select Stylist Aarti Ayush Sir Chiku Sir Dolly Thakur Gaurav soni Gulfan Khan K…" at bounding box center [189, 200] width 83 height 21
click at [148, 190] on select "Select Stylist Aarti Ayush Sir Chiku Sir Dolly Thakur Gaurav soni Gulfan Khan K…" at bounding box center [189, 200] width 83 height 21
click at [288, 281] on label at bounding box center [293, 286] width 10 height 10
click at [288, 282] on input "checkbox" at bounding box center [292, 286] width 9 height 9
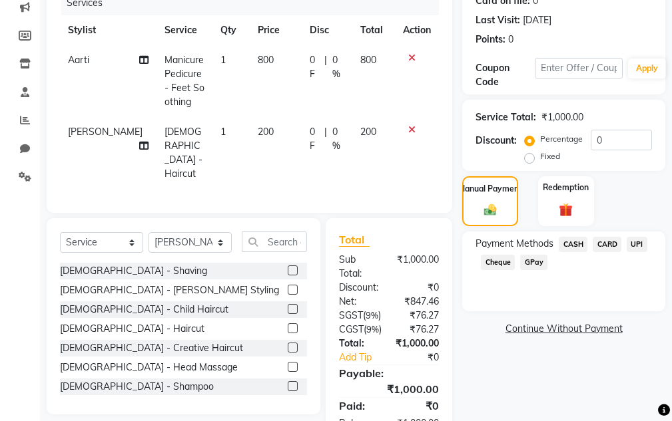
drag, startPoint x: 573, startPoint y: 240, endPoint x: 572, endPoint y: 234, distance: 6.8
click at [329, 241] on span "CASH" at bounding box center [573, 244] width 29 height 15
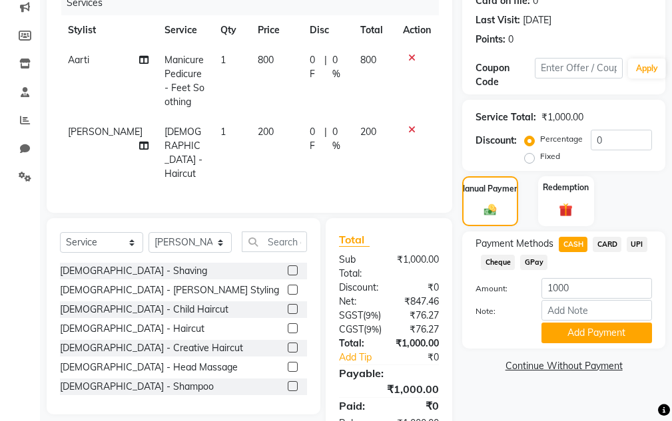
click at [329, 241] on span "UPI" at bounding box center [637, 244] width 21 height 15
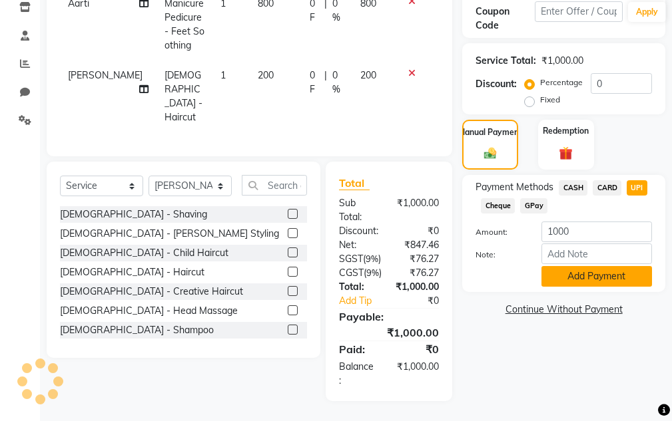
click at [329, 266] on button "Add Payment" at bounding box center [596, 276] width 111 height 21
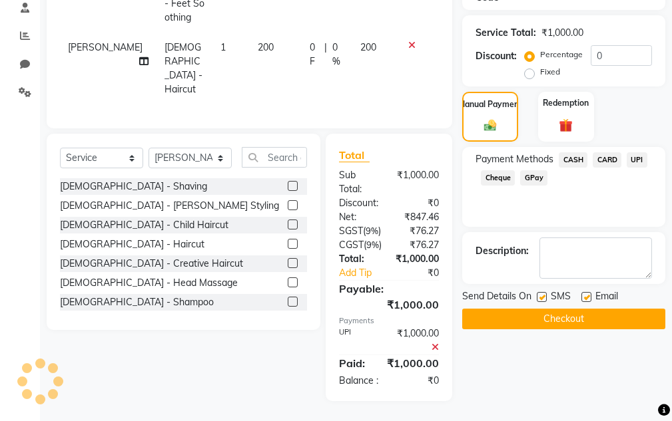
scroll to position [301, 0]
click at [329, 309] on button "Checkout" at bounding box center [563, 319] width 203 height 21
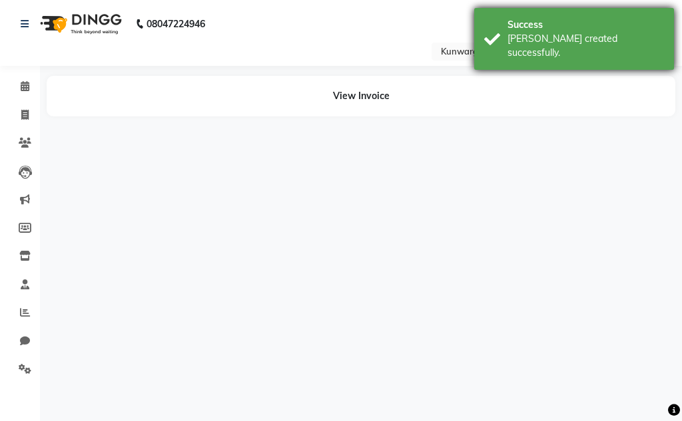
click at [329, 29] on div "Success" at bounding box center [585, 25] width 156 height 14
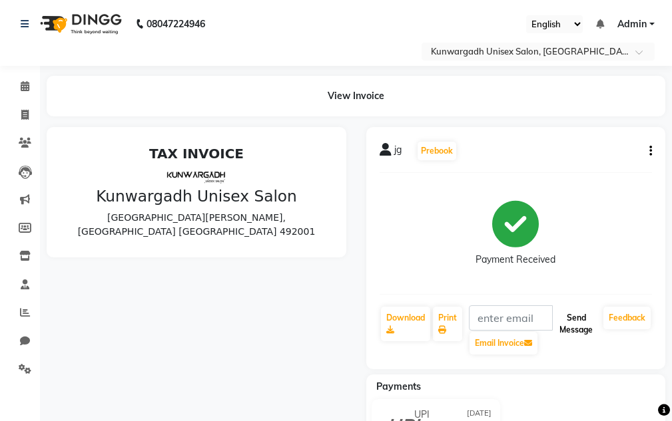
click at [329, 324] on button "Send Message" at bounding box center [576, 324] width 44 height 35
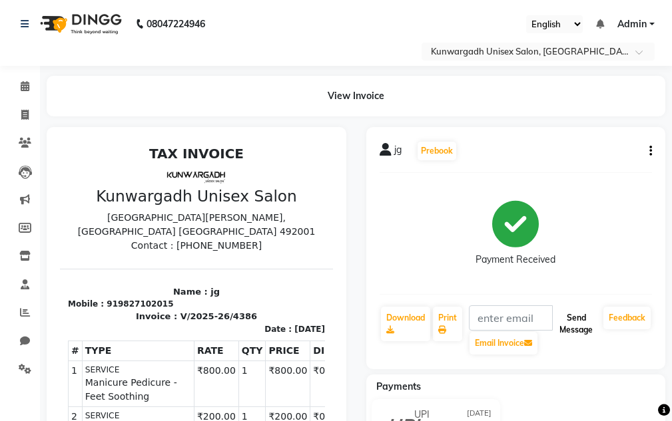
click at [329, 323] on button "Send Message" at bounding box center [576, 324] width 44 height 35
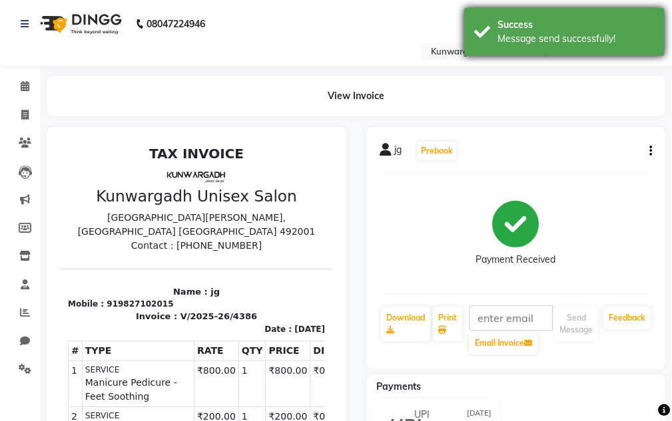
click at [329, 33] on div "Message send successfully!" at bounding box center [575, 39] width 156 height 14
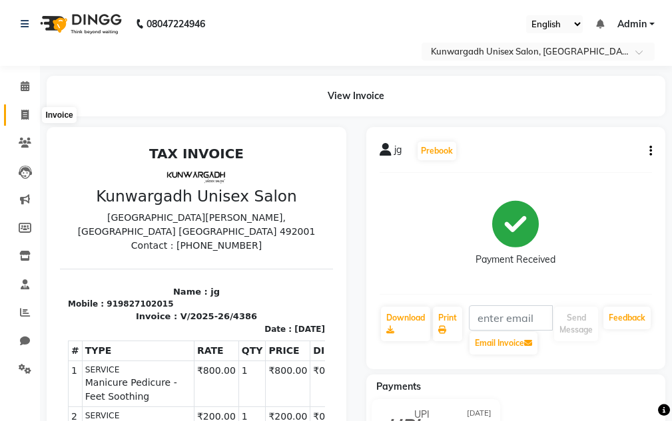
click at [25, 116] on icon at bounding box center [24, 115] width 7 height 10
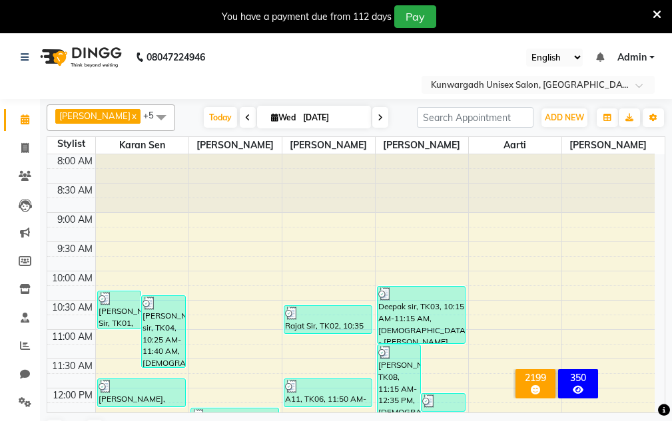
click at [655, 12] on icon at bounding box center [656, 15] width 9 height 12
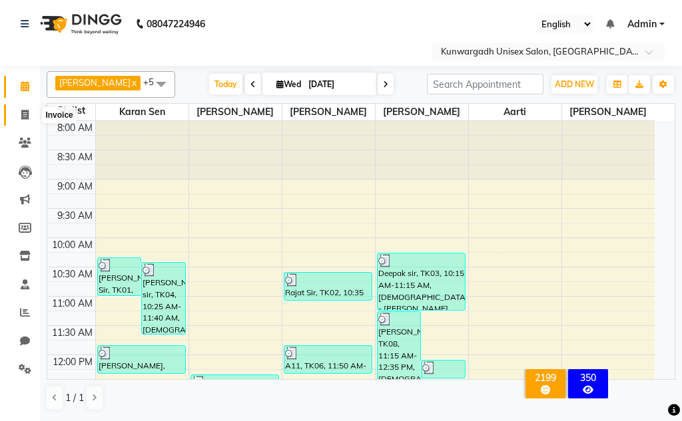
click at [27, 113] on icon at bounding box center [24, 115] width 7 height 10
select select "service"
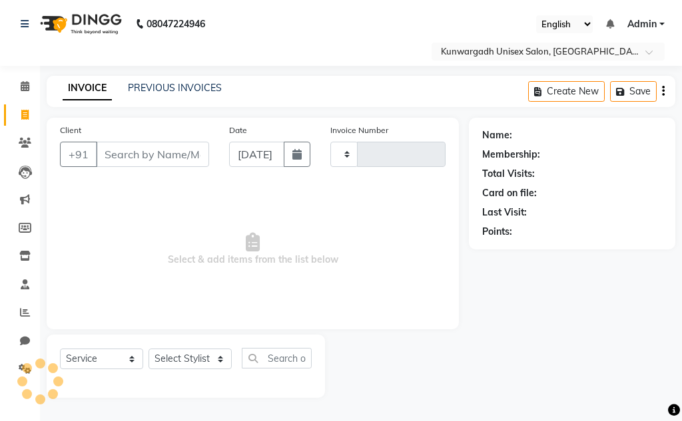
type input "4387"
select select "7931"
select select "service"
type input "4387"
select select "7931"
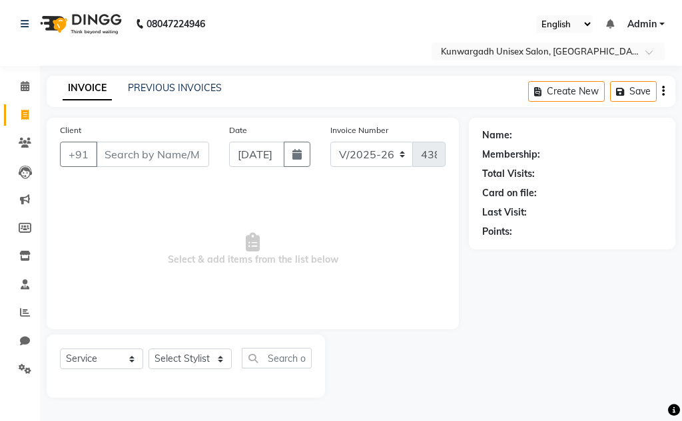
click at [139, 157] on input "Client" at bounding box center [152, 154] width 113 height 25
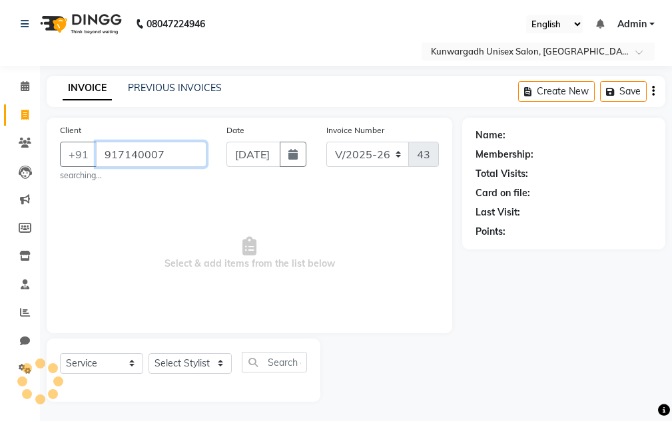
type input "9171400070"
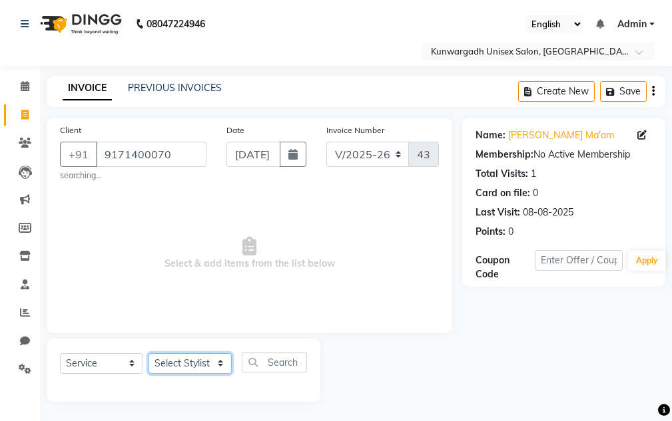
click at [207, 358] on select "Select Stylist Aarti [PERSON_NAME] Sir Chiku [PERSON_NAME] [PERSON_NAME] [PERSO…" at bounding box center [189, 364] width 83 height 21
select select "84120"
click at [148, 354] on select "Select Stylist Aarti [PERSON_NAME] Sir Chiku [PERSON_NAME] [PERSON_NAME] [PERSO…" at bounding box center [189, 364] width 83 height 21
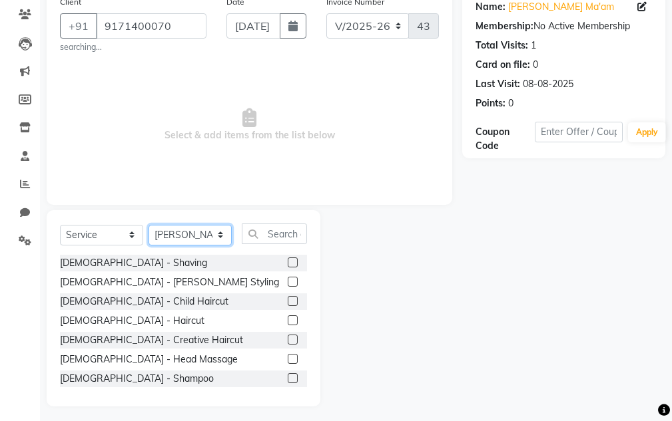
scroll to position [134, 0]
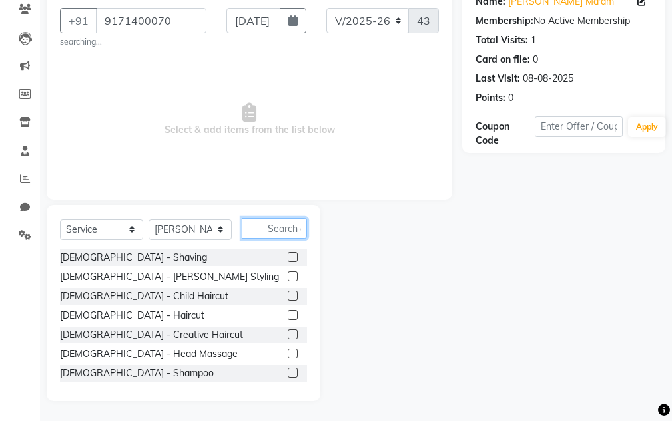
click at [278, 230] on input "text" at bounding box center [274, 228] width 65 height 21
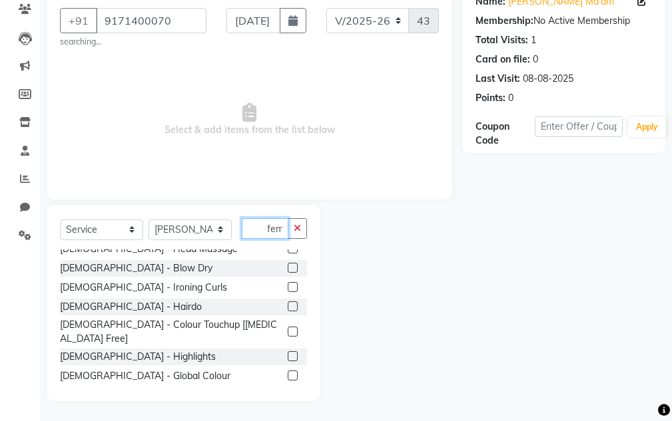
type input "fem"
click at [288, 327] on label at bounding box center [293, 332] width 10 height 10
click at [288, 328] on input "checkbox" at bounding box center [292, 332] width 9 height 9
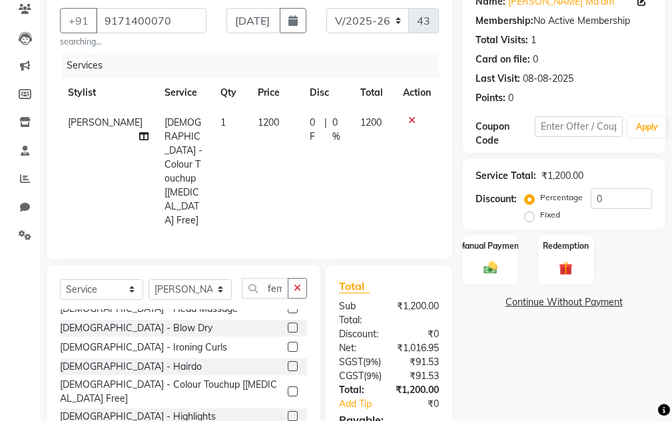
checkbox input "false"
click at [139, 135] on icon at bounding box center [143, 136] width 9 height 9
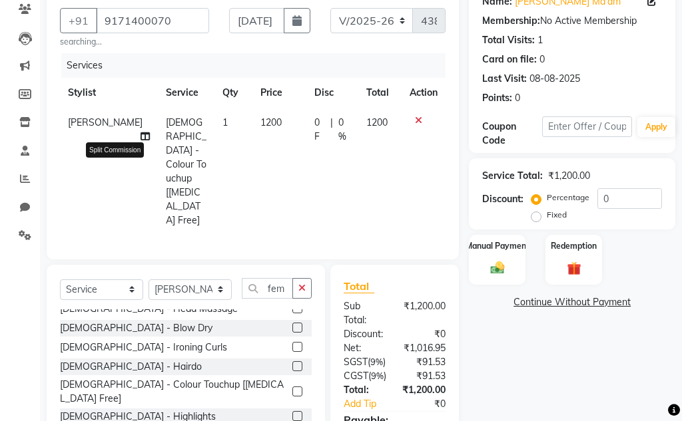
select select "84120"
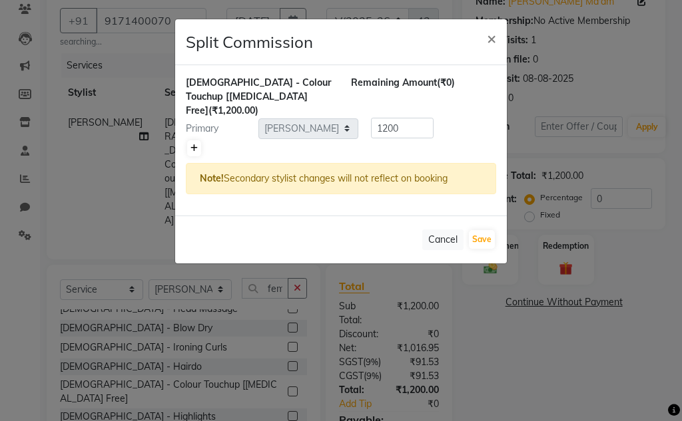
click at [200, 140] on link at bounding box center [194, 148] width 14 height 16
type input "600"
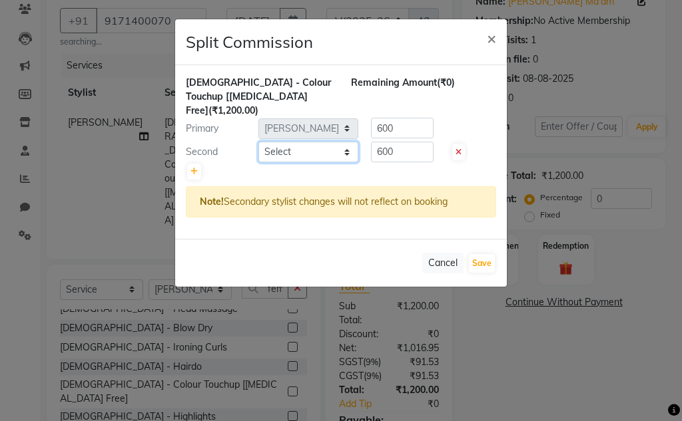
click at [320, 142] on select "Select Aarti Ayush Sir Chiku Sir Dolly Thakur Gaurav soni Gulfan Khan Karan Sen…" at bounding box center [308, 152] width 100 height 21
select select "83190"
click at [258, 142] on select "Select Aarti Ayush Sir Chiku Sir Dolly Thakur Gaurav soni Gulfan Khan Karan Sen…" at bounding box center [308, 152] width 100 height 21
click at [473, 254] on button "Save" at bounding box center [482, 263] width 26 height 19
select select "Select"
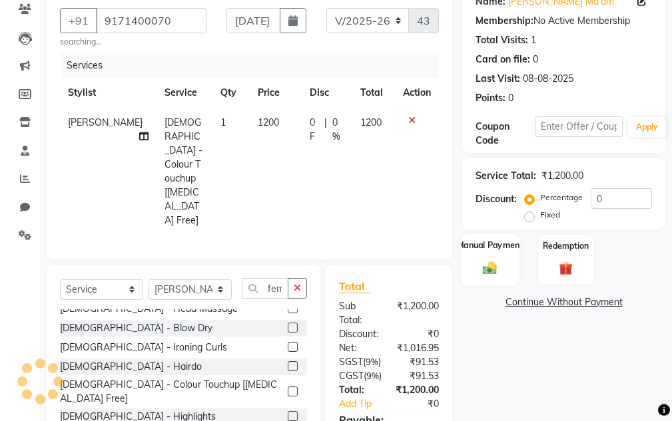
click at [491, 264] on img at bounding box center [490, 268] width 23 height 16
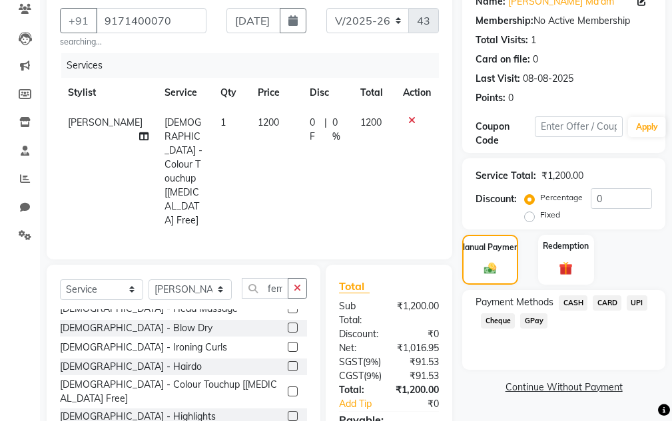
click at [540, 217] on label "Fixed" at bounding box center [550, 215] width 20 height 12
click at [530, 217] on input "Fixed" at bounding box center [531, 214] width 9 height 9
radio input "true"
click at [619, 202] on input "0" at bounding box center [621, 198] width 61 height 21
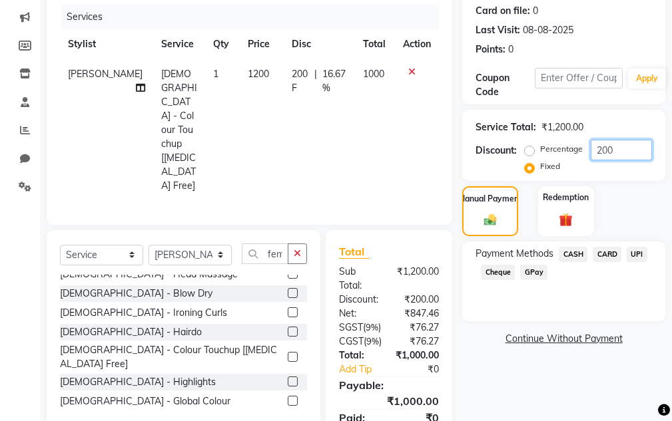
scroll to position [233, 0]
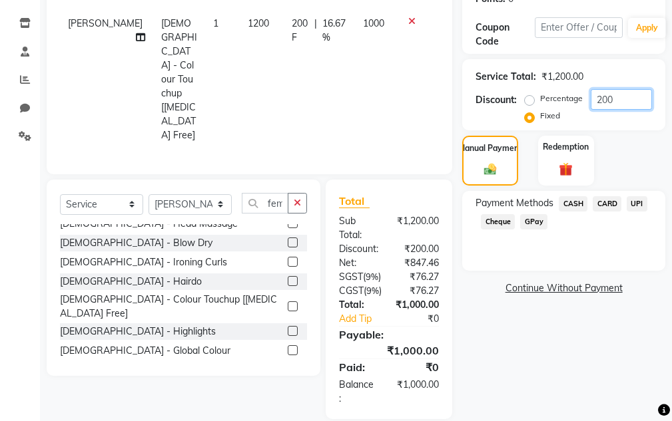
type input "200"
click at [567, 205] on span "CASH" at bounding box center [573, 203] width 29 height 15
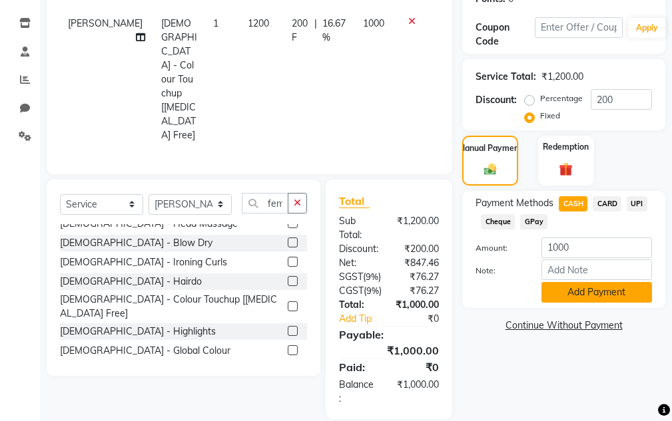
click at [573, 299] on button "Add Payment" at bounding box center [596, 292] width 111 height 21
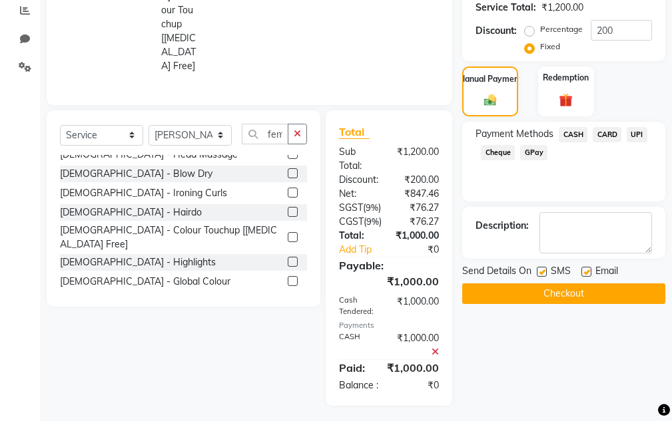
scroll to position [303, 0]
click at [571, 297] on button "Checkout" at bounding box center [563, 293] width 203 height 21
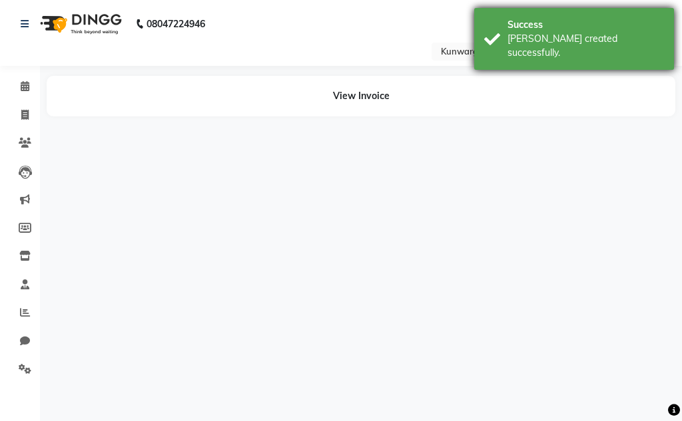
click at [567, 12] on div "Success Bill created successfully." at bounding box center [574, 39] width 200 height 62
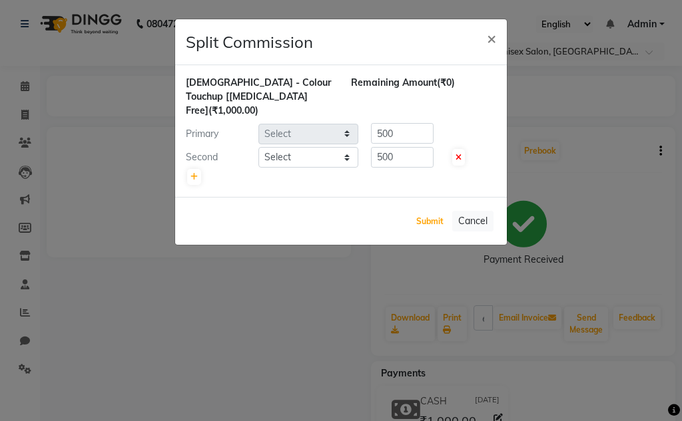
click at [429, 212] on button "Submit" at bounding box center [430, 221] width 34 height 19
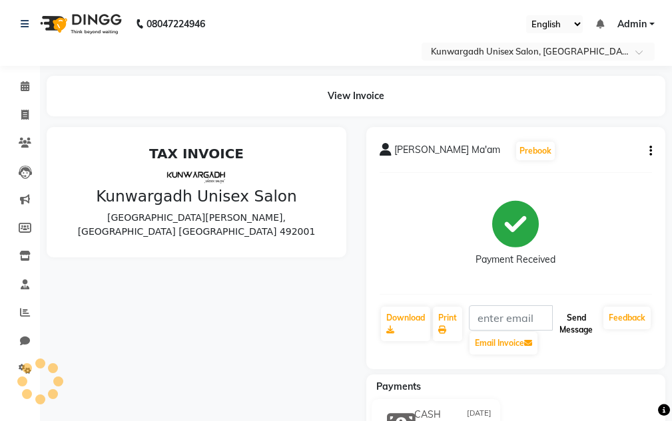
click at [573, 322] on button "Send Message" at bounding box center [576, 324] width 44 height 35
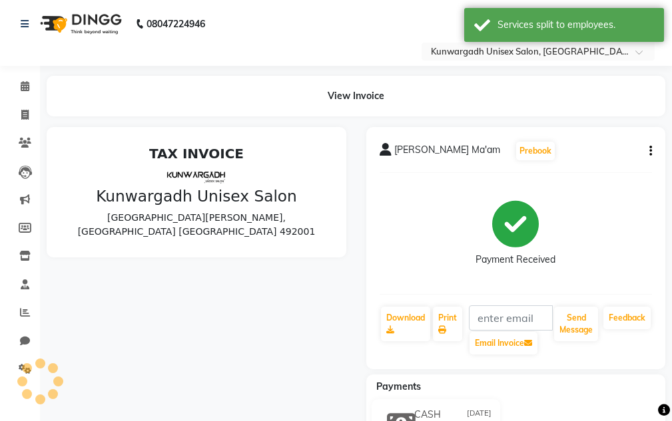
drag, startPoint x: 559, startPoint y: 25, endPoint x: 314, endPoint y: 49, distance: 245.5
click at [556, 25] on div "Services split to employees." at bounding box center [575, 25] width 156 height 14
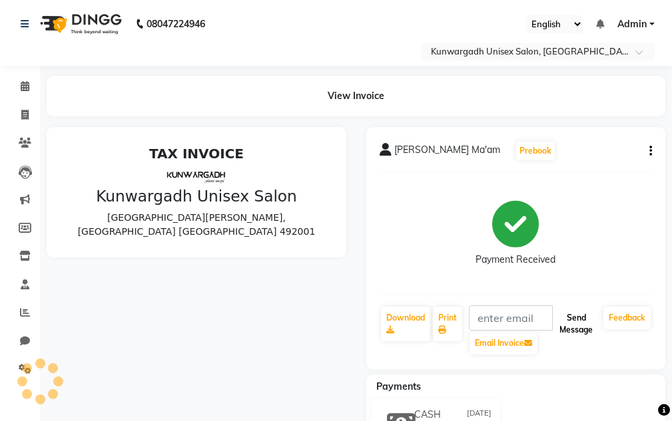
click at [565, 322] on button "Send Message" at bounding box center [576, 324] width 44 height 35
click at [565, 327] on button "Send Message" at bounding box center [576, 324] width 44 height 35
click at [569, 337] on button "Send Message" at bounding box center [576, 324] width 44 height 35
click at [569, 336] on button "Send Message" at bounding box center [576, 324] width 44 height 35
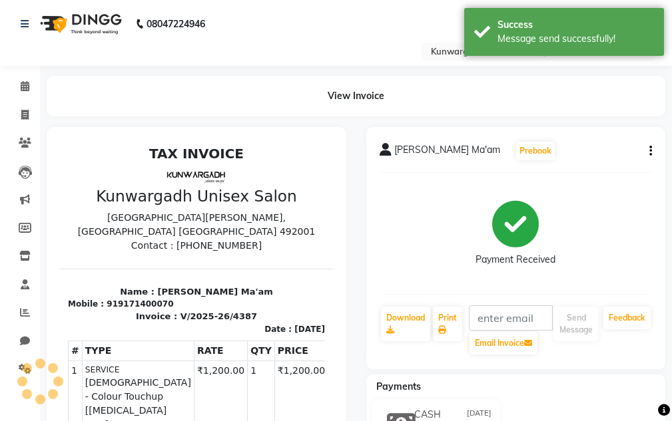
drag, startPoint x: 559, startPoint y: 41, endPoint x: 294, endPoint y: 51, distance: 264.5
click at [555, 41] on div "Message send successfully!" at bounding box center [575, 39] width 156 height 14
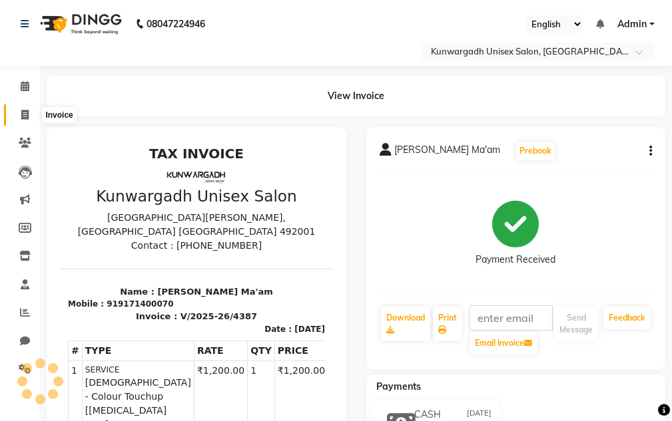
click at [25, 110] on icon at bounding box center [24, 115] width 7 height 10
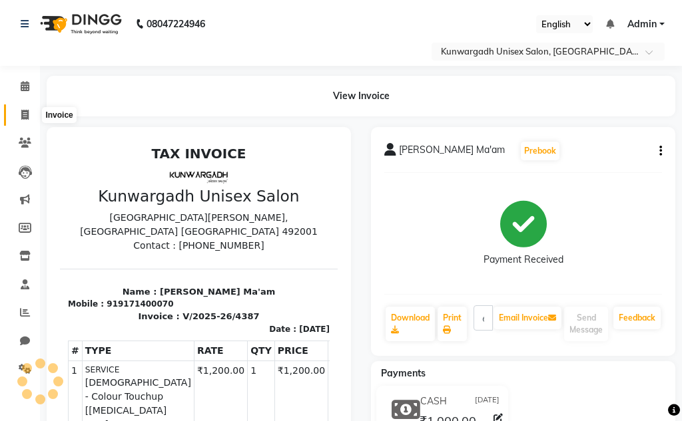
select select "service"
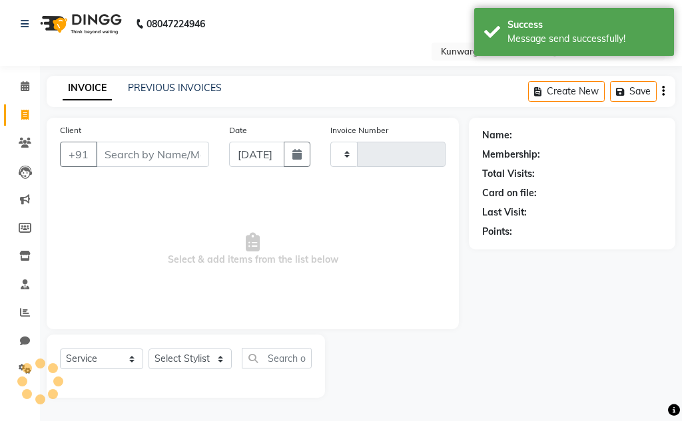
type input "4388"
select select "7931"
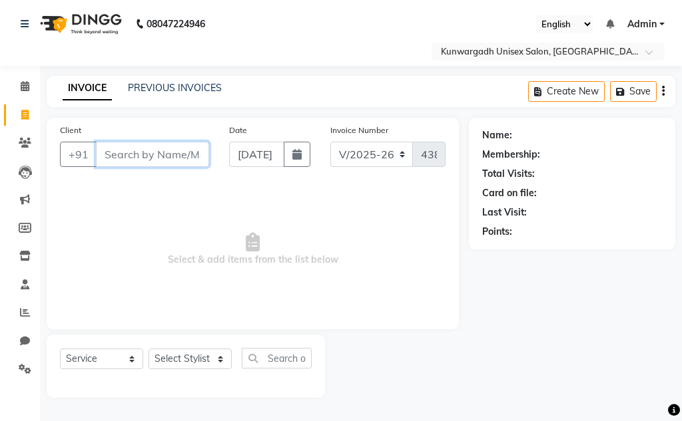
click at [156, 158] on input "Client" at bounding box center [152, 154] width 113 height 25
type input "8390915033"
click at [172, 156] on span "Add Client" at bounding box center [174, 154] width 53 height 13
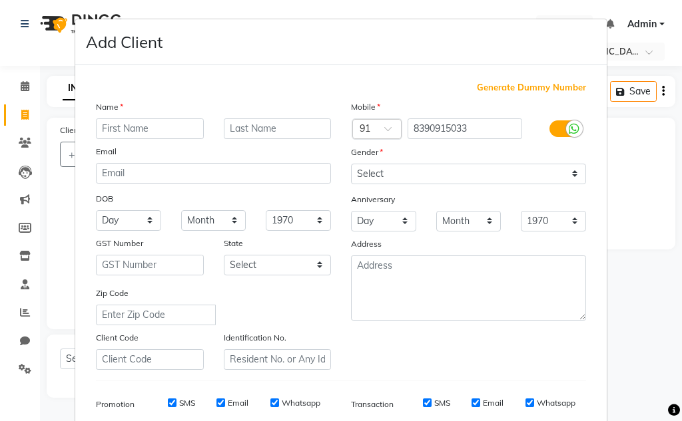
click at [143, 130] on input "text" at bounding box center [150, 129] width 108 height 21
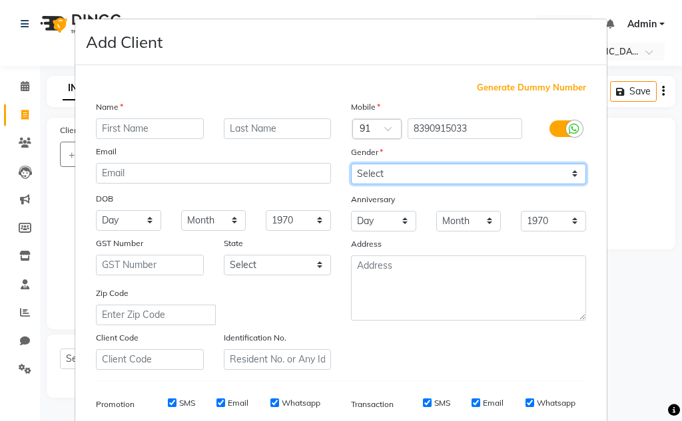
click at [380, 171] on select "Select Male Female Other Prefer Not To Say" at bounding box center [468, 174] width 235 height 21
select select "[DEMOGRAPHIC_DATA]"
click at [351, 164] on select "Select Male Female Other Prefer Not To Say" at bounding box center [468, 174] width 235 height 21
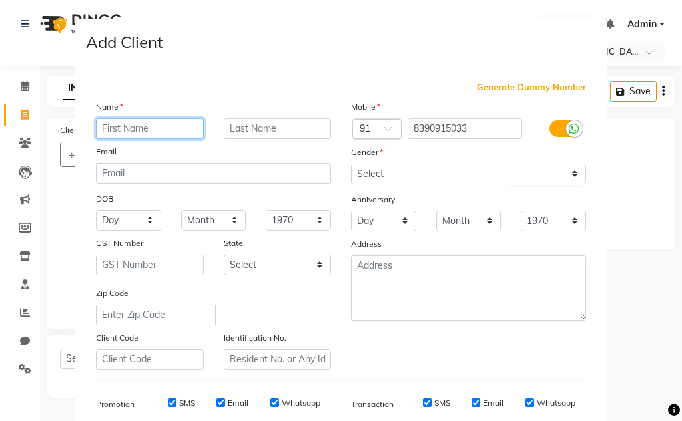
drag, startPoint x: 104, startPoint y: 122, endPoint x: 134, endPoint y: 130, distance: 31.0
click at [105, 123] on input "text" at bounding box center [150, 129] width 108 height 21
type input "Ashish sir"
drag, startPoint x: 130, startPoint y: 220, endPoint x: 126, endPoint y: 212, distance: 8.9
click at [130, 220] on select "Day 01 02 03 04 05 06 07 08 09 10 11 12 13 14 15 16 17 18 19 20 21 22 23 24 25 …" at bounding box center [128, 220] width 65 height 21
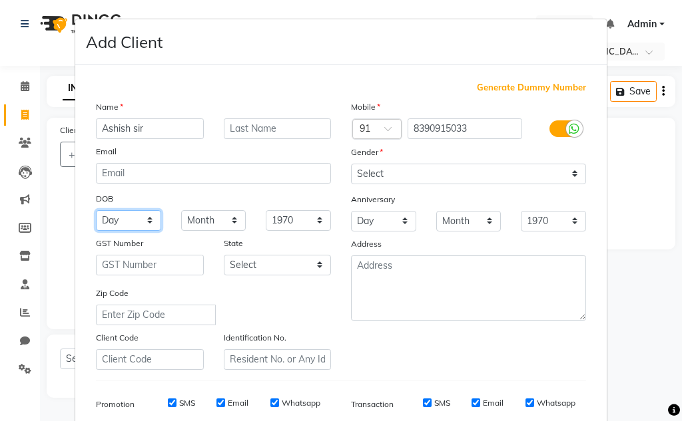
select select "10"
click at [96, 210] on select "Day 01 02 03 04 05 06 07 08 09 10 11 12 13 14 15 16 17 18 19 20 21 22 23 24 25 …" at bounding box center [128, 220] width 65 height 21
drag, startPoint x: 185, startPoint y: 217, endPoint x: 188, endPoint y: 211, distance: 6.9
click at [185, 217] on select "Month January February March April May June July August September October Novem…" at bounding box center [213, 220] width 65 height 21
select select "10"
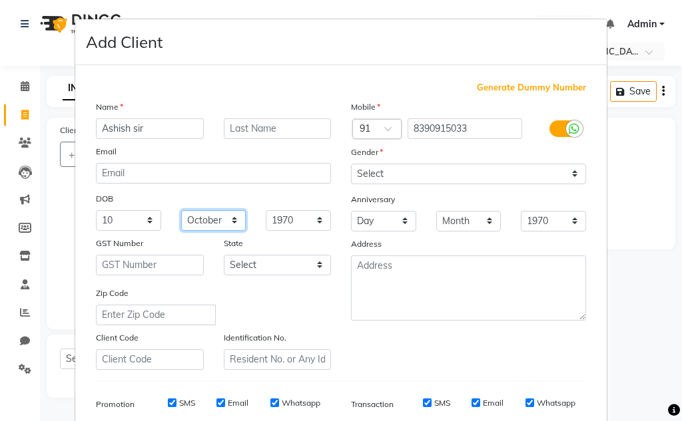
click at [181, 210] on select "Month January February March April May June July August September October Novem…" at bounding box center [213, 220] width 65 height 21
drag, startPoint x: 290, startPoint y: 224, endPoint x: 290, endPoint y: 210, distance: 14.0
click at [290, 224] on select "1940 1941 1942 1943 1944 1945 1946 1947 1948 1949 1950 1951 1952 1953 1954 1955…" at bounding box center [298, 220] width 65 height 21
select select "1994"
click at [266, 210] on select "1940 1941 1942 1943 1944 1945 1946 1947 1948 1949 1950 1951 1952 1953 1954 1955…" at bounding box center [298, 220] width 65 height 21
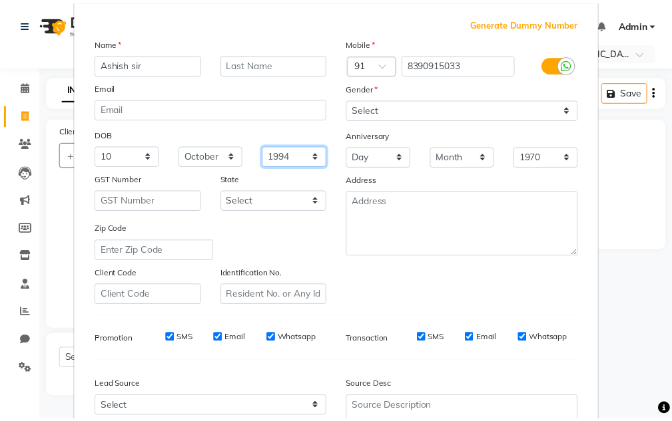
scroll to position [193, 0]
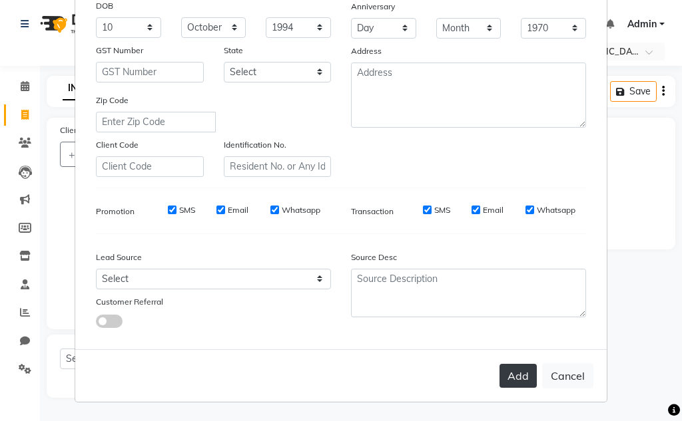
drag, startPoint x: 523, startPoint y: 385, endPoint x: 520, endPoint y: 378, distance: 7.2
click at [522, 384] on button "Add" at bounding box center [517, 376] width 37 height 24
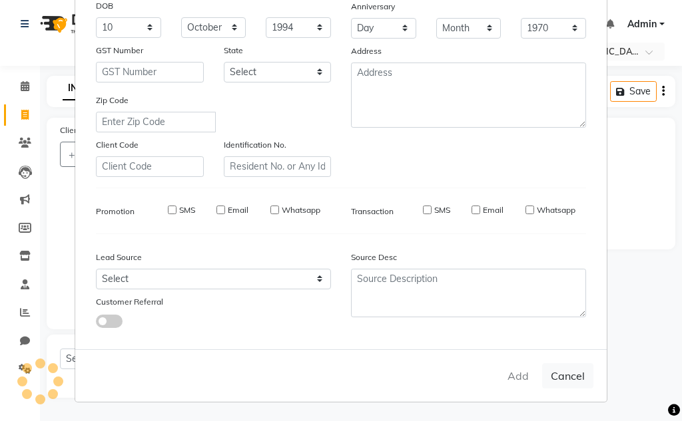
select select
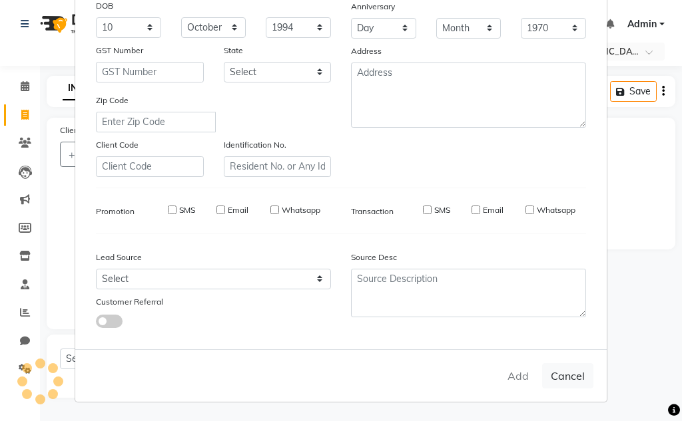
select select
checkbox input "false"
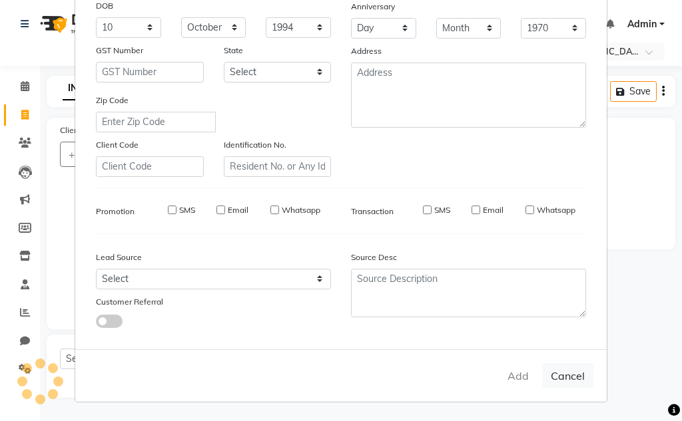
checkbox input "false"
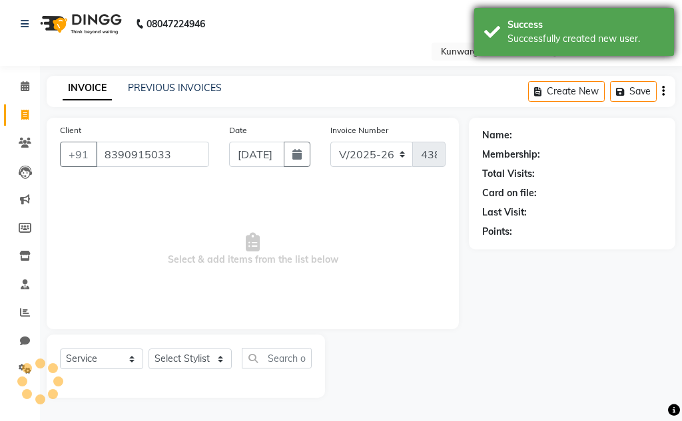
click at [533, 26] on div "Success" at bounding box center [585, 25] width 156 height 14
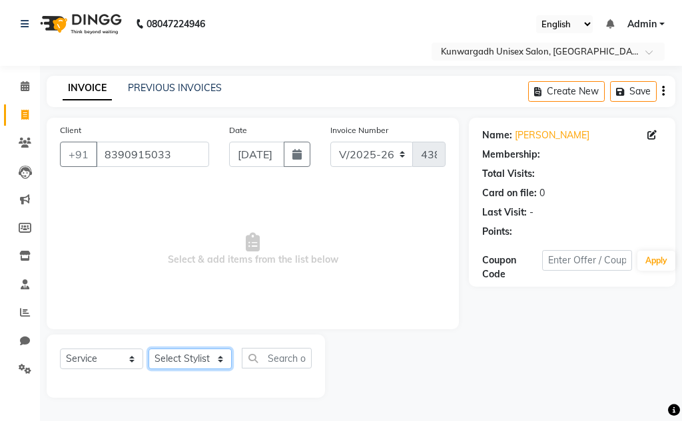
click at [198, 361] on select "Select Stylist Aarti Ayush Sir Chiku Sir Dolly Thakur Gaurav soni Gulfan Khan K…" at bounding box center [189, 359] width 83 height 21
select select "84120"
click at [148, 349] on select "Select Stylist Aarti Ayush Sir Chiku Sir Dolly Thakur Gaurav soni Gulfan Khan K…" at bounding box center [189, 359] width 83 height 21
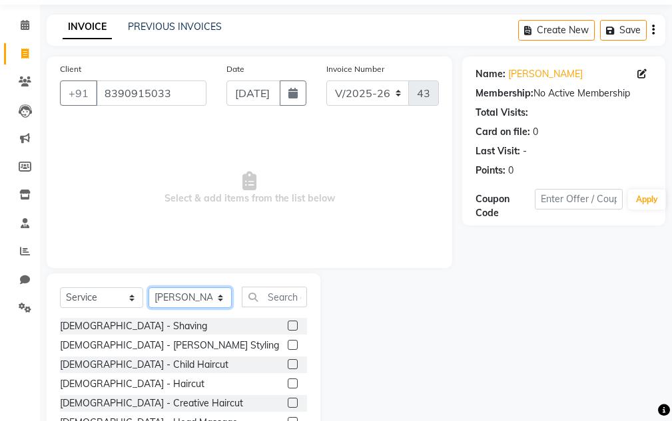
scroll to position [130, 0]
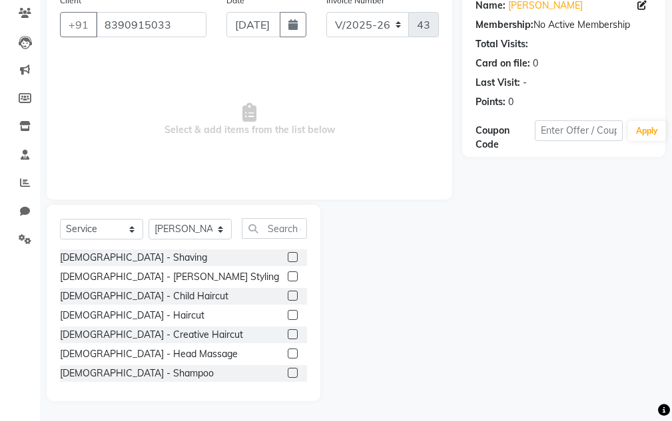
click at [288, 313] on label at bounding box center [293, 315] width 10 height 10
click at [288, 313] on input "checkbox" at bounding box center [292, 316] width 9 height 9
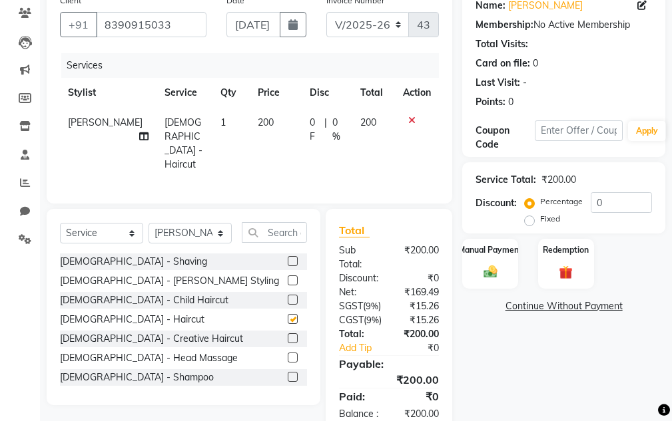
checkbox input "false"
click at [491, 274] on img at bounding box center [490, 272] width 23 height 16
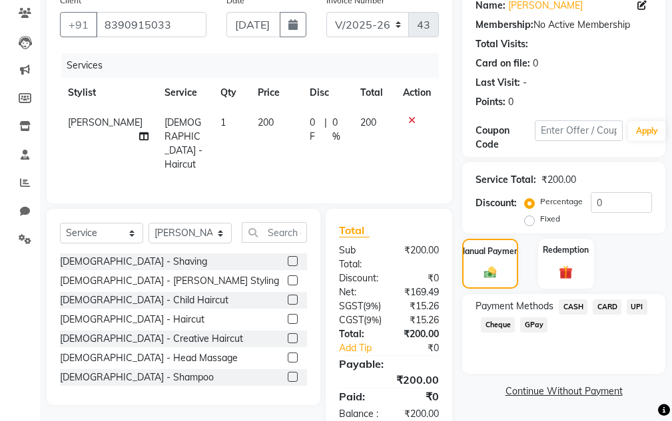
click at [288, 276] on label at bounding box center [293, 281] width 10 height 10
click at [288, 277] on input "checkbox" at bounding box center [292, 281] width 9 height 9
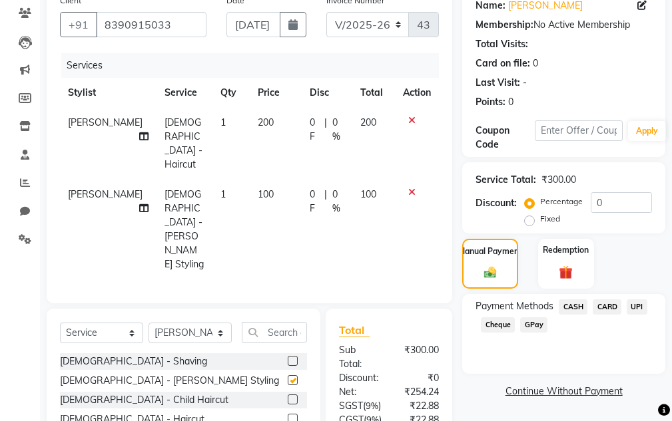
checkbox input "false"
click at [577, 305] on span "CASH" at bounding box center [573, 307] width 29 height 15
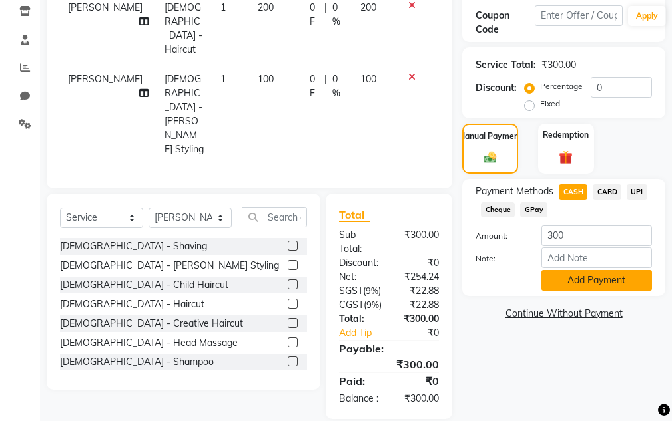
click at [597, 282] on button "Add Payment" at bounding box center [596, 280] width 111 height 21
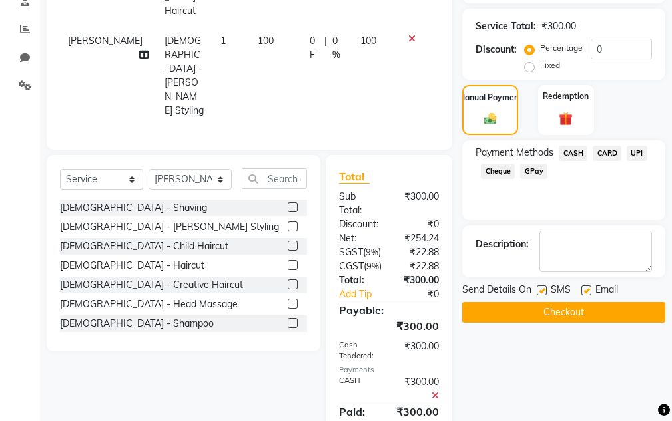
scroll to position [314, 0]
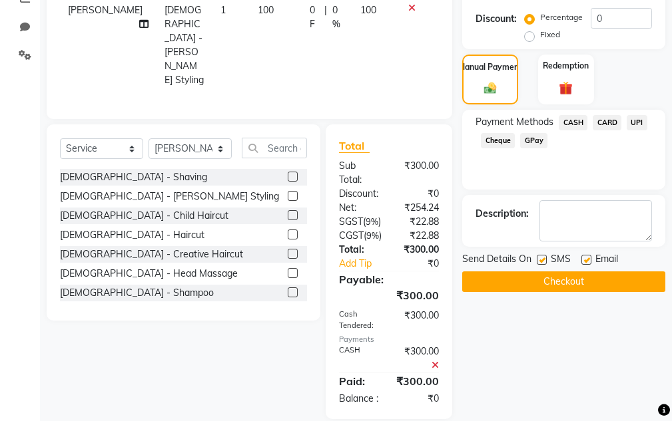
click at [583, 286] on button "Checkout" at bounding box center [563, 282] width 203 height 21
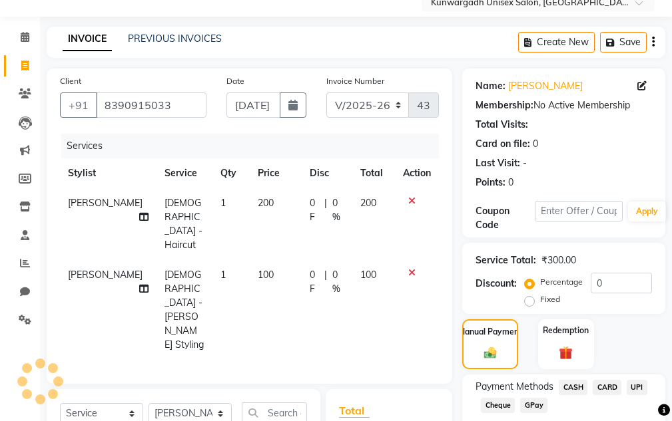
scroll to position [48, 0]
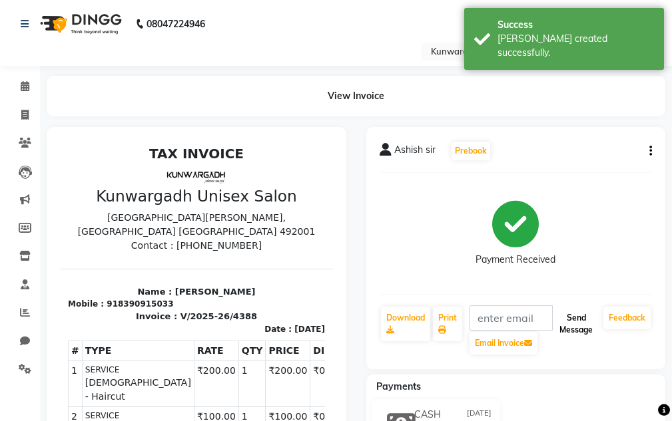
click at [569, 334] on button "Send Message" at bounding box center [576, 324] width 44 height 35
click at [571, 330] on button "Send Message" at bounding box center [576, 324] width 44 height 35
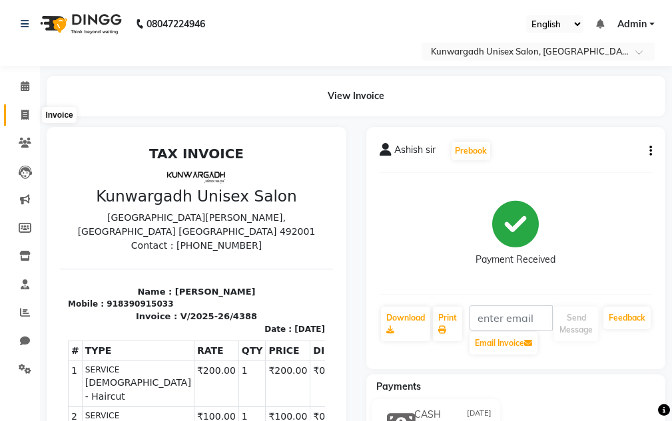
click at [26, 110] on icon at bounding box center [24, 115] width 7 height 10
select select "service"
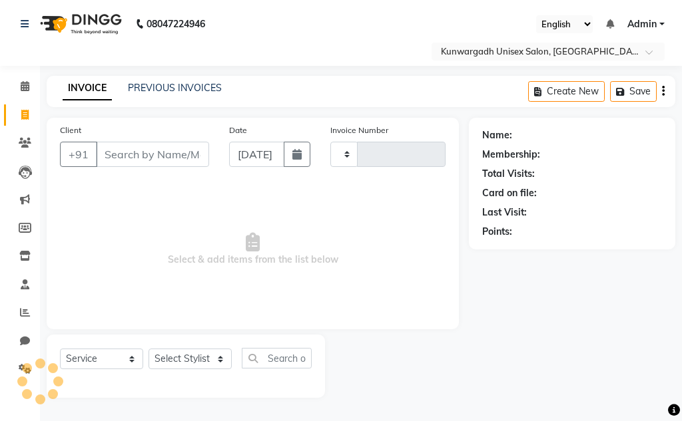
type input "4389"
select select "7931"
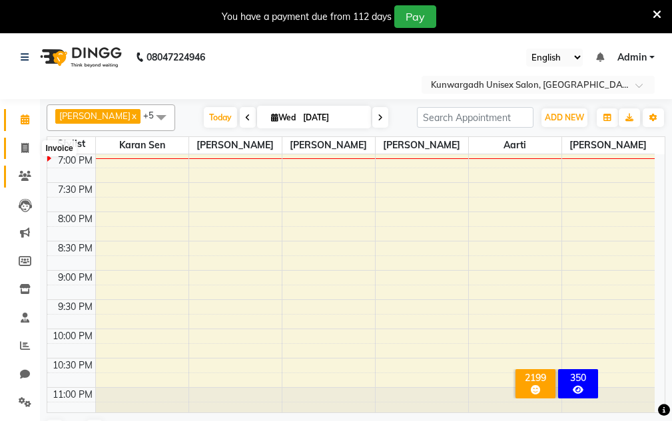
drag, startPoint x: 24, startPoint y: 147, endPoint x: 35, endPoint y: 175, distance: 30.2
click at [24, 147] on icon at bounding box center [24, 148] width 7 height 10
select select "7931"
select select "service"
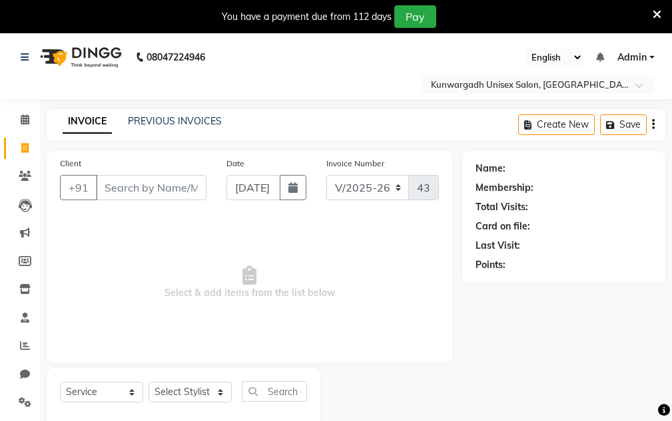
click at [118, 190] on input "Client" at bounding box center [151, 187] width 111 height 25
drag, startPoint x: 654, startPoint y: 12, endPoint x: 646, endPoint y: 10, distance: 7.6
click at [654, 12] on icon at bounding box center [656, 15] width 9 height 12
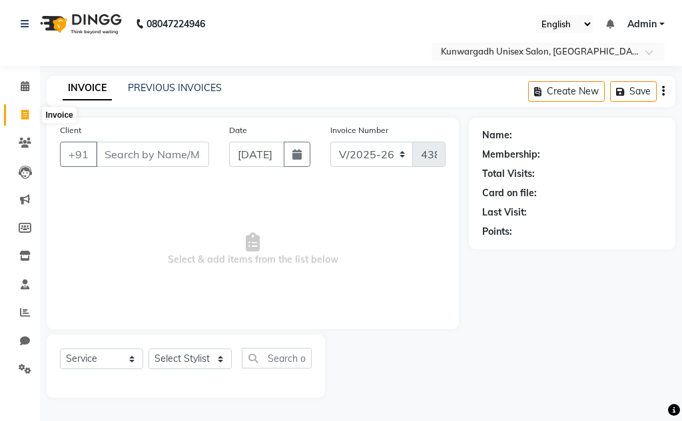
click at [31, 117] on span at bounding box center [24, 115] width 23 height 15
select select "service"
type input "4389"
select select "7931"
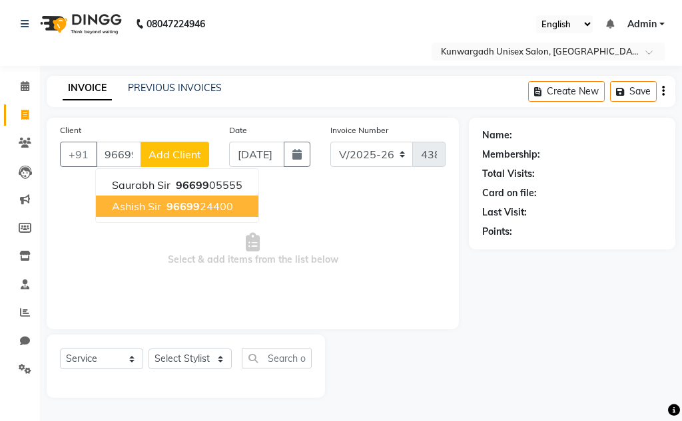
click at [221, 204] on ngb-highlight "96699 24400" at bounding box center [198, 206] width 69 height 13
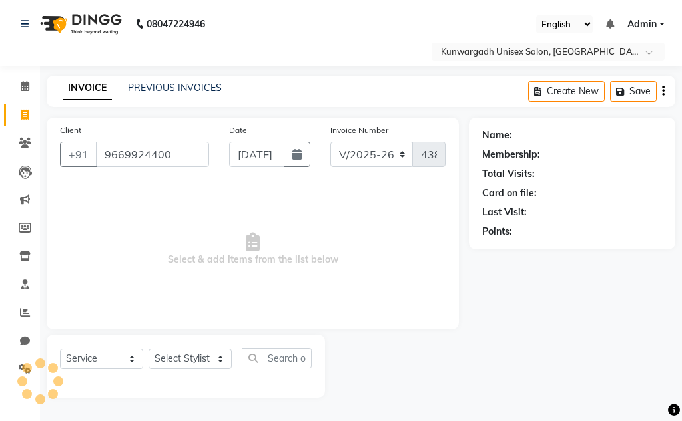
type input "9669924400"
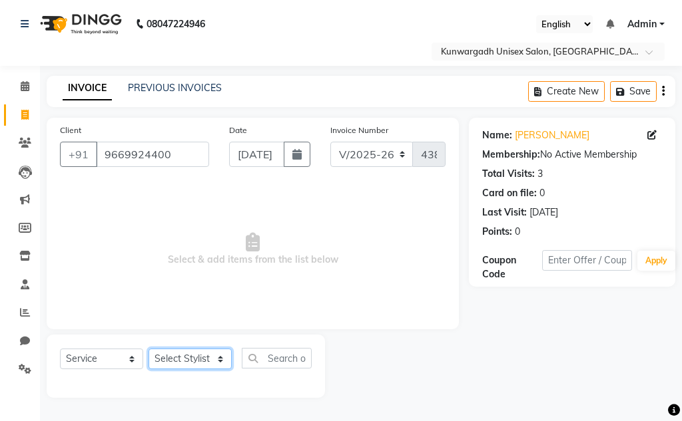
click at [204, 354] on select "Select Stylist Aarti [PERSON_NAME] Sir Chiku [PERSON_NAME] [PERSON_NAME] [PERSO…" at bounding box center [189, 359] width 83 height 21
select select "82467"
click at [148, 349] on select "Select Stylist Aarti [PERSON_NAME] Sir Chiku [PERSON_NAME] [PERSON_NAME] [PERSO…" at bounding box center [189, 359] width 83 height 21
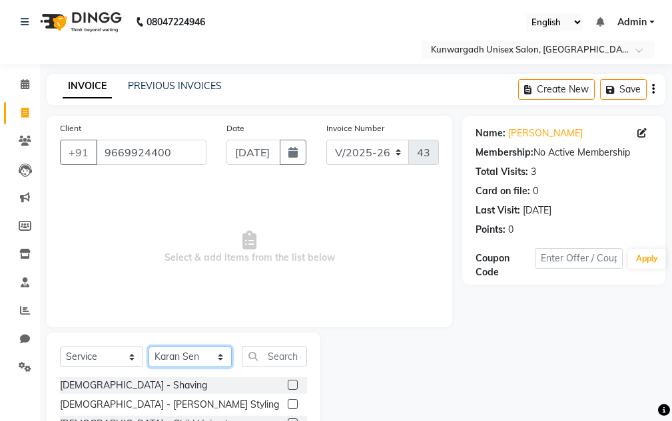
scroll to position [130, 0]
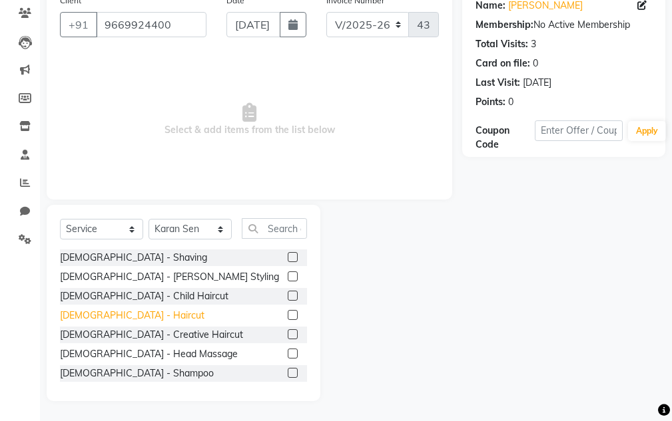
click at [99, 315] on div "Male - Haircut" at bounding box center [132, 316] width 144 height 14
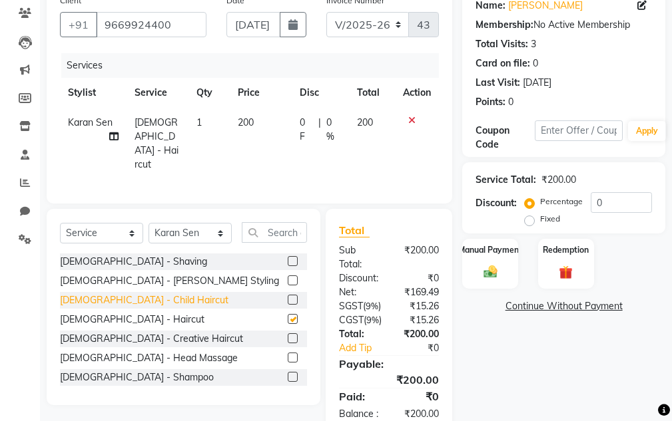
checkbox input "false"
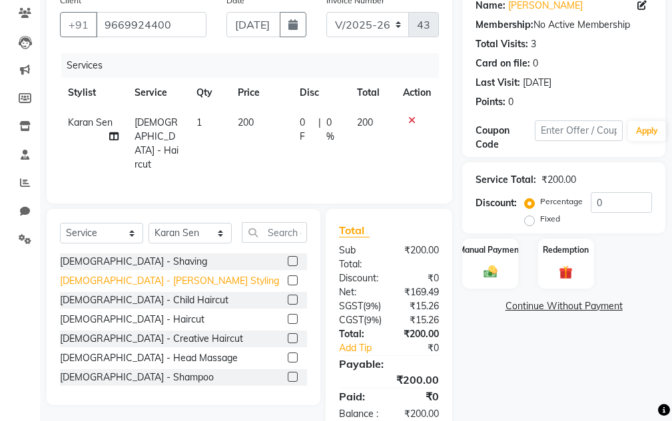
click at [111, 274] on div "Male - Beard Styling" at bounding box center [169, 281] width 219 height 14
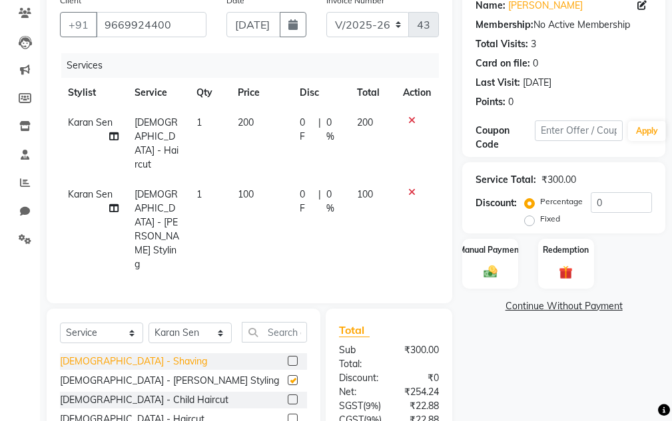
checkbox input "false"
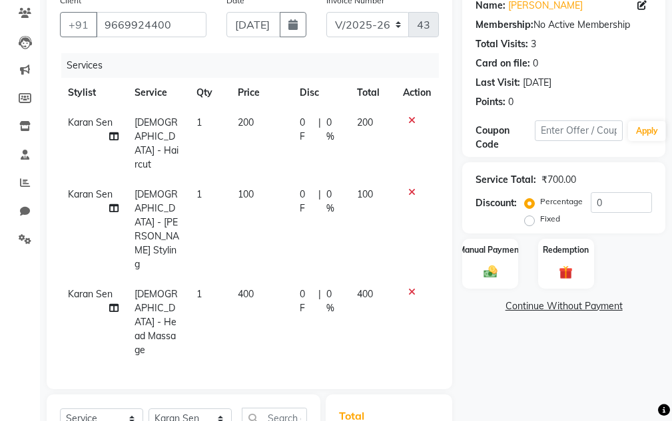
checkbox input "false"
click at [178, 409] on select "Select Stylist Aarti Ayush Sir Chiku Sir Dolly Thakur Gaurav soni Gulfan Khan K…" at bounding box center [189, 419] width 83 height 21
select select "85604"
click at [148, 409] on select "Select Stylist Aarti Ayush Sir Chiku Sir Dolly Thakur Gaurav soni Gulfan Khan K…" at bounding box center [189, 419] width 83 height 21
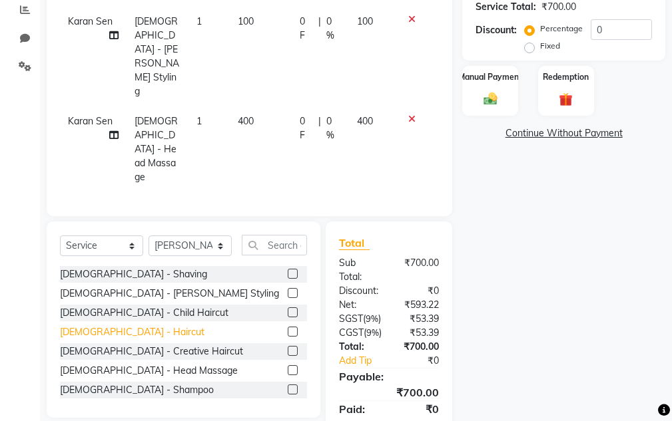
click at [109, 326] on div "Male - Haircut" at bounding box center [132, 333] width 144 height 14
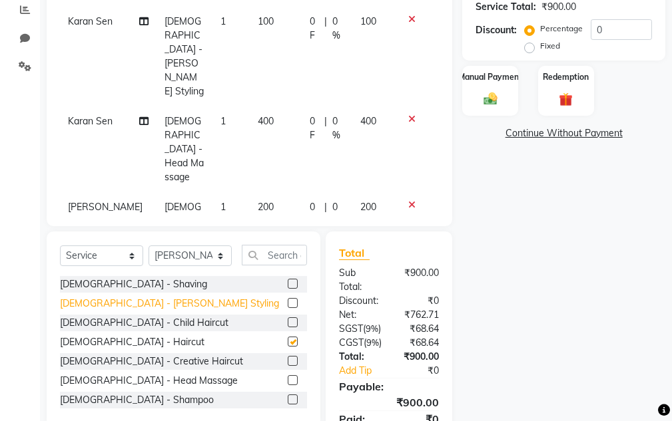
checkbox input "false"
click at [119, 297] on div "Male - Beard Styling" at bounding box center [169, 304] width 219 height 14
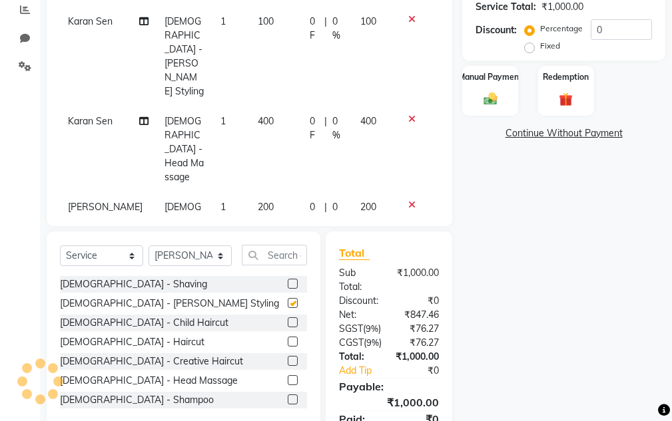
checkbox input "false"
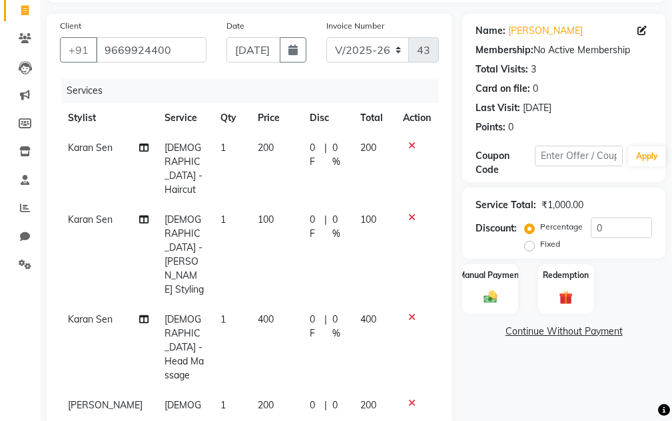
scroll to position [103, 0]
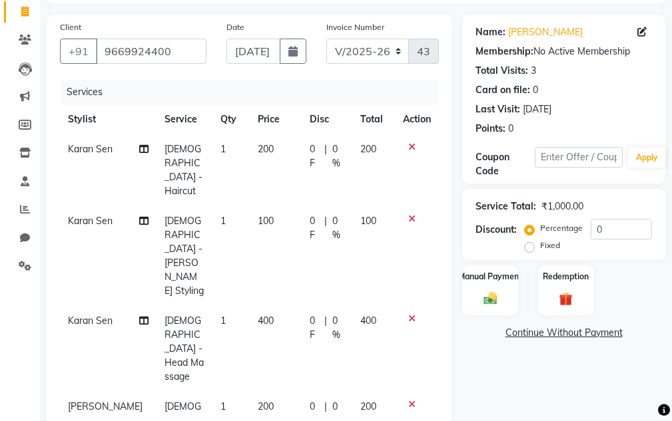
click at [410, 400] on icon at bounding box center [411, 404] width 7 height 9
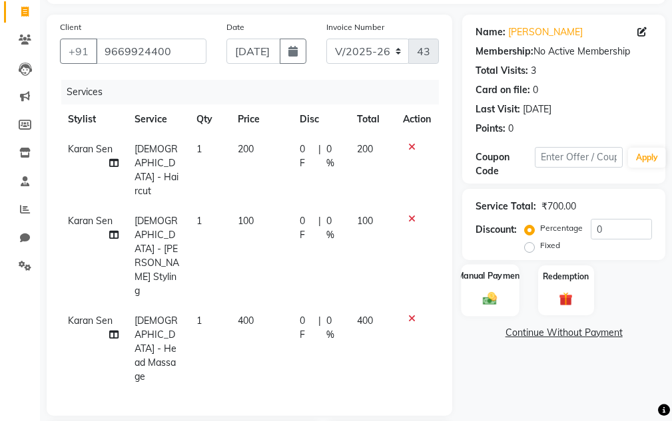
click at [492, 294] on img at bounding box center [490, 299] width 23 height 16
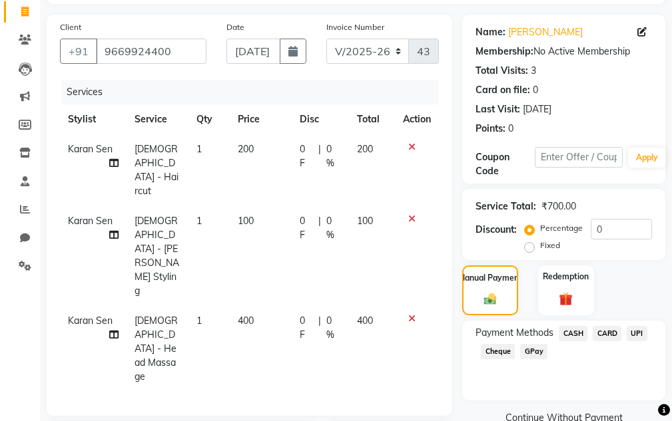
click at [631, 338] on span "UPI" at bounding box center [637, 333] width 21 height 15
click at [614, 419] on button "Add Payment" at bounding box center [596, 422] width 111 height 21
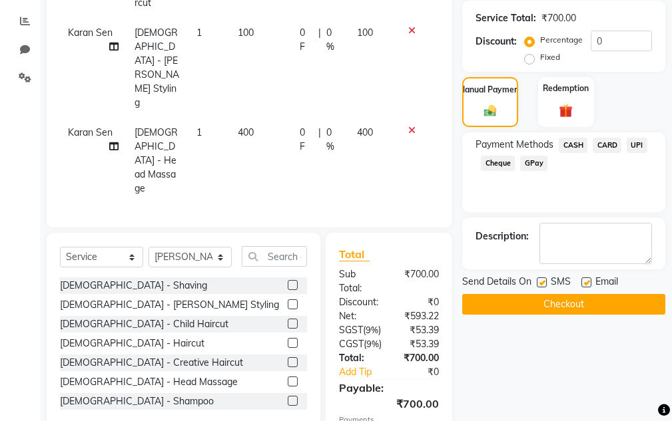
scroll to position [345, 0]
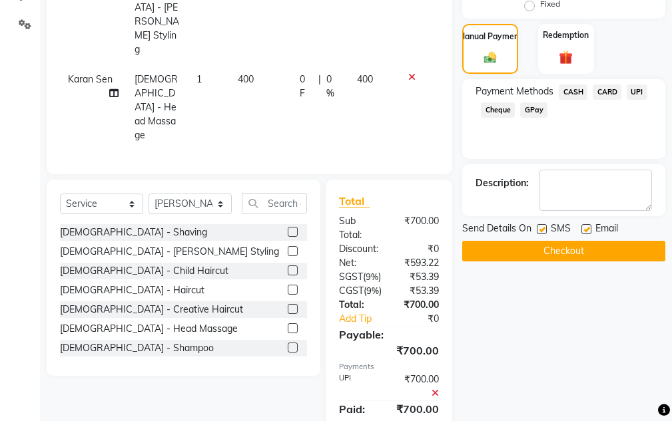
drag, startPoint x: 450, startPoint y: 144, endPoint x: 455, endPoint y: 154, distance: 11.0
click at [450, 180] on div "Total Sub Total: ₹700.00 Discount: ₹0 Net: ₹593.22 SGST ( 9% ) ₹53.39 CGST ( 9%…" at bounding box center [389, 314] width 127 height 268
click at [525, 248] on button "Checkout" at bounding box center [563, 251] width 203 height 21
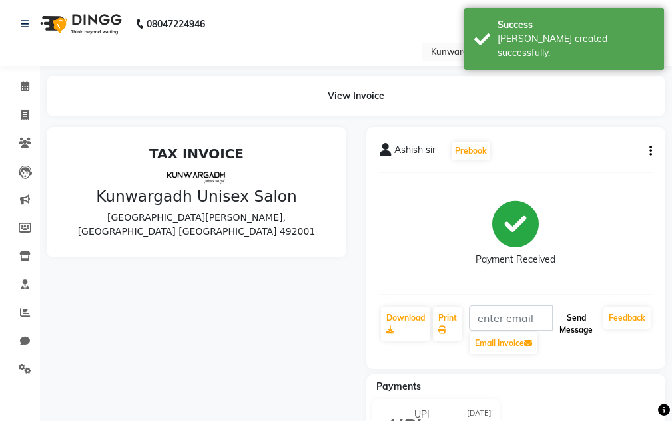
click at [569, 323] on button "Send Message" at bounding box center [576, 324] width 44 height 35
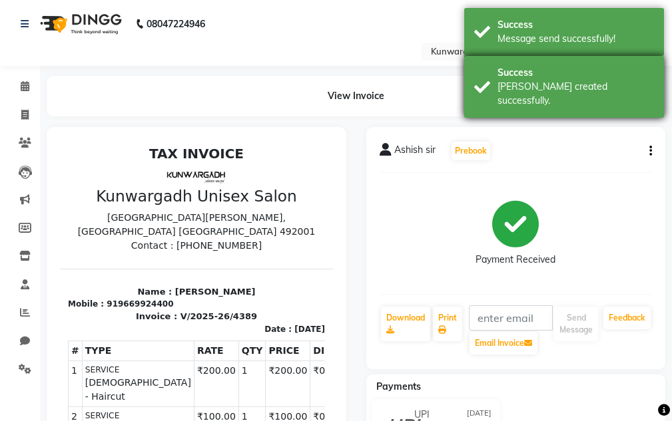
drag, startPoint x: 577, startPoint y: 95, endPoint x: 576, endPoint y: 83, distance: 11.4
click at [577, 87] on div "Success Bill created successfully." at bounding box center [564, 87] width 200 height 62
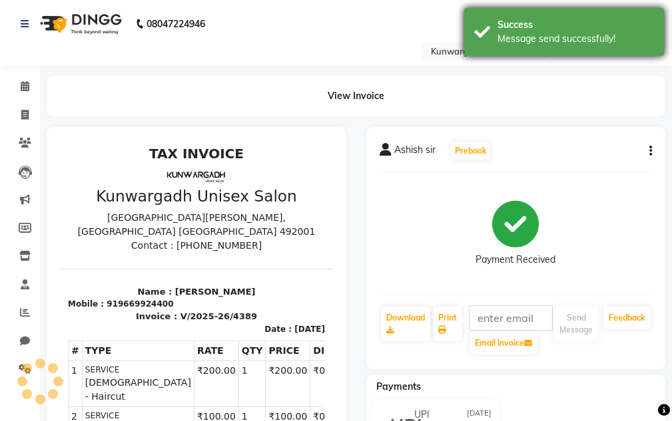
click at [563, 20] on div "Success" at bounding box center [575, 25] width 156 height 14
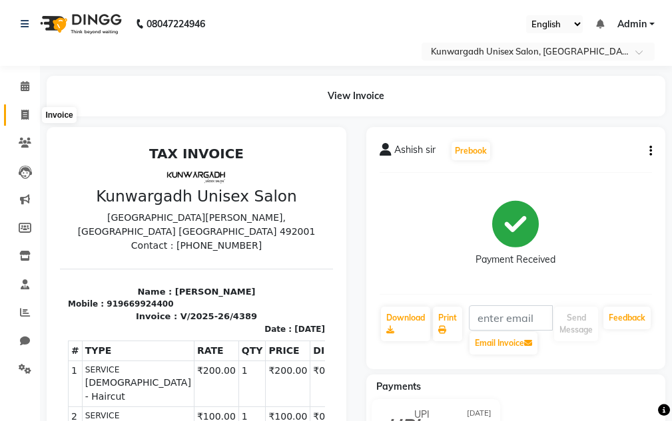
click at [21, 120] on span at bounding box center [24, 115] width 23 height 15
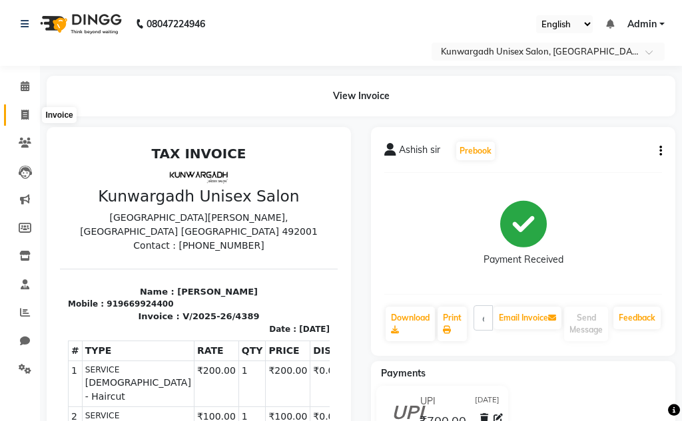
select select "service"
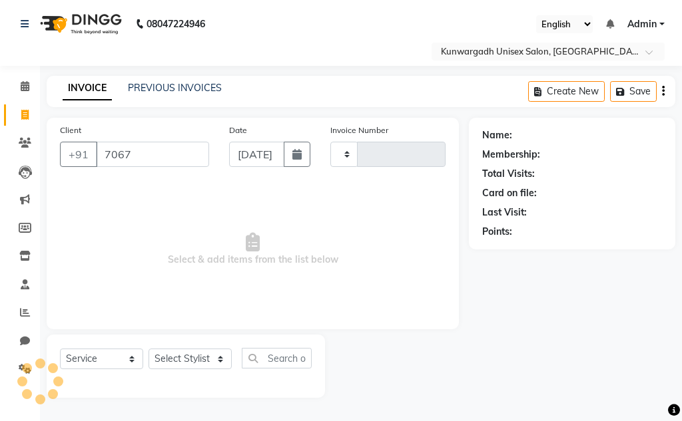
type input "70670"
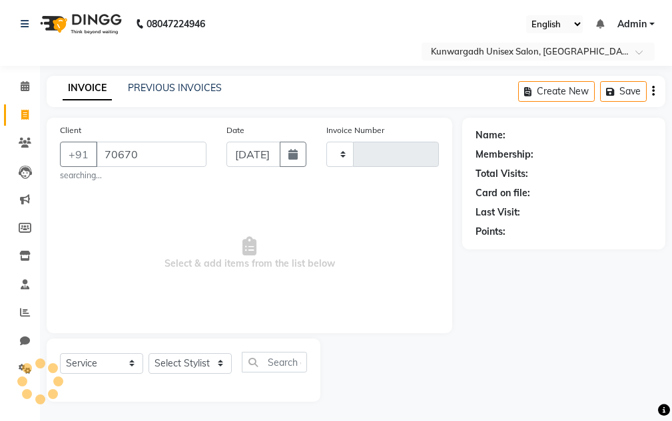
type input "4390"
select select "7931"
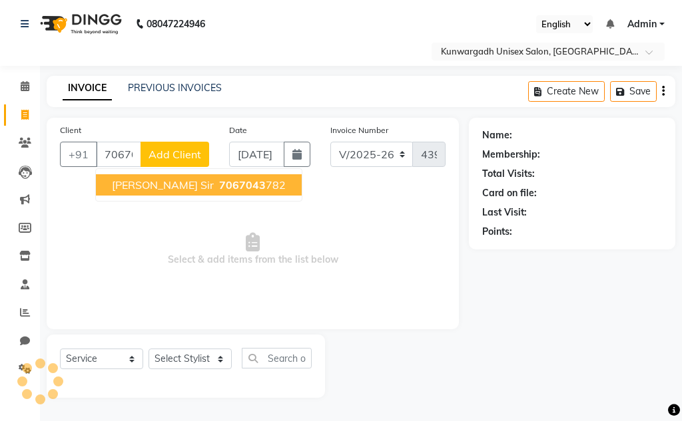
click at [201, 184] on span "[PERSON_NAME] Sir" at bounding box center [163, 184] width 102 height 13
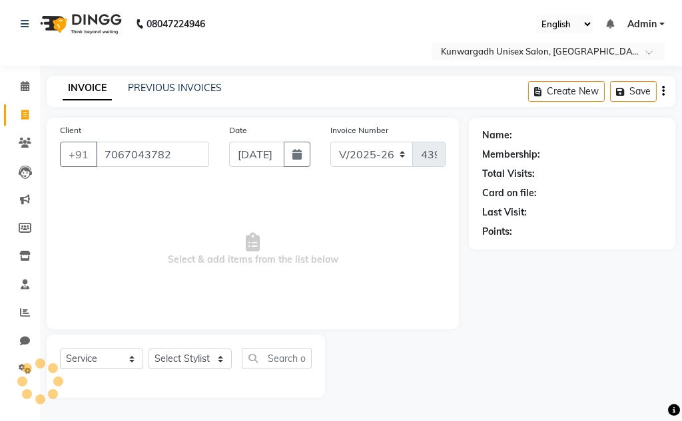
type input "7067043782"
click at [223, 359] on select "Select Stylist Aarti Ayush Sir Chiku Sir Dolly Thakur Gaurav soni Gulfan Khan K…" at bounding box center [189, 359] width 83 height 21
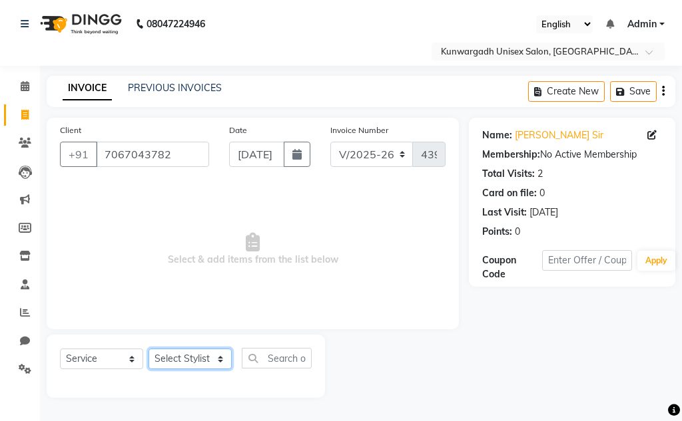
select select "84120"
click at [148, 349] on select "Select Stylist Aarti Ayush Sir Chiku Sir Dolly Thakur Gaurav soni Gulfan Khan K…" at bounding box center [189, 359] width 83 height 21
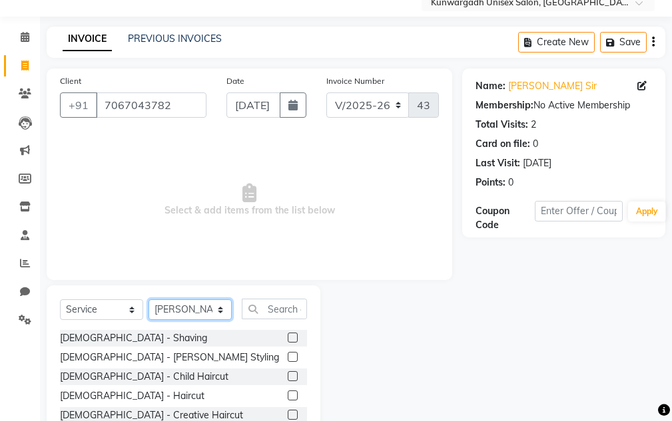
scroll to position [130, 0]
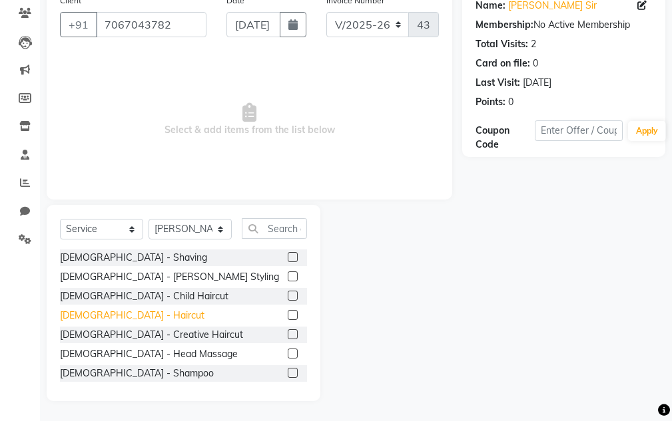
click at [102, 315] on div "Male - Haircut" at bounding box center [132, 316] width 144 height 14
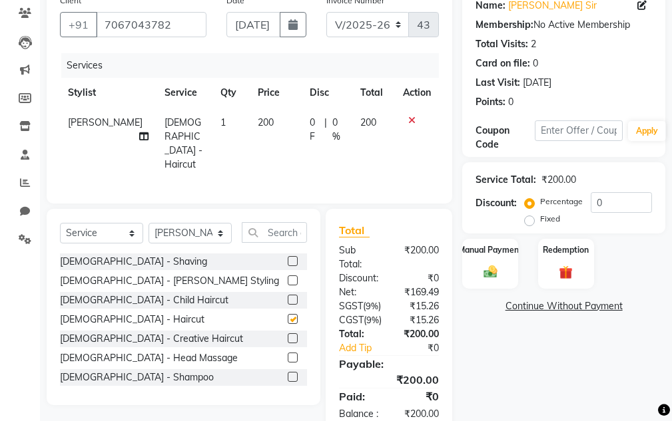
checkbox input "false"
click at [511, 266] on div "Manual Payment" at bounding box center [490, 264] width 58 height 52
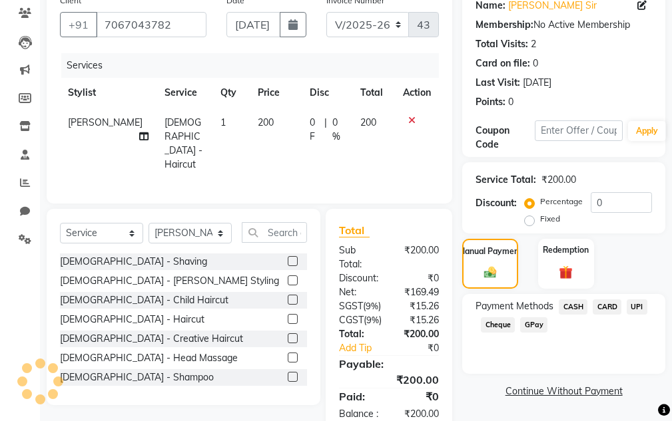
drag, startPoint x: 581, startPoint y: 304, endPoint x: 585, endPoint y: 313, distance: 10.1
click at [583, 311] on span "CASH" at bounding box center [573, 307] width 29 height 15
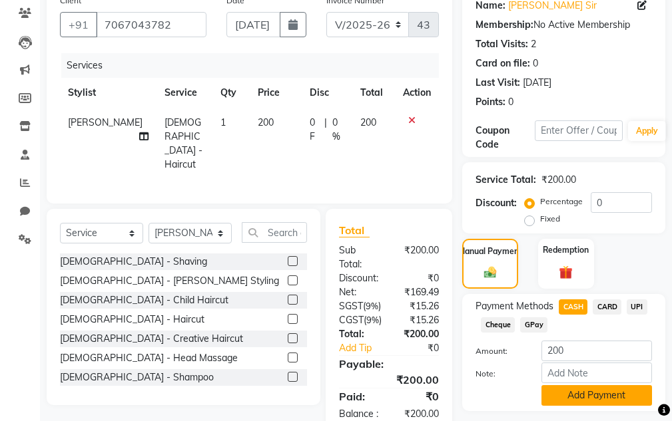
click at [611, 392] on button "Add Payment" at bounding box center [596, 395] width 111 height 21
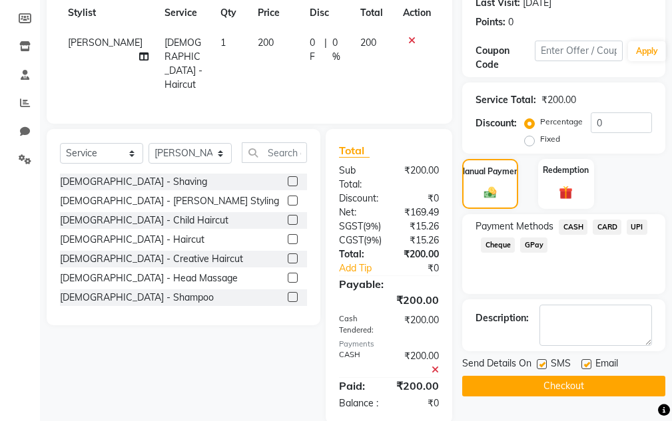
scroll to position [270, 0]
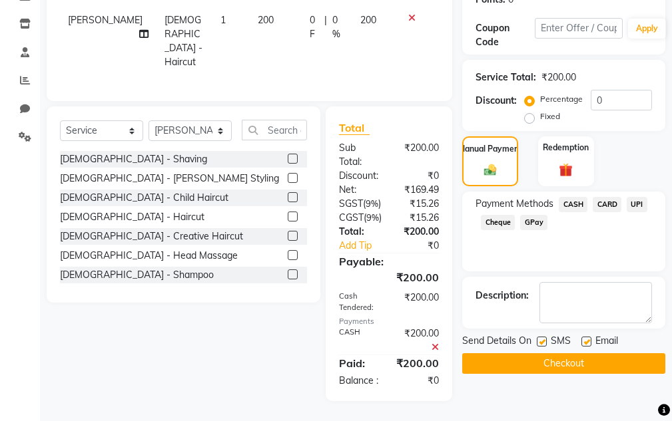
click at [543, 354] on button "Checkout" at bounding box center [563, 364] width 203 height 21
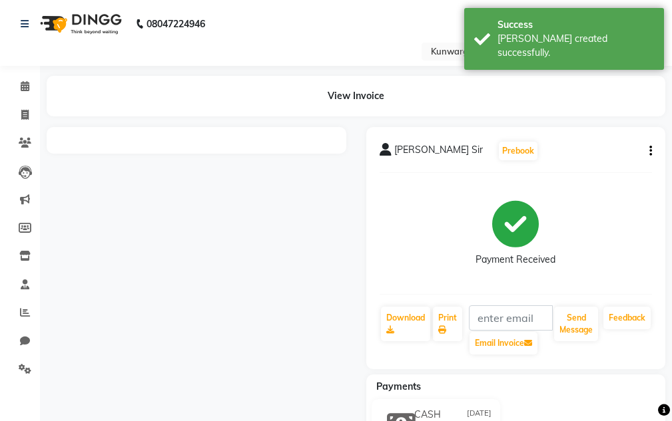
click at [575, 342] on div "Send Message" at bounding box center [576, 331] width 47 height 51
click at [575, 340] on button "Send Message" at bounding box center [576, 324] width 44 height 35
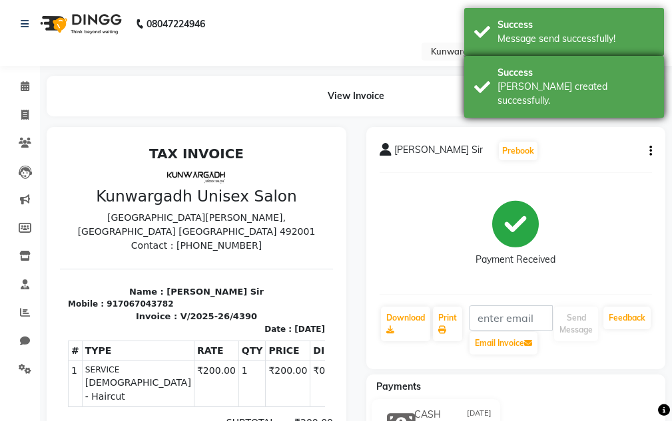
click at [625, 75] on div "Success" at bounding box center [575, 73] width 156 height 14
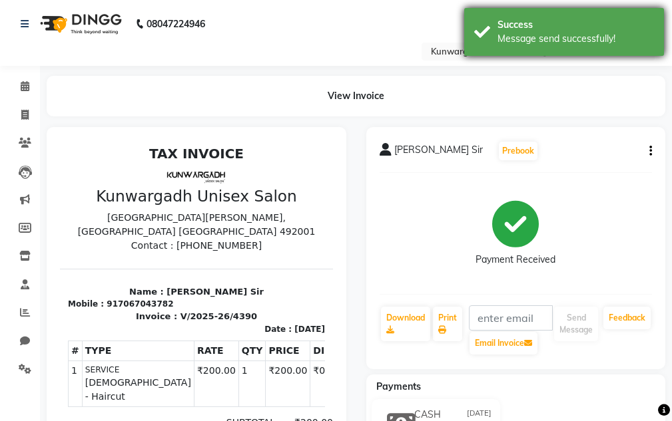
click at [631, 43] on div "Message send successfully!" at bounding box center [575, 39] width 156 height 14
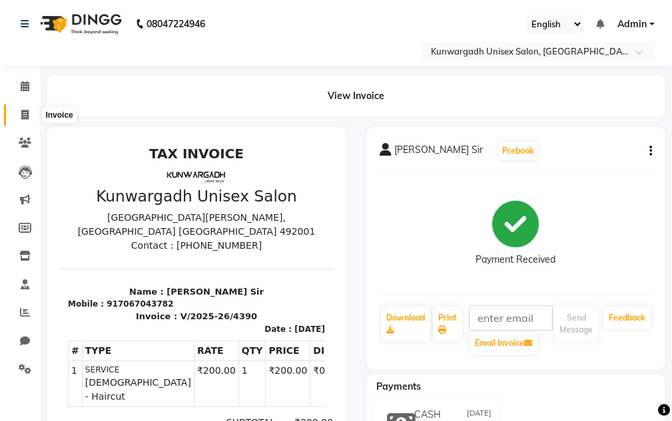
click at [33, 111] on span at bounding box center [24, 115] width 23 height 15
select select "service"
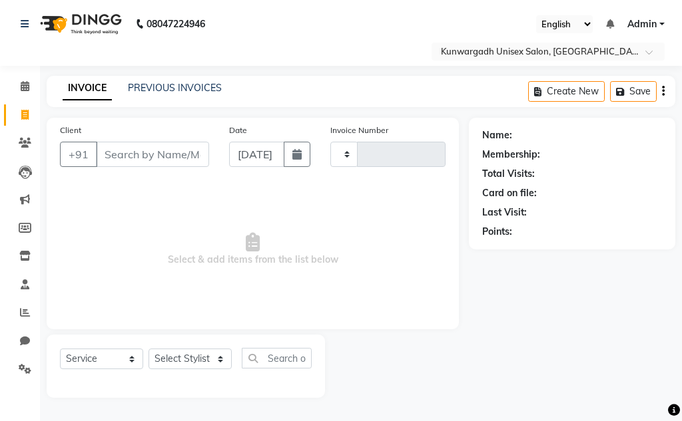
type input "4391"
select select "7931"
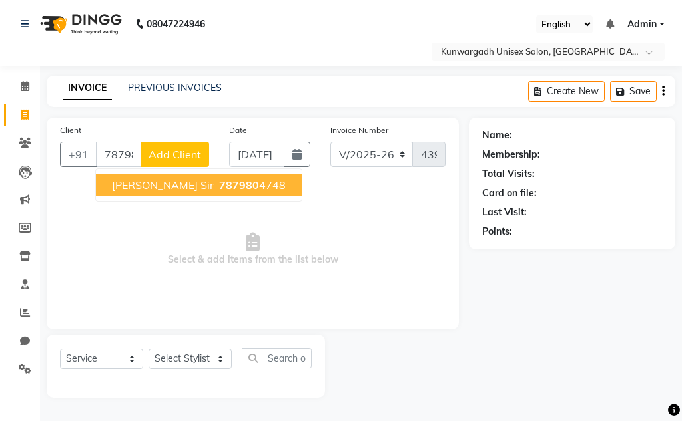
click at [219, 180] on span "787980" at bounding box center [239, 184] width 40 height 13
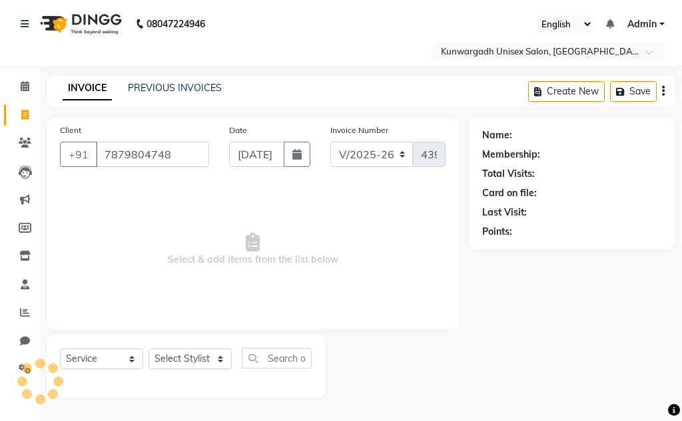
type input "7879804748"
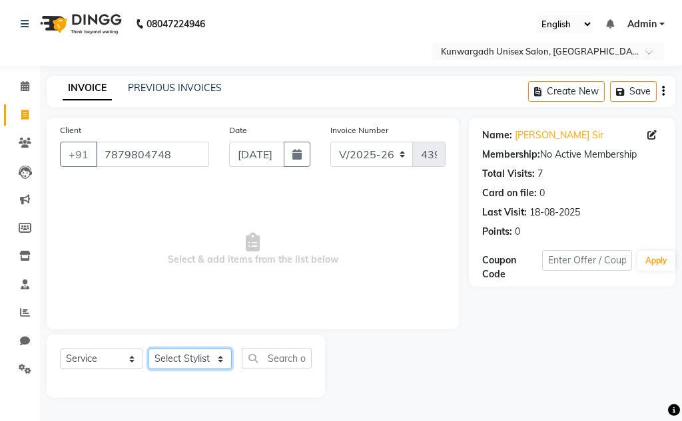
click at [189, 363] on select "Select Stylist Aarti Ayush Sir Chiku Sir Dolly Thakur Gaurav soni Gulfan Khan K…" at bounding box center [189, 359] width 83 height 21
click at [148, 349] on select "Select Stylist Aarti Ayush Sir Chiku Sir Dolly Thakur Gaurav soni Gulfan Khan K…" at bounding box center [189, 359] width 83 height 21
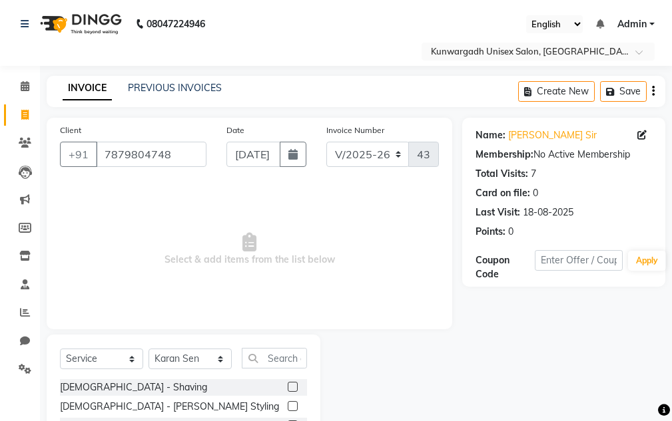
click at [201, 351] on select "Select Stylist Aarti Ayush Sir Chiku Sir Dolly Thakur Gaurav soni Gulfan Khan K…" at bounding box center [189, 359] width 83 height 21
select select "86123"
click at [148, 349] on select "Select Stylist Aarti Ayush Sir Chiku Sir Dolly Thakur Gaurav soni Gulfan Khan K…" at bounding box center [189, 359] width 83 height 21
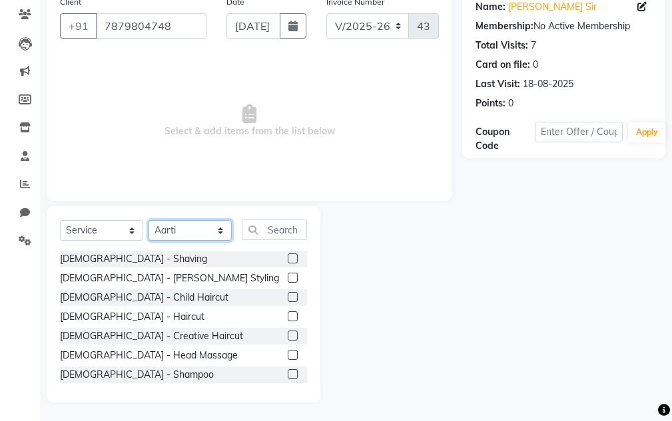
scroll to position [130, 0]
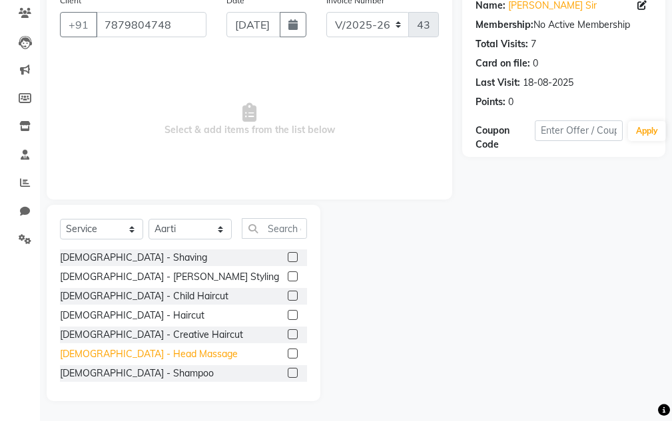
click at [127, 354] on div "Male - Head Massage" at bounding box center [149, 355] width 178 height 14
checkbox input "false"
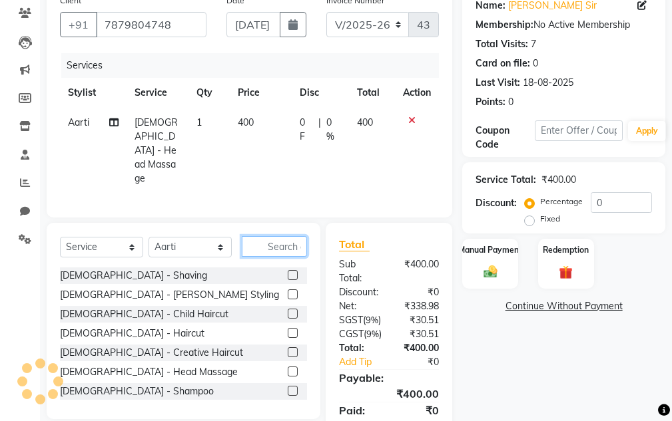
click at [275, 236] on input "text" at bounding box center [274, 246] width 65 height 21
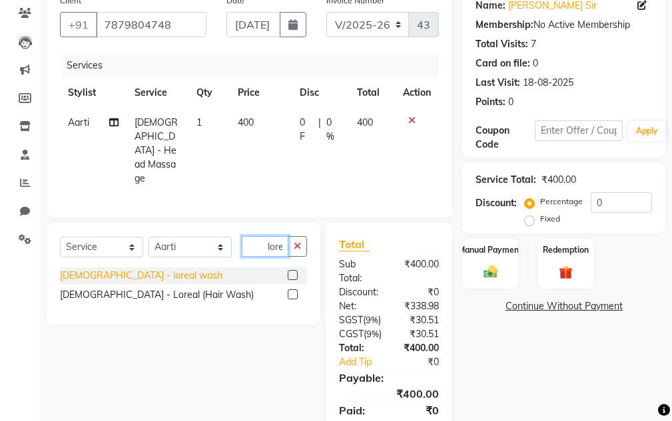
type input "lore"
click at [128, 269] on div "Male - loreal wash" at bounding box center [141, 276] width 162 height 14
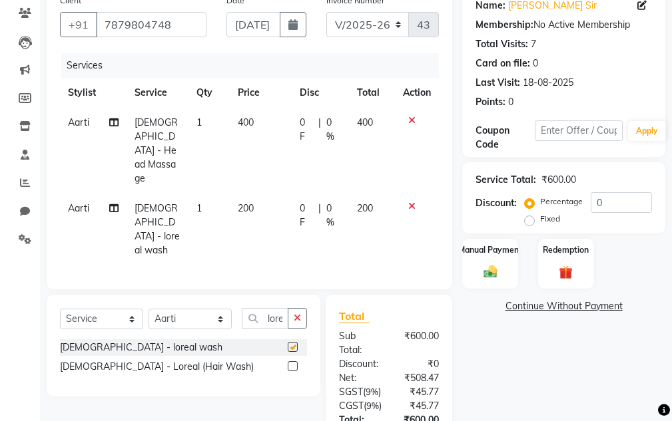
checkbox input "false"
click at [297, 314] on icon "button" at bounding box center [297, 318] width 7 height 9
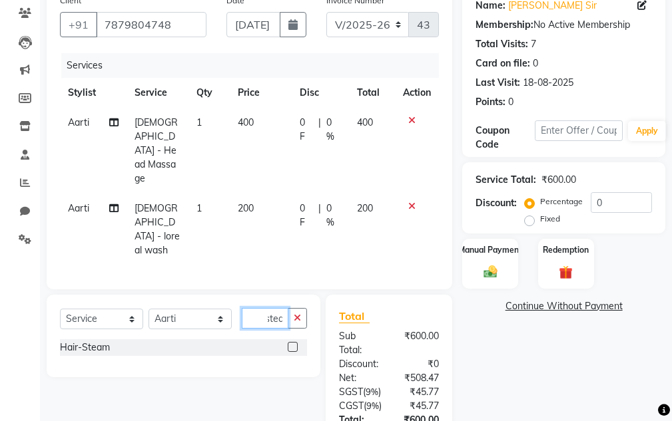
scroll to position [0, 11]
type input "steam"
click at [72, 341] on div "Hair-Steam" at bounding box center [85, 348] width 50 height 14
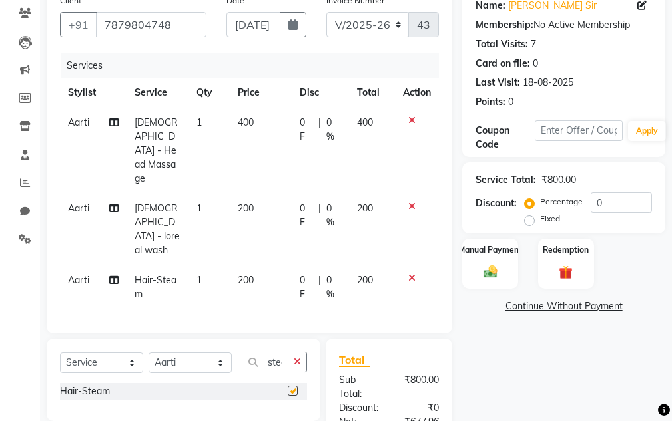
checkbox input "false"
click at [490, 272] on img at bounding box center [490, 272] width 23 height 16
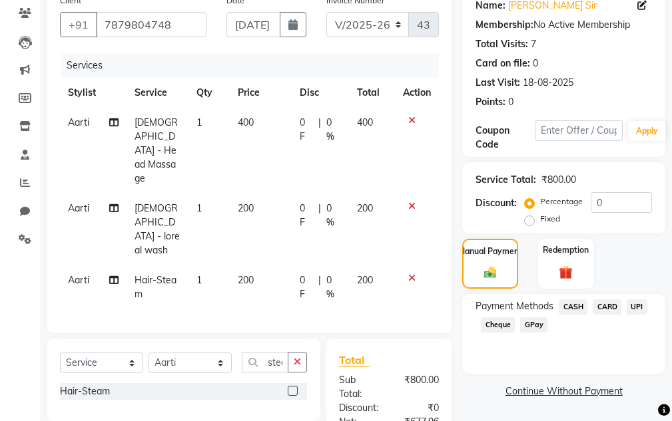
click at [582, 308] on span "CASH" at bounding box center [573, 307] width 29 height 15
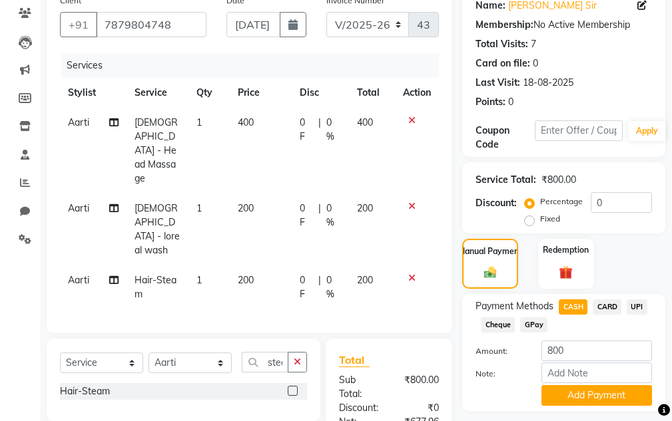
click at [646, 306] on span "UPI" at bounding box center [637, 307] width 21 height 15
click at [617, 395] on button "Add Payment" at bounding box center [596, 395] width 111 height 21
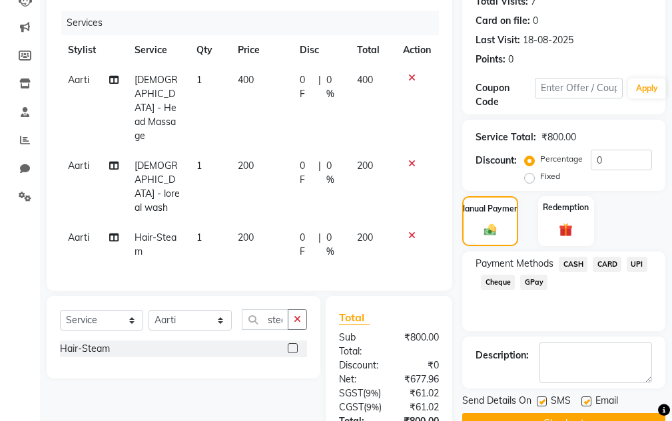
scroll to position [331, 0]
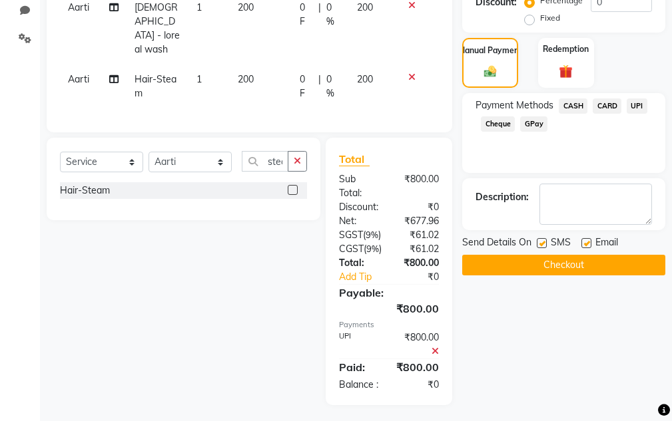
click at [609, 259] on button "Checkout" at bounding box center [563, 265] width 203 height 21
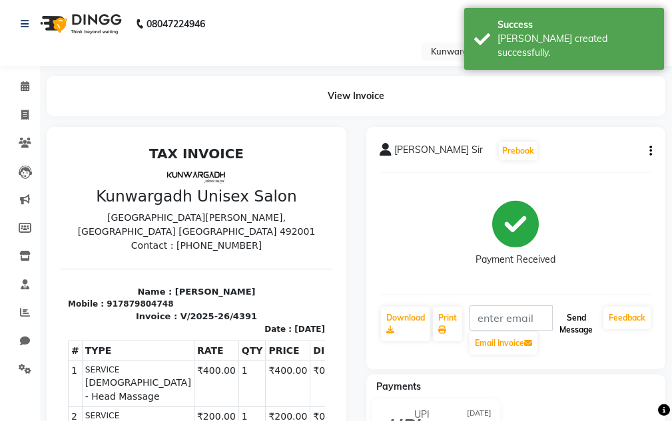
click at [577, 326] on button "Send Message" at bounding box center [576, 324] width 44 height 35
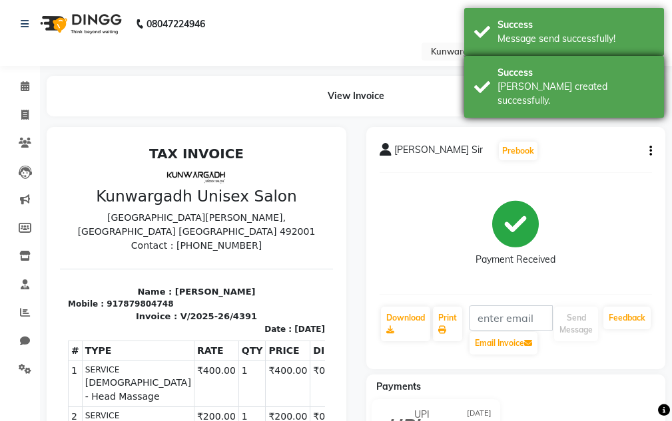
click at [613, 87] on div "Bill created successfully." at bounding box center [575, 94] width 156 height 28
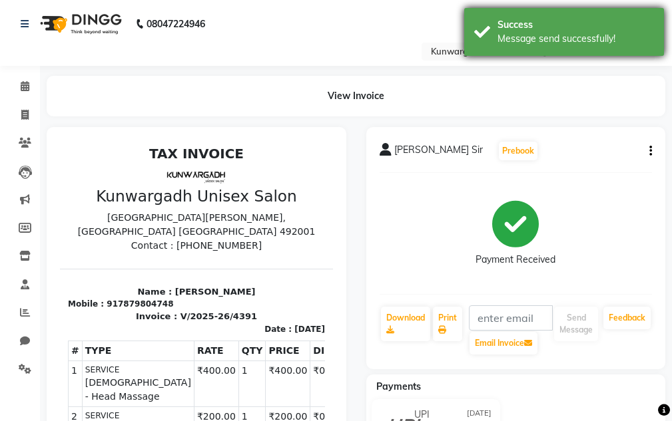
click at [607, 48] on div "Success Message send successfully!" at bounding box center [564, 32] width 200 height 48
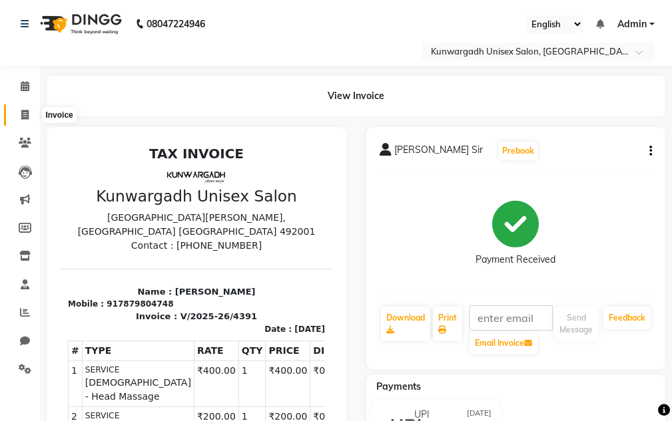
click at [35, 113] on span at bounding box center [24, 115] width 23 height 15
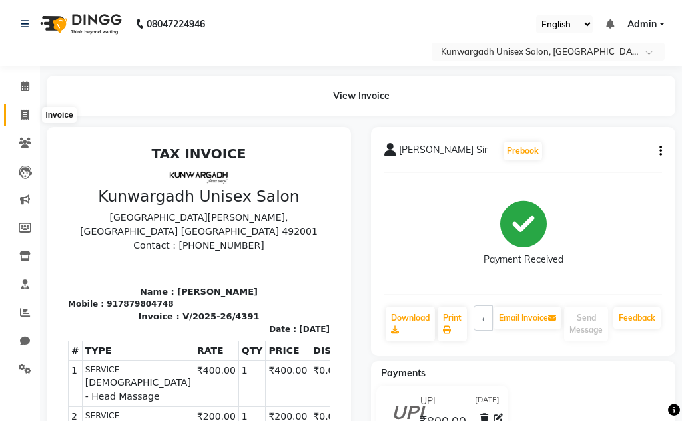
select select "service"
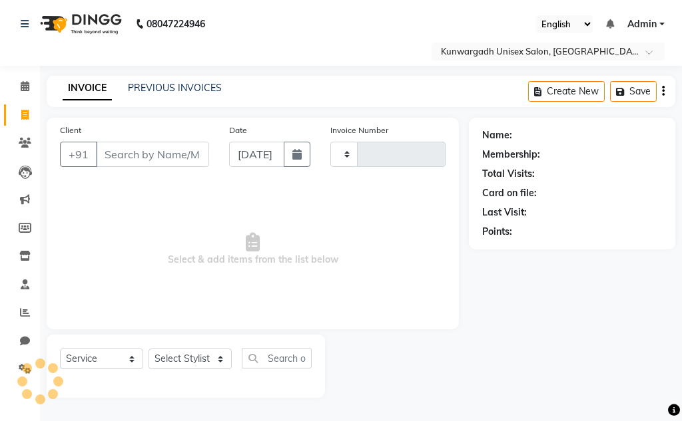
type input "4392"
select select "7931"
click at [20, 154] on link "Clients" at bounding box center [20, 143] width 32 height 22
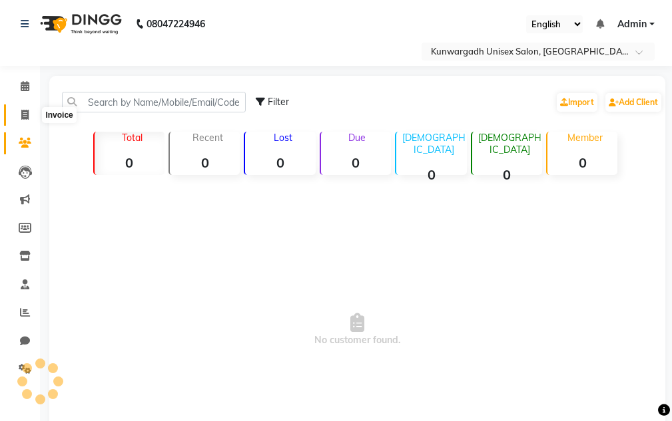
click at [23, 120] on span at bounding box center [24, 115] width 23 height 15
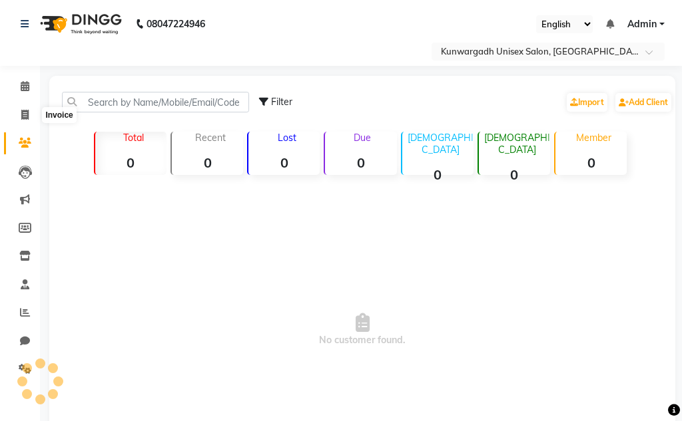
select select "service"
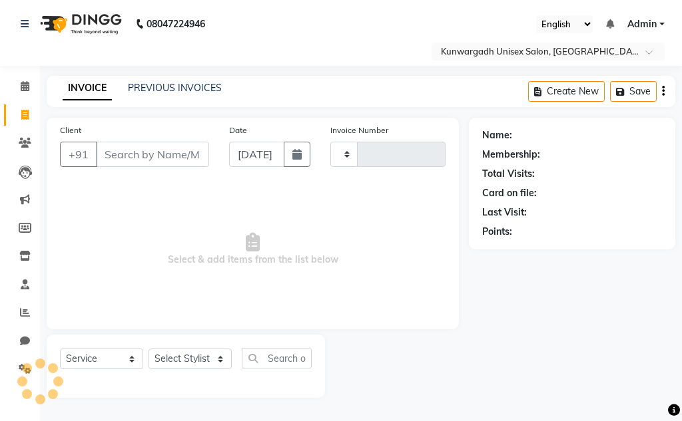
type input "4392"
select select "7931"
click at [13, 142] on link "Clients" at bounding box center [20, 143] width 32 height 22
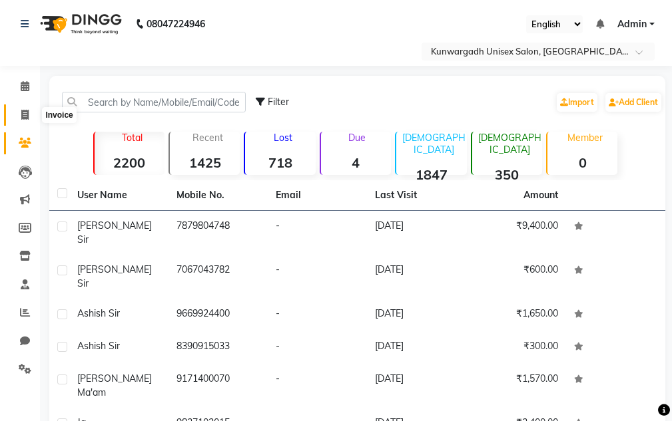
click at [22, 110] on icon at bounding box center [24, 115] width 7 height 10
select select "7931"
select select "service"
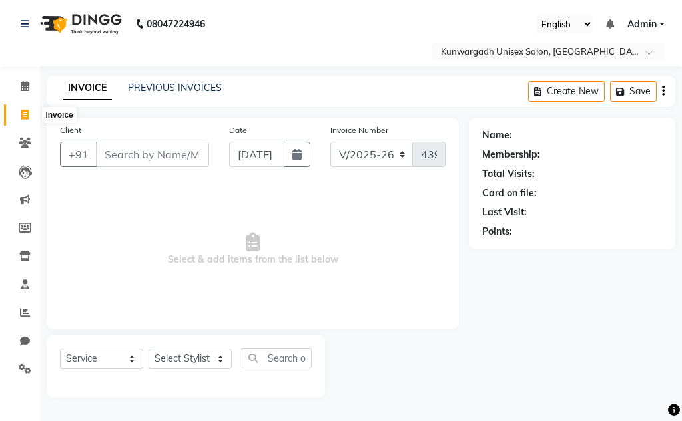
click at [31, 117] on span at bounding box center [24, 115] width 23 height 15
select select "service"
click at [31, 117] on span at bounding box center [24, 115] width 23 height 15
select select "7931"
select select "service"
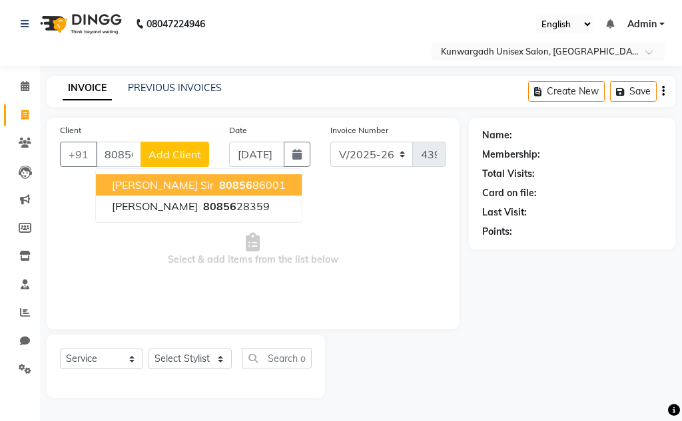
click at [219, 184] on span "80856" at bounding box center [235, 184] width 33 height 13
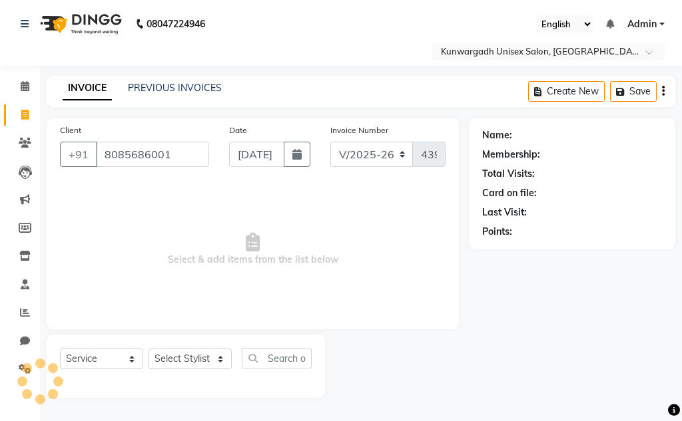
type input "8085686001"
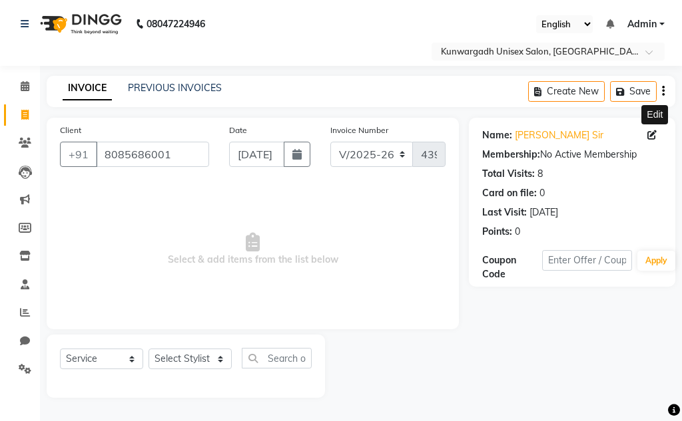
click at [653, 134] on icon at bounding box center [651, 134] width 9 height 9
select select "19"
select select "07"
select select "2010"
select select "[DEMOGRAPHIC_DATA]"
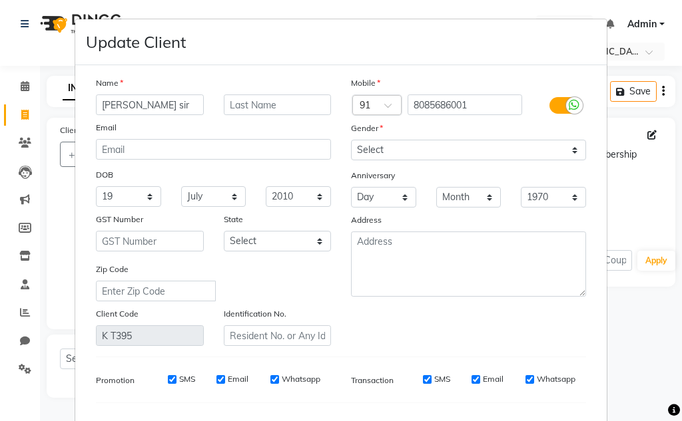
click at [136, 105] on input "rudransh sir" at bounding box center [150, 105] width 108 height 21
click at [173, 106] on input "rudransh Sahu sir" at bounding box center [150, 105] width 108 height 21
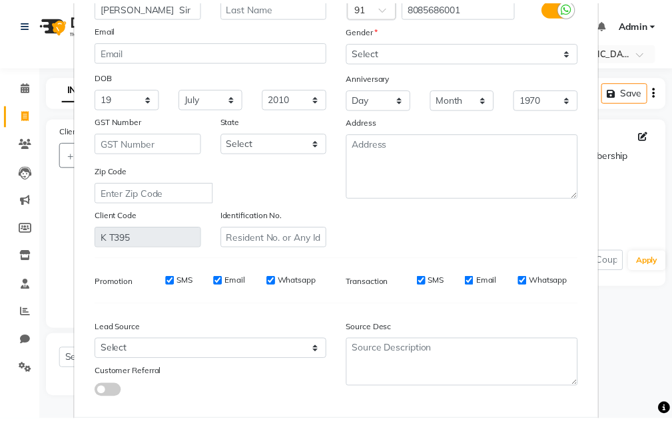
scroll to position [169, 0]
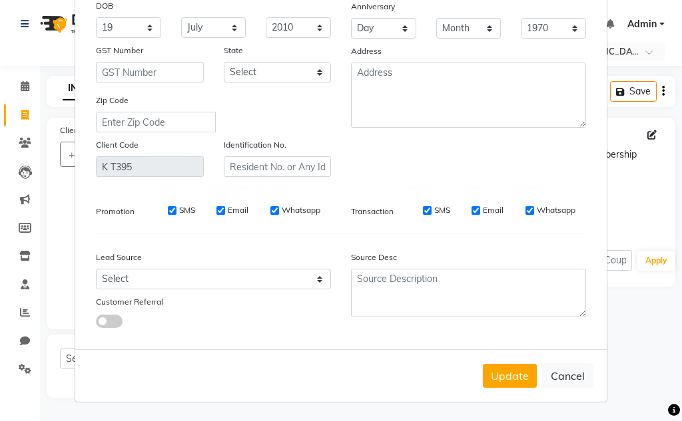
type input "[PERSON_NAME] Sir"
click at [513, 364] on div "Update Cancel" at bounding box center [340, 376] width 531 height 53
click at [510, 365] on button "Update" at bounding box center [510, 376] width 54 height 24
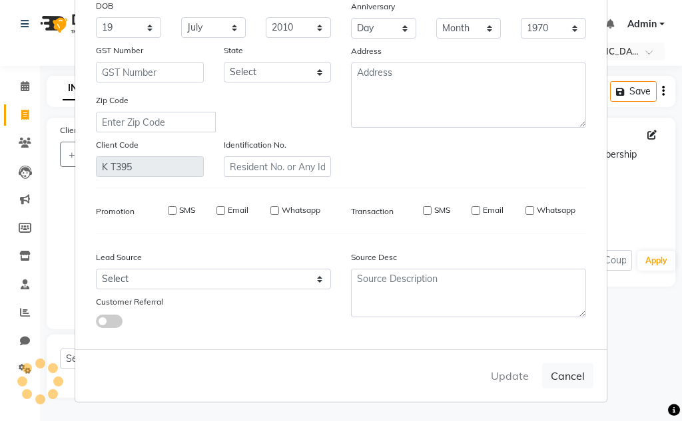
select select
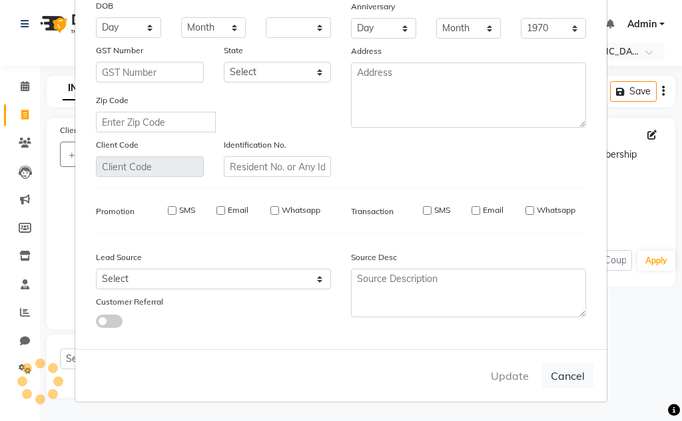
select select
checkbox input "false"
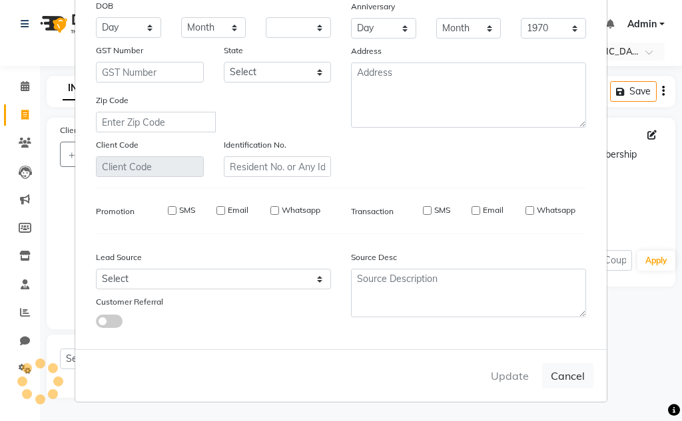
checkbox input "false"
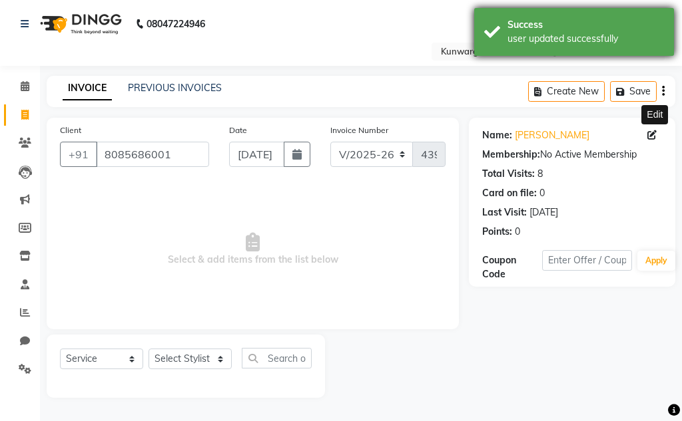
click at [540, 39] on div "user updated successfully" at bounding box center [585, 39] width 156 height 14
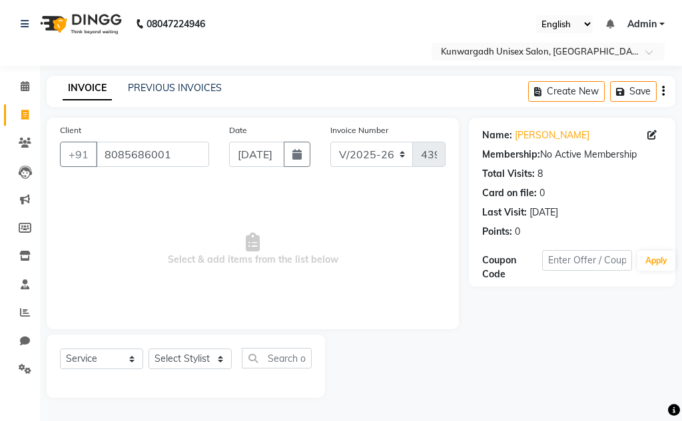
click at [210, 347] on div "Select Service Product Membership Package Voucher Prepaid Gift Card Select Styl…" at bounding box center [186, 366] width 278 height 63
click at [208, 357] on select "Select Stylist Aarti Ayush Sir Chiku Sir Dolly Thakur Gaurav soni Gulfan Khan K…" at bounding box center [189, 359] width 83 height 21
select select "82467"
click at [148, 349] on select "Select Stylist Aarti Ayush Sir Chiku Sir Dolly Thakur Gaurav soni Gulfan Khan K…" at bounding box center [189, 359] width 83 height 21
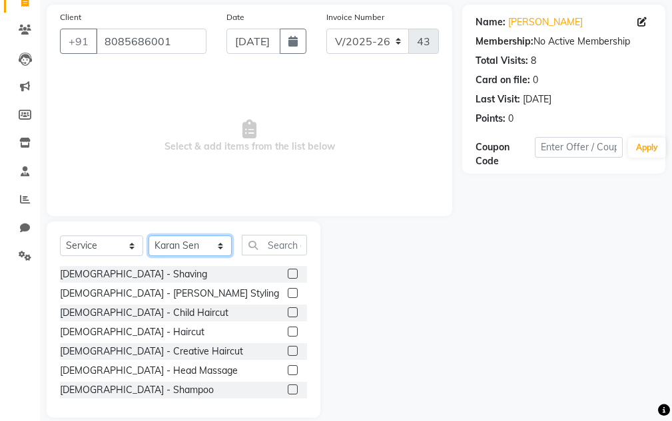
scroll to position [130, 0]
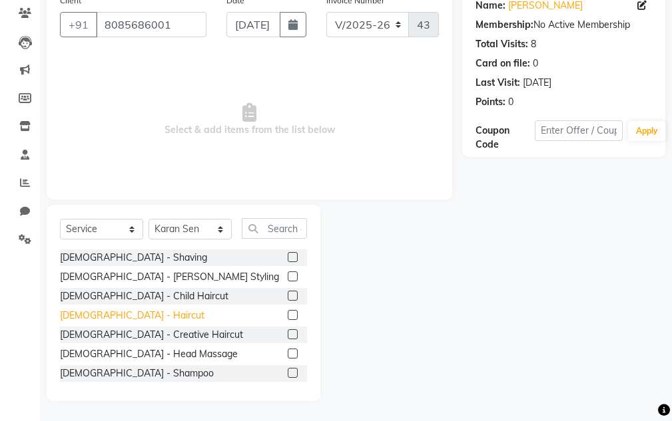
click at [109, 316] on div "Male - Haircut" at bounding box center [132, 316] width 144 height 14
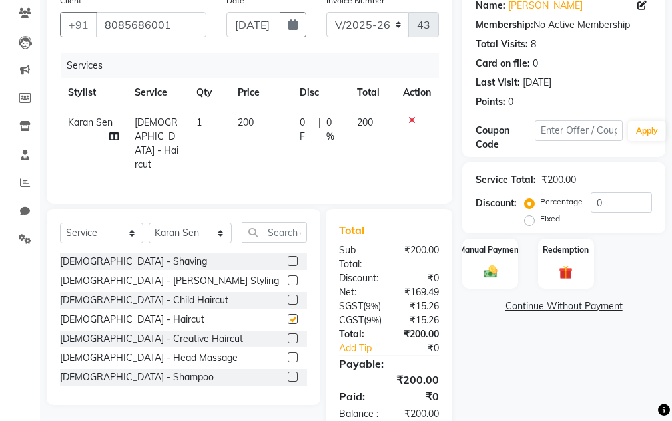
checkbox input "false"
click at [488, 261] on div "Manual Payment" at bounding box center [490, 264] width 58 height 52
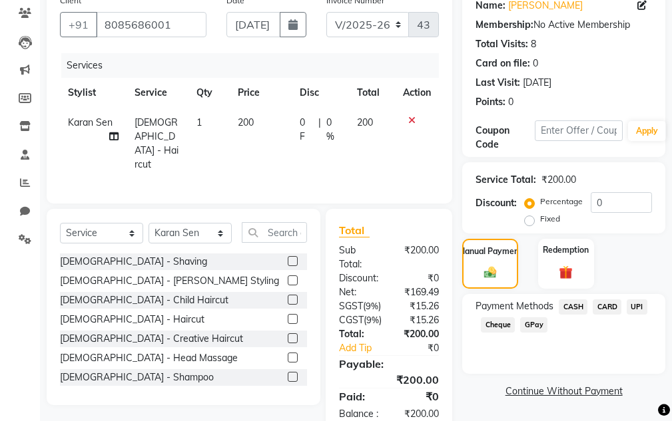
click at [575, 309] on span "CASH" at bounding box center [573, 307] width 29 height 15
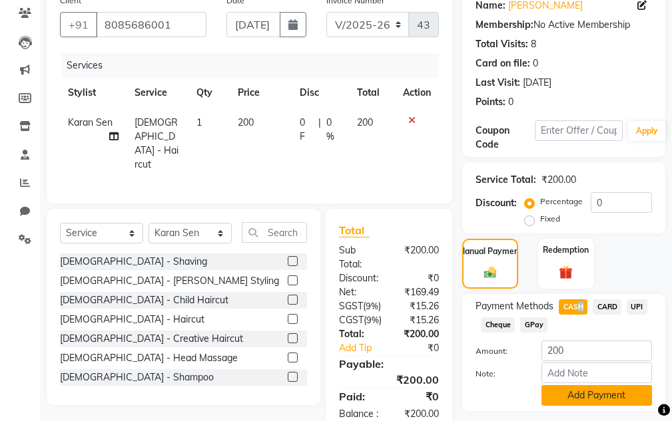
click at [585, 399] on button "Add Payment" at bounding box center [596, 395] width 111 height 21
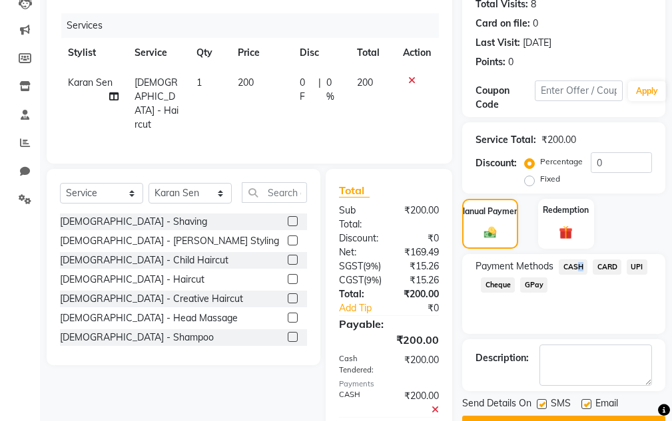
scroll to position [270, 0]
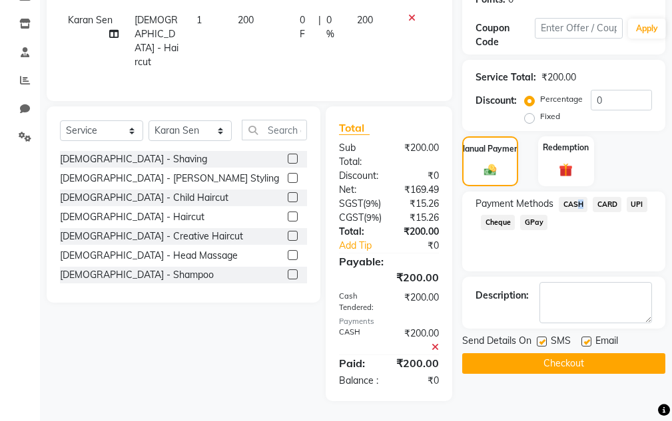
click at [570, 354] on button "Checkout" at bounding box center [563, 364] width 203 height 21
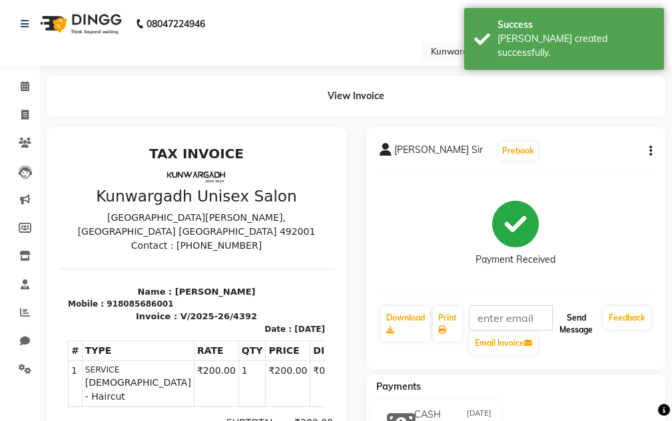
click at [568, 337] on button "Send Message" at bounding box center [576, 324] width 44 height 35
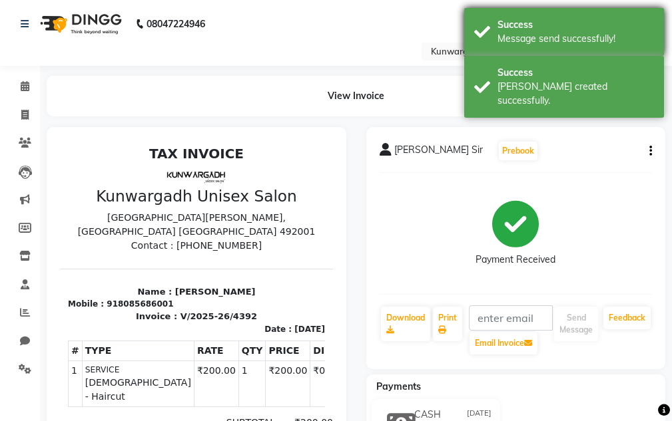
drag, startPoint x: 597, startPoint y: 68, endPoint x: 601, endPoint y: 35, distance: 32.8
click at [599, 56] on div "Success Bill created successfully." at bounding box center [564, 87] width 200 height 62
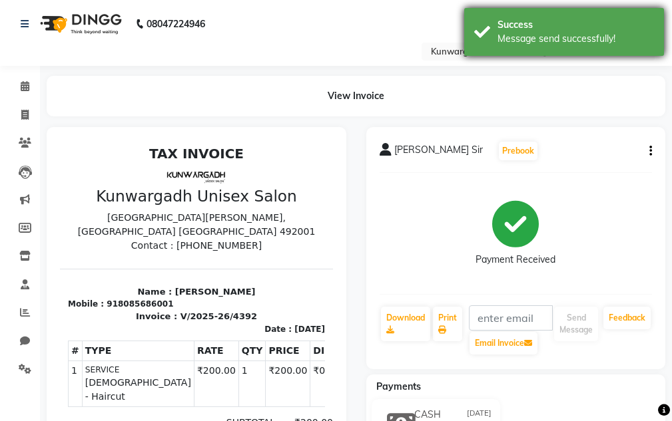
click at [601, 35] on div "Message send successfully!" at bounding box center [575, 39] width 156 height 14
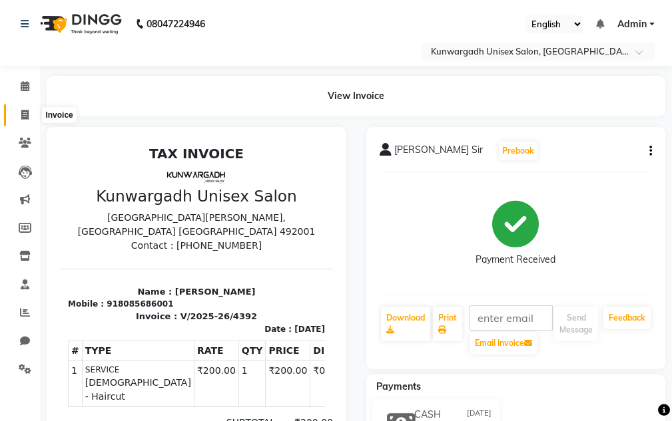
click at [23, 113] on icon at bounding box center [24, 115] width 7 height 10
select select "service"
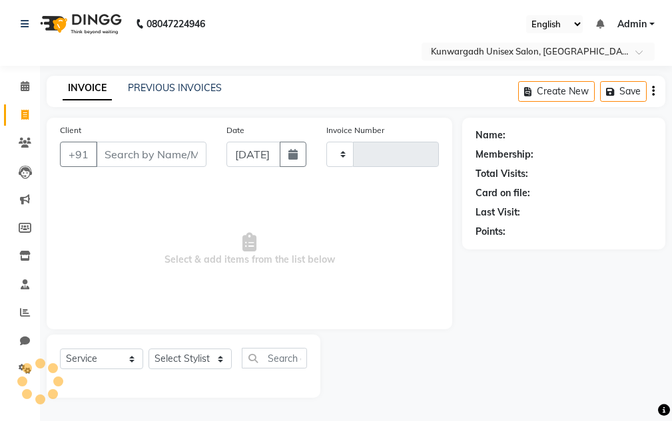
type input "4393"
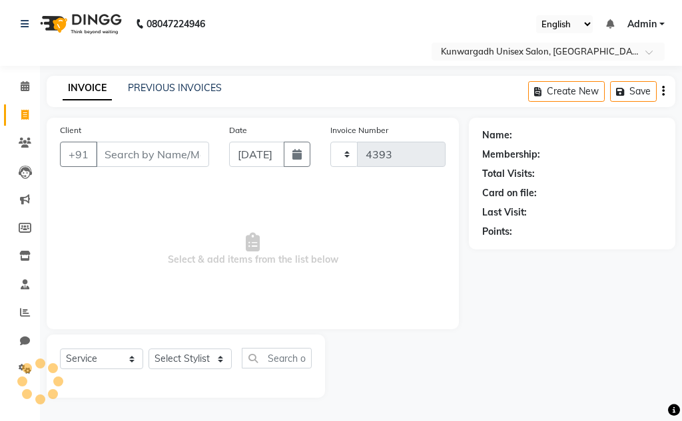
select select "7931"
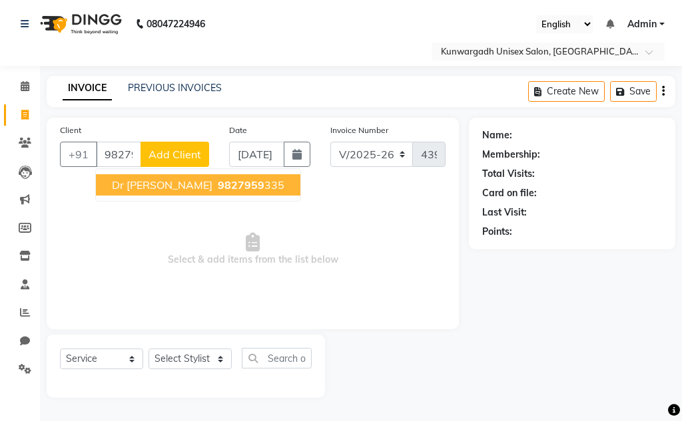
click at [154, 192] on ngb-typeahead-window "dr arun sir 9827959 335" at bounding box center [198, 184] width 206 height 33
click at [155, 190] on span "dr [PERSON_NAME]" at bounding box center [162, 184] width 101 height 13
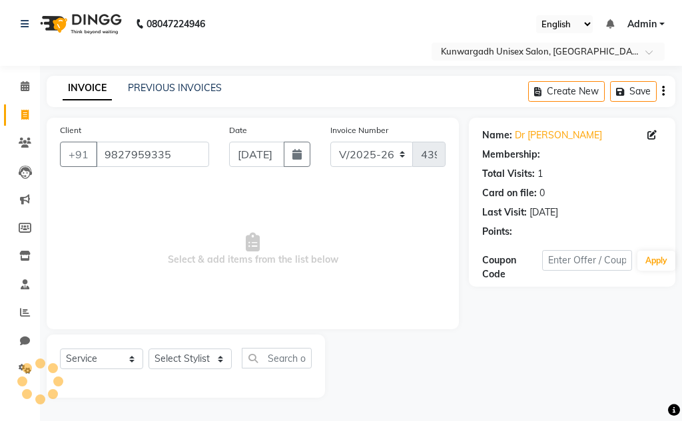
click at [527, 143] on div "Name: Dr Arun Sir Membership: Total Visits: 1 Card on file: 0 Last Visit: 15-08…" at bounding box center [572, 181] width 180 height 116
click at [528, 136] on link "Dr Arun Sir" at bounding box center [558, 135] width 87 height 14
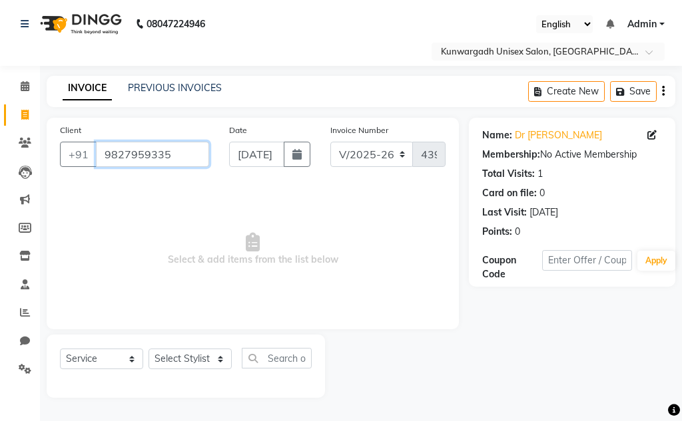
click at [170, 153] on input "9827959335" at bounding box center [152, 154] width 113 height 25
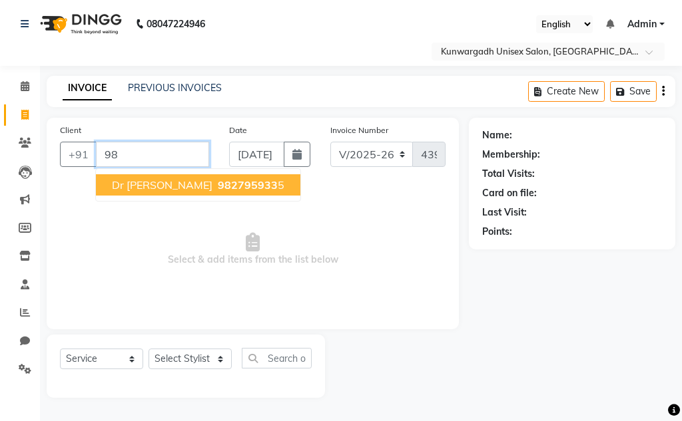
type input "9"
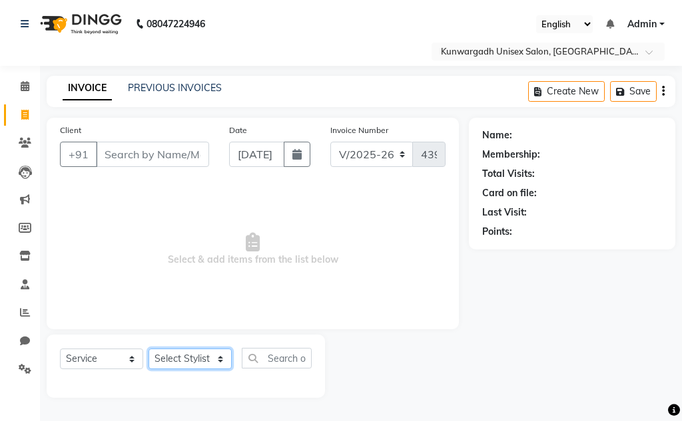
drag, startPoint x: 192, startPoint y: 353, endPoint x: 191, endPoint y: 361, distance: 8.1
click at [192, 356] on select "Select Stylist Aarti Ayush Sir Chiku Sir Dolly Thakur Gaurav soni Gulfan Khan K…" at bounding box center [189, 359] width 83 height 21
select select "83190"
click at [148, 349] on select "Select Stylist Aarti Ayush Sir Chiku Sir Dolly Thakur Gaurav soni Gulfan Khan K…" at bounding box center [189, 359] width 83 height 21
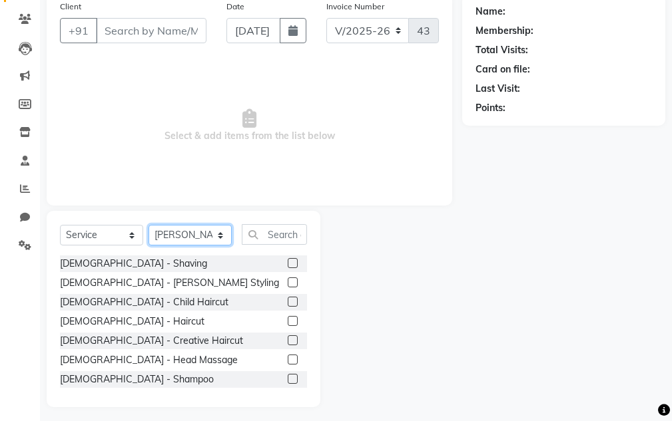
scroll to position [130, 0]
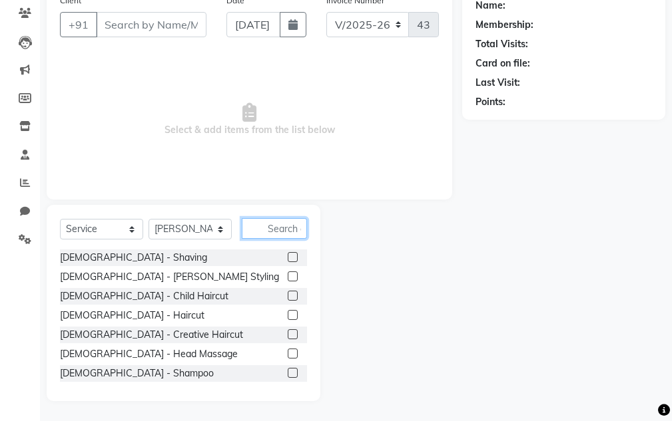
click at [284, 229] on input "text" at bounding box center [274, 228] width 65 height 21
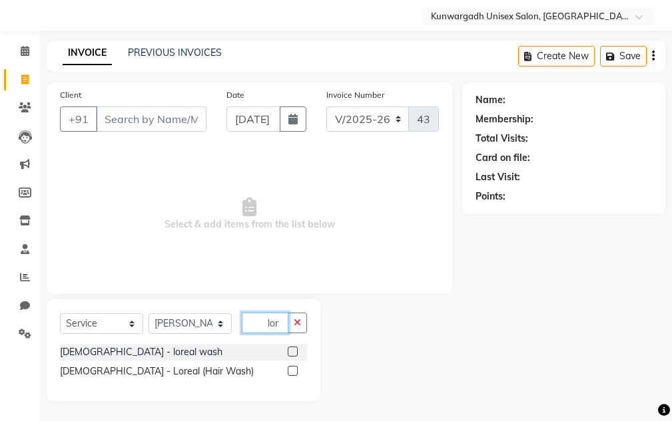
scroll to position [35, 0]
type input "lore"
click at [289, 372] on label at bounding box center [293, 371] width 10 height 10
click at [289, 372] on input "checkbox" at bounding box center [292, 372] width 9 height 9
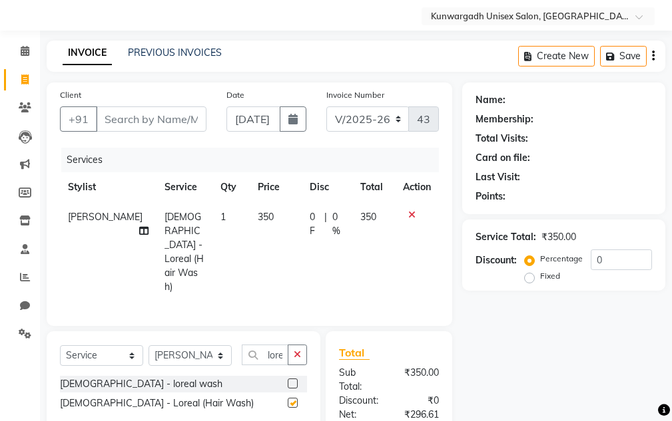
checkbox input "false"
click at [162, 105] on div "Client +91" at bounding box center [133, 115] width 166 height 55
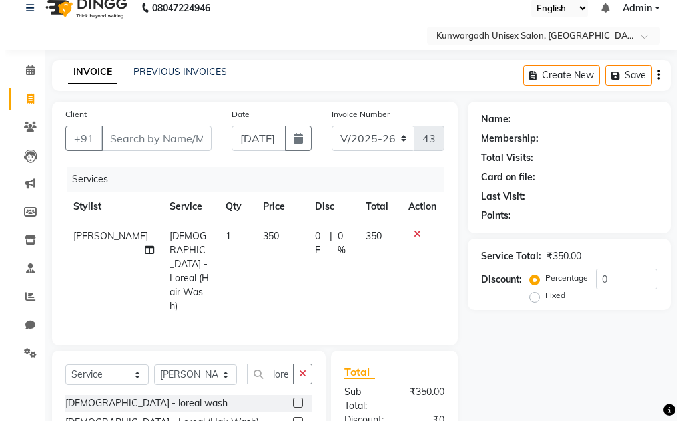
scroll to position [0, 0]
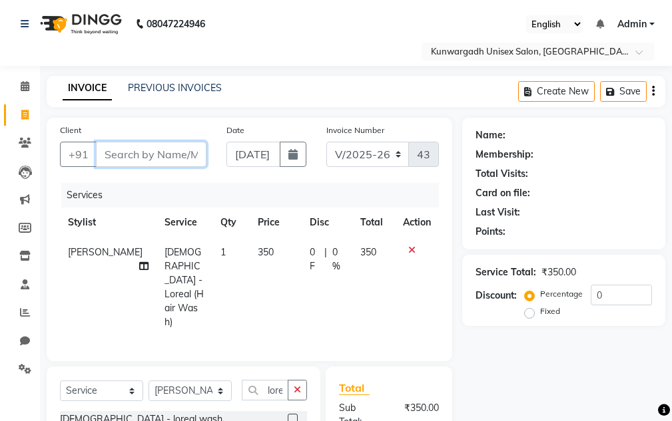
click at [146, 162] on input "Client" at bounding box center [151, 154] width 111 height 25
type input "8827764343"
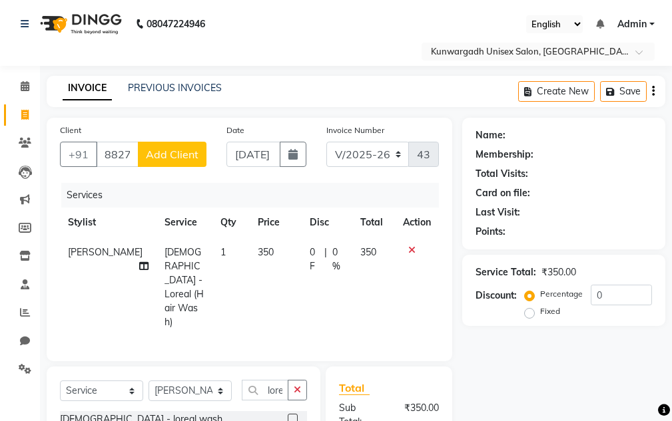
click at [185, 153] on span "Add Client" at bounding box center [172, 154] width 53 height 13
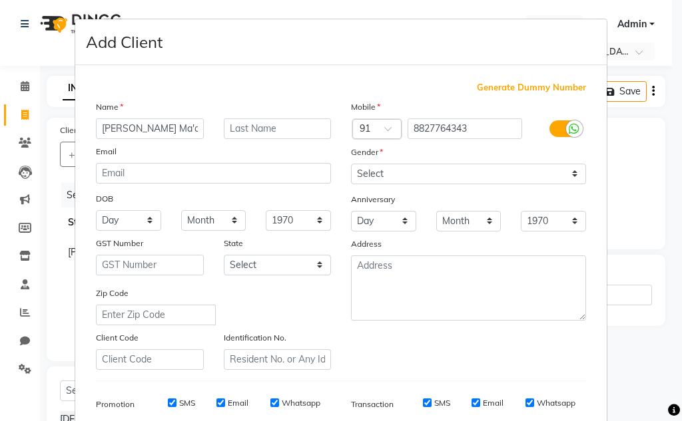
type input "[PERSON_NAME] Ma'am"
click at [143, 218] on select "Day 01 02 03 04 05 06 07 08 09 10 11 12 13 14 15 16 17 18 19 20 21 22 23 24 25 …" at bounding box center [128, 220] width 65 height 21
select select "03"
click at [96, 210] on select "Day 01 02 03 04 05 06 07 08 09 10 11 12 13 14 15 16 17 18 19 20 21 22 23 24 25 …" at bounding box center [128, 220] width 65 height 21
click at [194, 216] on select "Month January February March April May June July August September October Novem…" at bounding box center [213, 220] width 65 height 21
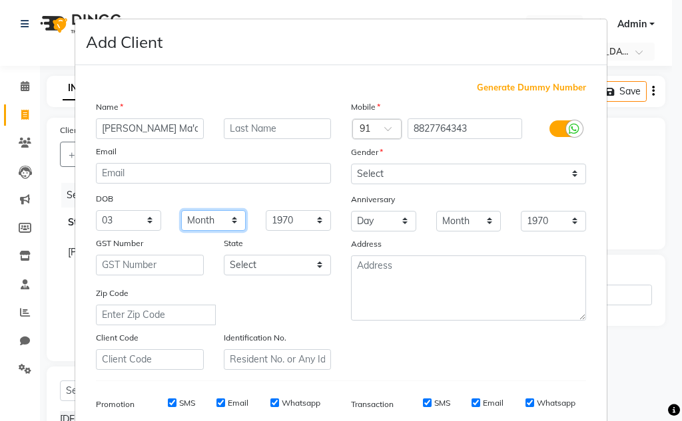
select select "02"
click at [181, 210] on select "Month January February March April May June July August September October Novem…" at bounding box center [213, 220] width 65 height 21
click at [294, 224] on select "1940 1941 1942 1943 1944 1945 1946 1947 1948 1949 1950 1951 1952 1953 1954 1955…" at bounding box center [298, 220] width 65 height 21
select select "2000"
click at [266, 210] on select "1940 1941 1942 1943 1944 1945 1946 1947 1948 1949 1950 1951 1952 1953 1954 1955…" at bounding box center [298, 220] width 65 height 21
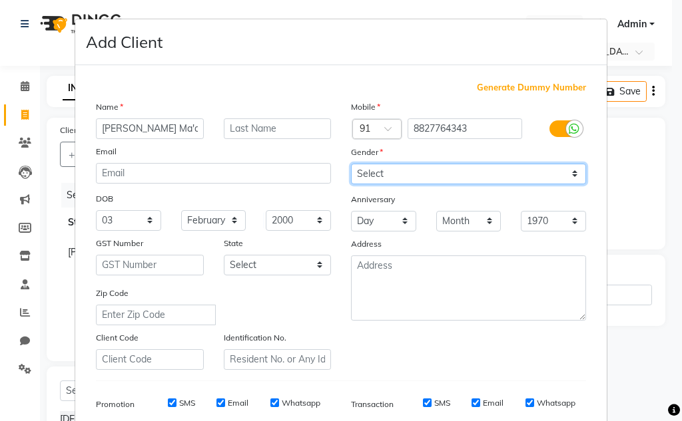
drag, startPoint x: 390, startPoint y: 171, endPoint x: 390, endPoint y: 183, distance: 12.0
click at [390, 171] on select "Select Male Female Other Prefer Not To Say" at bounding box center [468, 174] width 235 height 21
select select "female"
click at [351, 164] on select "Select Male Female Other Prefer Not To Say" at bounding box center [468, 174] width 235 height 21
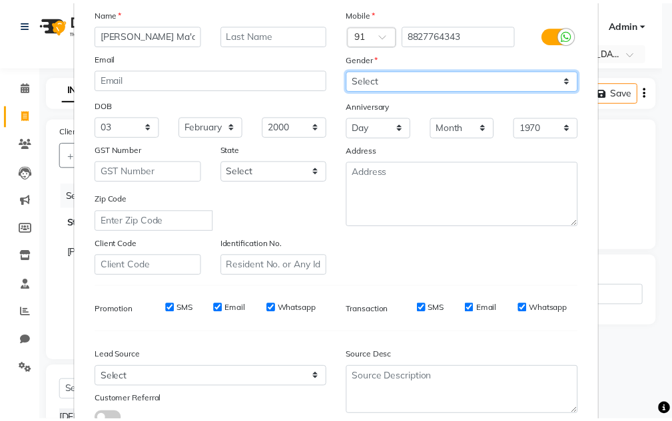
scroll to position [193, 0]
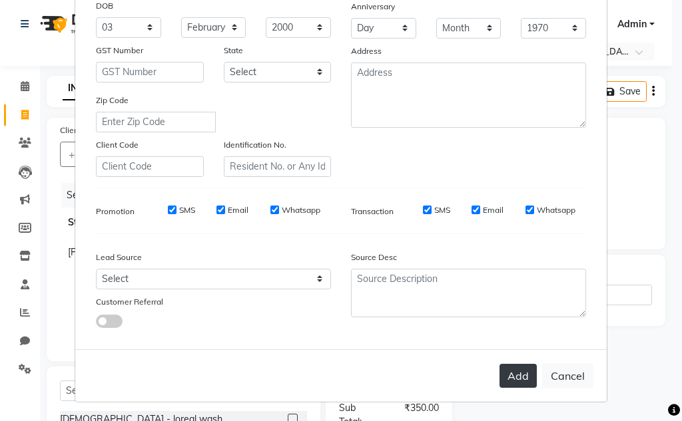
click at [505, 374] on button "Add" at bounding box center [517, 376] width 37 height 24
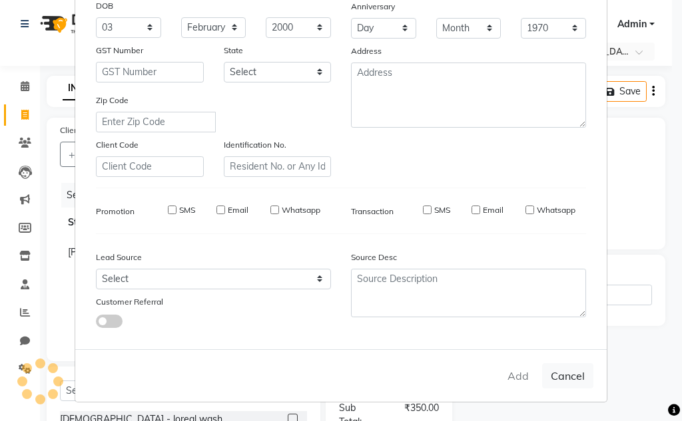
select select
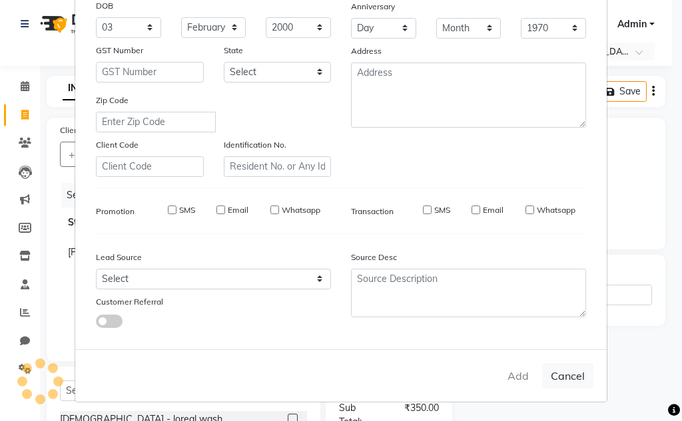
select select
checkbox input "false"
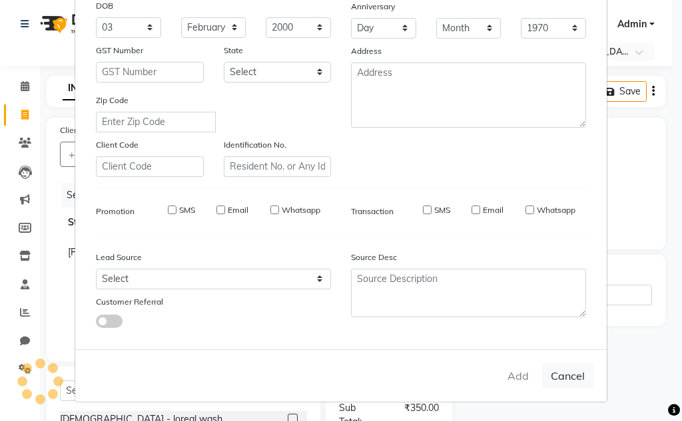
checkbox input "false"
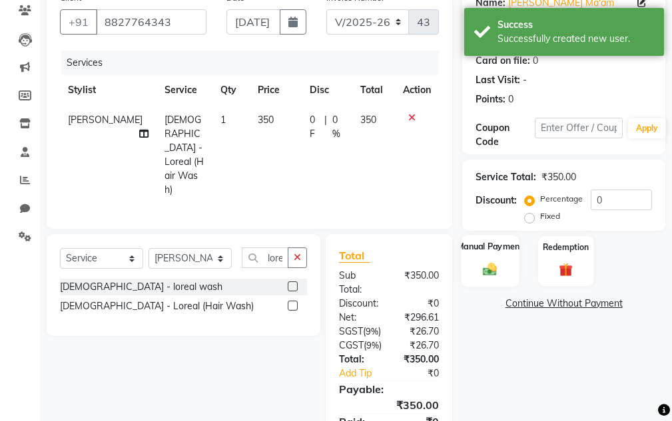
scroll to position [133, 0]
click at [503, 271] on div "Manual Payment" at bounding box center [490, 260] width 58 height 52
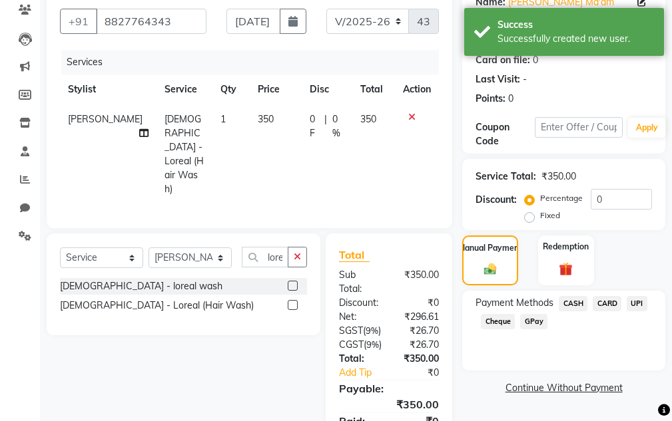
drag, startPoint x: 646, startPoint y: 304, endPoint x: 635, endPoint y: 317, distance: 17.1
click at [645, 304] on span "UPI" at bounding box center [637, 303] width 21 height 15
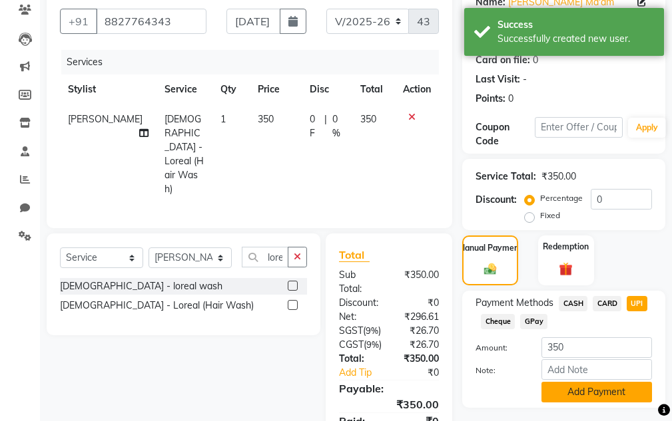
click at [601, 393] on button "Add Payment" at bounding box center [596, 392] width 111 height 21
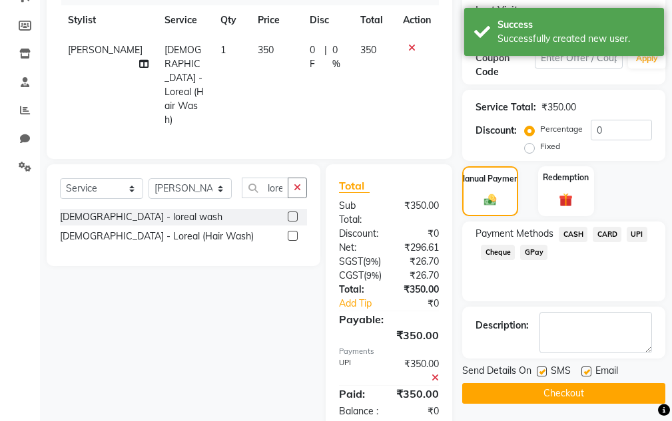
scroll to position [243, 0]
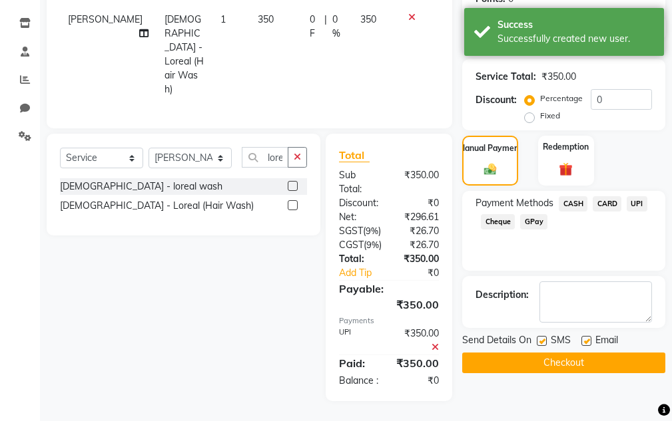
click at [589, 356] on button "Checkout" at bounding box center [563, 363] width 203 height 21
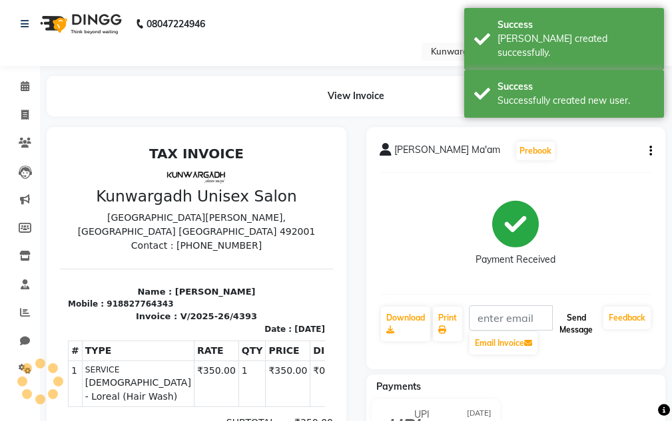
click at [575, 321] on button "Send Message" at bounding box center [576, 324] width 44 height 35
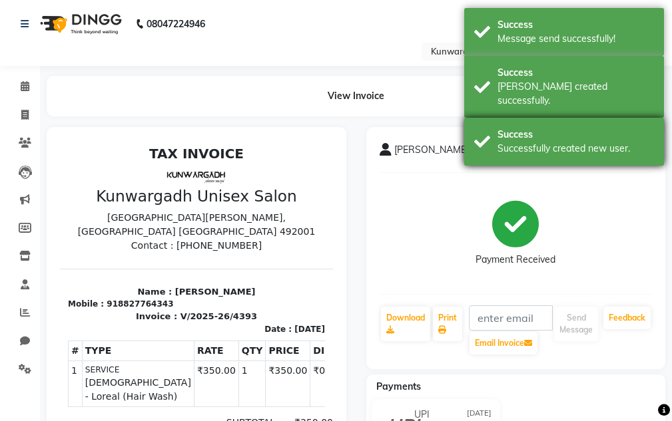
click at [613, 128] on div "Success" at bounding box center [575, 135] width 156 height 14
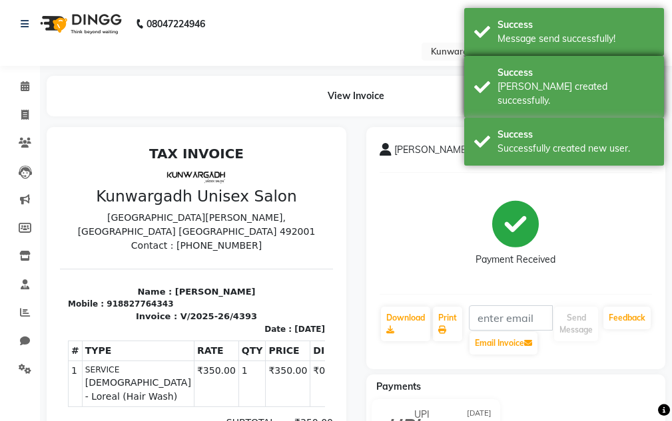
click at [592, 81] on div "Bill created successfully." at bounding box center [575, 94] width 156 height 28
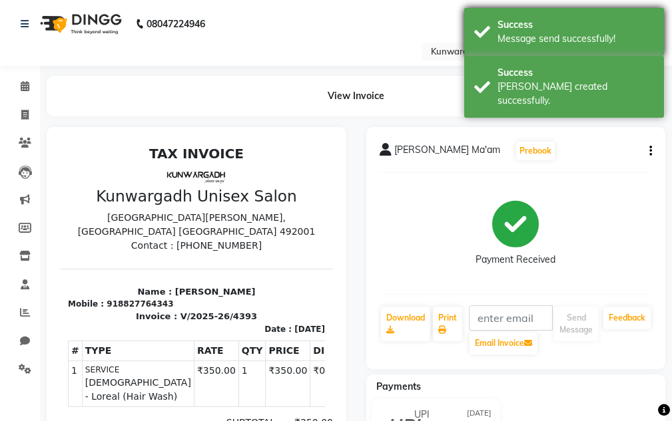
click at [569, 31] on div "Success" at bounding box center [575, 25] width 156 height 14
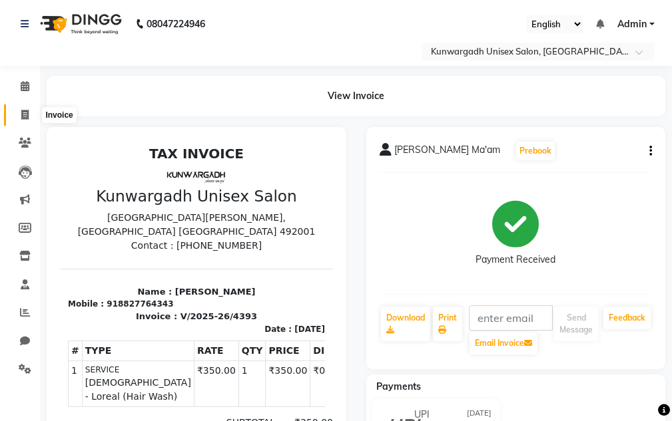
click at [21, 114] on icon at bounding box center [24, 115] width 7 height 10
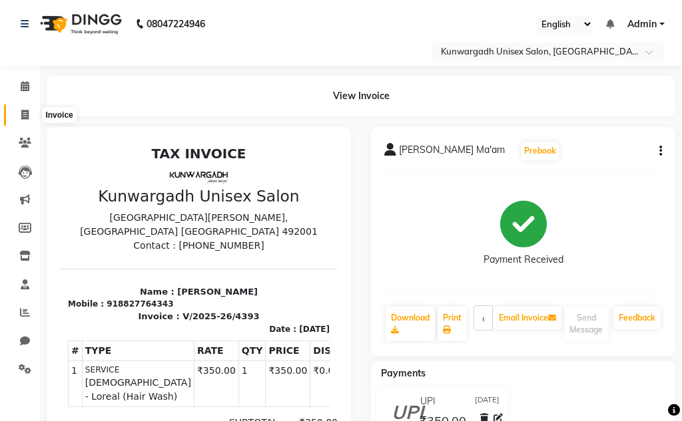
select select "service"
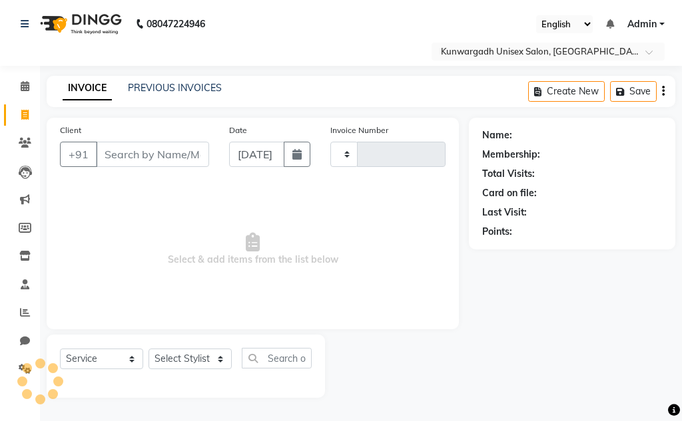
type input "4394"
select select "7931"
click at [17, 144] on span at bounding box center [24, 143] width 23 height 15
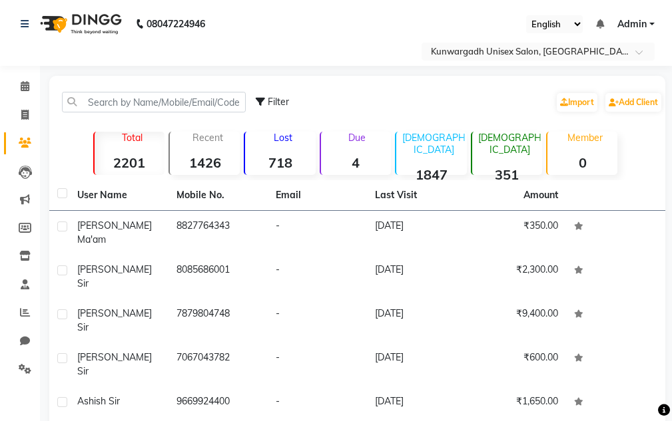
click at [19, 130] on li "Clients" at bounding box center [20, 143] width 40 height 29
click at [19, 121] on span at bounding box center [24, 115] width 23 height 15
select select "service"
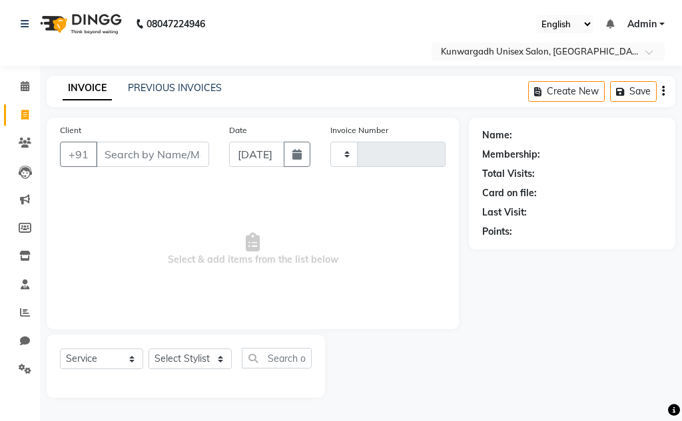
type input "4394"
select select "7931"
click at [21, 94] on span at bounding box center [24, 86] width 23 height 15
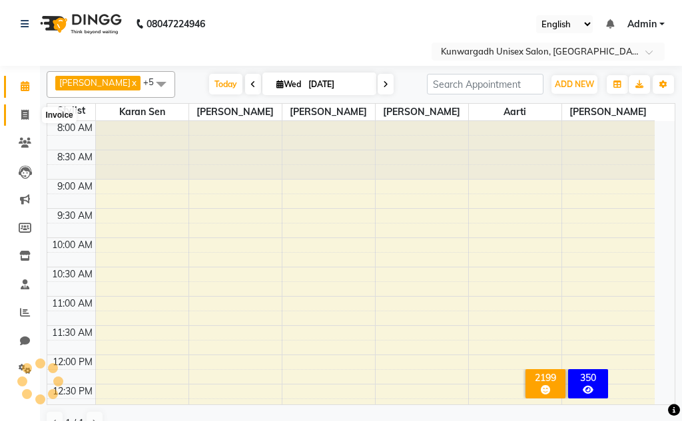
click at [24, 117] on icon at bounding box center [24, 115] width 7 height 10
select select "service"
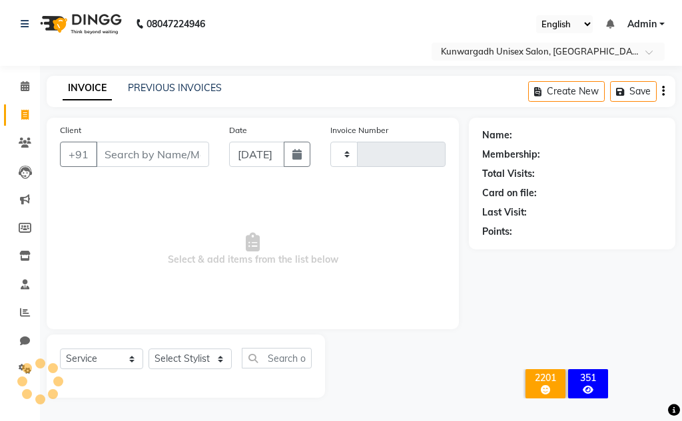
type input "4394"
select select "7931"
click at [19, 138] on icon at bounding box center [25, 143] width 13 height 10
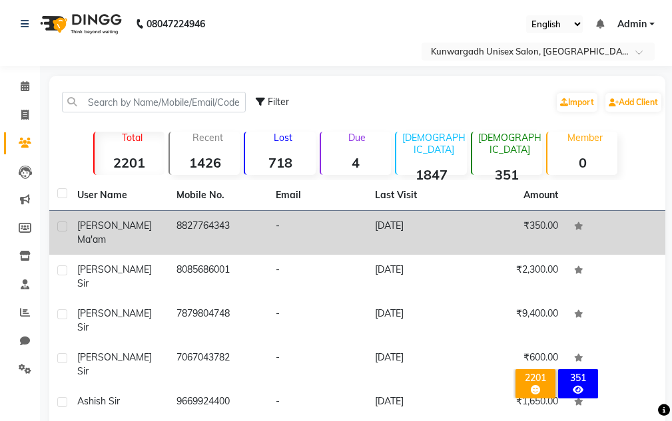
drag, startPoint x: 170, startPoint y: 221, endPoint x: 253, endPoint y: 242, distance: 85.7
click at [253, 242] on td "8827764343" at bounding box center [217, 233] width 99 height 44
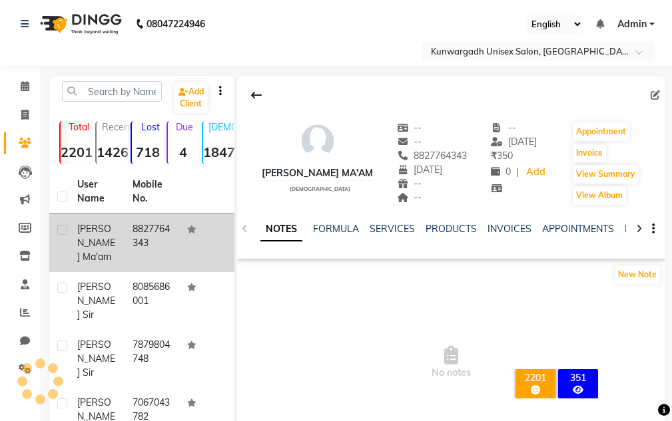
click at [218, 228] on td at bounding box center [206, 243] width 55 height 58
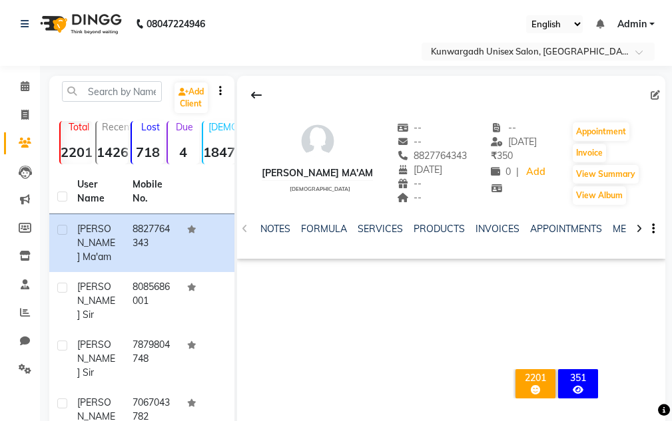
click at [266, 267] on div "Deepsikha Ma'am female -- -- 8827764343 03-02-2000 -- -- -- 03-09-2025 ₹ 350 0 …" at bounding box center [451, 275] width 429 height 399
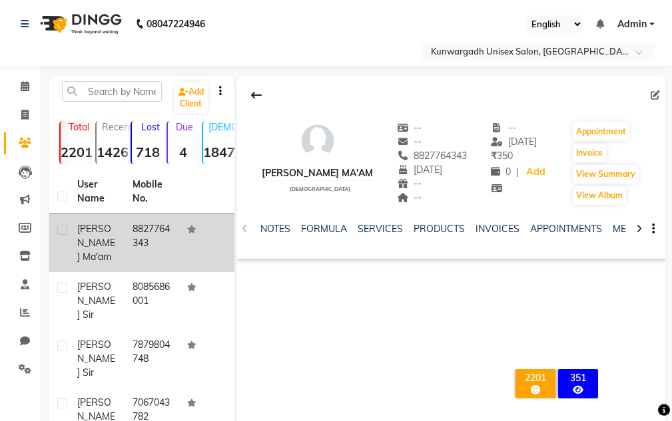
drag, startPoint x: 138, startPoint y: 225, endPoint x: 146, endPoint y: 252, distance: 28.6
click at [146, 252] on td "8827764343" at bounding box center [152, 243] width 55 height 58
click at [149, 252] on td "8827764343" at bounding box center [152, 243] width 55 height 58
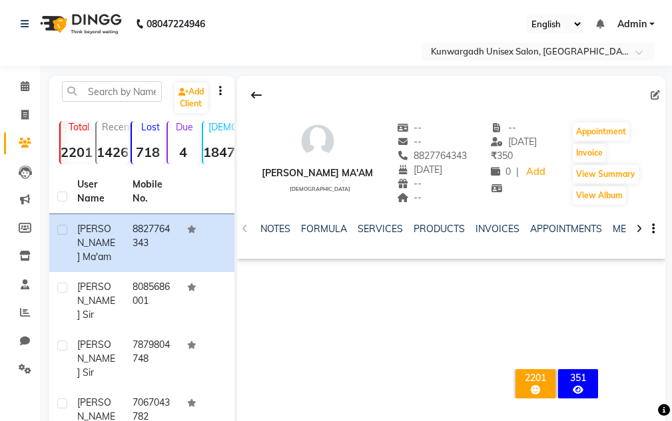
click at [254, 301] on div "Deepsikha Ma'am female -- -- 8827764343 03-02-2000 -- -- -- 03-09-2025 ₹ 350 0 …" at bounding box center [451, 275] width 429 height 399
click at [255, 301] on div "Deepsikha Ma'am female -- -- 8827764343 03-02-2000 -- -- -- 03-09-2025 ₹ 350 0 …" at bounding box center [451, 275] width 429 height 399
click at [6, 116] on link "Invoice" at bounding box center [20, 116] width 32 height 22
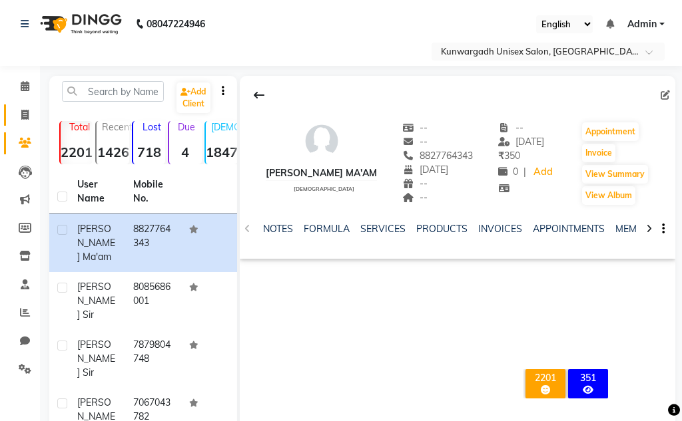
select select "service"
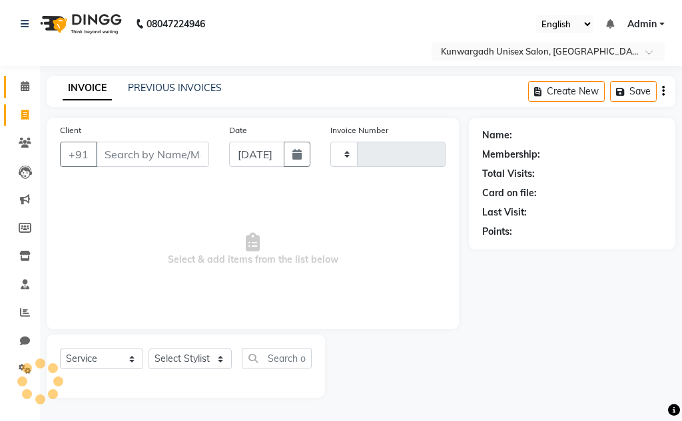
type input "4394"
select select "7931"
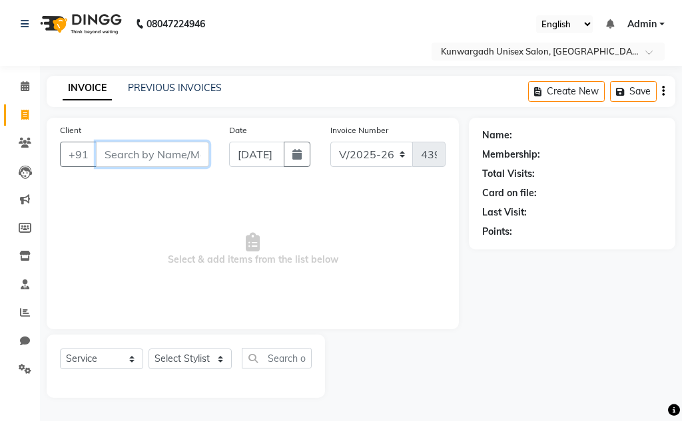
click at [136, 164] on input "Client" at bounding box center [152, 154] width 113 height 25
type input "7646966577"
click at [169, 162] on button "Add Client" at bounding box center [174, 154] width 69 height 25
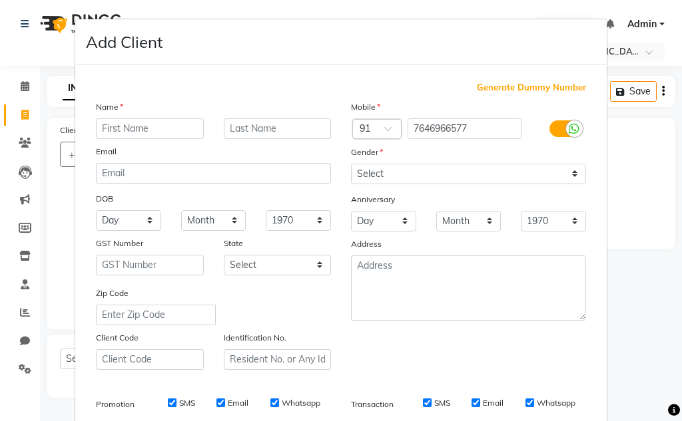
click at [173, 129] on input "text" at bounding box center [150, 129] width 108 height 21
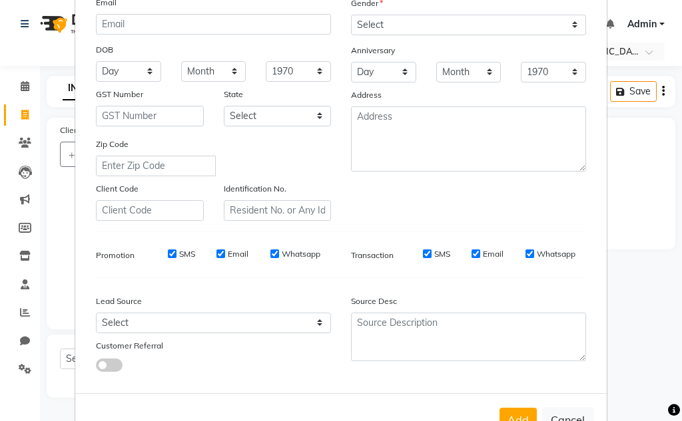
scroll to position [193, 0]
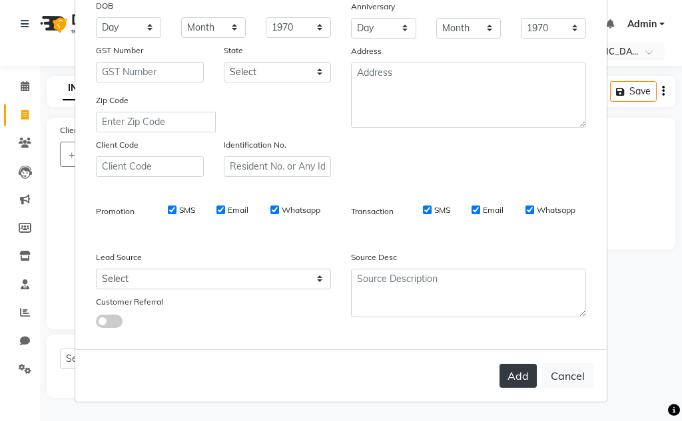
type input "vishal panday sir"
click at [522, 374] on button "Add" at bounding box center [517, 376] width 37 height 24
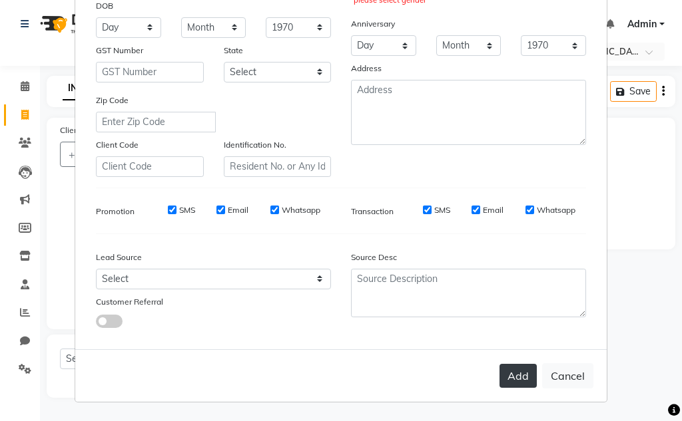
click at [519, 374] on button "Add" at bounding box center [517, 376] width 37 height 24
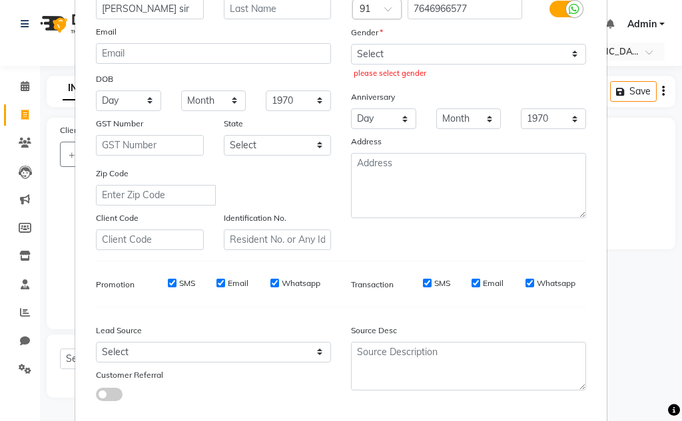
scroll to position [0, 0]
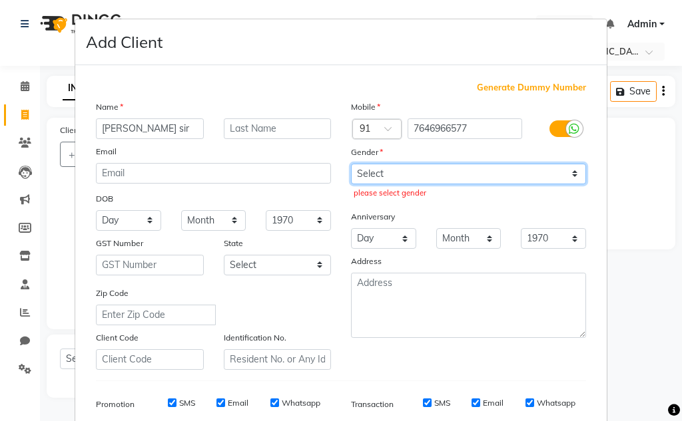
click at [442, 174] on select "Select Male Female Other Prefer Not To Say" at bounding box center [468, 174] width 235 height 21
select select "[DEMOGRAPHIC_DATA]"
click at [351, 164] on select "Select Male Female Other Prefer Not To Say" at bounding box center [468, 174] width 235 height 21
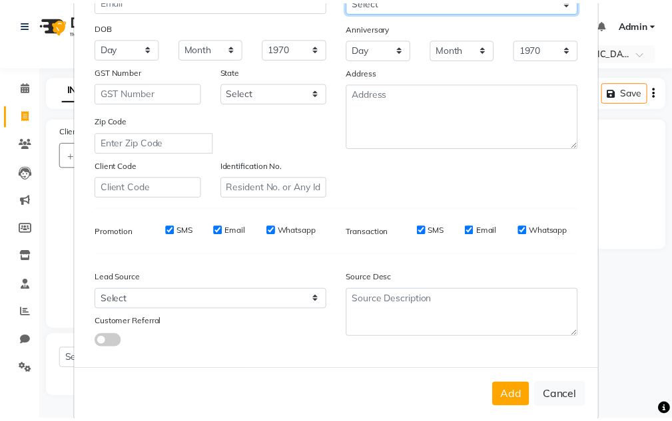
scroll to position [193, 0]
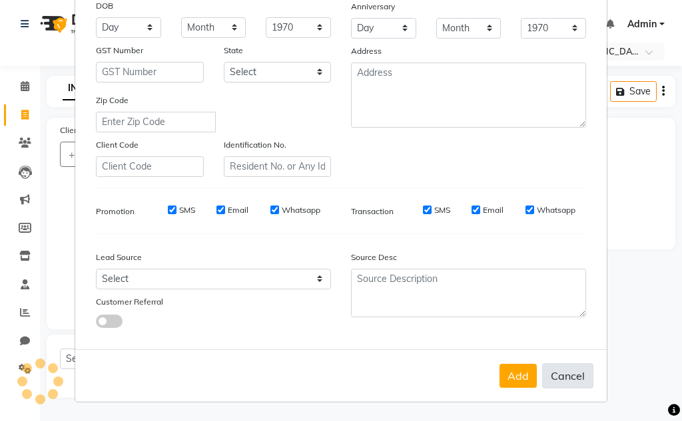
drag, startPoint x: 583, startPoint y: 377, endPoint x: 580, endPoint y: 368, distance: 9.1
click at [581, 375] on button "Cancel" at bounding box center [567, 376] width 51 height 25
select select
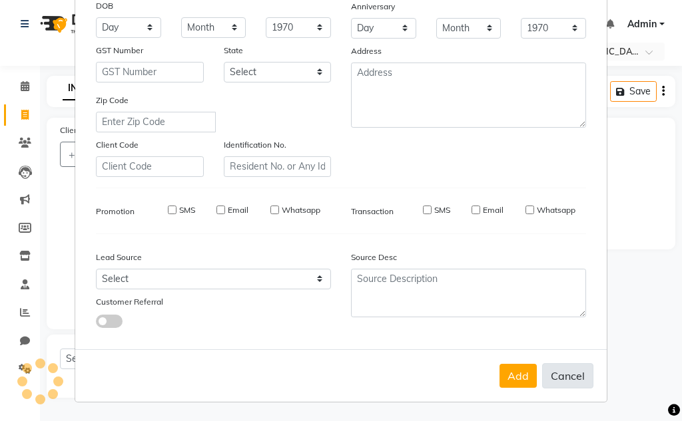
select select
checkbox input "false"
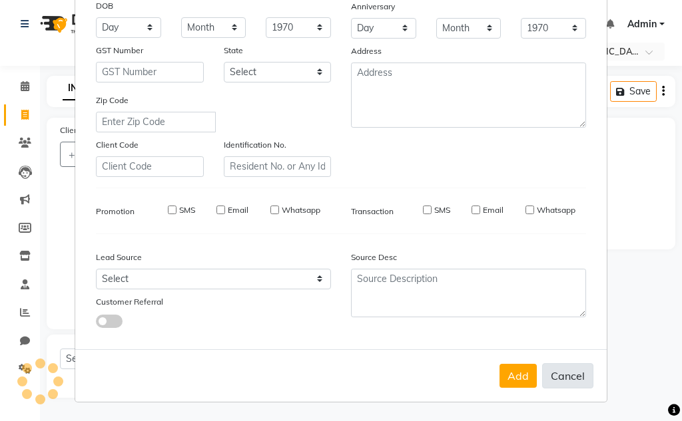
checkbox input "false"
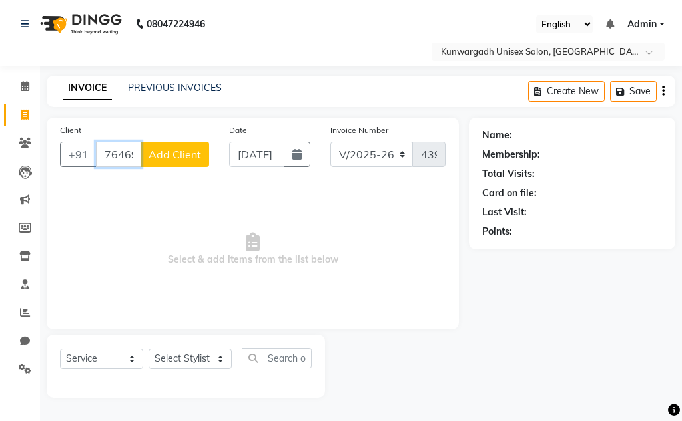
click at [127, 156] on input "7646966577" at bounding box center [118, 154] width 45 height 25
click at [133, 154] on input "966577" at bounding box center [118, 154] width 45 height 25
type input "7"
click at [134, 166] on input "7" at bounding box center [152, 154] width 113 height 25
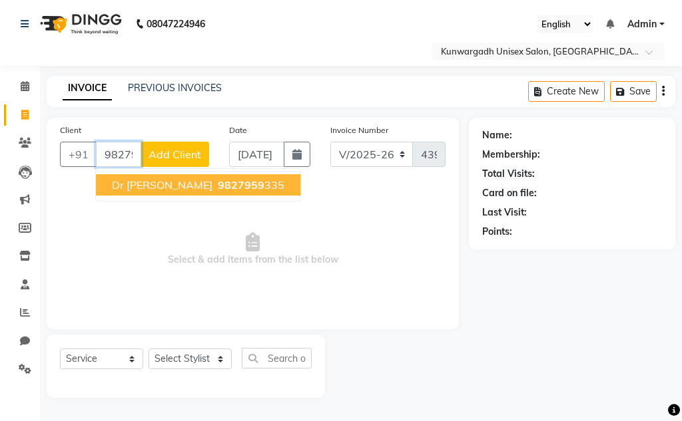
click at [140, 188] on span "dr [PERSON_NAME]" at bounding box center [162, 184] width 101 height 13
type input "9827959335"
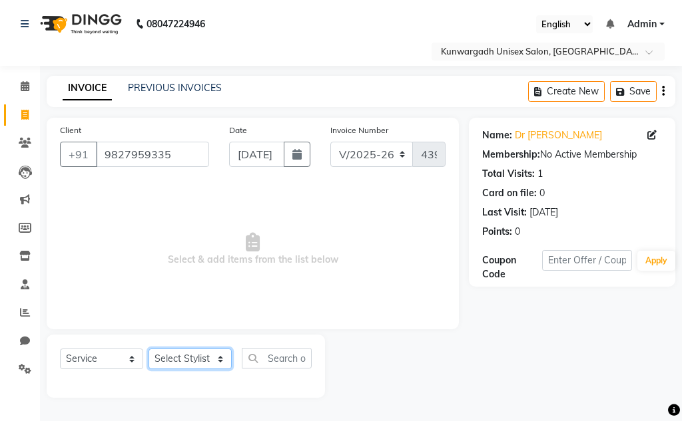
click at [194, 361] on select "Select Stylist Aarti Ayush Sir Chiku Sir Dolly Thakur Gaurav soni Gulfan Khan K…" at bounding box center [189, 359] width 83 height 21
select select "84120"
click at [148, 349] on select "Select Stylist Aarti Ayush Sir Chiku Sir Dolly Thakur Gaurav soni Gulfan Khan K…" at bounding box center [189, 359] width 83 height 21
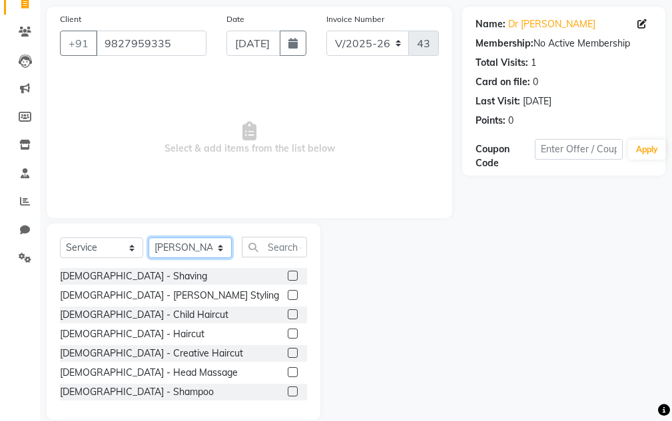
scroll to position [130, 0]
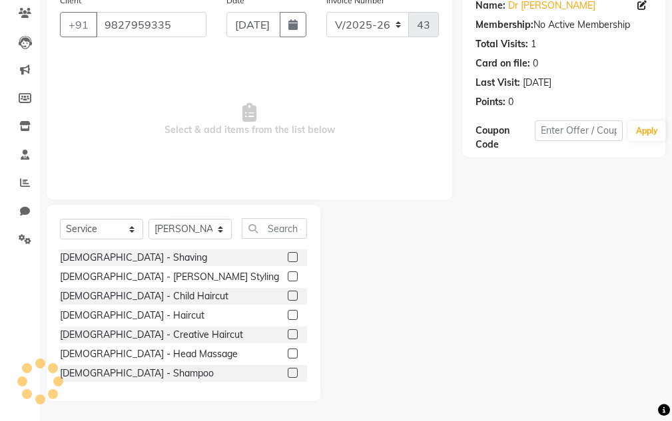
click at [288, 314] on label at bounding box center [293, 315] width 10 height 10
click at [288, 314] on input "checkbox" at bounding box center [292, 316] width 9 height 9
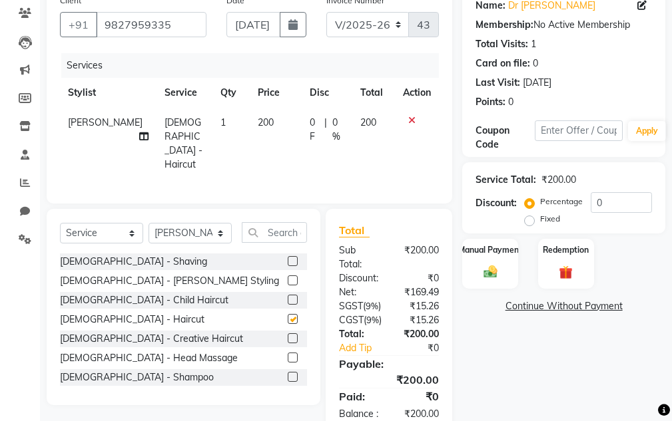
checkbox input "false"
click at [497, 256] on label "Manual Payment" at bounding box center [490, 249] width 67 height 13
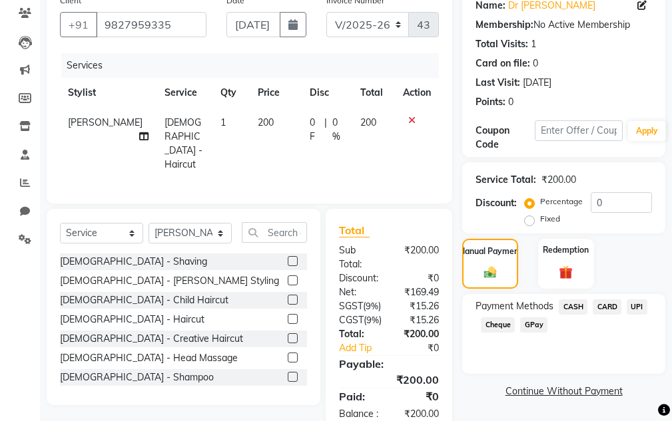
click at [569, 306] on span "CASH" at bounding box center [573, 307] width 29 height 15
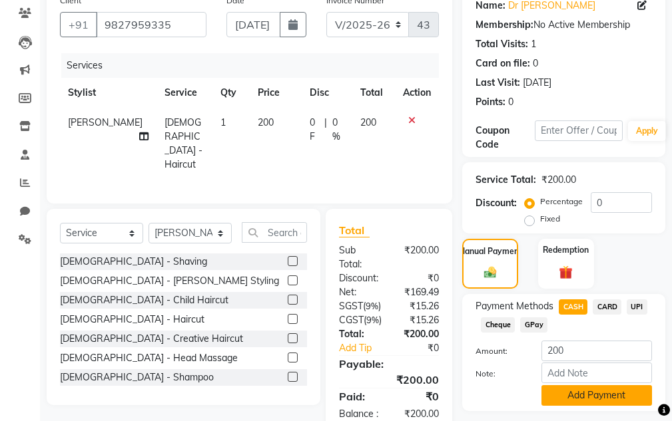
click at [583, 396] on button "Add Payment" at bounding box center [596, 395] width 111 height 21
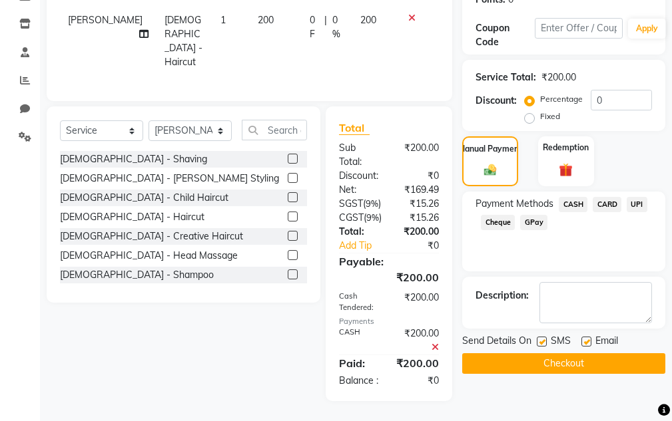
scroll to position [263, 0]
click at [552, 354] on button "Checkout" at bounding box center [563, 364] width 203 height 21
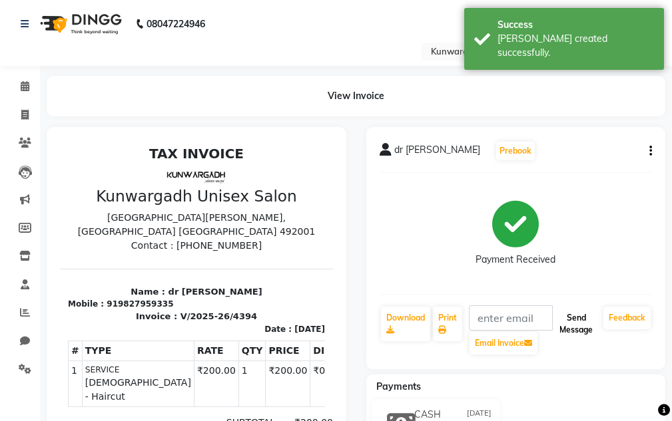
click at [563, 318] on button "Send Message" at bounding box center [576, 324] width 44 height 35
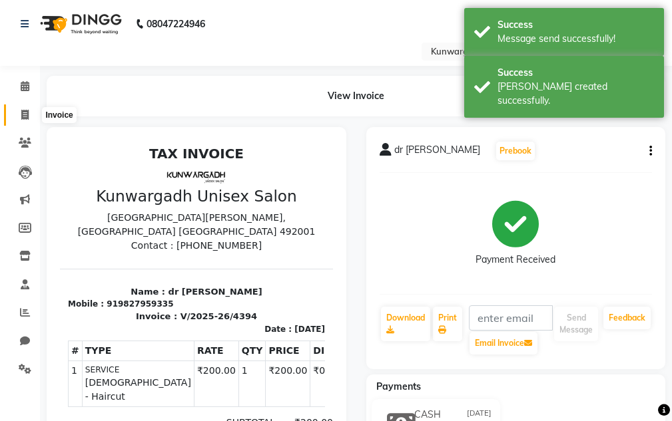
click at [29, 109] on span at bounding box center [24, 115] width 23 height 15
select select "7931"
select select "service"
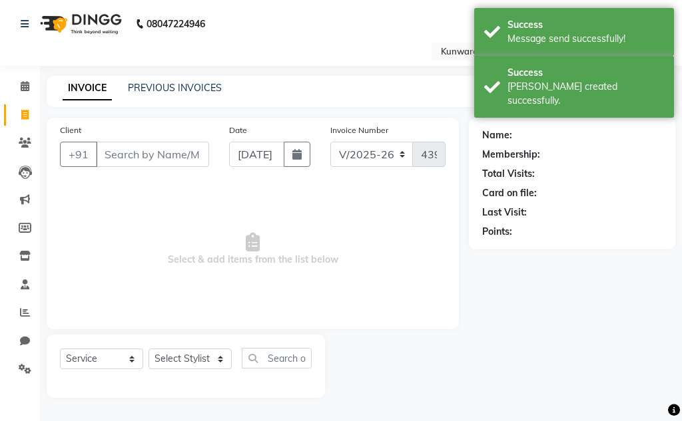
click at [135, 150] on input "Client" at bounding box center [152, 154] width 113 height 25
click at [136, 155] on input "Client" at bounding box center [152, 154] width 113 height 25
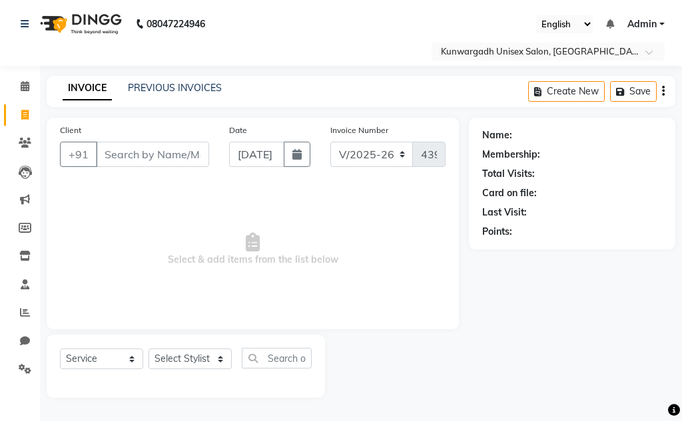
click at [84, 79] on div "INVOICE PREVIOUS INVOICES Create New Save" at bounding box center [361, 91] width 629 height 31
click at [27, 107] on link "Invoice" at bounding box center [20, 116] width 32 height 22
select select "service"
type input "9131"
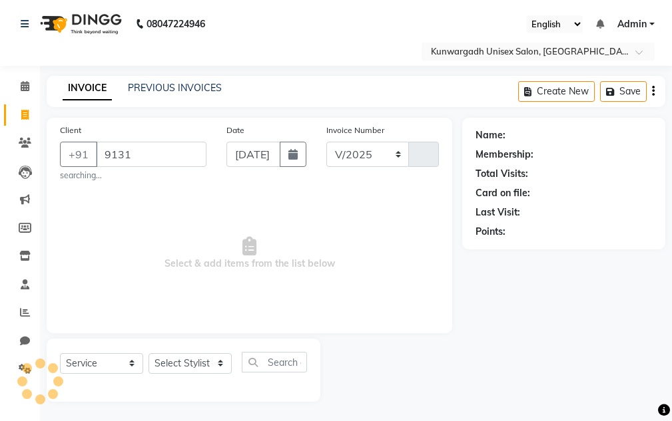
select select "7931"
type input "4395"
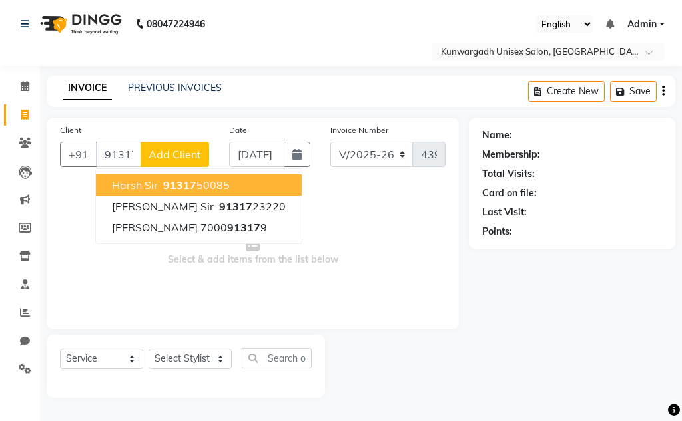
click at [163, 189] on span "91317" at bounding box center [179, 184] width 33 height 13
type input "9131750085"
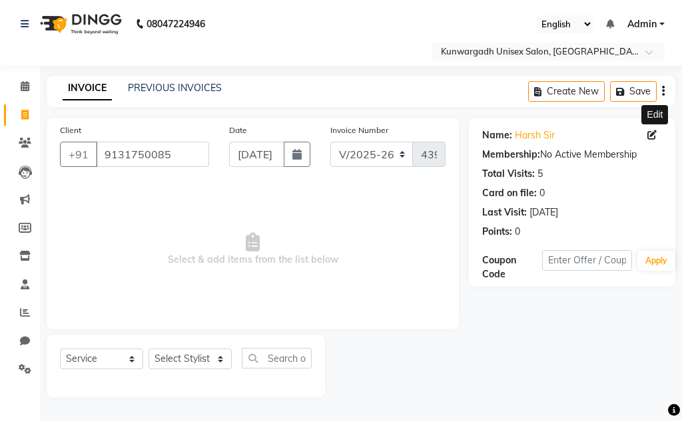
click at [653, 132] on icon at bounding box center [651, 134] width 9 height 9
select select "[DEMOGRAPHIC_DATA]"
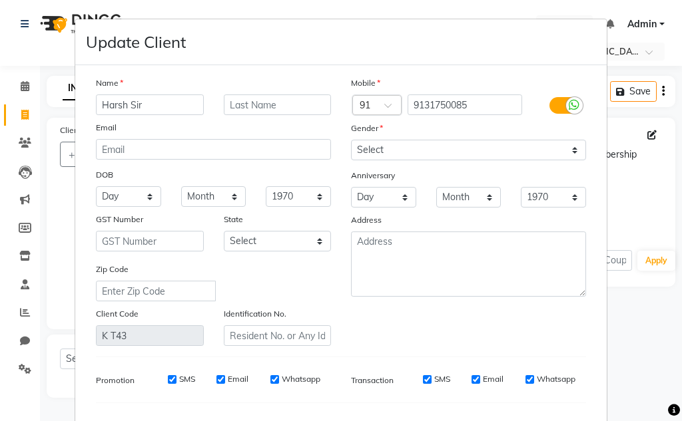
click at [125, 102] on input "Harsh Sir" at bounding box center [150, 105] width 108 height 21
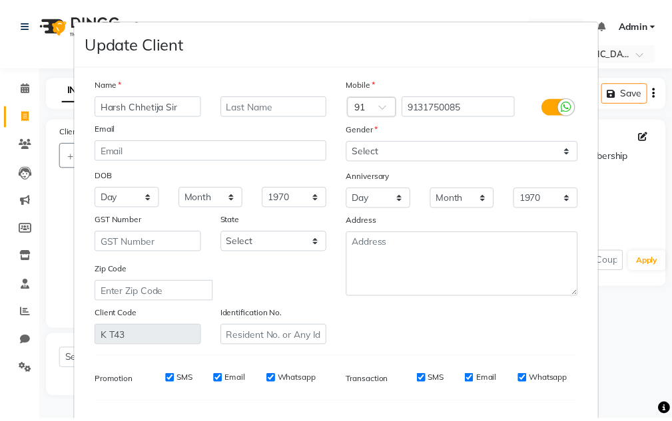
scroll to position [169, 0]
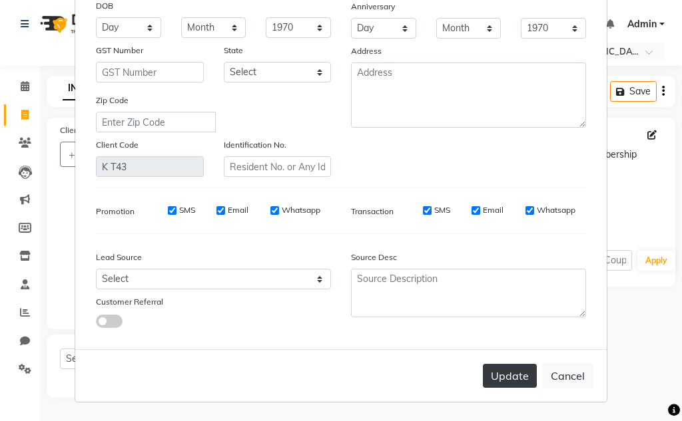
type input "Harsh Chhetija Sir"
click at [510, 378] on button "Update" at bounding box center [510, 376] width 54 height 24
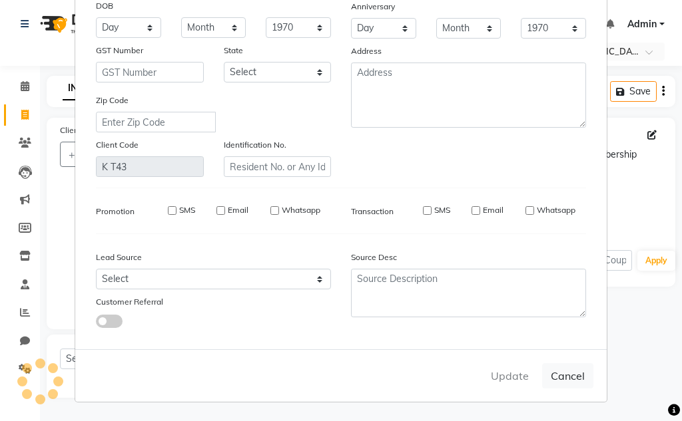
select select
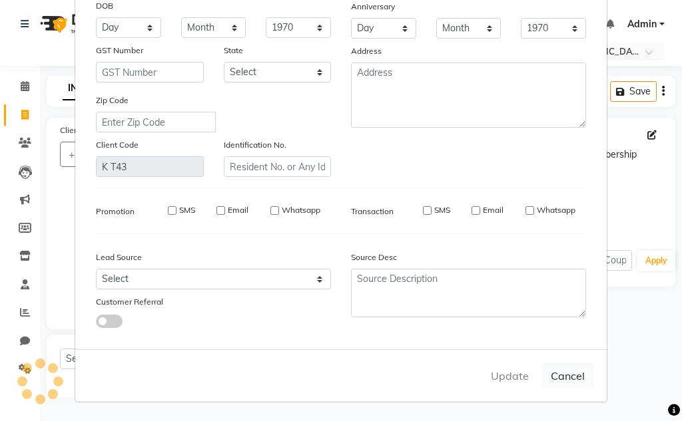
select select
checkbox input "false"
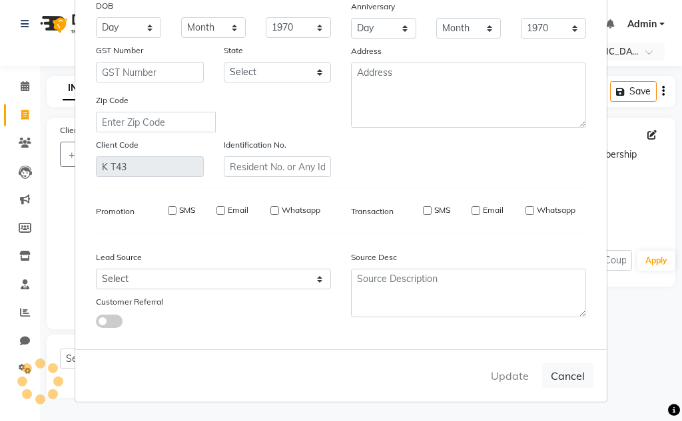
checkbox input "false"
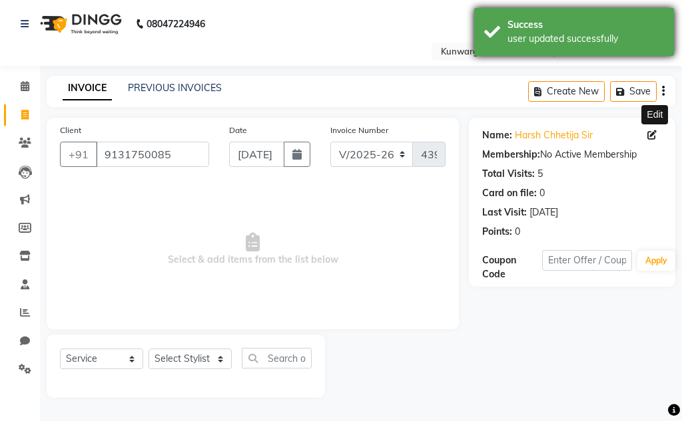
click at [556, 13] on div "Success user updated successfully" at bounding box center [574, 32] width 200 height 48
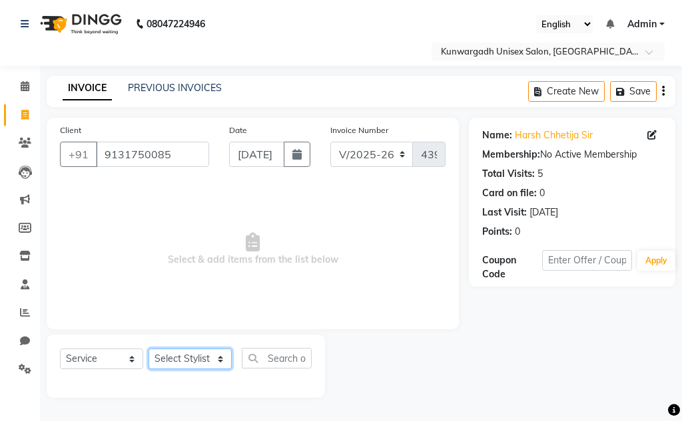
click at [173, 361] on select "Select Stylist Aarti Ayush Sir Chiku Sir Dolly Thakur Gaurav soni Gulfan Khan K…" at bounding box center [189, 359] width 83 height 21
select select "85604"
click at [148, 349] on select "Select Stylist Aarti Ayush Sir Chiku Sir Dolly Thakur Gaurav soni Gulfan Khan K…" at bounding box center [189, 359] width 83 height 21
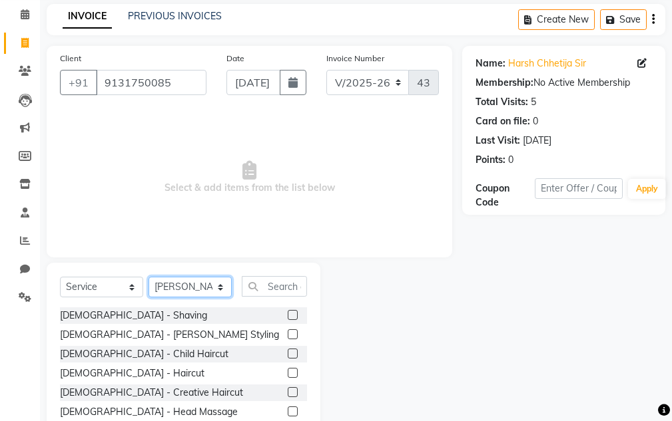
scroll to position [130, 0]
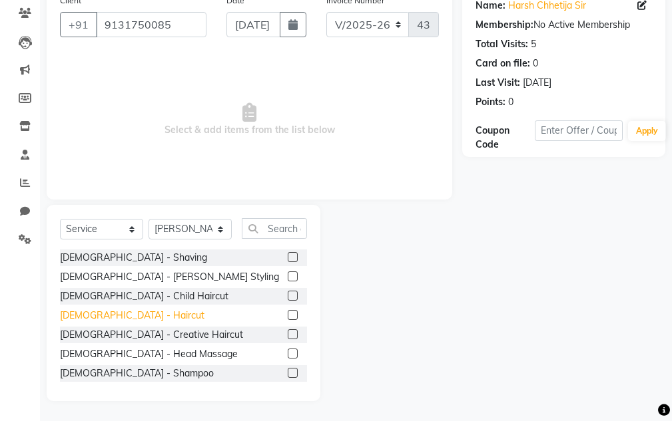
click at [109, 320] on div "Male - Haircut" at bounding box center [132, 316] width 144 height 14
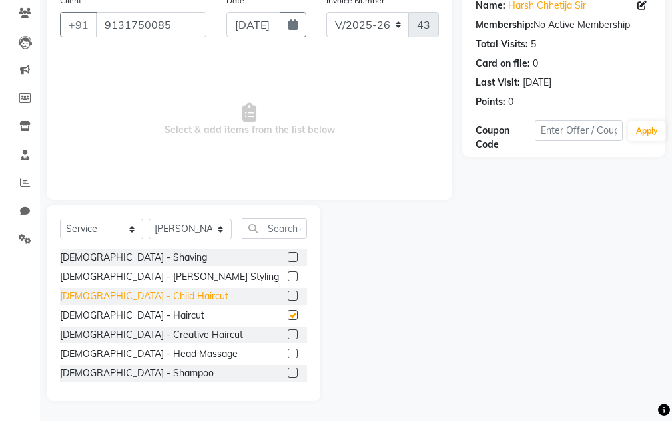
checkbox input "false"
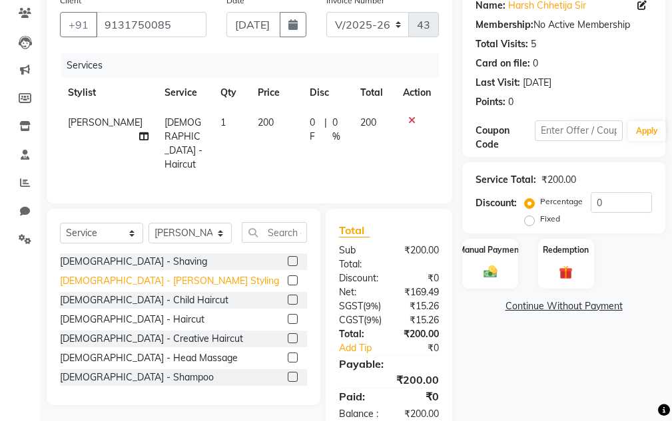
click at [112, 281] on div "Male - Beard Styling" at bounding box center [169, 281] width 219 height 14
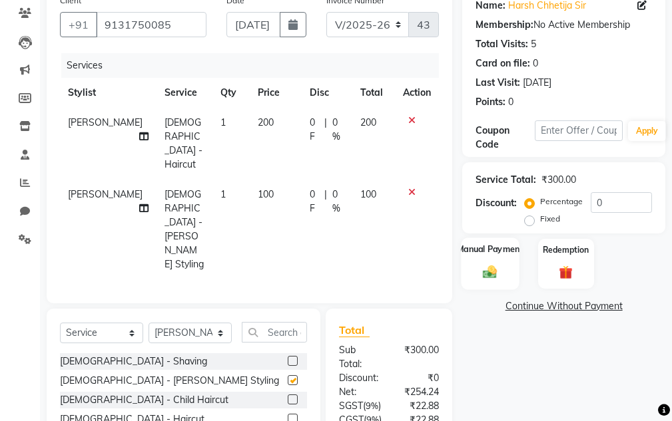
checkbox input "false"
click at [481, 272] on img at bounding box center [490, 272] width 23 height 16
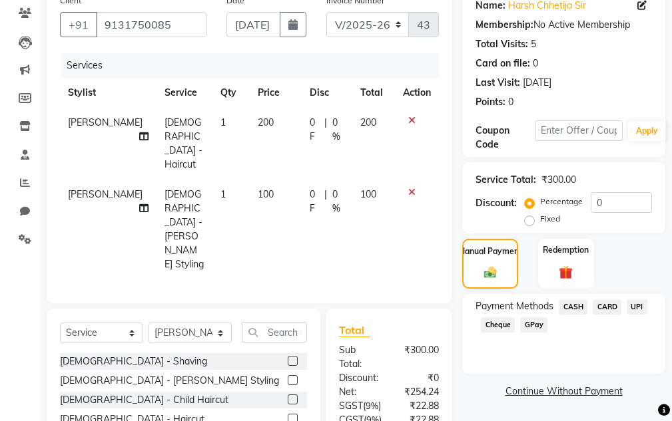
click at [635, 306] on span "UPI" at bounding box center [637, 307] width 21 height 15
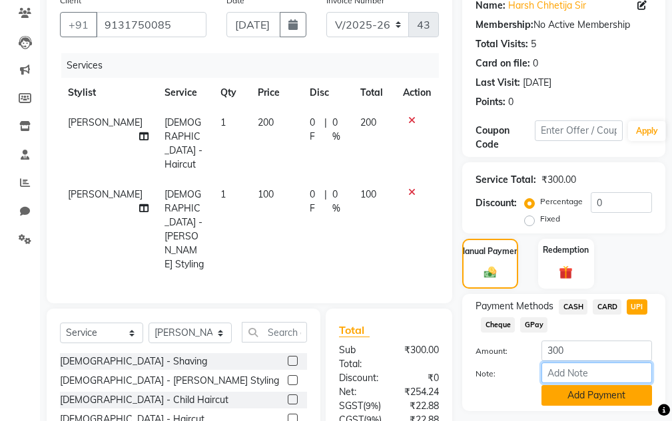
drag, startPoint x: 597, startPoint y: 379, endPoint x: 597, endPoint y: 388, distance: 9.3
click at [597, 388] on div "Amount: 300 Note: Add Payment" at bounding box center [563, 373] width 176 height 65
click at [597, 389] on button "Add Payment" at bounding box center [596, 395] width 111 height 21
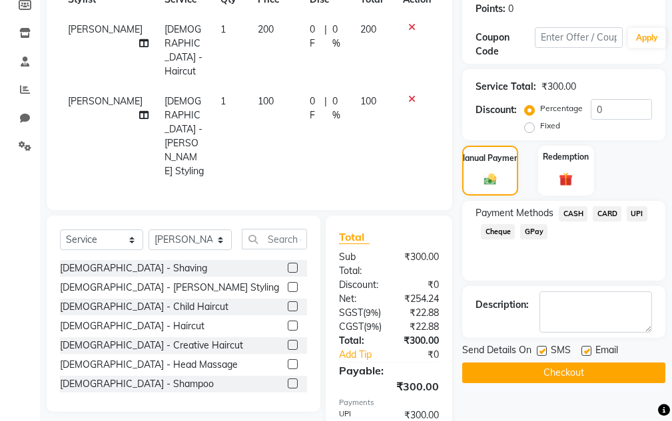
scroll to position [287, 0]
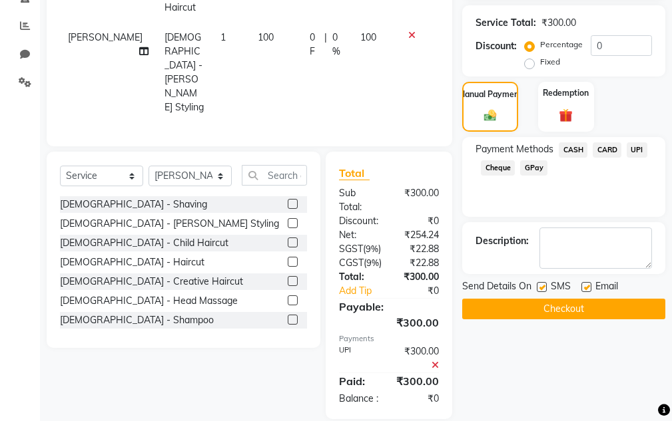
click at [589, 314] on button "Checkout" at bounding box center [563, 309] width 203 height 21
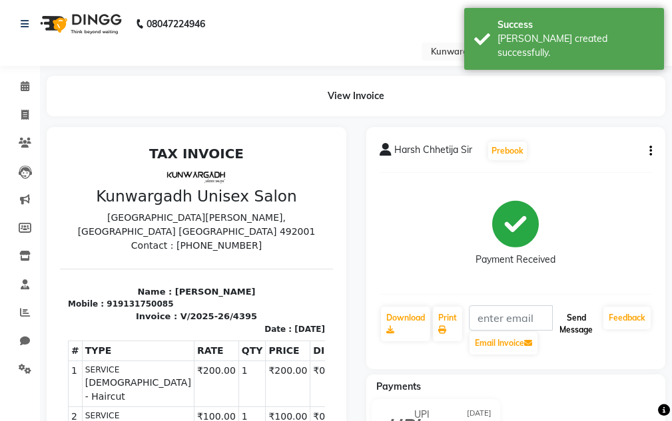
click at [583, 318] on button "Send Message" at bounding box center [576, 324] width 44 height 35
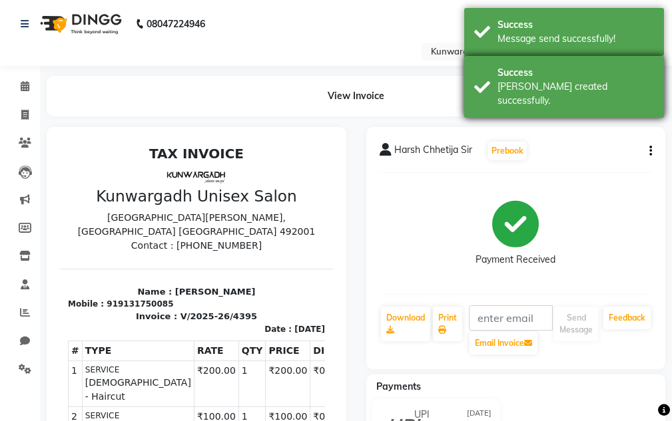
drag, startPoint x: 567, startPoint y: 77, endPoint x: 561, endPoint y: 57, distance: 20.9
click at [567, 73] on div "Success" at bounding box center [575, 73] width 156 height 14
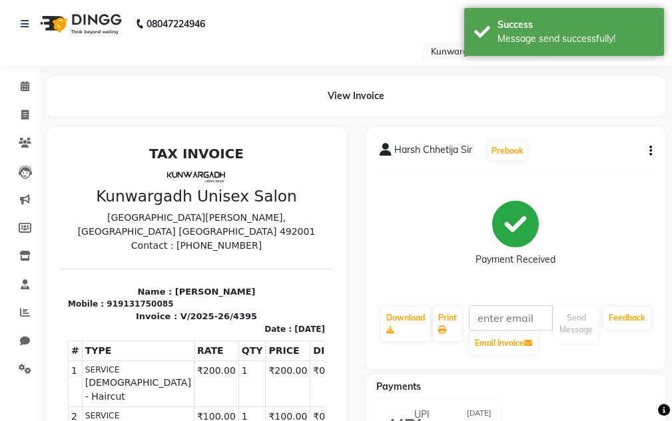
click at [561, 56] on div "Success Bill created successfully." at bounding box center [564, 87] width 200 height 62
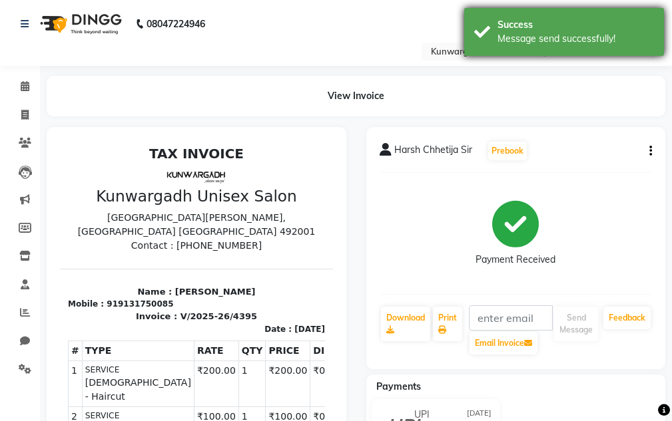
click at [558, 10] on div "Success Message send successfully!" at bounding box center [564, 32] width 200 height 48
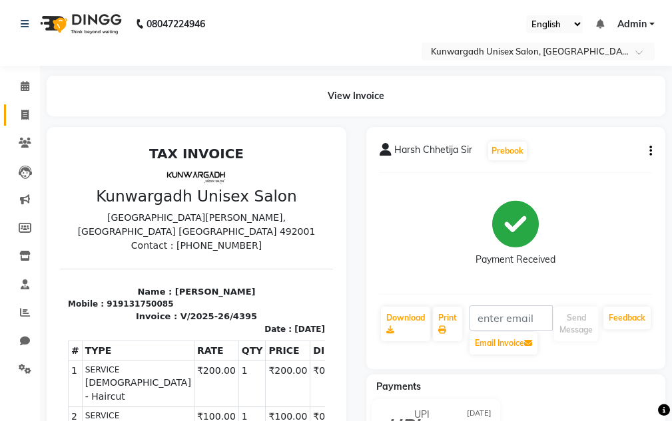
click at [10, 120] on link "Invoice" at bounding box center [20, 116] width 32 height 22
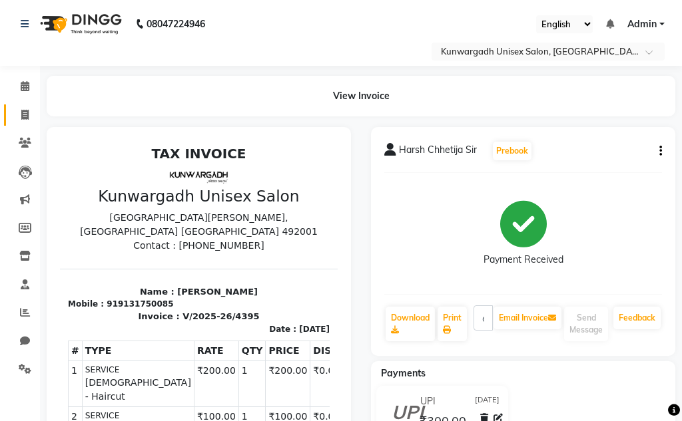
select select "service"
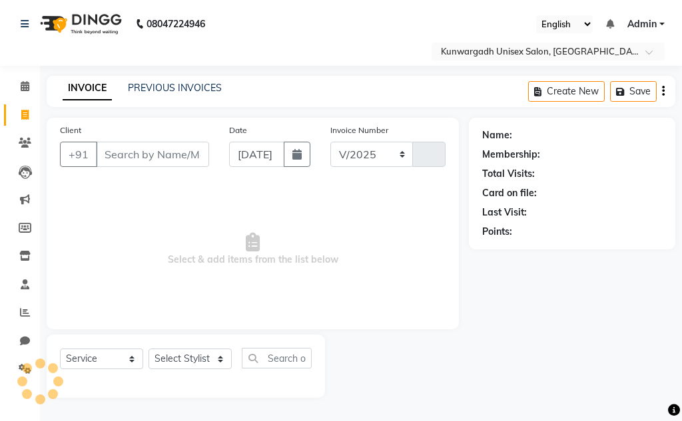
select select "7931"
type input "4396"
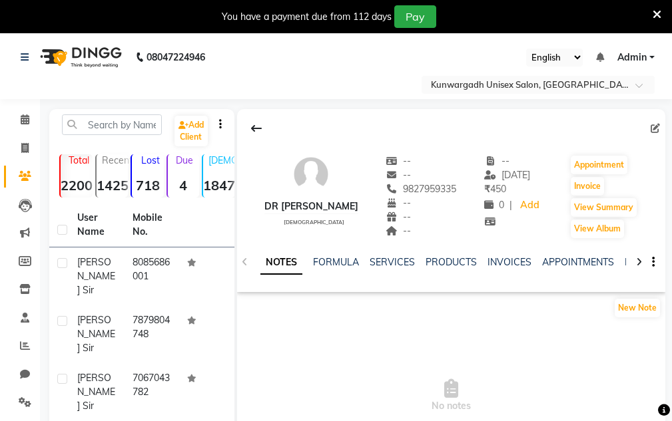
click at [660, 13] on icon at bounding box center [656, 15] width 9 height 12
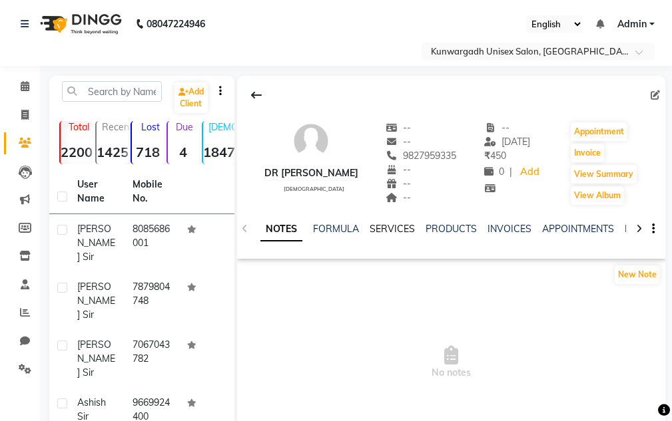
click at [401, 232] on link "SERVICES" at bounding box center [392, 229] width 45 height 12
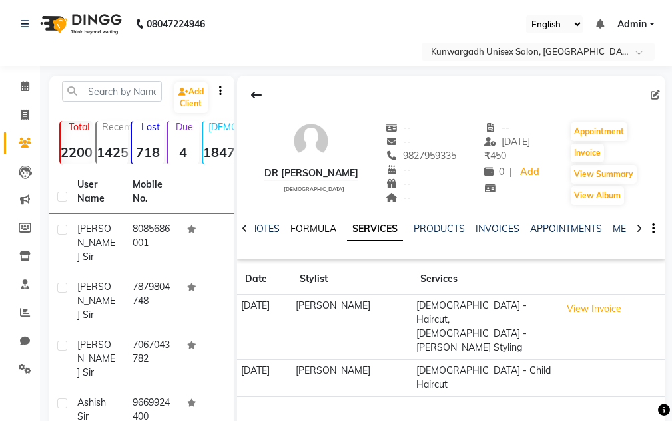
click at [328, 228] on link "FORMULA" at bounding box center [313, 229] width 46 height 12
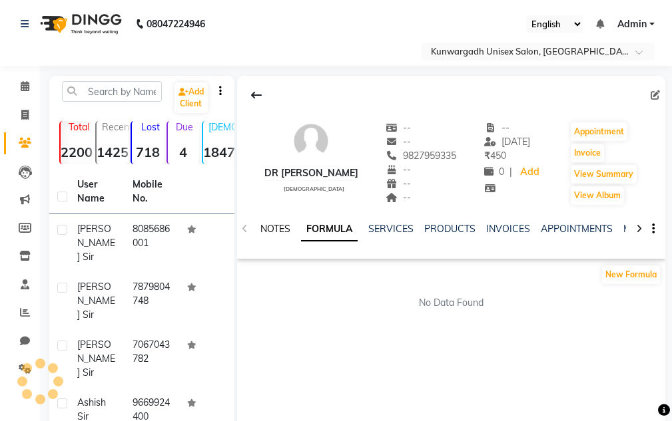
click at [282, 230] on link "NOTES" at bounding box center [275, 229] width 30 height 12
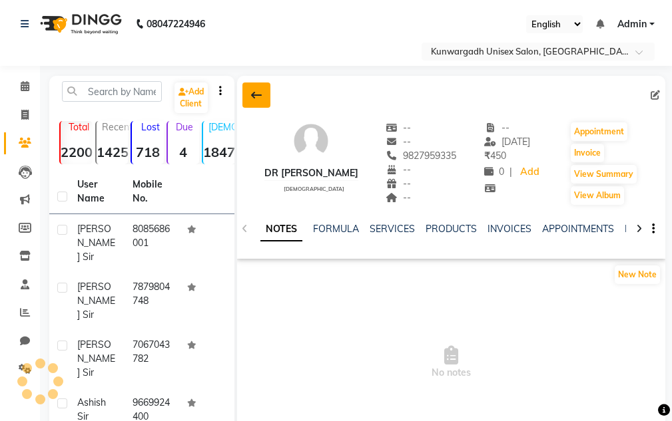
click at [258, 97] on icon at bounding box center [256, 95] width 11 height 11
